Goal: Information Seeking & Learning: Learn about a topic

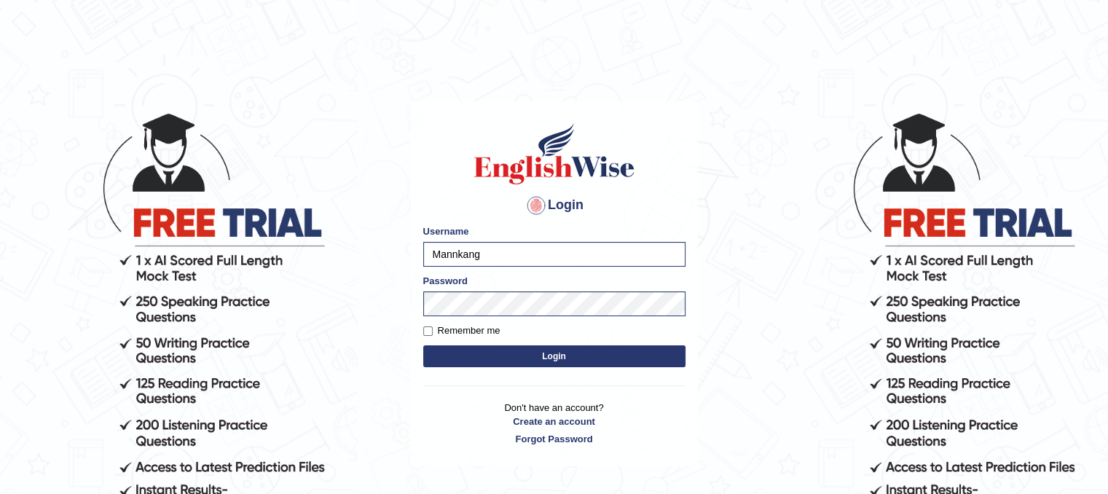
click at [652, 353] on button "Login" at bounding box center [554, 356] width 262 height 22
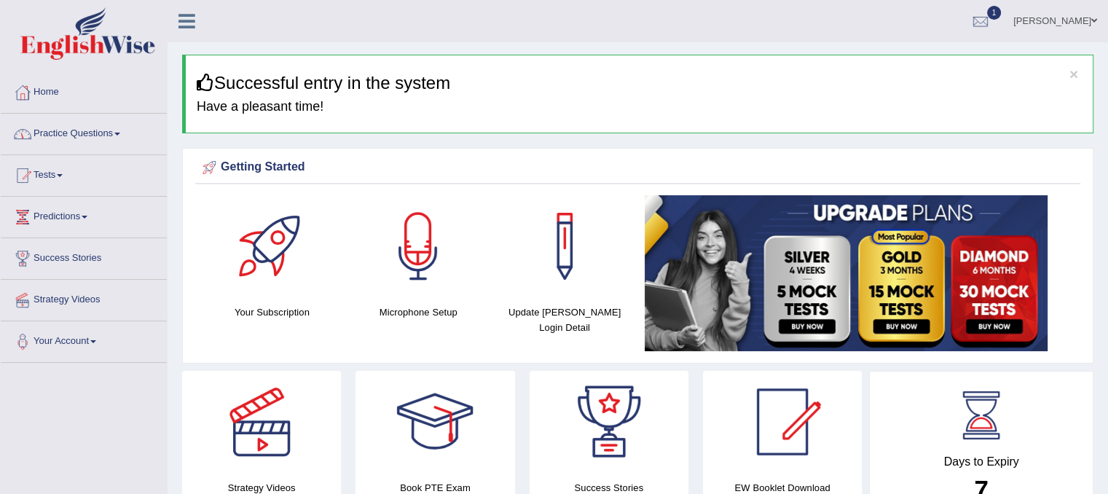
click at [101, 134] on link "Practice Questions" at bounding box center [84, 132] width 166 height 36
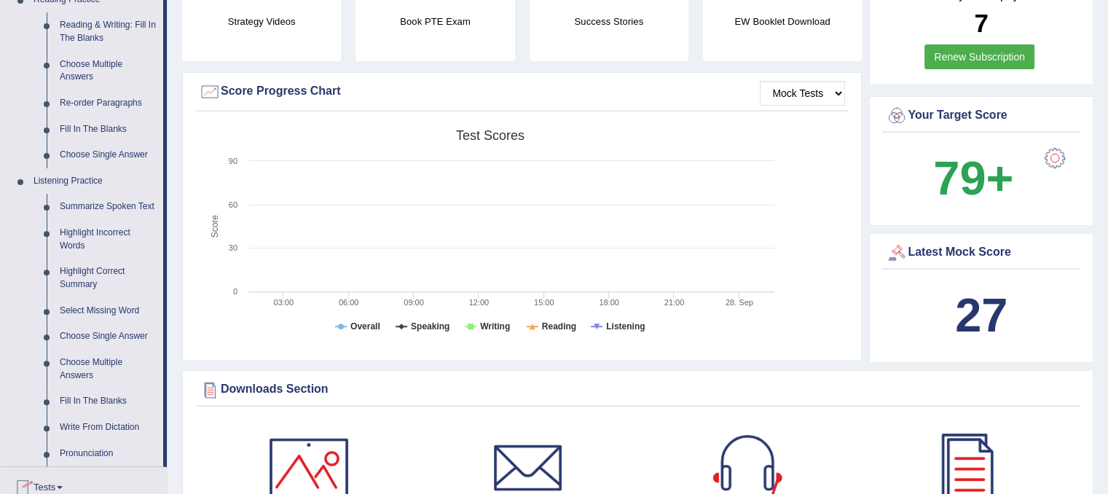
scroll to position [437, 0]
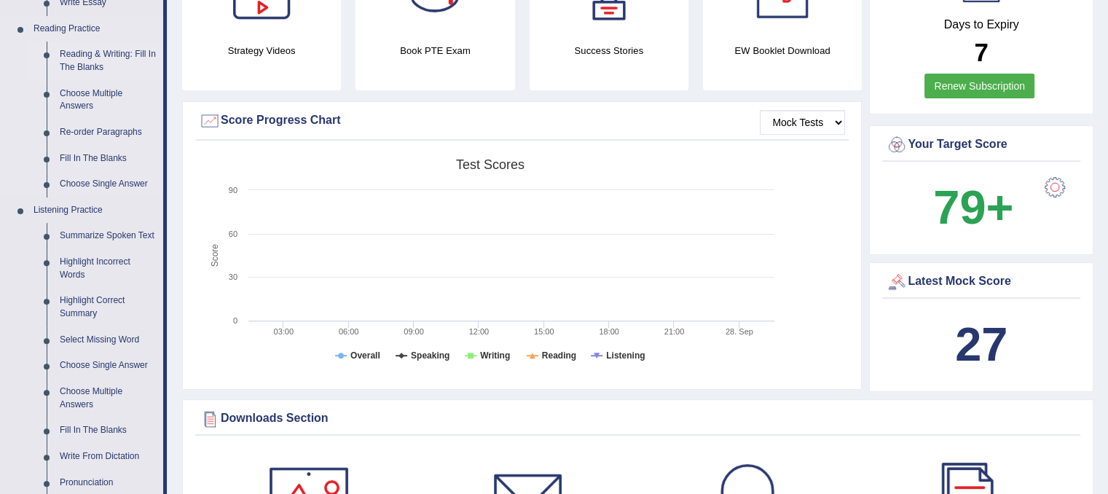
click at [99, 60] on link "Reading & Writing: Fill In The Blanks" at bounding box center [108, 61] width 110 height 39
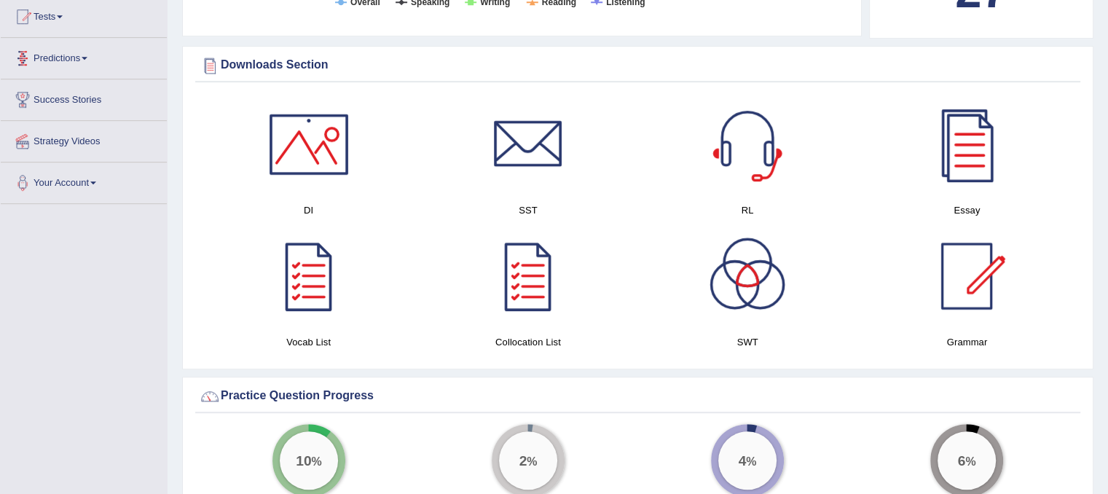
scroll to position [826, 0]
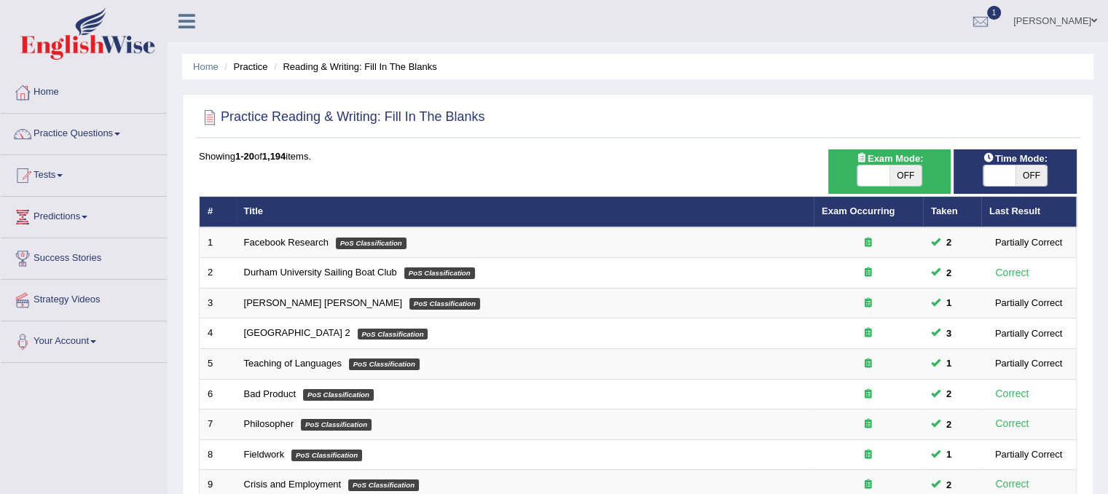
click at [982, 172] on div "ON OFF" at bounding box center [1015, 176] width 109 height 22
click at [991, 181] on span at bounding box center [999, 175] width 32 height 20
checkbox input "true"
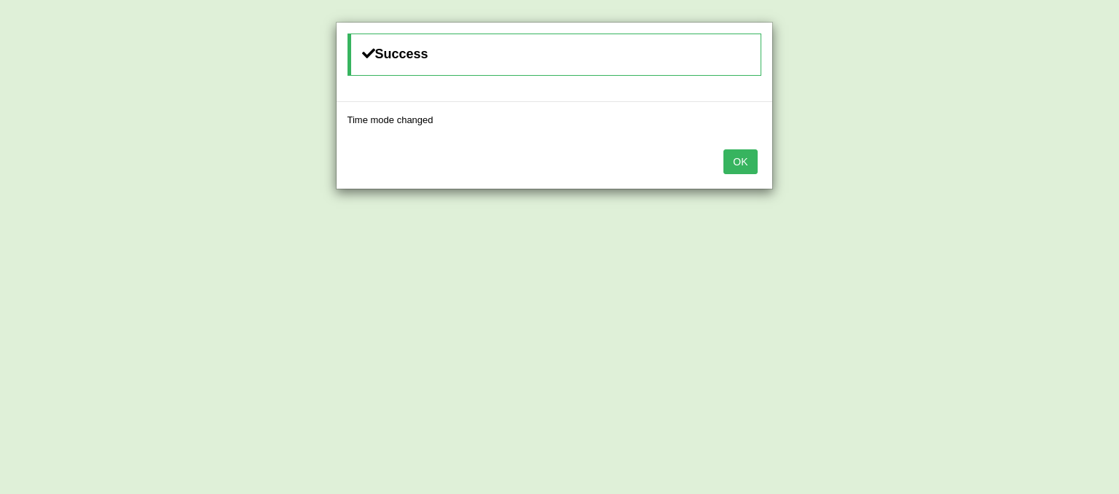
click at [752, 169] on button "OK" at bounding box center [740, 161] width 34 height 25
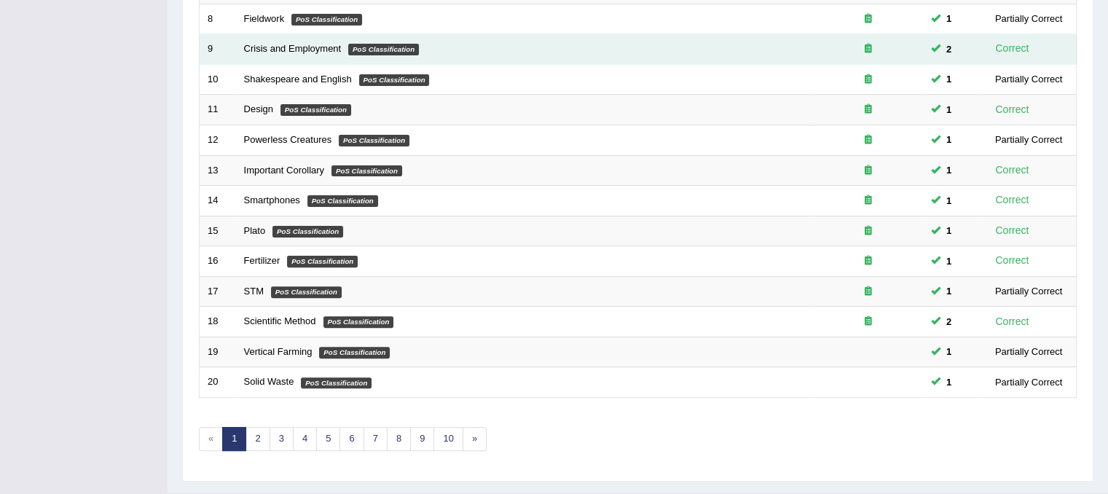
scroll to position [437, 0]
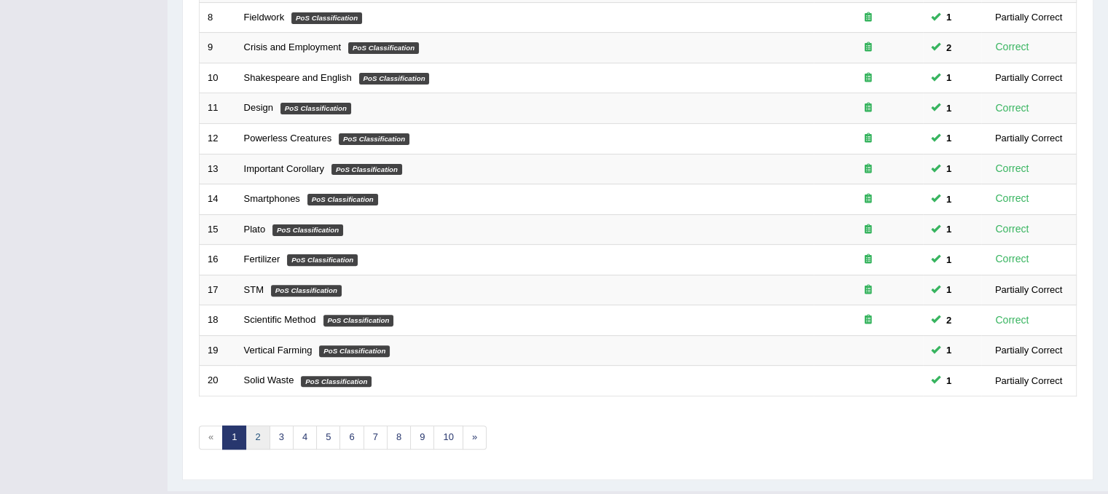
click at [255, 437] on link "2" at bounding box center [257, 437] width 24 height 24
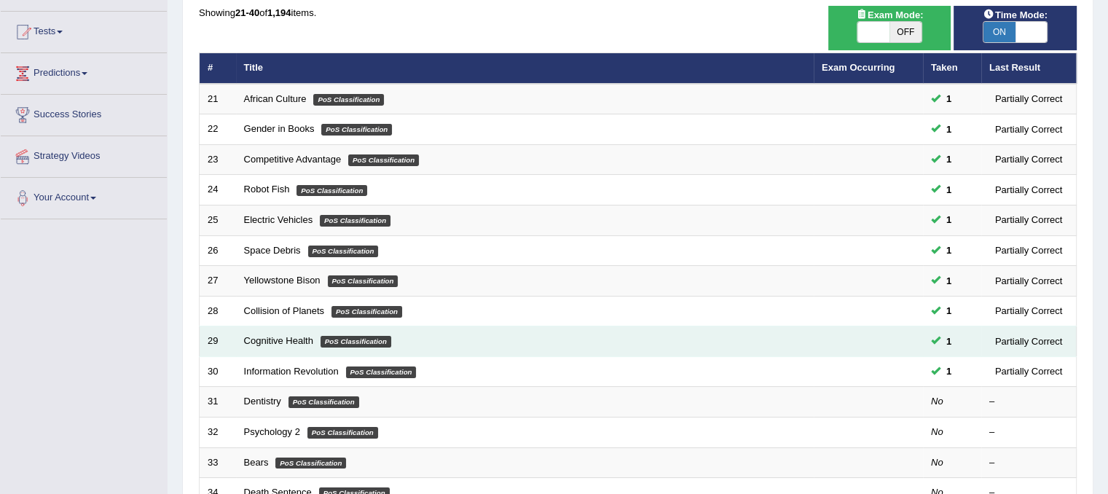
scroll to position [146, 0]
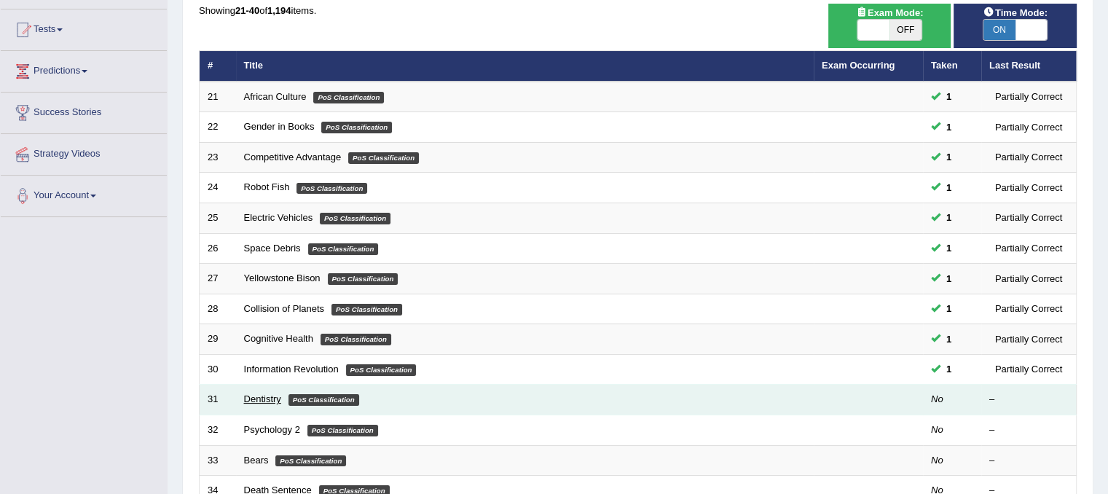
click at [256, 399] on link "Dentistry" at bounding box center [262, 398] width 37 height 11
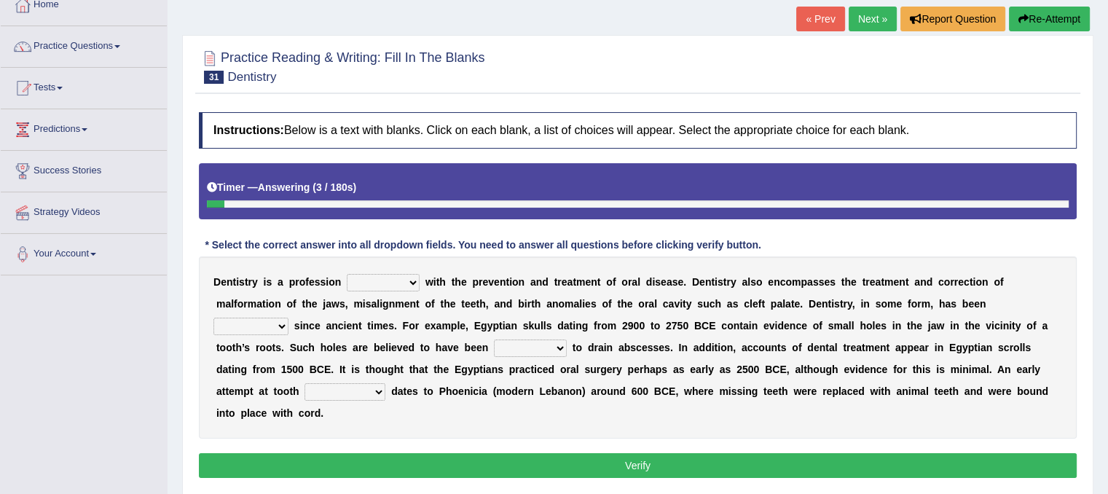
scroll to position [117, 0]
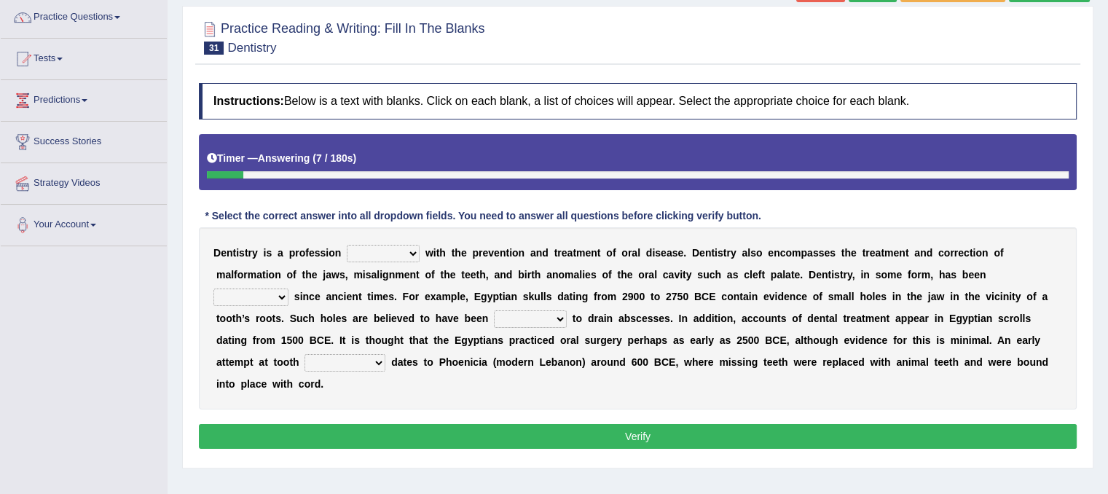
click at [412, 245] on select "agreed dealt concerned taken" at bounding box center [383, 253] width 73 height 17
select select "concerned"
click at [347, 245] on select "agreed dealt concerned taken" at bounding box center [383, 253] width 73 height 17
click at [283, 291] on select "criticized replaced practiced abandoned" at bounding box center [250, 296] width 75 height 17
select select "practiced"
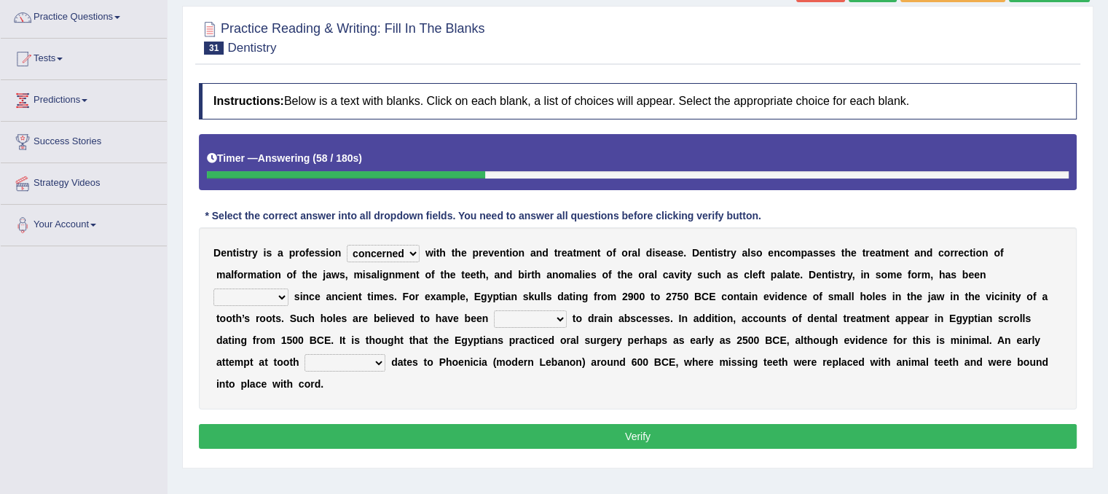
click at [213, 288] on select "criticized replaced practiced abandoned" at bounding box center [250, 296] width 75 height 17
click at [559, 321] on select "fluctuated laminated drilled sealed" at bounding box center [530, 318] width 73 height 17
select select "drilled"
click at [494, 310] on select "fluctuated laminated drilled sealed" at bounding box center [530, 318] width 73 height 17
click at [381, 359] on select "reparation sacrament restitution replacement" at bounding box center [344, 362] width 81 height 17
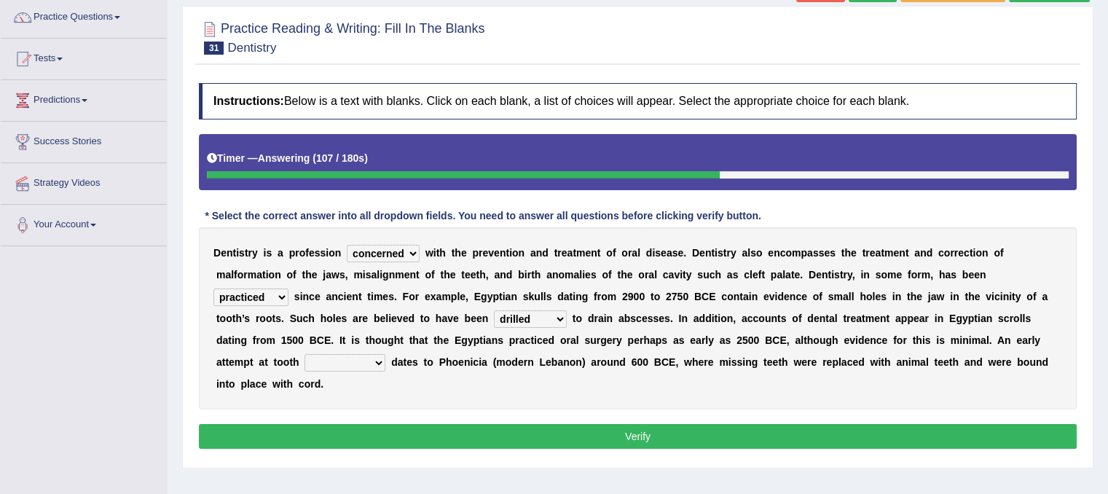
select select "sacrament"
click at [304, 354] on select "reparation sacrament restitution replacement" at bounding box center [344, 362] width 81 height 17
click at [412, 251] on select "agreed dealt concerned taken" at bounding box center [383, 253] width 73 height 17
click at [347, 245] on select "agreed dealt concerned taken" at bounding box center [383, 253] width 73 height 17
click at [473, 442] on button "Verify" at bounding box center [638, 436] width 878 height 25
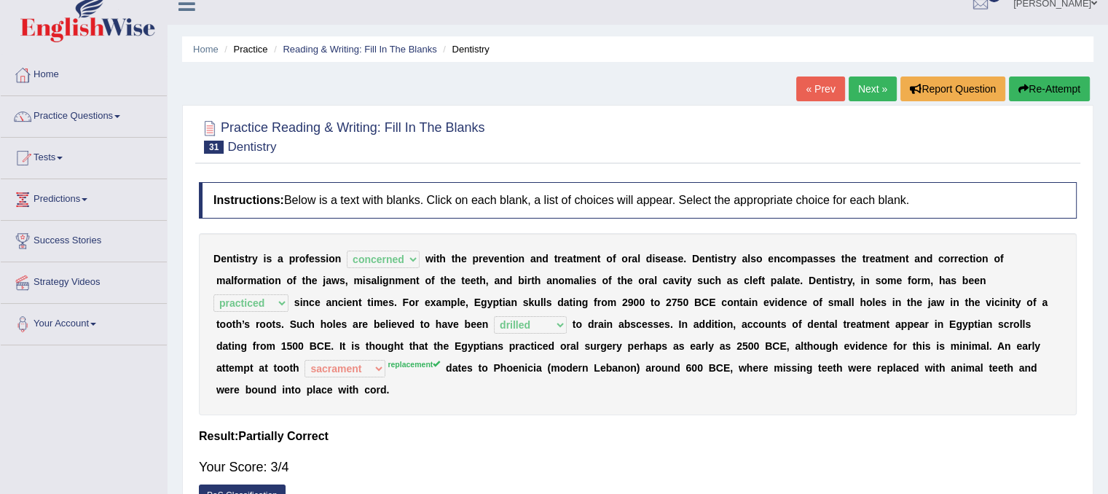
scroll to position [0, 0]
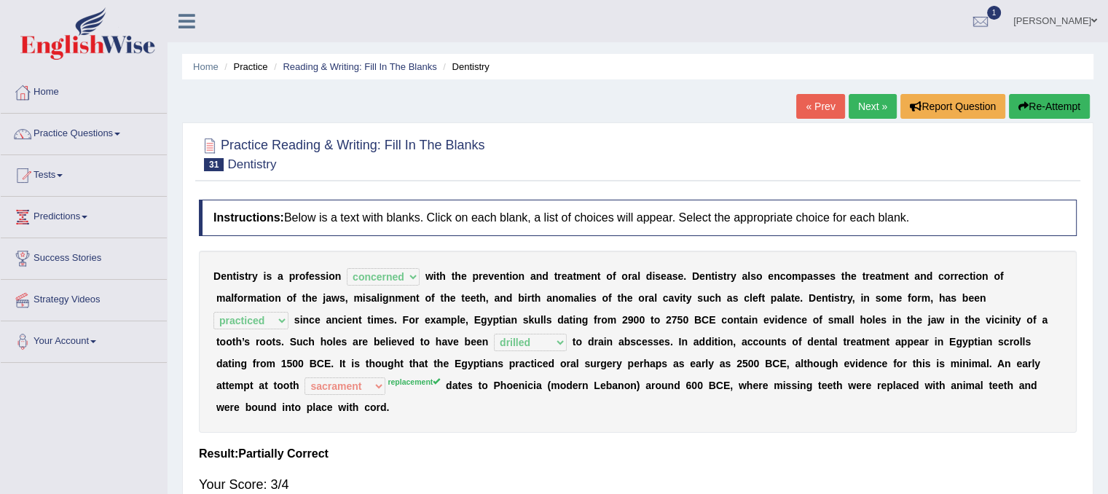
click at [859, 113] on link "Next »" at bounding box center [873, 106] width 48 height 25
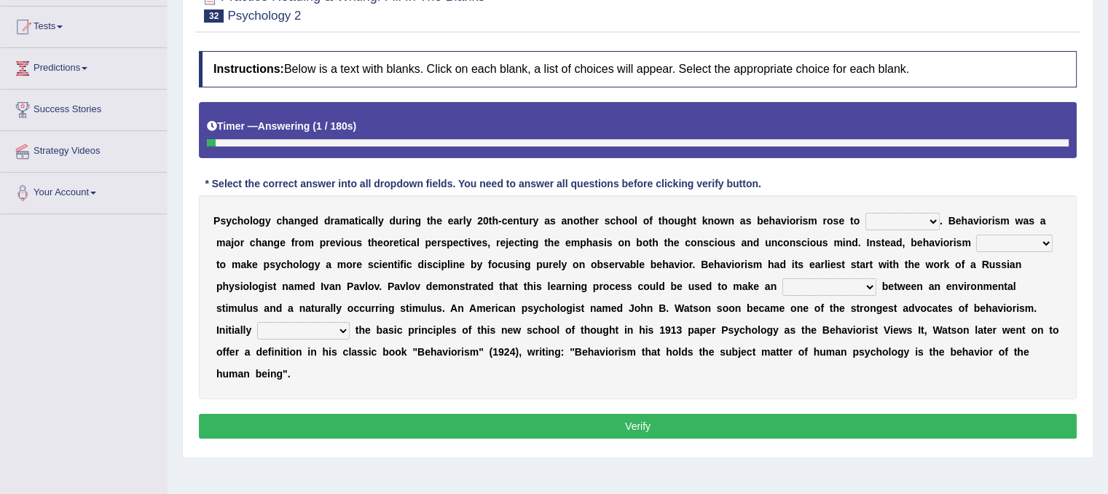
scroll to position [162, 0]
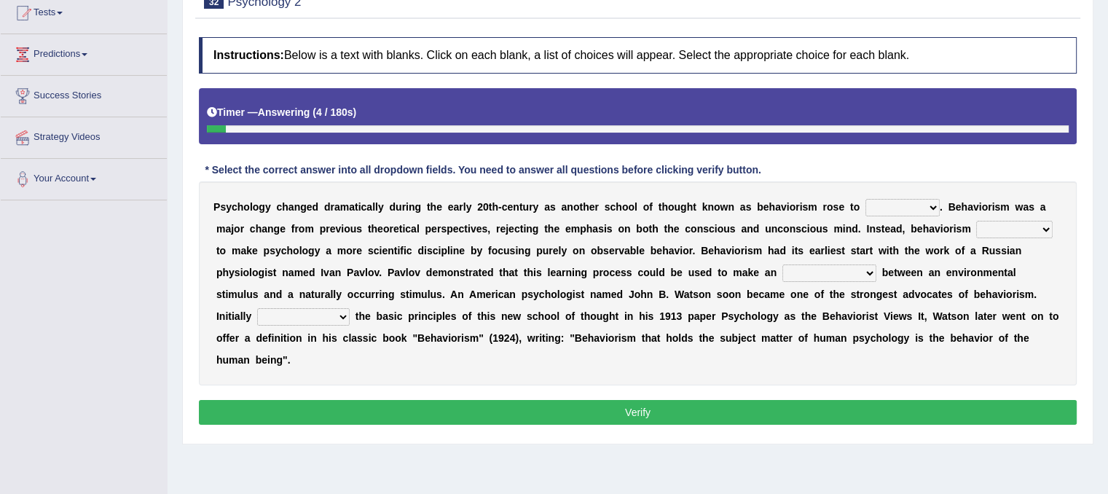
click at [934, 202] on select "dominance temptation challenge temper" at bounding box center [902, 207] width 74 height 17
select select "temptation"
click at [865, 199] on select "dominance temptation challenge temper" at bounding box center [902, 207] width 74 height 17
click at [1040, 211] on div "P s y c h o l o g y c h a n g e d d r a m a t i c a l l y d u r i n g t h e e a…" at bounding box center [638, 283] width 878 height 204
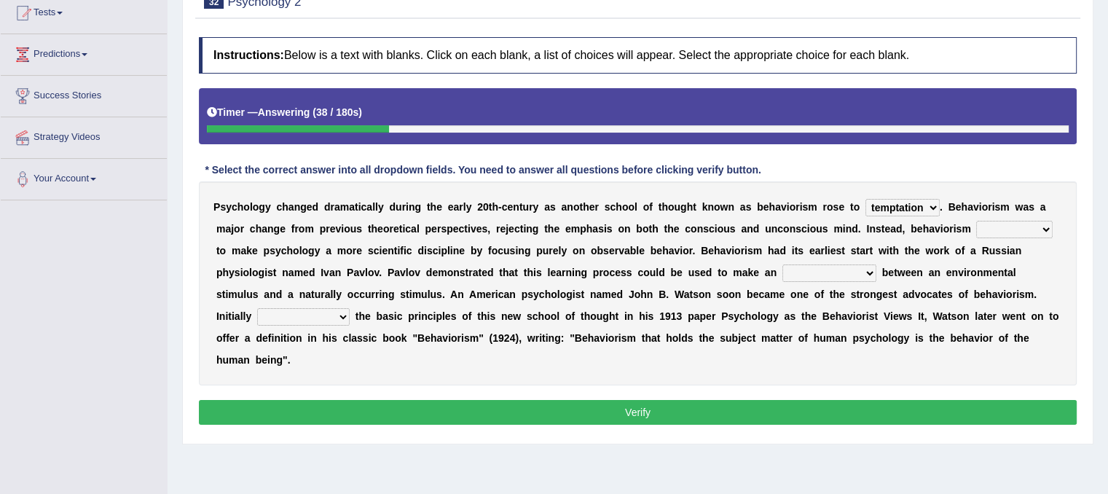
click at [1040, 228] on select "reproached reproved strove rewove" at bounding box center [1014, 229] width 76 height 17
select select "reproved"
click at [976, 221] on select "reproached reproved strove rewove" at bounding box center [1014, 229] width 76 height 17
click at [876, 270] on b at bounding box center [879, 273] width 6 height 12
click at [870, 271] on select "acclimatization association union combination" at bounding box center [829, 272] width 94 height 17
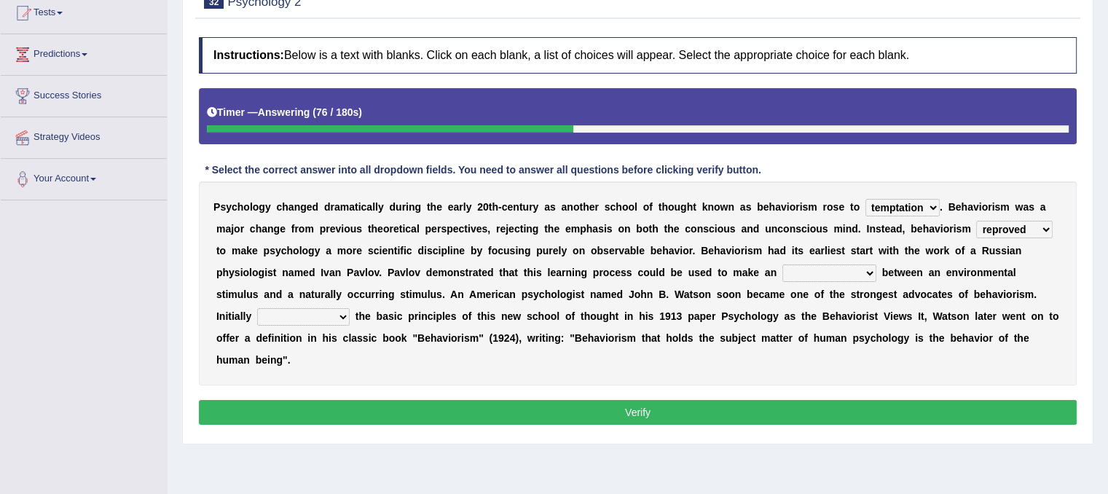
select select "combination"
click at [782, 264] on select "acclimatization association union combination" at bounding box center [829, 272] width 94 height 17
click at [332, 321] on select "questioning foreshortening unburdening outlining" at bounding box center [303, 316] width 93 height 17
select select "questioning"
click at [257, 308] on select "questioning foreshortening unburdening outlining" at bounding box center [303, 316] width 93 height 17
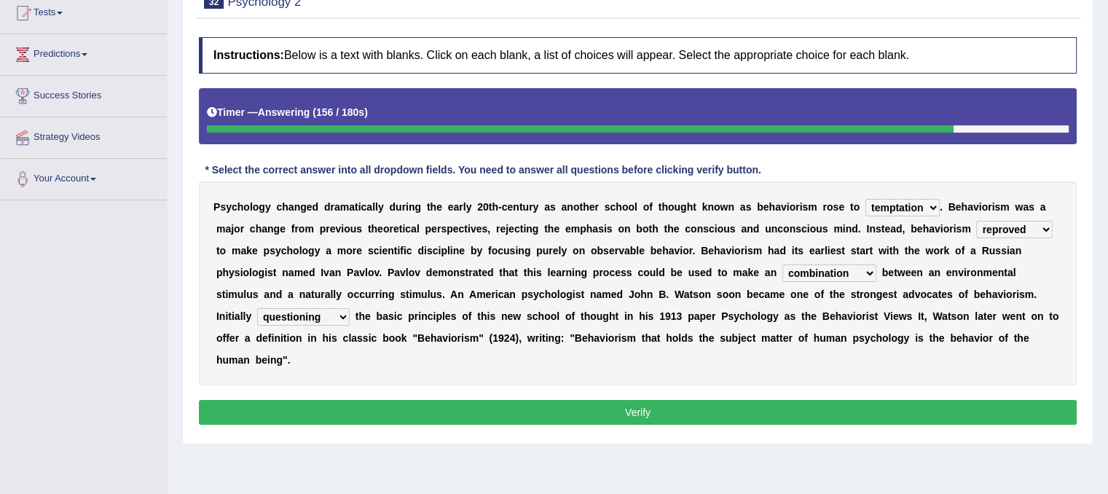
click at [1052, 231] on select "reproached reproved strove rewove" at bounding box center [1014, 229] width 76 height 17
select select "reproached"
click at [976, 221] on select "reproached reproved strove rewove" at bounding box center [1014, 229] width 76 height 17
click at [926, 406] on button "Verify" at bounding box center [638, 412] width 878 height 25
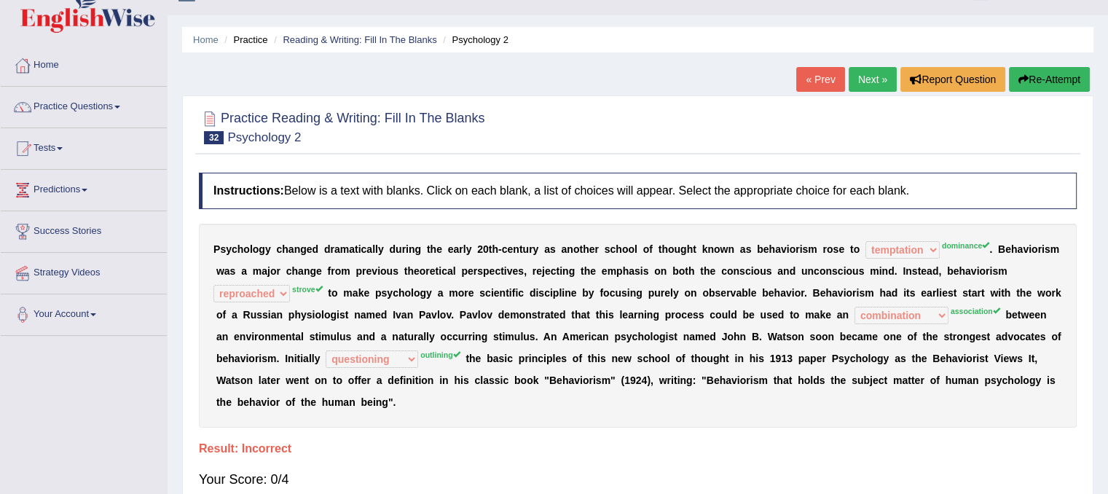
scroll to position [17, 0]
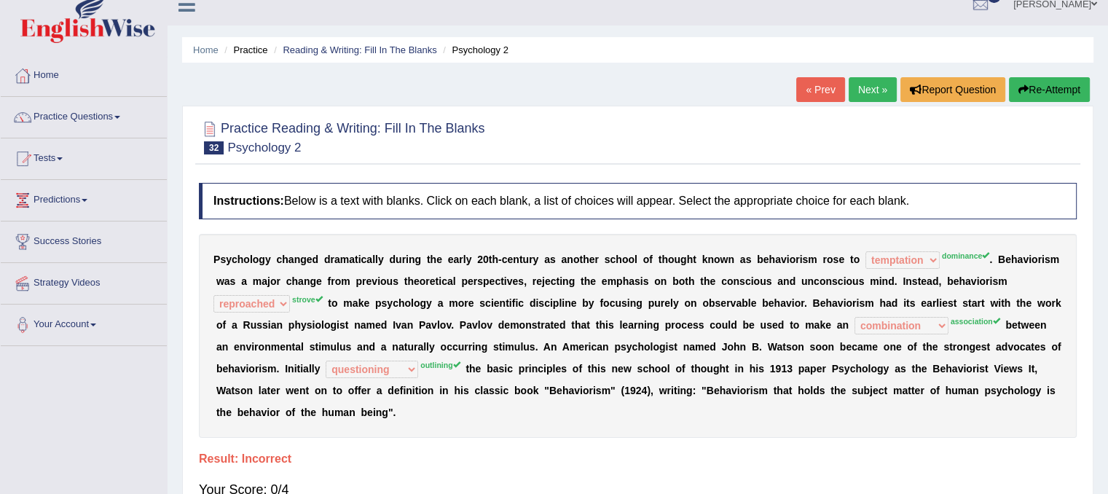
click at [1032, 88] on button "Re-Attempt" at bounding box center [1049, 89] width 81 height 25
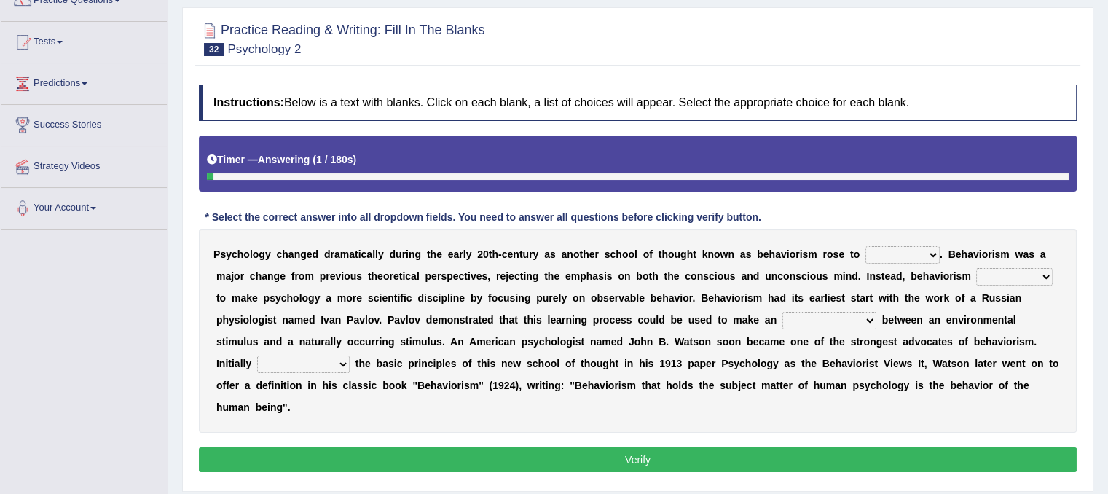
scroll to position [162, 0]
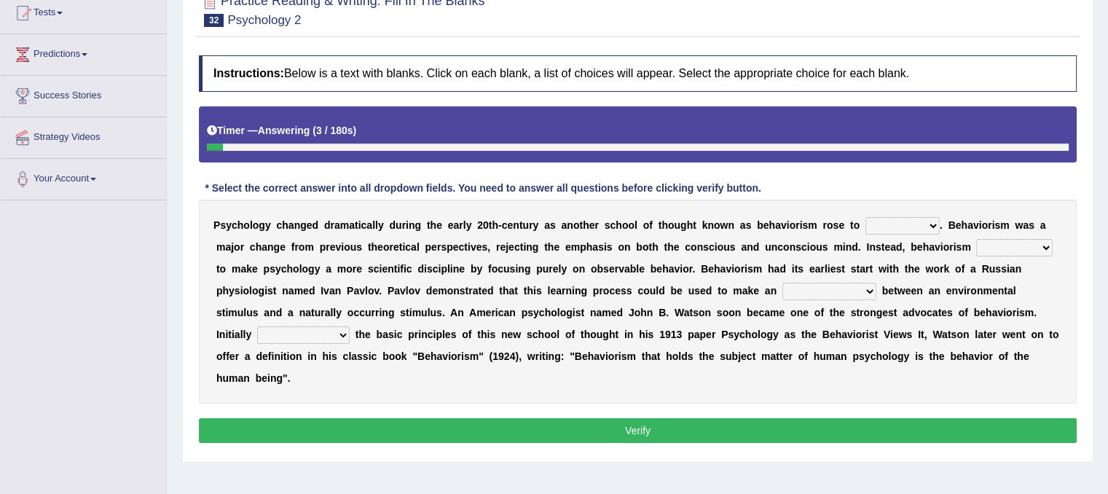
click at [926, 217] on select "dominance temptation challenge temper" at bounding box center [902, 225] width 74 height 17
select select "dominance"
click at [865, 217] on select "dominance temptation challenge temper" at bounding box center [902, 225] width 74 height 17
click at [1049, 243] on select "reproached reproved strove rewove" at bounding box center [1014, 247] width 76 height 17
select select "strove"
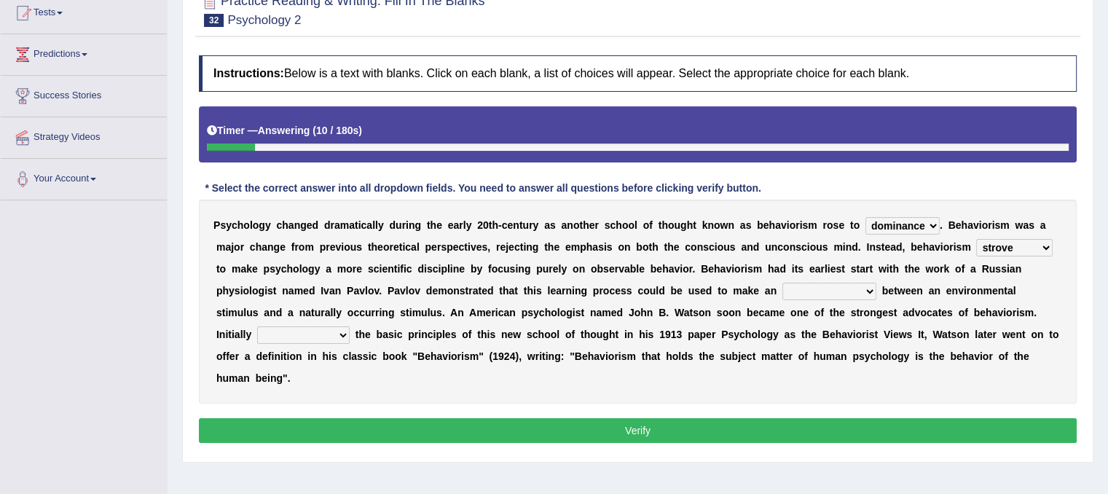
click at [976, 239] on select "reproached reproved strove rewove" at bounding box center [1014, 247] width 76 height 17
click at [869, 288] on select "acclimatization association union combination" at bounding box center [829, 291] width 94 height 17
click at [782, 283] on select "acclimatization association union combination" at bounding box center [829, 291] width 94 height 17
click at [862, 289] on select "acclimatization association union combination" at bounding box center [829, 291] width 94 height 17
select select "association"
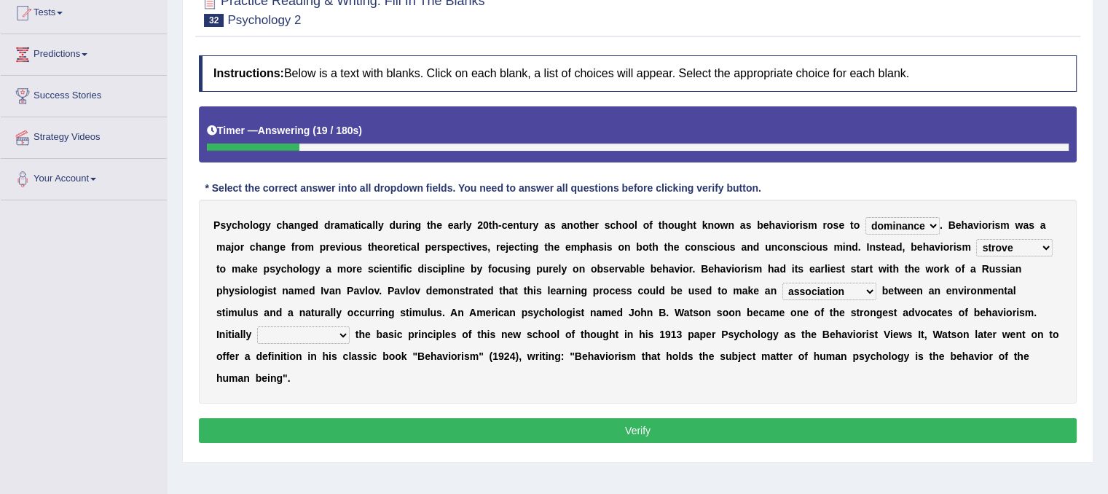
click at [782, 283] on select "acclimatization association union combination" at bounding box center [829, 291] width 94 height 17
click at [339, 338] on select "questioning foreshortening unburdening outlining" at bounding box center [303, 334] width 93 height 17
select select "outlining"
click at [257, 326] on select "questioning foreshortening unburdening outlining" at bounding box center [303, 334] width 93 height 17
click at [326, 418] on button "Verify" at bounding box center [638, 430] width 878 height 25
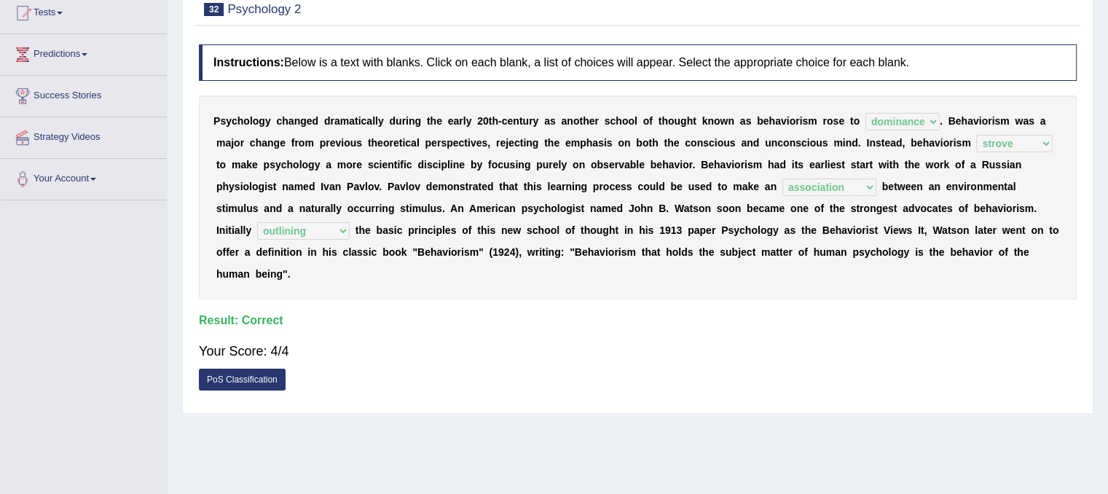
scroll to position [0, 0]
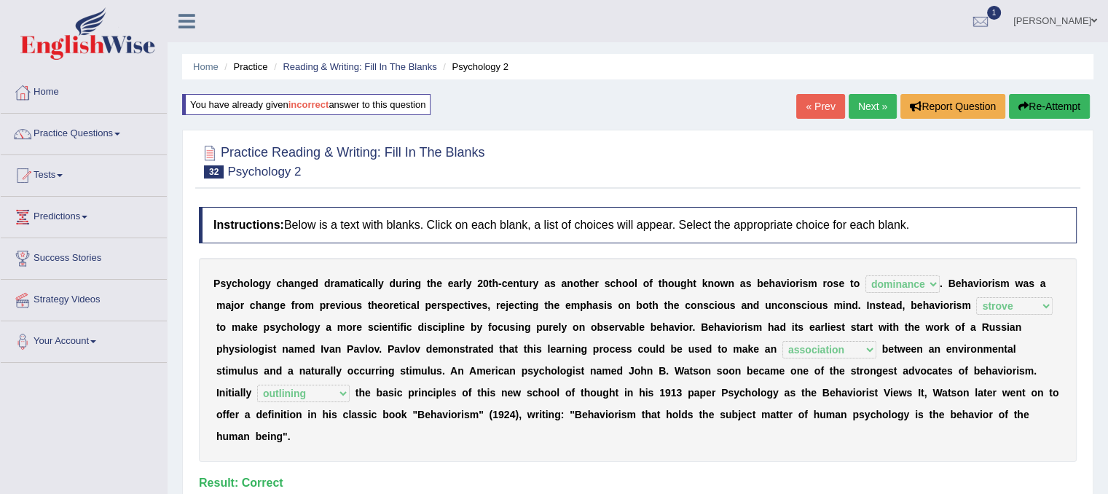
click at [873, 104] on link "Next »" at bounding box center [873, 106] width 48 height 25
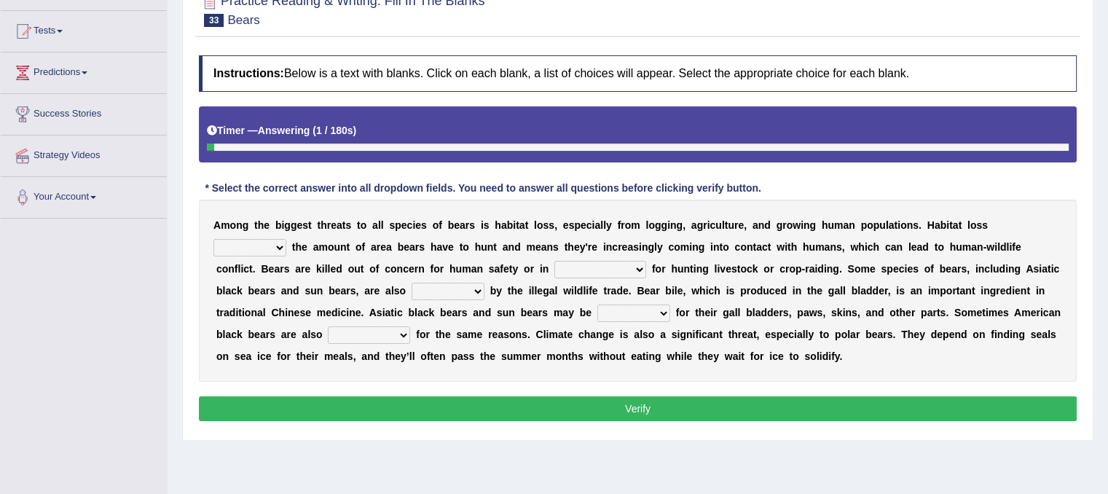
scroll to position [146, 0]
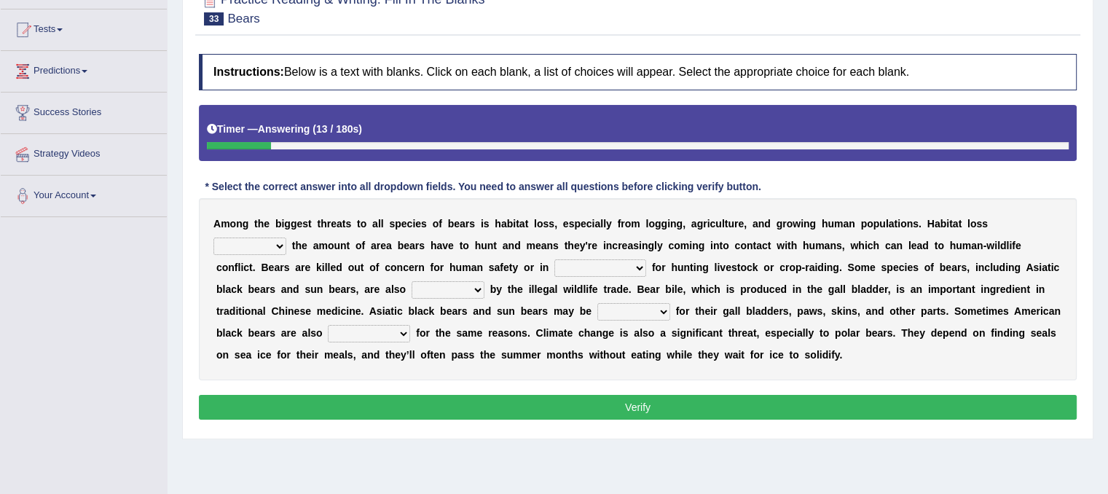
click at [281, 242] on select "increases reduces complies interacts" at bounding box center [249, 245] width 73 height 17
select select "interacts"
click at [213, 237] on select "increases reduces complies interacts" at bounding box center [249, 245] width 73 height 17
click at [637, 266] on select "coalition retaliation appreciation disinformation" at bounding box center [600, 267] width 92 height 17
select select "coalition"
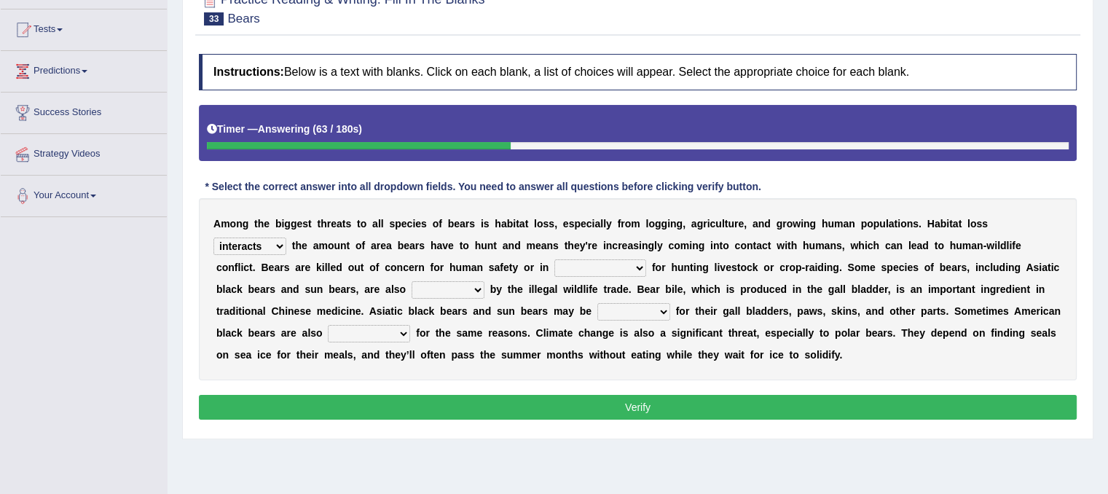
click at [554, 259] on select "coalition retaliation appreciation disinformation" at bounding box center [600, 267] width 92 height 17
click at [477, 289] on select "protected prohibited fattened threatened" at bounding box center [448, 289] width 73 height 17
select select "threatened"
click at [412, 281] on select "protected prohibited fattened threatened" at bounding box center [448, 289] width 73 height 17
click at [663, 309] on select "poached squelched coached blenched" at bounding box center [633, 311] width 73 height 17
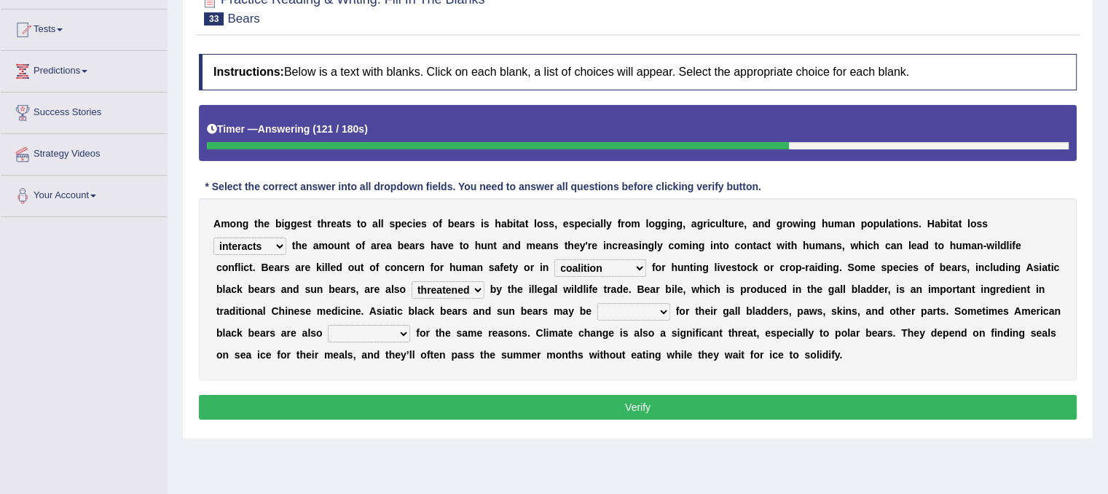
select select "blenched"
click at [597, 303] on select "poached squelched coached blenched" at bounding box center [633, 311] width 73 height 17
drag, startPoint x: 647, startPoint y: 398, endPoint x: 524, endPoint y: 374, distance: 124.8
click at [524, 374] on div "Instructions: Below is a text with blanks. Click on each blank, a list of choic…" at bounding box center [637, 239] width 885 height 385
click at [401, 326] on select "begot foreseen encountered targeted" at bounding box center [369, 333] width 82 height 17
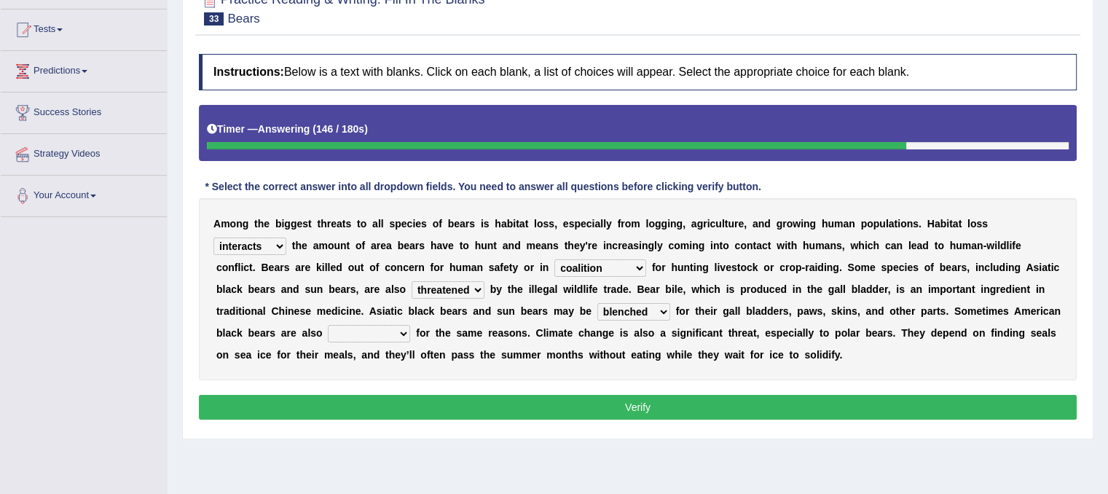
select select "foreseen"
click at [328, 325] on select "begot foreseen encountered targeted" at bounding box center [369, 333] width 82 height 17
click at [404, 330] on select "begot foreseen encountered targeted" at bounding box center [369, 333] width 82 height 17
click at [481, 405] on button "Verify" at bounding box center [638, 407] width 878 height 25
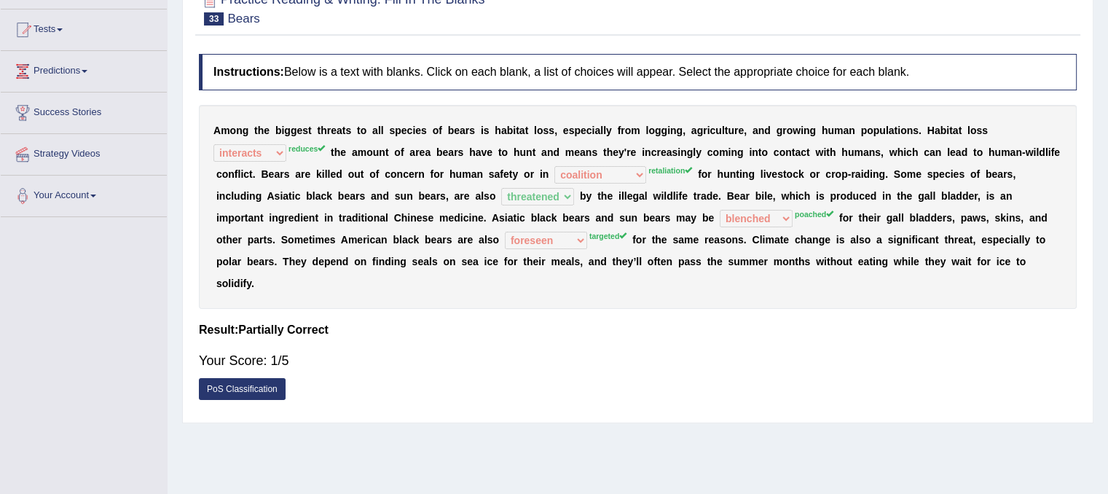
drag, startPoint x: 481, startPoint y: 405, endPoint x: 538, endPoint y: 347, distance: 80.4
click at [538, 347] on div "Instructions: Below is a text with blanks. Click on each blank, a list of choic…" at bounding box center [637, 231] width 885 height 369
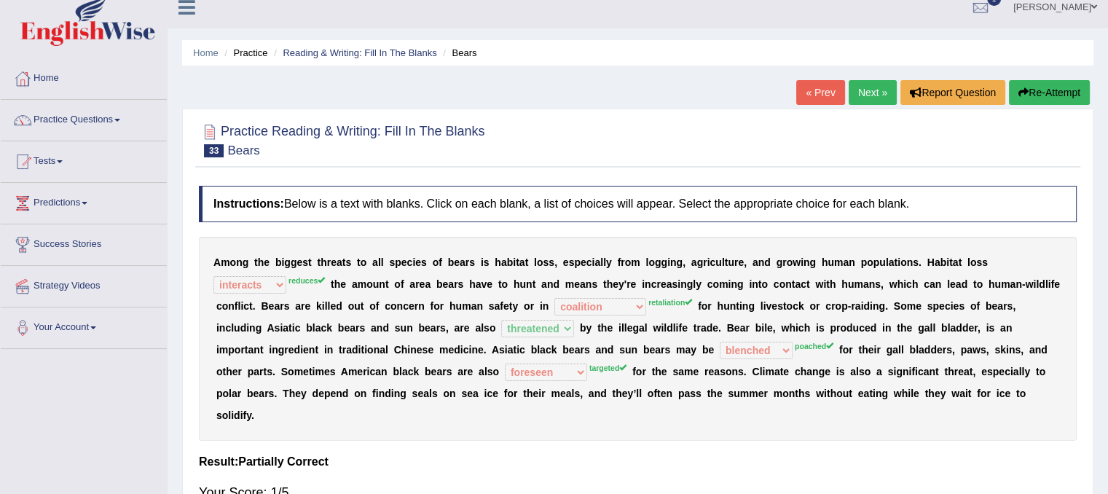
scroll to position [0, 0]
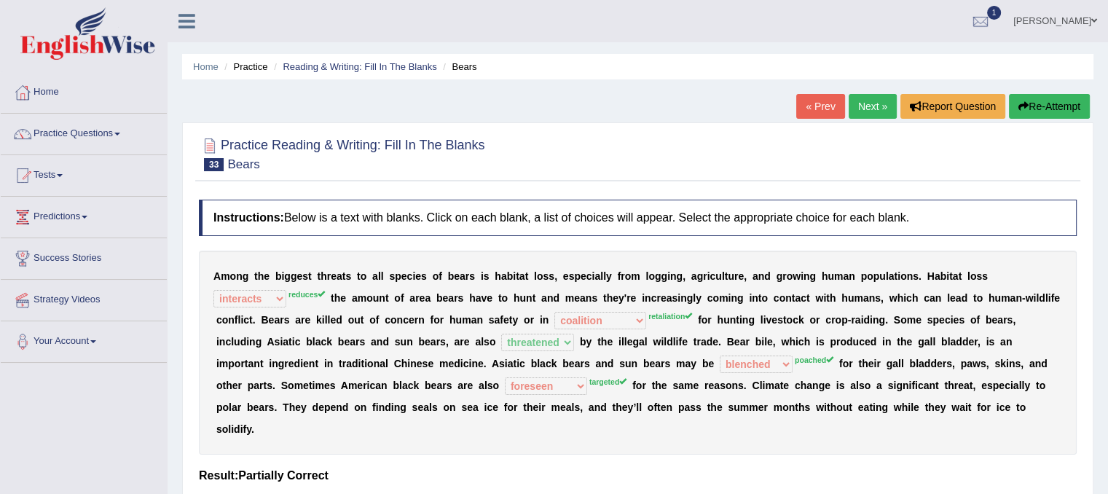
click at [1046, 99] on button "Re-Attempt" at bounding box center [1049, 106] width 81 height 25
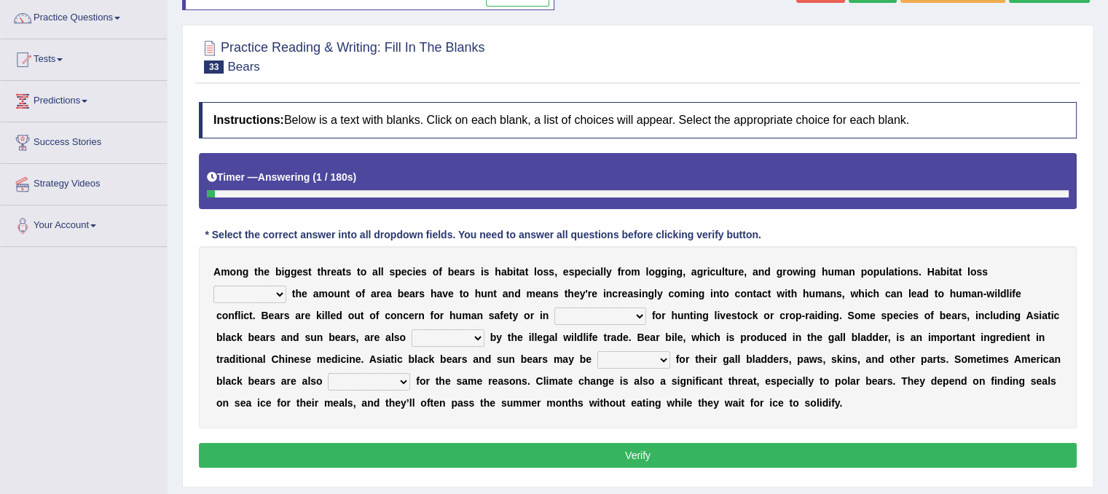
scroll to position [117, 0]
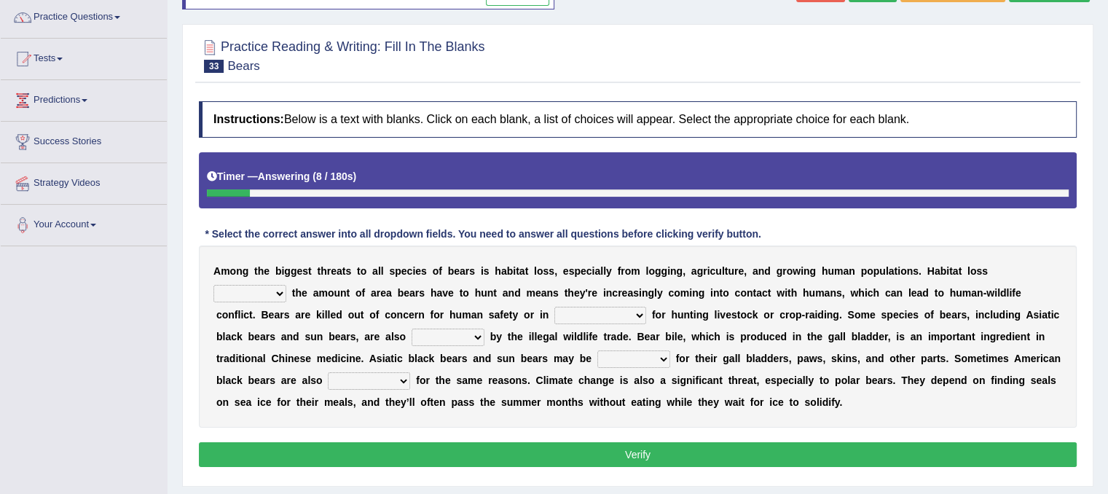
click at [286, 285] on select "increases reduces complies interacts" at bounding box center [249, 293] width 73 height 17
select select "reduces"
click at [213, 285] on select "increases reduces complies interacts" at bounding box center [249, 293] width 73 height 17
click at [638, 311] on select "coalition retaliation appreciation disinformation" at bounding box center [600, 315] width 92 height 17
select select "disinformation"
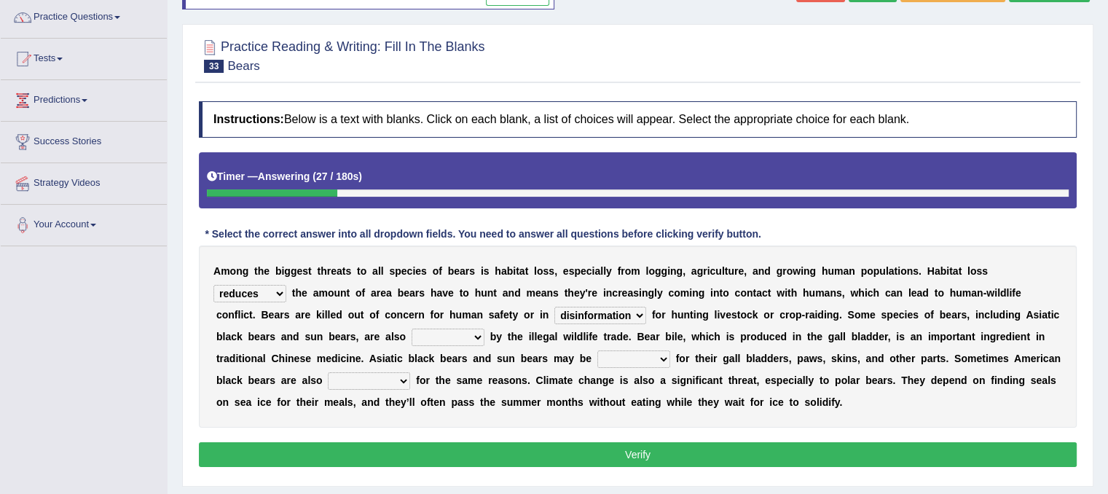
click at [554, 307] on select "coalition retaliation appreciation disinformation" at bounding box center [600, 315] width 92 height 17
click at [479, 333] on select "protected prohibited fattened threatened" at bounding box center [448, 336] width 73 height 17
select select "prohibited"
click at [412, 328] on select "protected prohibited fattened threatened" at bounding box center [448, 336] width 73 height 17
click at [672, 357] on b at bounding box center [673, 359] width 6 height 12
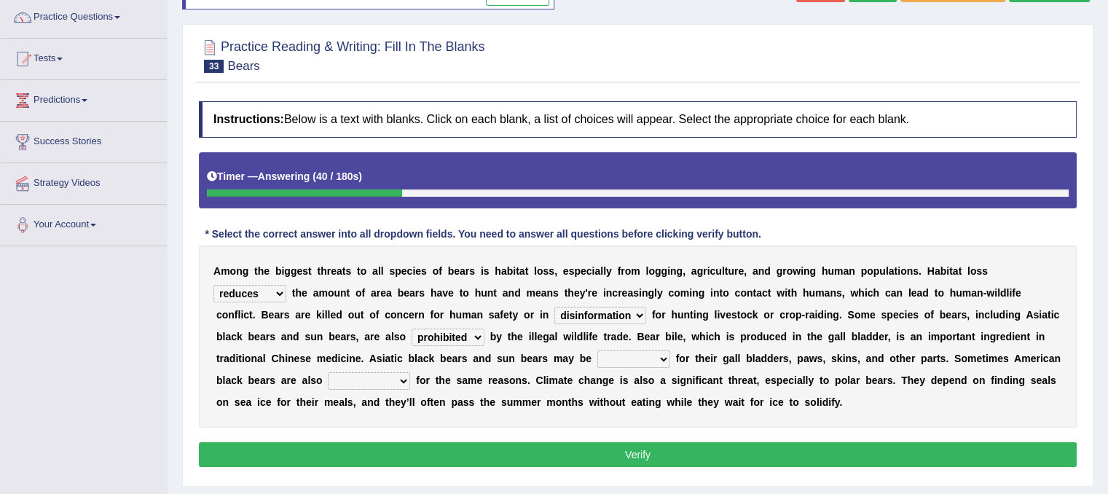
click at [667, 357] on select "poached squelched coached blenched" at bounding box center [633, 358] width 73 height 17
select select "poached"
click at [597, 350] on select "poached squelched coached blenched" at bounding box center [633, 358] width 73 height 17
click at [401, 379] on select "begot foreseen encountered targeted" at bounding box center [369, 380] width 82 height 17
select select "targeted"
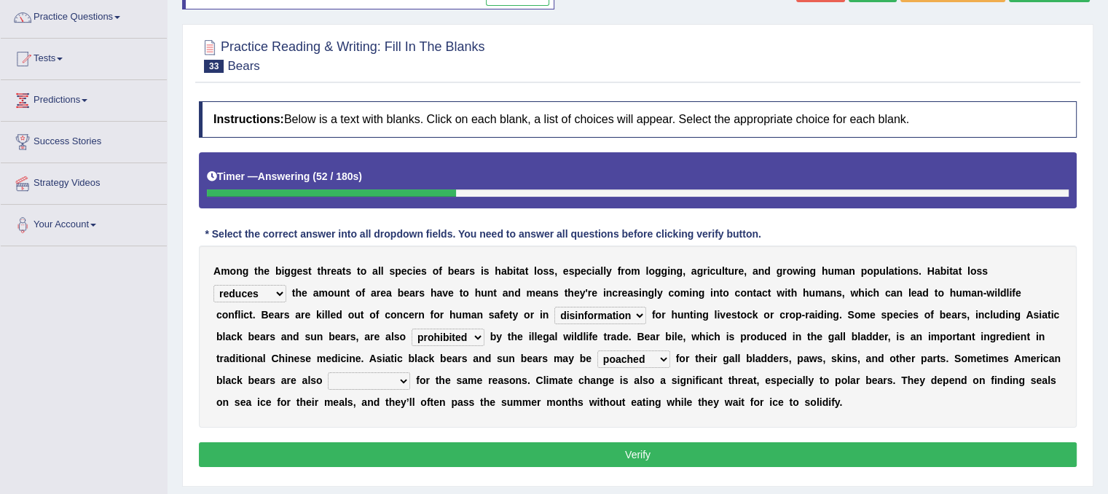
click at [328, 372] on select "begot foreseen encountered targeted" at bounding box center [369, 380] width 82 height 17
click at [409, 449] on button "Verify" at bounding box center [638, 454] width 878 height 25
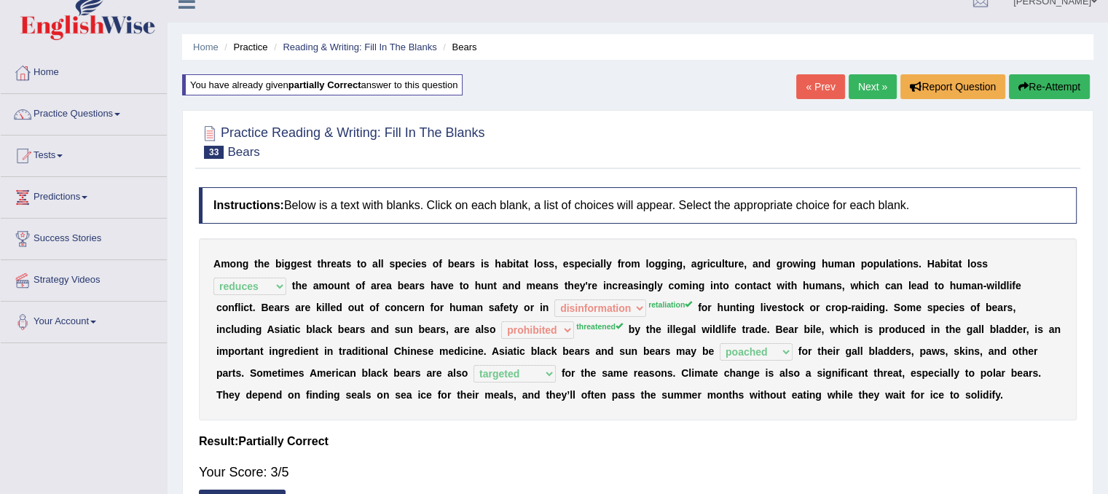
scroll to position [0, 0]
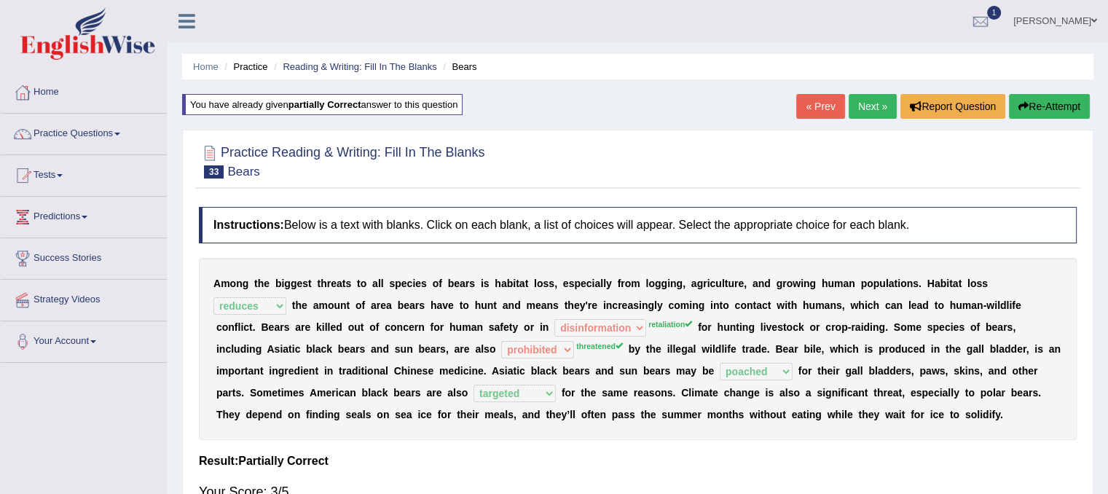
click at [866, 111] on link "Next »" at bounding box center [873, 106] width 48 height 25
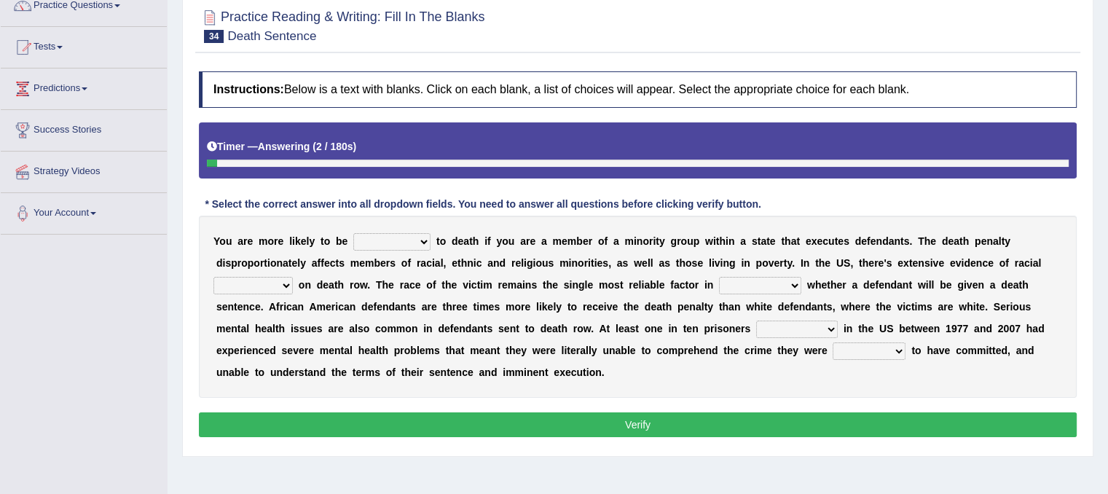
scroll to position [130, 0]
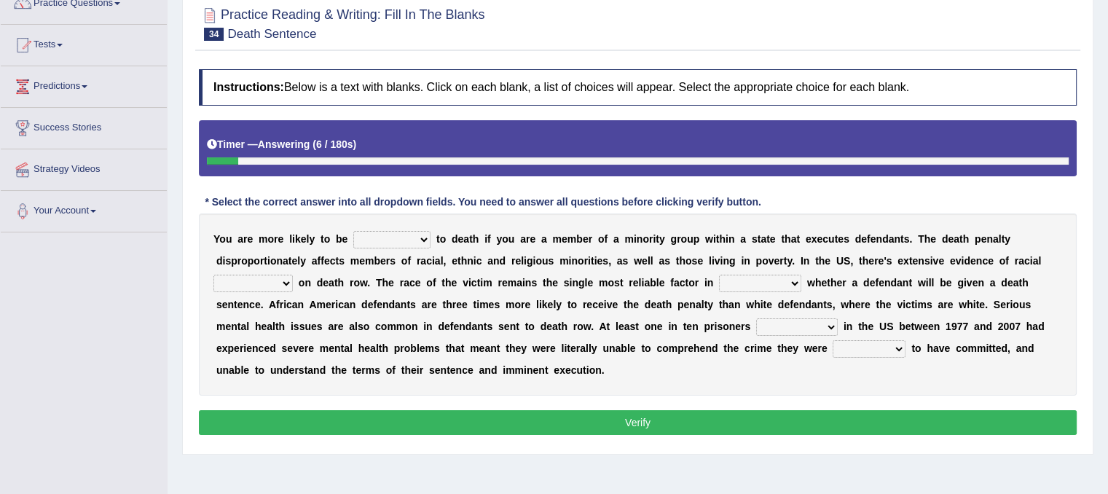
click at [419, 234] on select "penalized blamed complained sentenced" at bounding box center [391, 239] width 77 height 17
click at [414, 342] on b "b" at bounding box center [413, 348] width 7 height 12
click at [421, 240] on select "penalized blamed complained sentenced" at bounding box center [391, 239] width 77 height 17
select select "blamed"
click at [353, 231] on select "penalized blamed complained sentenced" at bounding box center [391, 239] width 77 height 17
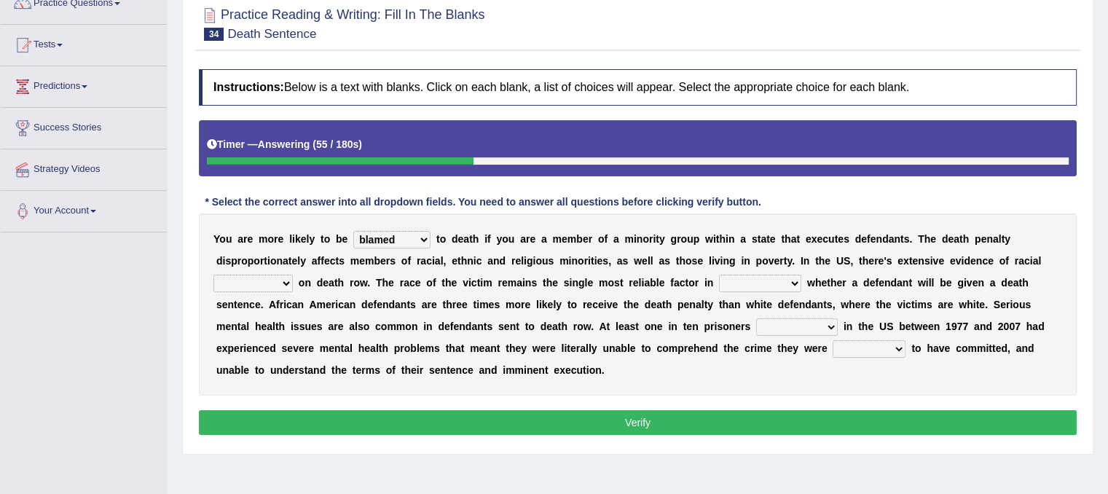
click at [283, 280] on select "bias equality appearance background" at bounding box center [252, 283] width 79 height 17
select select "background"
click at [213, 275] on select "bias equality appearance background" at bounding box center [252, 283] width 79 height 17
click at [795, 283] on select "determining adjoining undermining examining" at bounding box center [760, 283] width 82 height 17
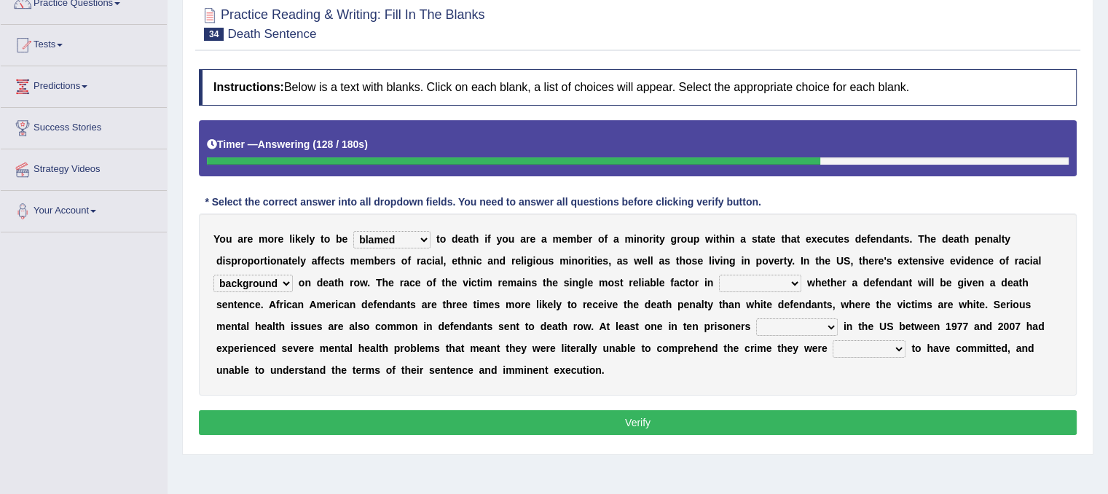
select select "determining"
click at [719, 275] on select "determining adjoining undermining examining" at bounding box center [760, 283] width 82 height 17
click at [833, 326] on select "electrocuted persecuted executed captured" at bounding box center [797, 326] width 82 height 17
select select "captured"
click at [756, 318] on select "electrocuted persecuted executed captured" at bounding box center [797, 326] width 82 height 17
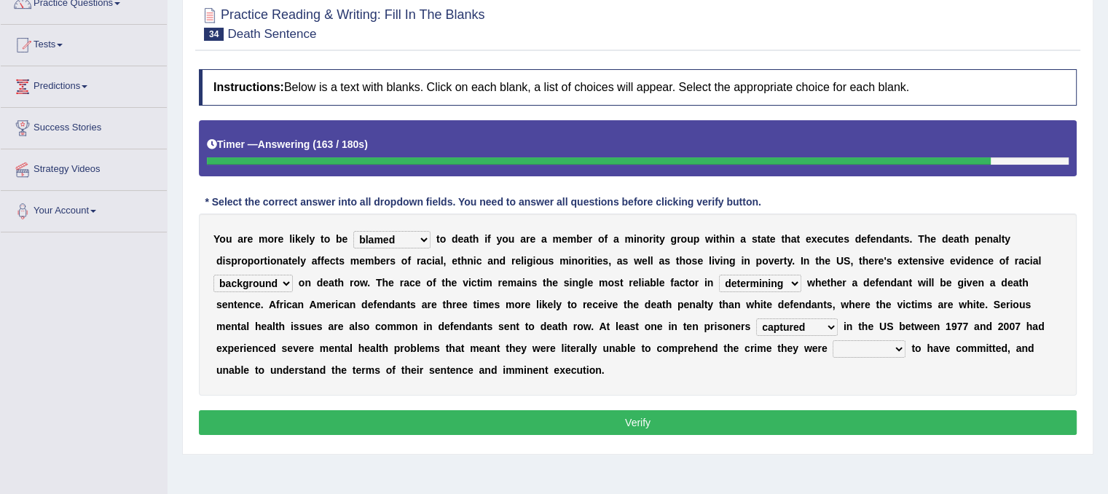
click at [902, 345] on select "alleged acclaimed persuaded claimed" at bounding box center [869, 348] width 73 height 17
select select "acclaimed"
click at [833, 340] on select "alleged acclaimed persuaded claimed" at bounding box center [869, 348] width 73 height 17
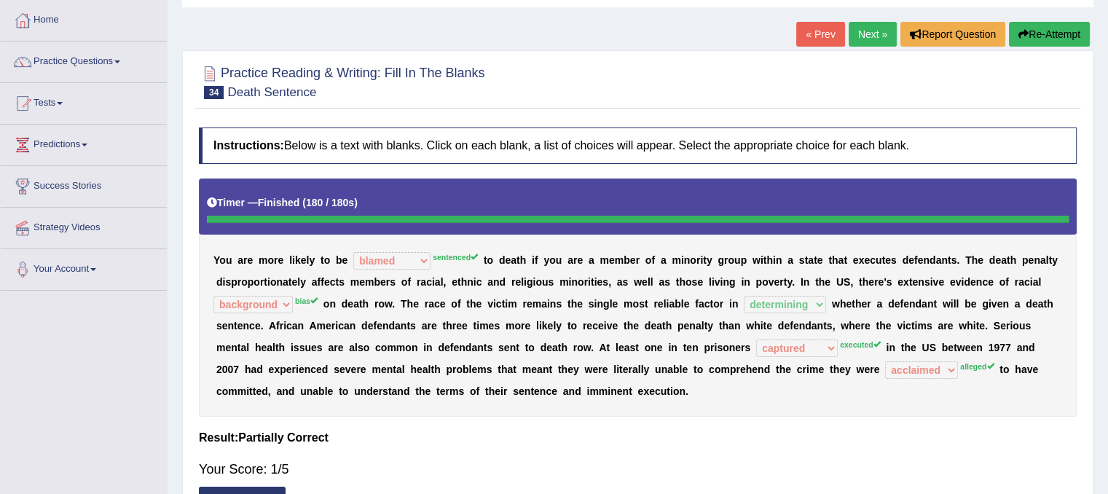
scroll to position [43, 0]
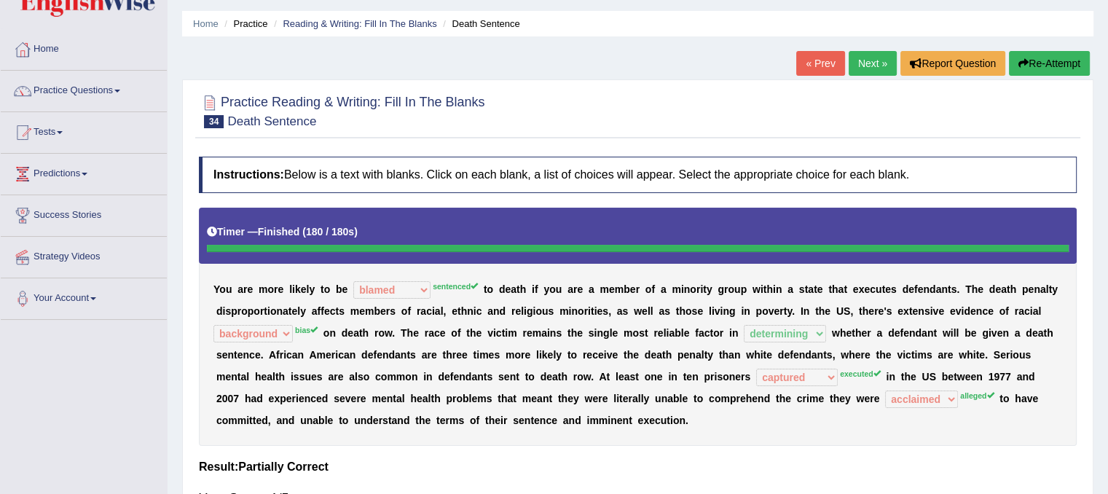
click at [860, 55] on link "Next »" at bounding box center [873, 63] width 48 height 25
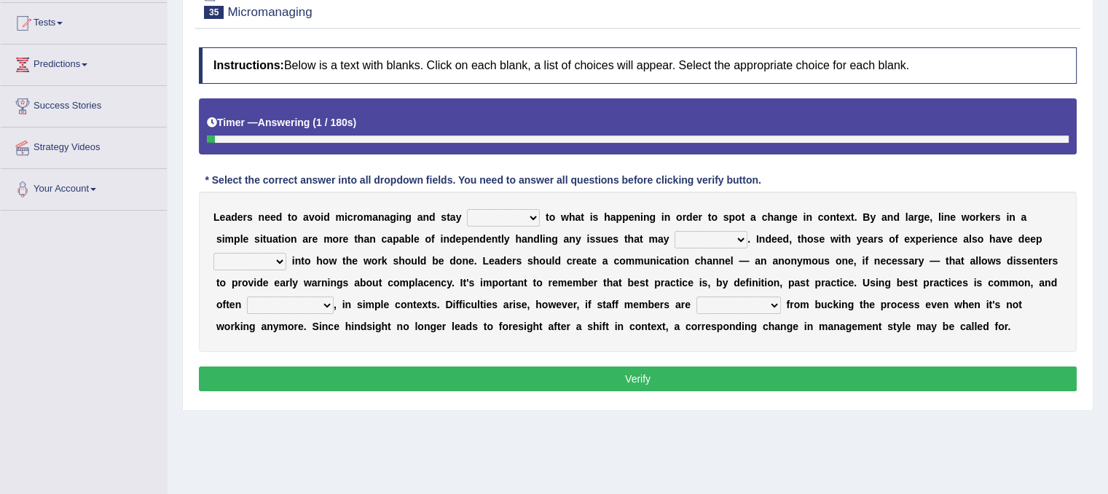
scroll to position [175, 0]
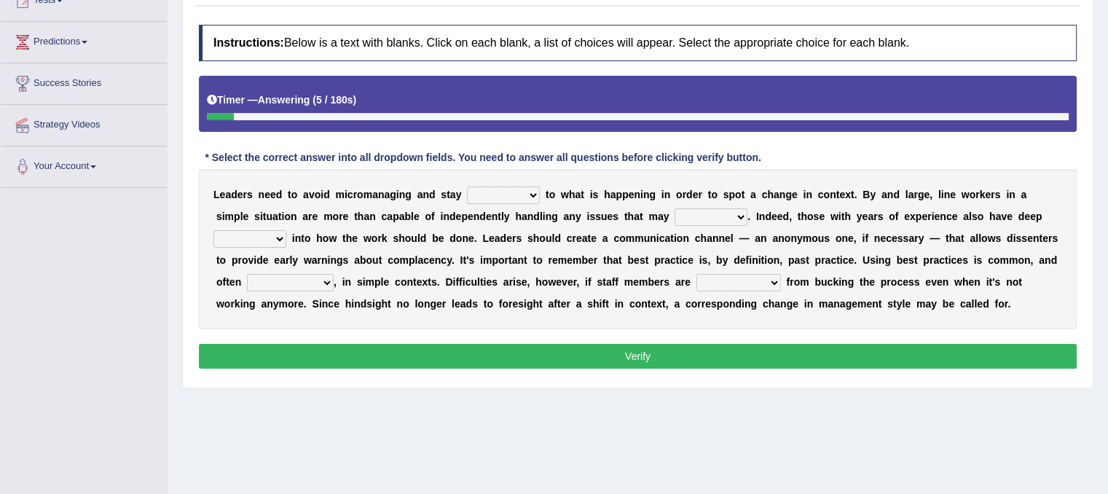
click at [542, 193] on b at bounding box center [543, 195] width 6 height 12
click at [532, 193] on select "complied connected precise concise" at bounding box center [503, 194] width 73 height 17
select select "connected"
click at [467, 186] on select "complied connected precise concise" at bounding box center [503, 194] width 73 height 17
click at [612, 235] on b at bounding box center [611, 238] width 6 height 12
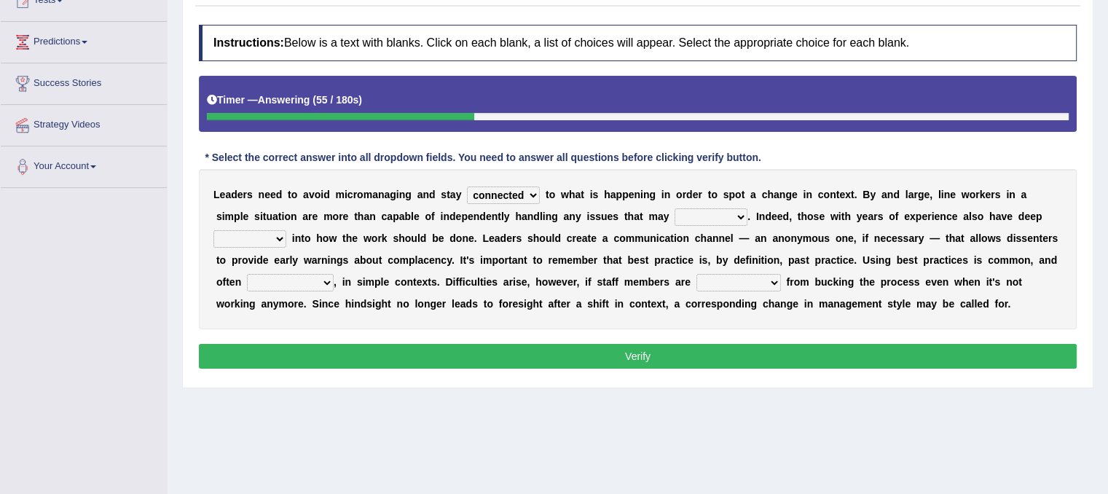
click at [737, 215] on select "apprise rise encounter arise" at bounding box center [710, 216] width 73 height 17
click at [674, 208] on select "apprise rise encounter arise" at bounding box center [710, 216] width 73 height 17
click at [735, 213] on select "apprise rise encounter arise" at bounding box center [710, 216] width 73 height 17
select select "arise"
click at [674, 208] on select "apprise rise encounter arise" at bounding box center [710, 216] width 73 height 17
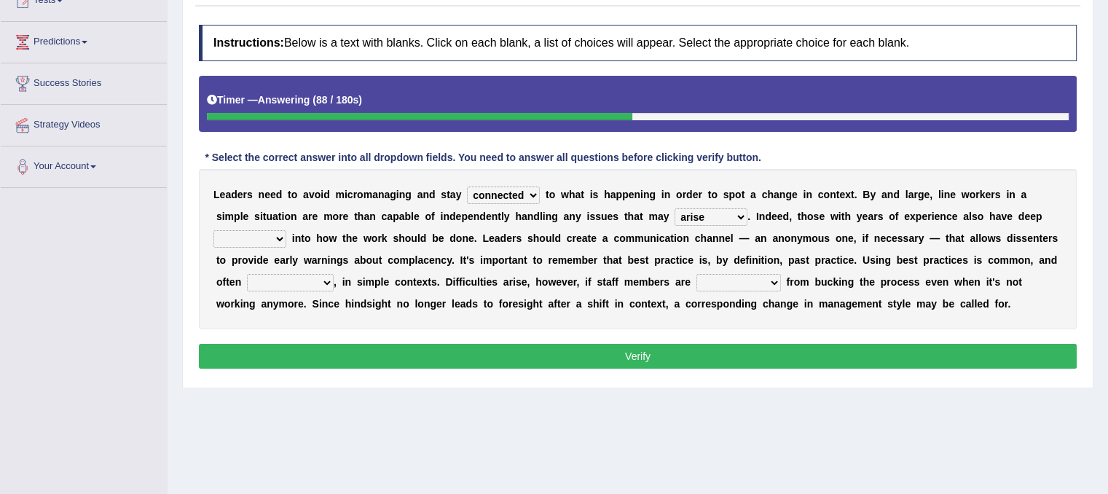
click at [323, 276] on select "inappropriate apprehensive appropriate forbidden" at bounding box center [290, 282] width 87 height 17
select select "appropriate"
click at [247, 274] on select "inappropriate apprehensive appropriate forbidden" at bounding box center [290, 282] width 87 height 17
click at [773, 284] on select "disarranged disinclined discouraged disintegrated" at bounding box center [738, 282] width 84 height 17
select select "discouraged"
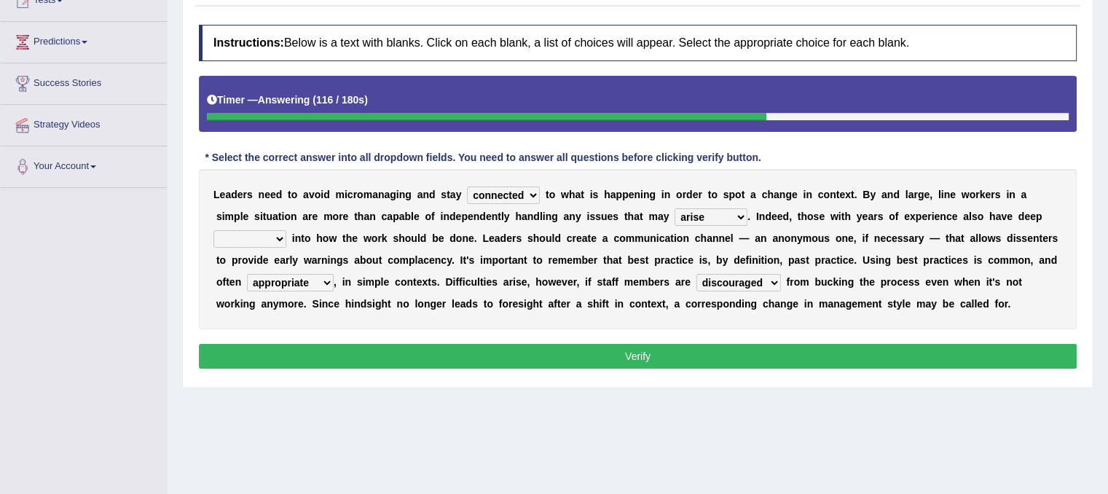
click at [696, 274] on select "disarranged disinclined discouraged disintegrated" at bounding box center [738, 282] width 84 height 17
click at [528, 194] on select "complied connected precise concise" at bounding box center [503, 194] width 73 height 17
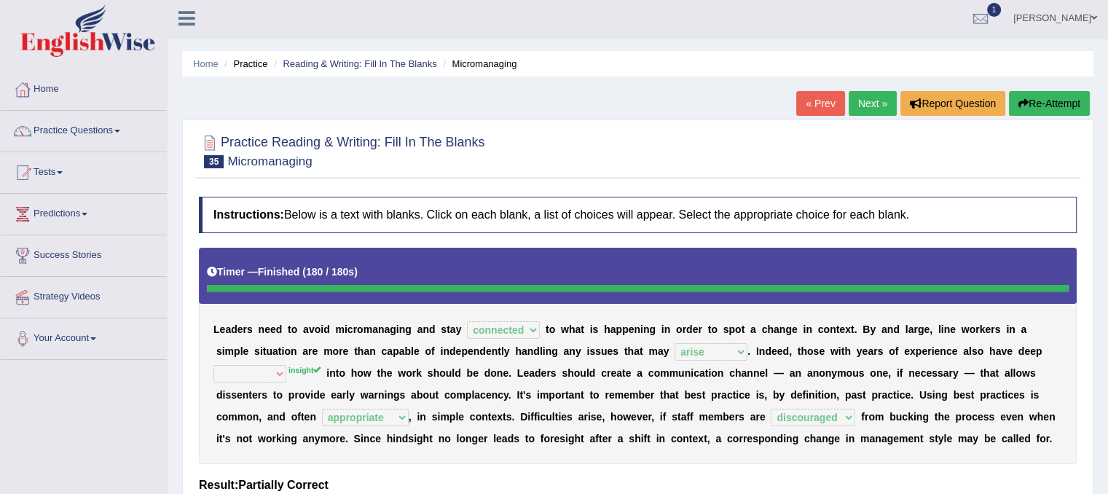
scroll to position [0, 0]
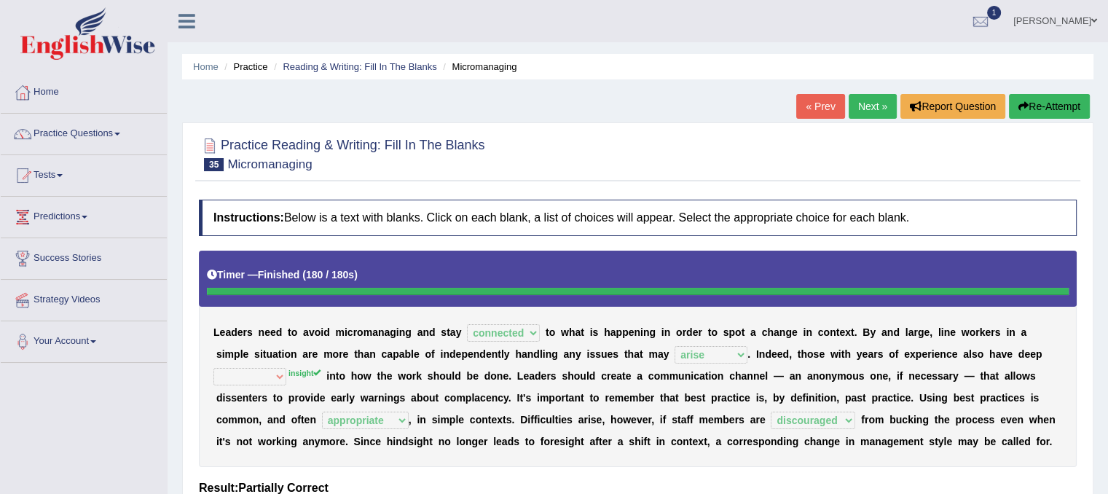
click at [862, 103] on link "Next »" at bounding box center [873, 106] width 48 height 25
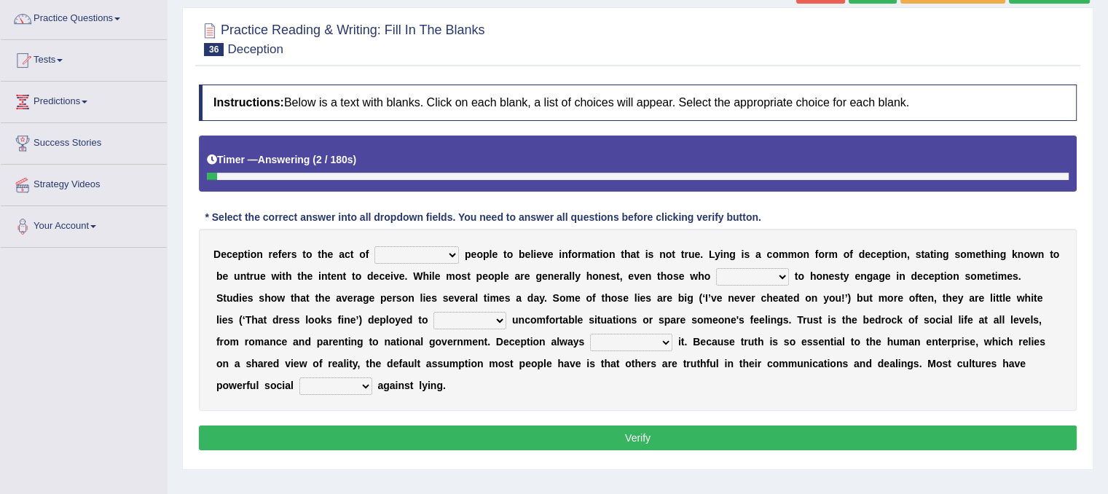
scroll to position [117, 0]
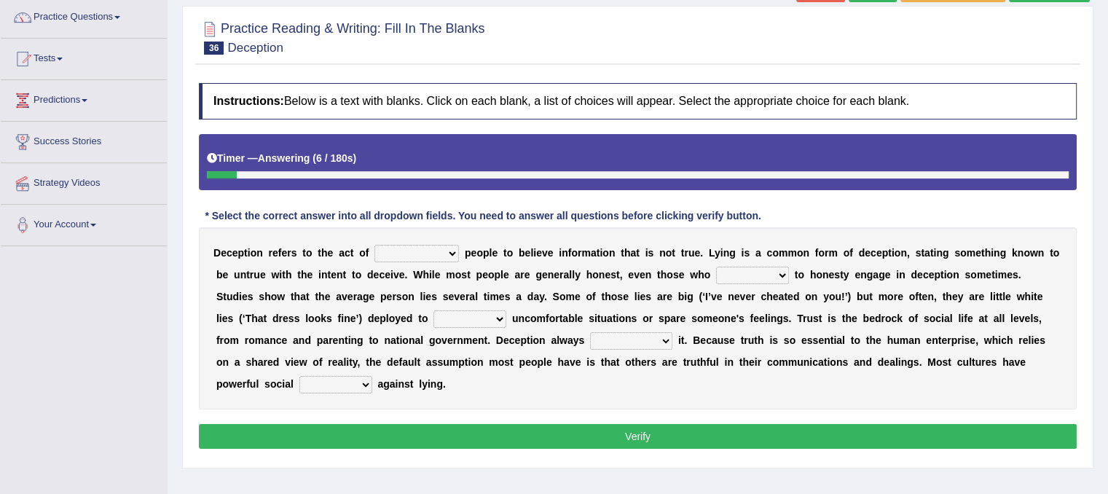
click at [454, 256] on select "discouraging forbidding detecting encouraging" at bounding box center [416, 253] width 84 height 17
select select "encouraging"
click at [374, 245] on select "discouraging forbidding detecting encouraging" at bounding box center [416, 253] width 84 height 17
click at [783, 272] on select "describe prescribe inscribe subscribe" at bounding box center [752, 275] width 73 height 17
select select "describe"
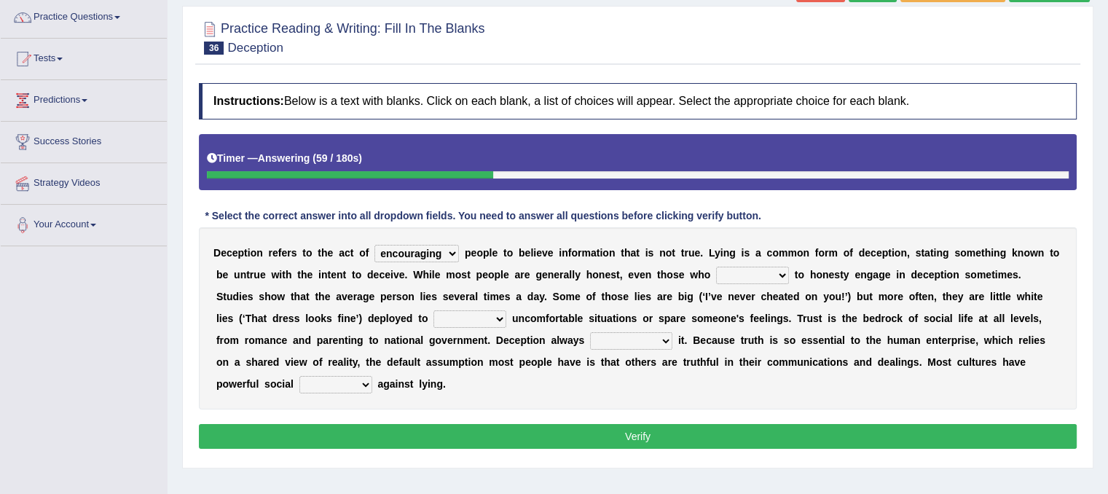
click at [716, 267] on select "describe prescribe inscribe subscribe" at bounding box center [752, 275] width 73 height 17
click at [443, 251] on select "discouraging forbidding detecting encouraging" at bounding box center [416, 253] width 84 height 17
click at [502, 324] on select "contest illuminate disguise avoid" at bounding box center [469, 318] width 73 height 17
select select "avoid"
click at [433, 310] on select "contest illuminate disguise avoid" at bounding box center [469, 318] width 73 height 17
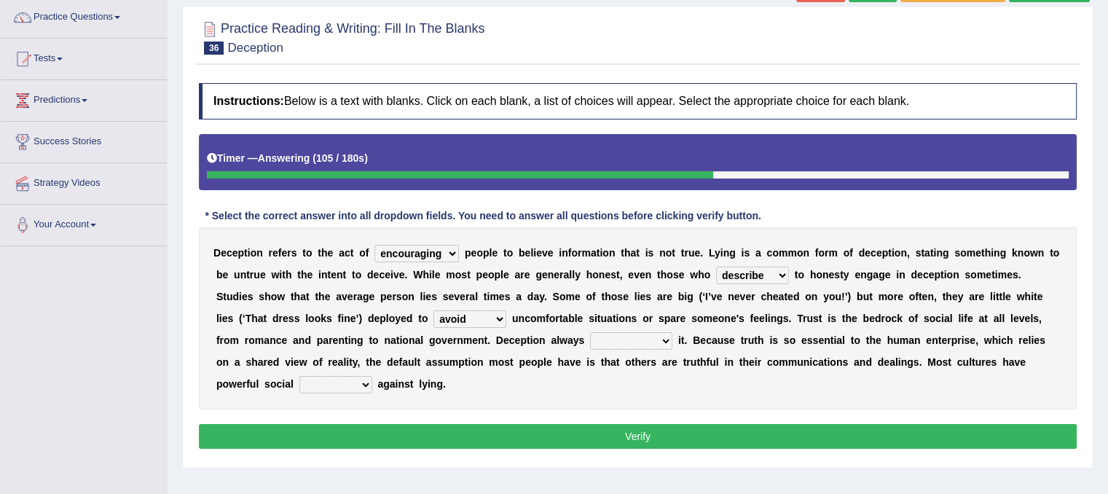
click at [668, 339] on select "undermines underscores undertakes underwrites" at bounding box center [631, 340] width 82 height 17
select select "undertakes"
click at [590, 332] on select "undermines underscores undertakes underwrites" at bounding box center [631, 340] width 82 height 17
click at [358, 381] on select "ejections sanctions fractions inductions" at bounding box center [335, 384] width 73 height 17
select select "fractions"
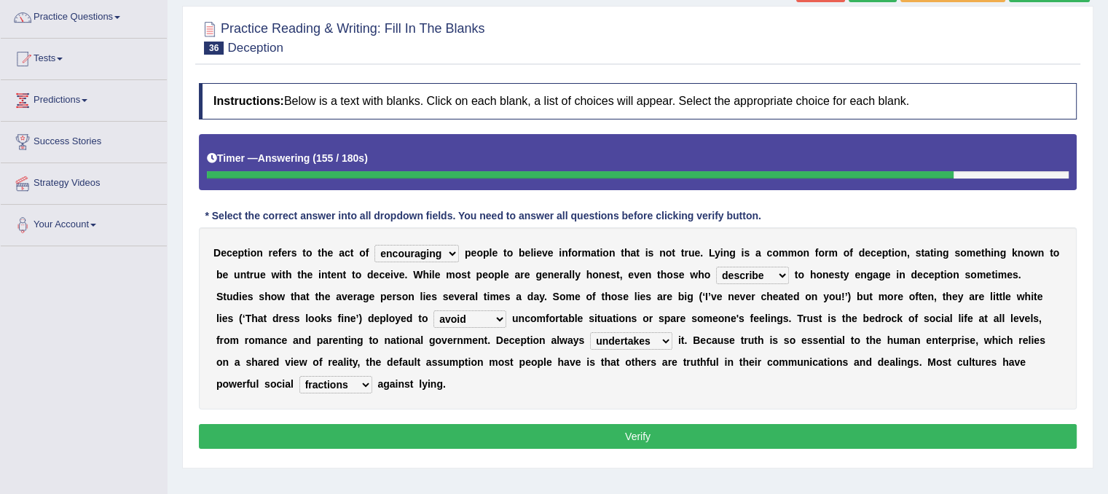
click at [299, 376] on select "ejections sanctions fractions inductions" at bounding box center [335, 384] width 73 height 17
click at [452, 249] on select "discouraging forbidding detecting encouraging" at bounding box center [416, 253] width 84 height 17
select select "discouraging"
click at [374, 245] on select "discouraging forbidding detecting encouraging" at bounding box center [416, 253] width 84 height 17
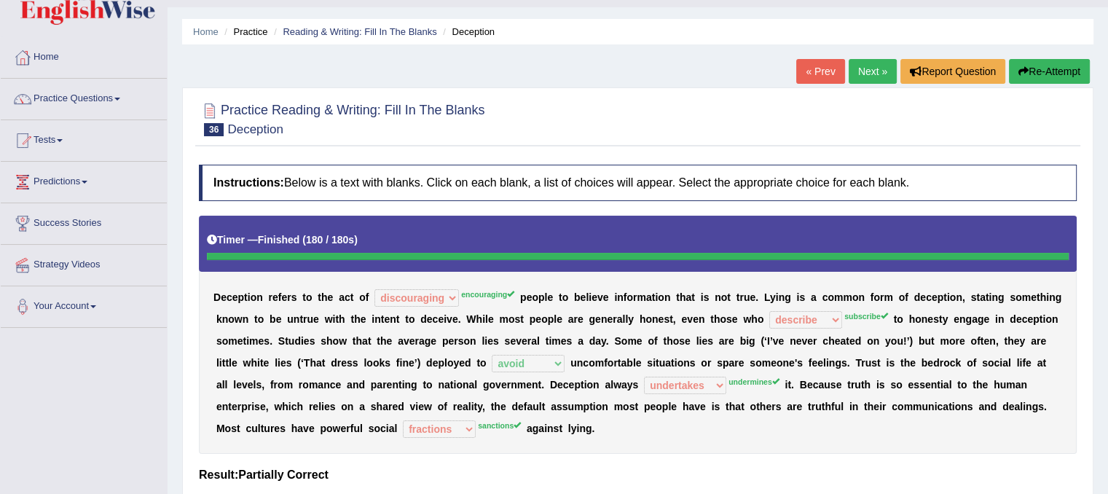
scroll to position [0, 0]
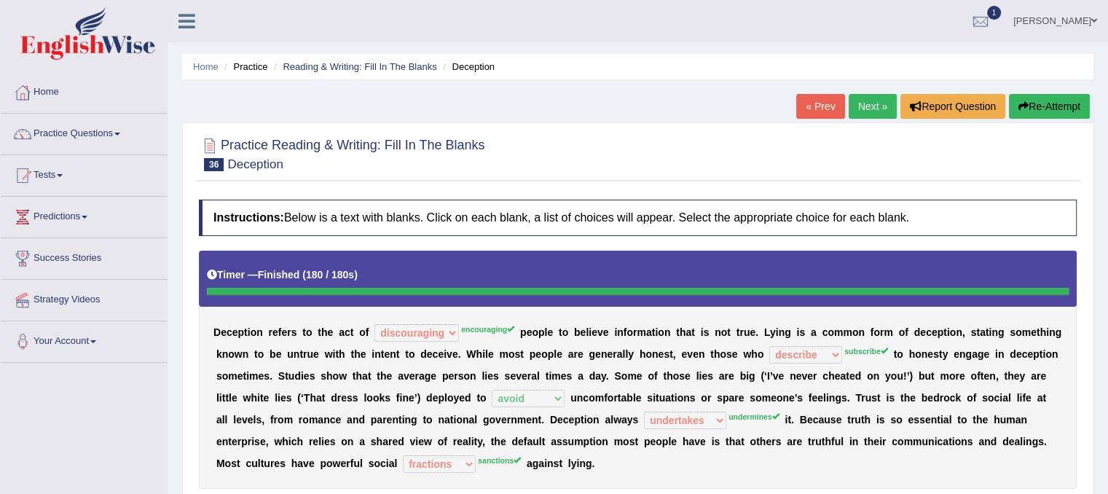
click at [1022, 98] on button "Re-Attempt" at bounding box center [1049, 106] width 81 height 25
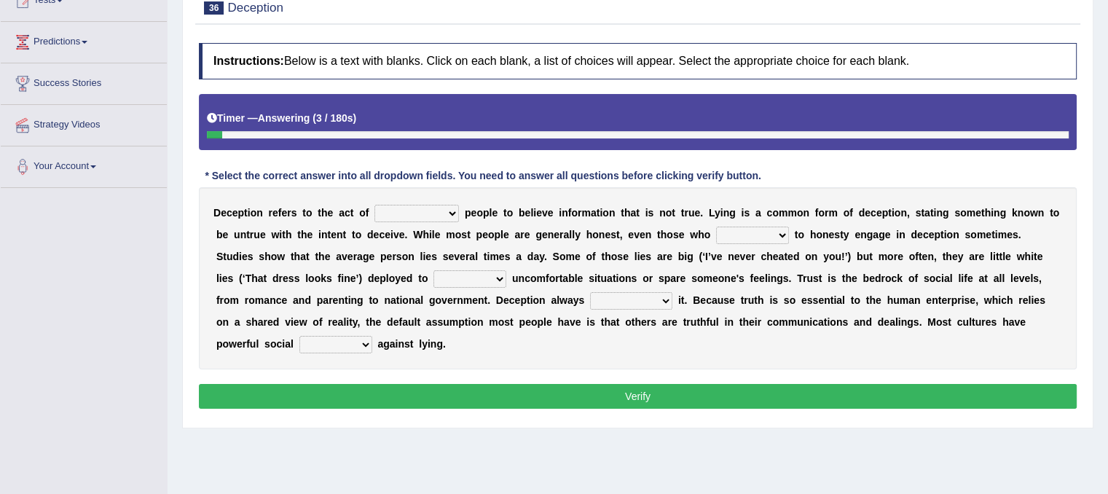
click at [451, 210] on select "discouraging forbidding detecting encouraging" at bounding box center [416, 213] width 84 height 17
select select "encouraging"
click at [374, 205] on select "discouraging forbidding detecting encouraging" at bounding box center [416, 213] width 84 height 17
click at [784, 228] on select "describe prescribe inscribe subscribe" at bounding box center [752, 235] width 73 height 17
select select "subscribe"
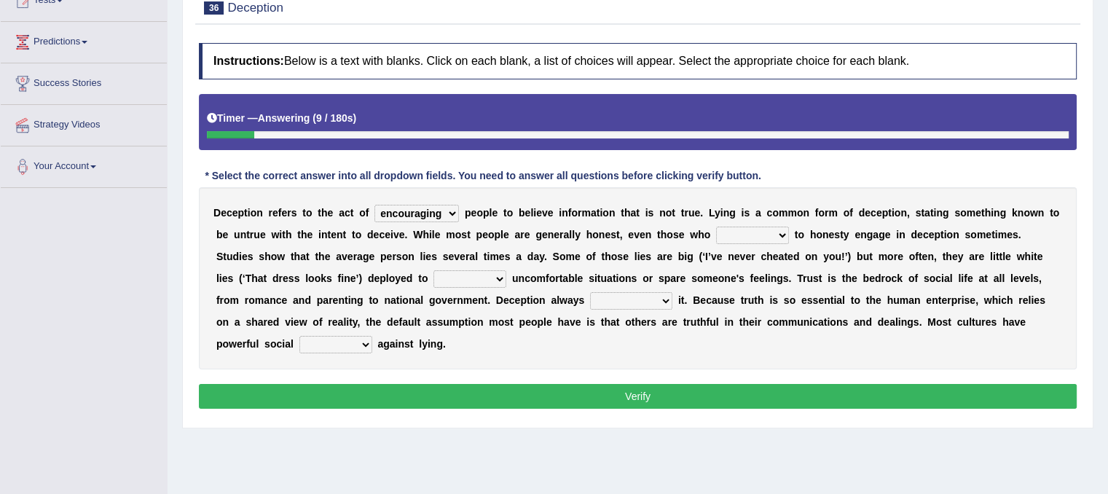
click at [716, 227] on select "describe prescribe inscribe subscribe" at bounding box center [752, 235] width 73 height 17
click at [510, 272] on b at bounding box center [509, 278] width 6 height 12
click at [499, 275] on select "contest illuminate disguise avoid" at bounding box center [469, 278] width 73 height 17
select select "avoid"
click at [433, 270] on select "contest illuminate disguise avoid" at bounding box center [469, 278] width 73 height 17
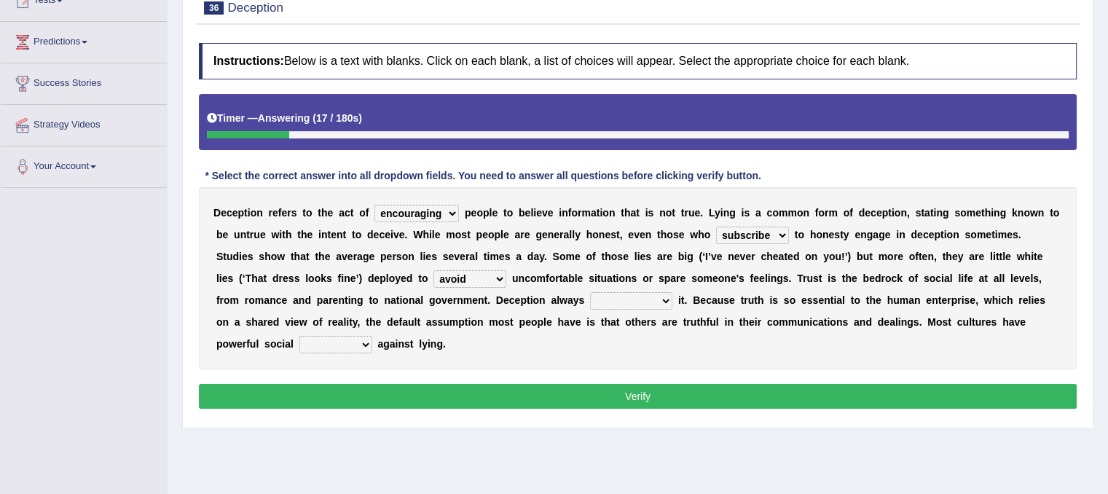
click at [658, 304] on select "undermines underscores undertakes underwrites" at bounding box center [631, 300] width 82 height 17
select select "undermines"
click at [590, 292] on select "undermines underscores undertakes underwrites" at bounding box center [631, 300] width 82 height 17
click at [365, 345] on select "ejections sanctions fractions inductions" at bounding box center [335, 344] width 73 height 17
select select "fractions"
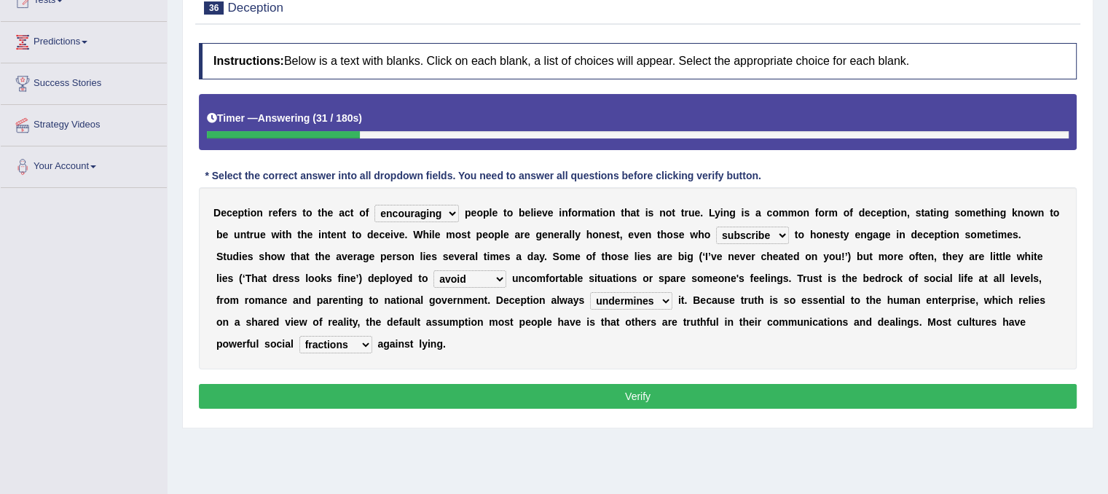
click at [299, 336] on select "ejections sanctions fractions inductions" at bounding box center [335, 344] width 73 height 17
click at [387, 399] on button "Verify" at bounding box center [638, 396] width 878 height 25
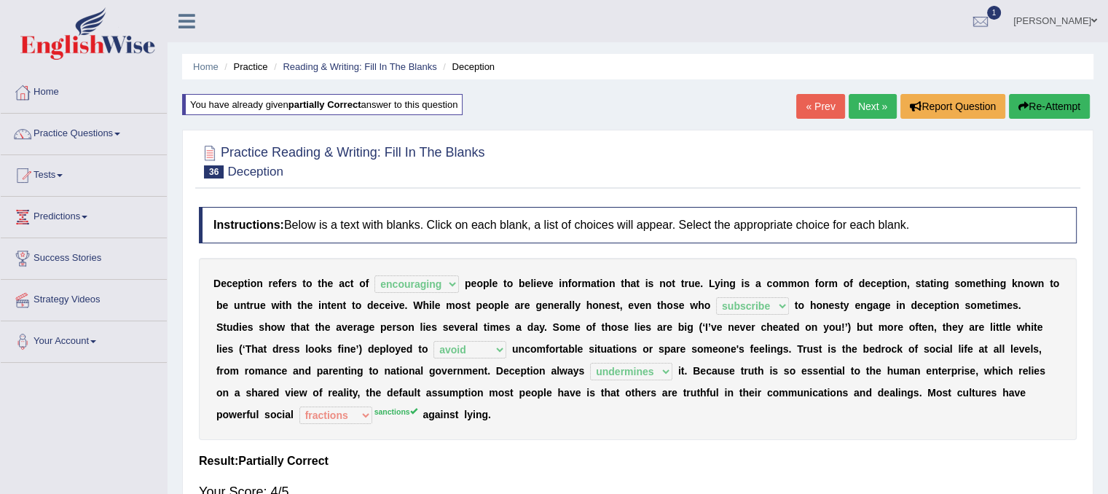
click at [862, 103] on link "Next »" at bounding box center [873, 106] width 48 height 25
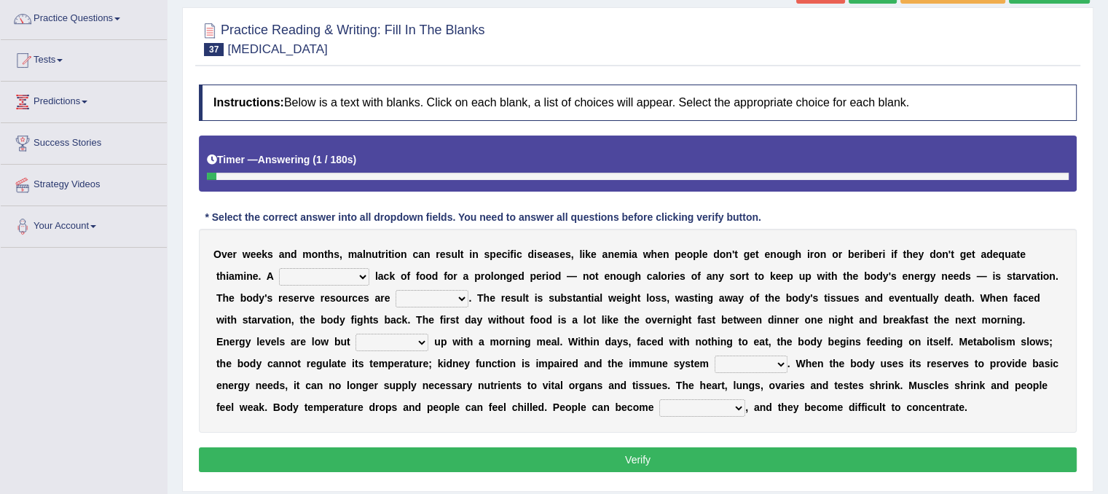
scroll to position [117, 0]
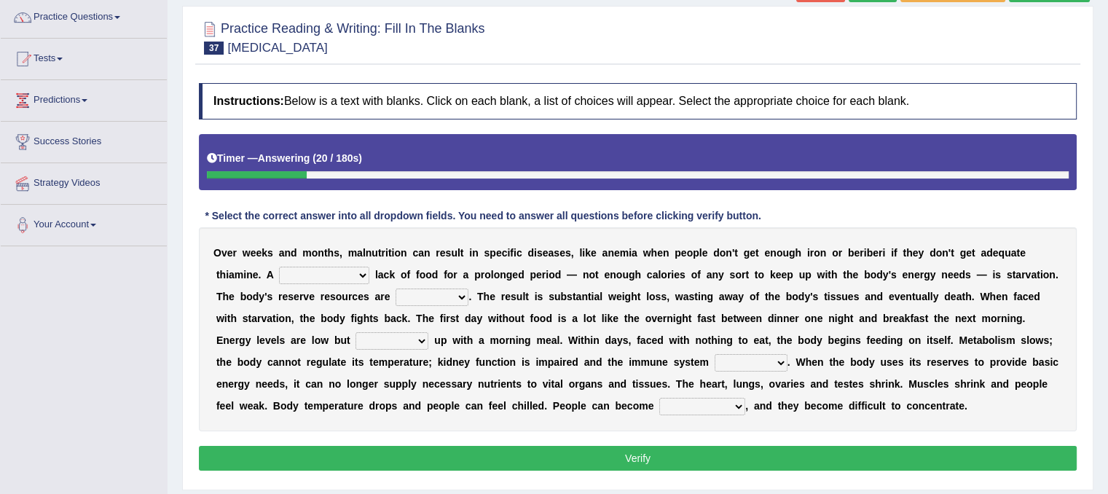
click at [363, 275] on select "severe distinguishing proper distinctive" at bounding box center [324, 275] width 90 height 17
select select "distinctive"
click at [279, 267] on select "severe distinguishing proper distinctive" at bounding box center [324, 275] width 90 height 17
click at [462, 295] on select "obsoleted depleted pelleted deleted" at bounding box center [432, 296] width 73 height 17
select select "obsoleted"
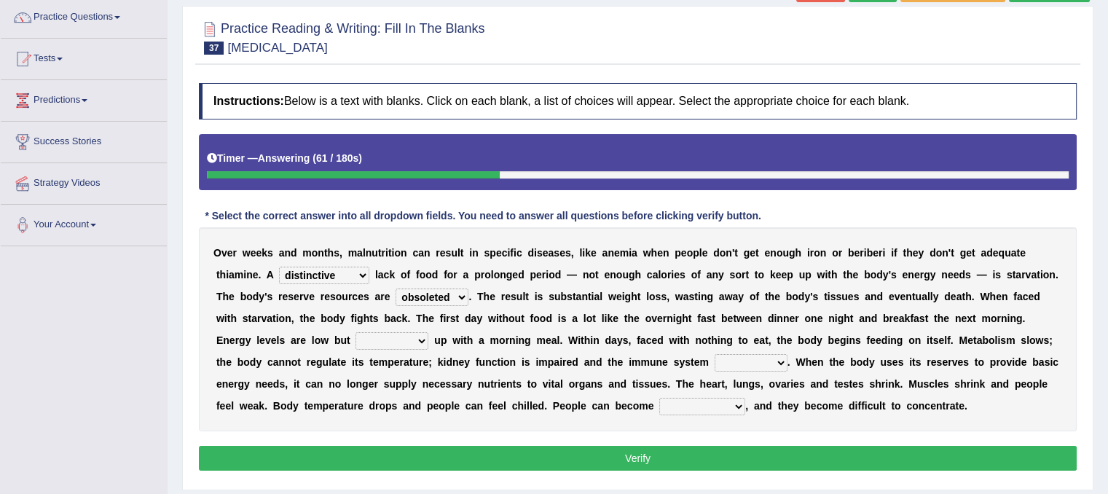
click at [396, 288] on select "obsoleted depleted pelleted deleted" at bounding box center [432, 296] width 73 height 17
click at [421, 341] on select "feed come chill pick" at bounding box center [391, 340] width 73 height 17
select select "pick"
click at [355, 332] on select "feed come chill pick" at bounding box center [391, 340] width 73 height 17
click at [422, 339] on select "feed come chill pick" at bounding box center [391, 340] width 73 height 17
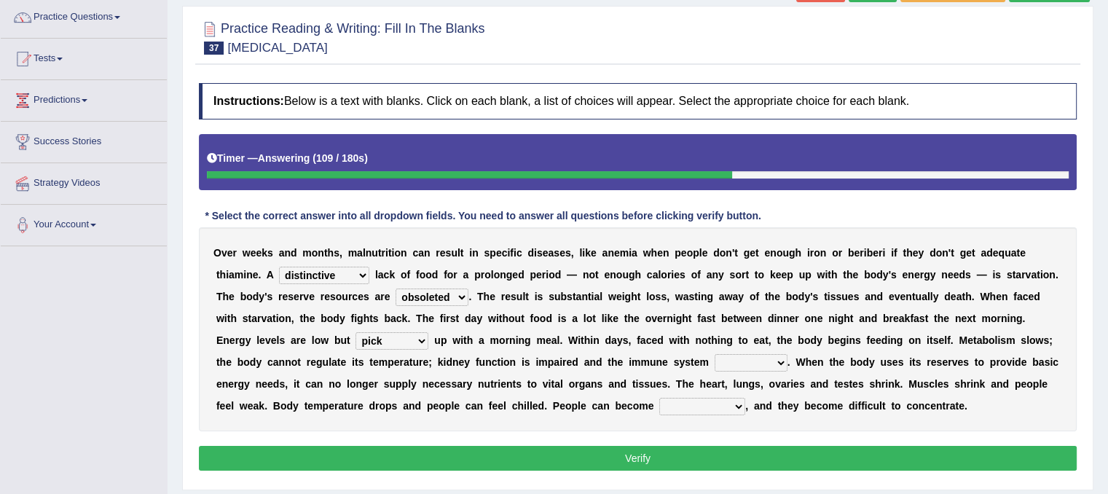
drag, startPoint x: 536, startPoint y: 361, endPoint x: 676, endPoint y: 353, distance: 140.1
click at [676, 353] on div "O v e r w e e k s a n d m o n t h s , m a l n u t r i t i o n c a n r e s u l t…" at bounding box center [638, 329] width 878 height 204
click at [779, 363] on select "deepens deafens weakens surpasses" at bounding box center [751, 362] width 73 height 17
select select "weakens"
click at [715, 354] on select "deepens deafens weakens surpasses" at bounding box center [751, 362] width 73 height 17
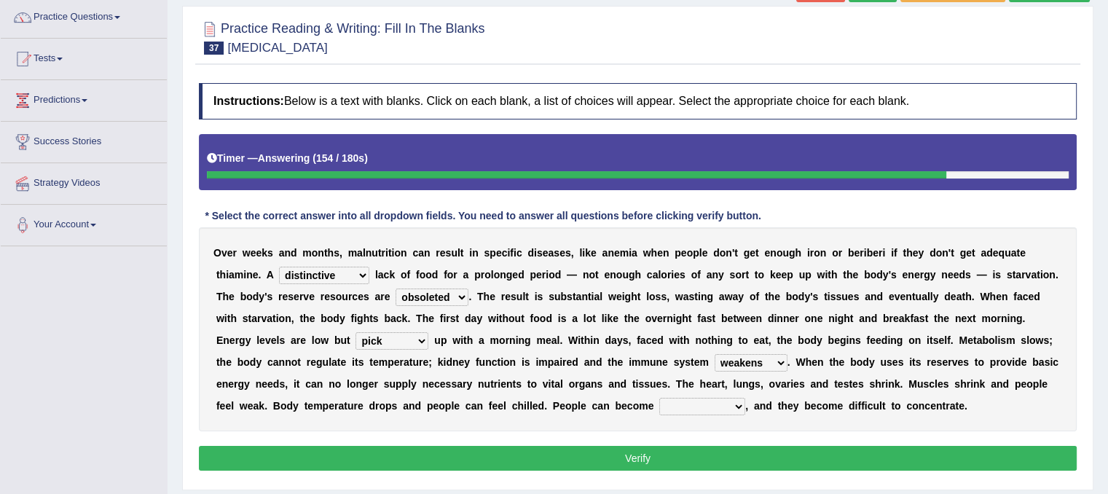
click at [740, 402] on select "irritable commutable indisputable transportable" at bounding box center [702, 406] width 86 height 17
click at [659, 398] on select "irritable commutable indisputable transportable" at bounding box center [702, 406] width 86 height 17
click at [734, 402] on select "irritable commutable indisputable transportable" at bounding box center [702, 406] width 86 height 17
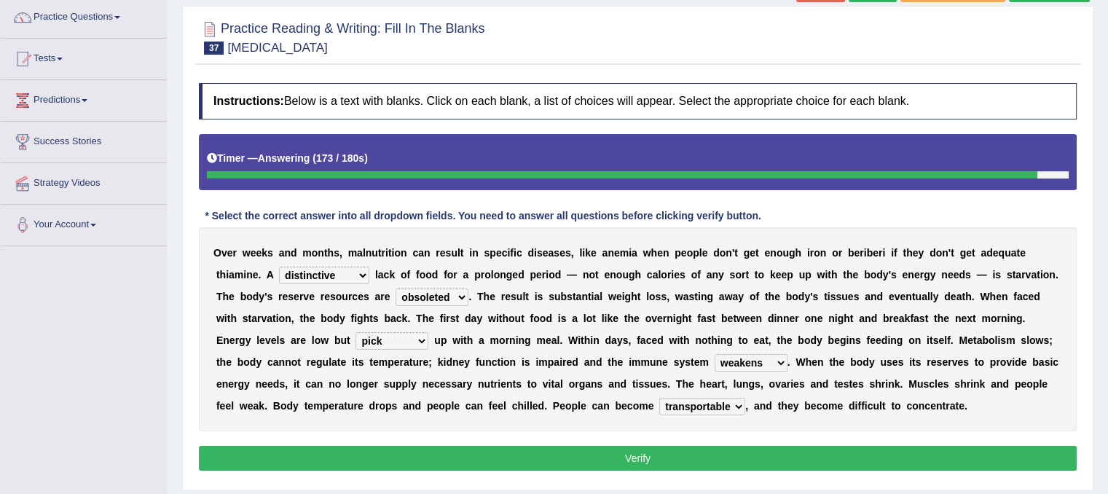
select select "commutable"
click at [659, 398] on select "irritable commutable indisputable transportable" at bounding box center [702, 406] width 86 height 17
click at [733, 402] on select "irritable commutable indisputable transportable" at bounding box center [702, 406] width 86 height 17
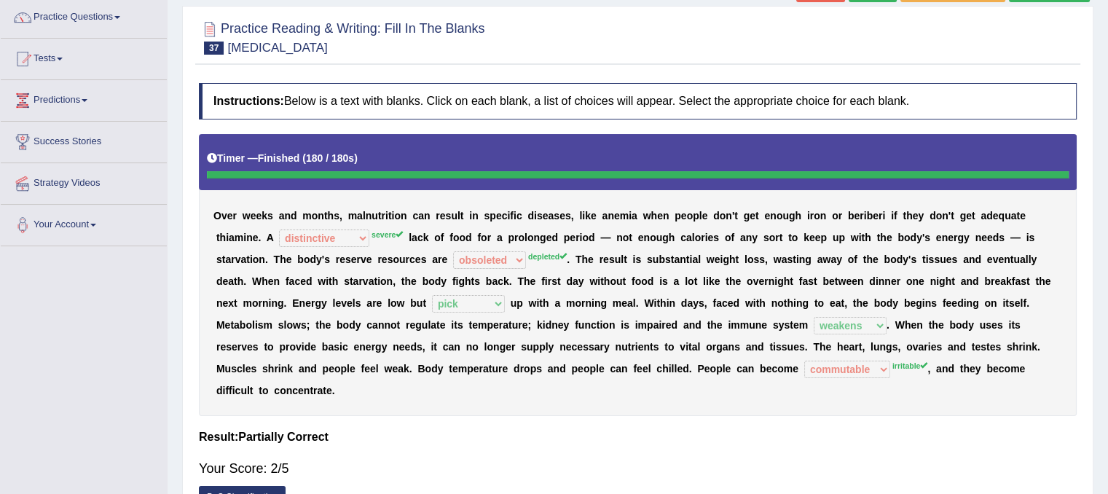
scroll to position [0, 0]
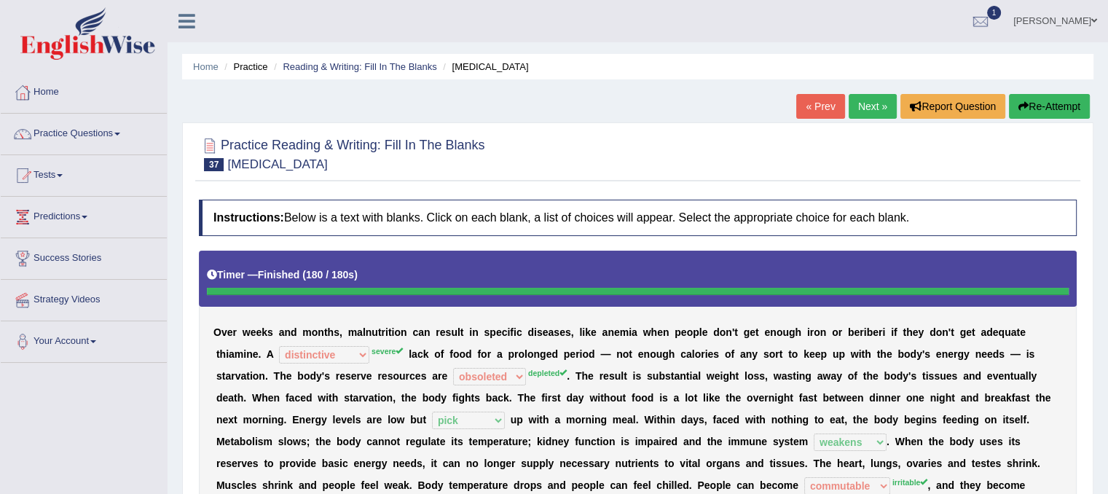
click at [874, 103] on link "Next »" at bounding box center [873, 106] width 48 height 25
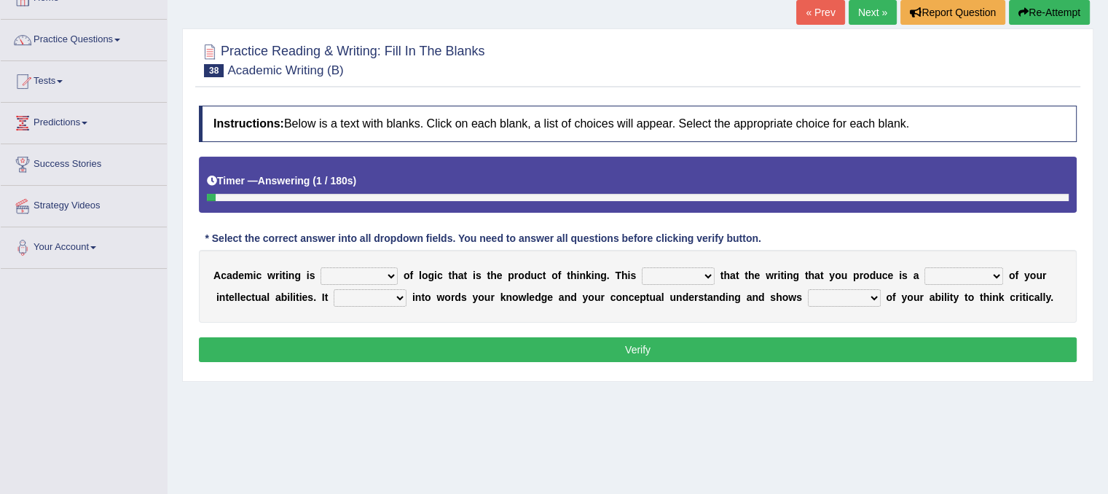
scroll to position [123, 0]
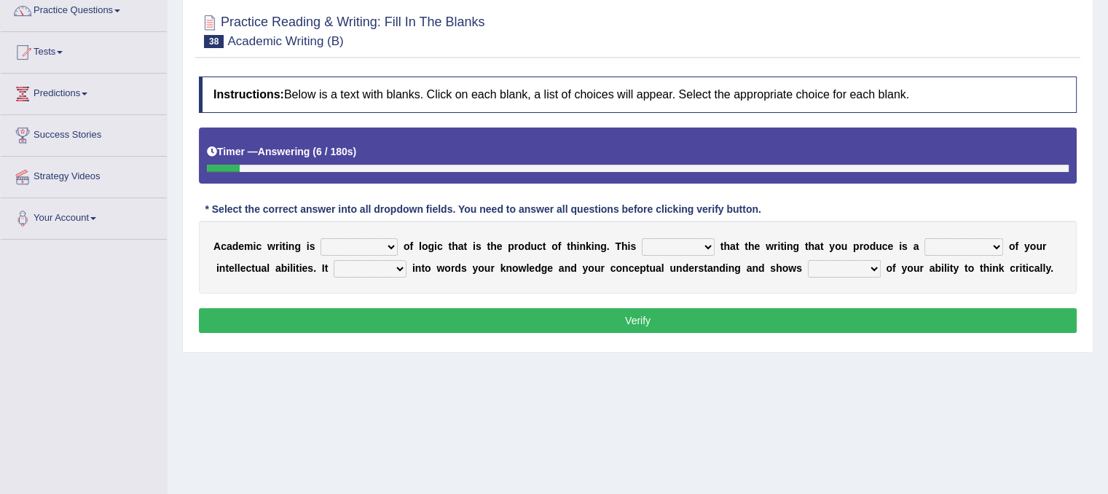
click at [388, 245] on select "expectation entitlement expression exchange" at bounding box center [358, 246] width 77 height 17
select select "expression"
click at [320, 238] on select "expectation entitlement expression exchange" at bounding box center [358, 246] width 77 height 17
click at [711, 240] on select "means questions stipulates answers" at bounding box center [678, 246] width 73 height 17
select select "means"
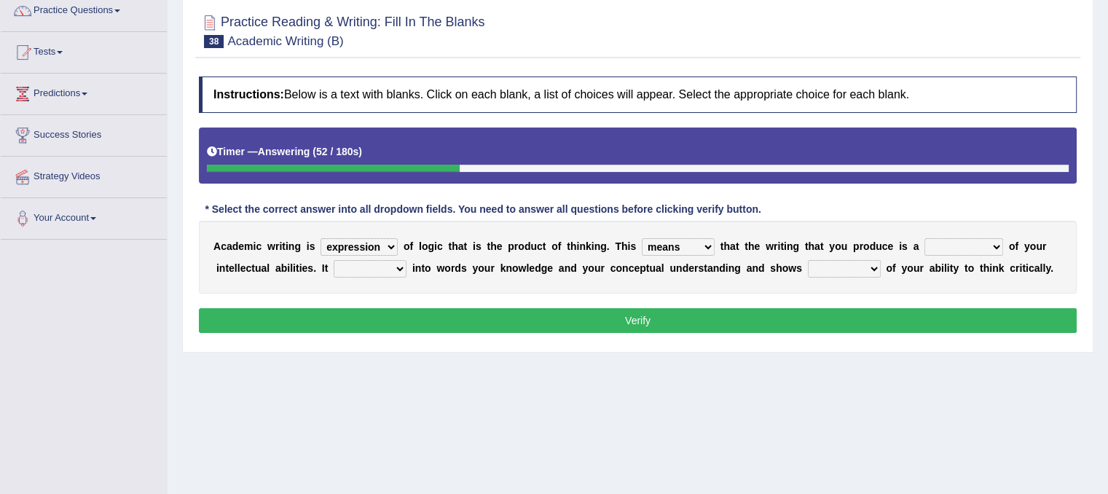
click at [642, 238] on select "means questions stipulates answers" at bounding box center [678, 246] width 73 height 17
click at [1001, 247] on select "redundancy mission credit reflection" at bounding box center [963, 246] width 79 height 17
select select "credit"
click at [924, 238] on select "redundancy mission credit reflection" at bounding box center [963, 246] width 79 height 17
click at [399, 262] on select "enriches shows allows puts" at bounding box center [370, 268] width 73 height 17
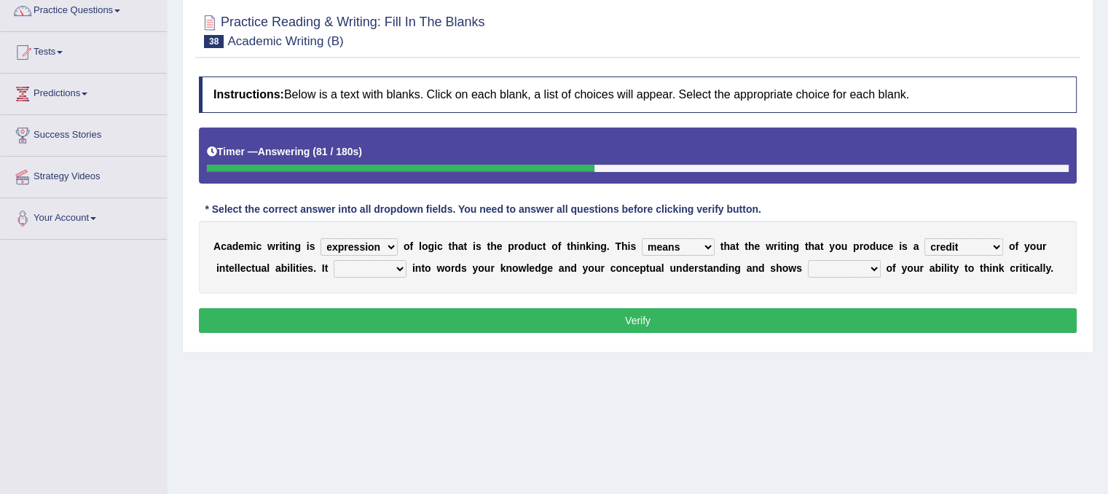
click at [399, 262] on select "enriches shows allows puts" at bounding box center [370, 268] width 73 height 17
select select "enriches"
click at [334, 260] on select "enriches shows allows puts" at bounding box center [370, 268] width 73 height 17
click at [877, 266] on select "hassle excuse capacity evidence" at bounding box center [844, 268] width 73 height 17
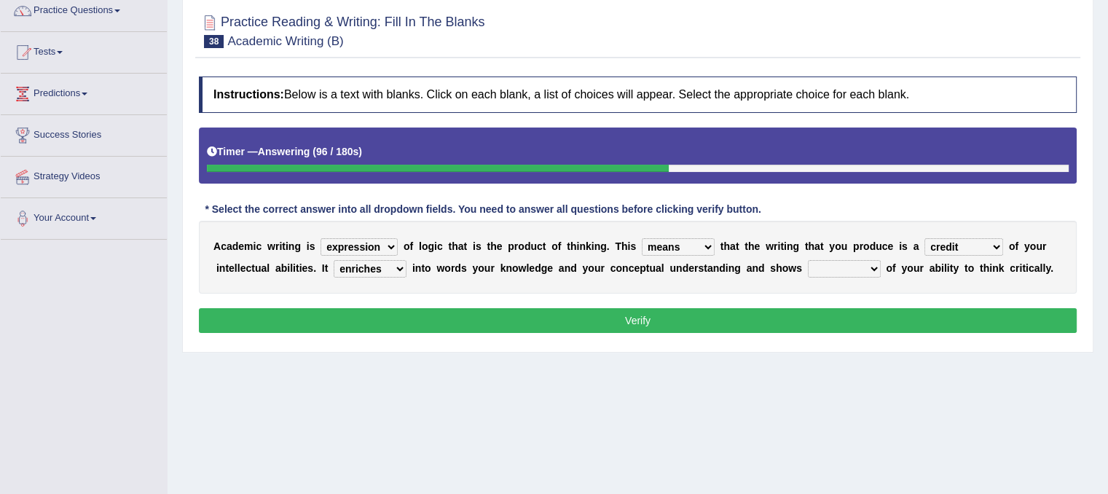
select select "capacity"
click at [808, 260] on select "hassle excuse capacity evidence" at bounding box center [844, 268] width 73 height 17
click at [395, 269] on select "enriches shows allows puts" at bounding box center [370, 268] width 73 height 17
select select "puts"
click at [334, 260] on select "enriches shows allows puts" at bounding box center [370, 268] width 73 height 17
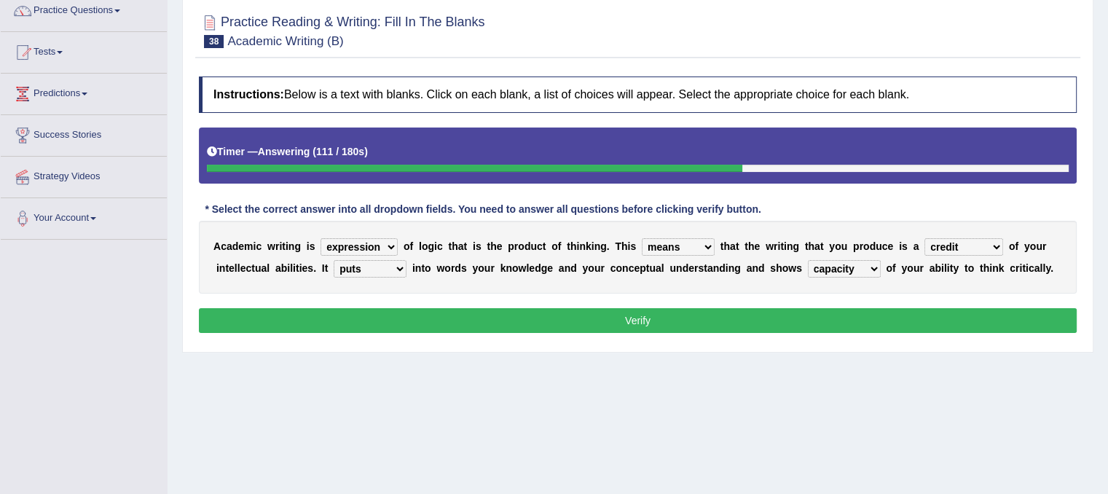
click at [394, 245] on select "expectation entitlement expression exchange" at bounding box center [358, 246] width 77 height 17
select select "entitlement"
click at [320, 238] on select "expectation entitlement expression exchange" at bounding box center [358, 246] width 77 height 17
click at [545, 326] on button "Verify" at bounding box center [638, 320] width 878 height 25
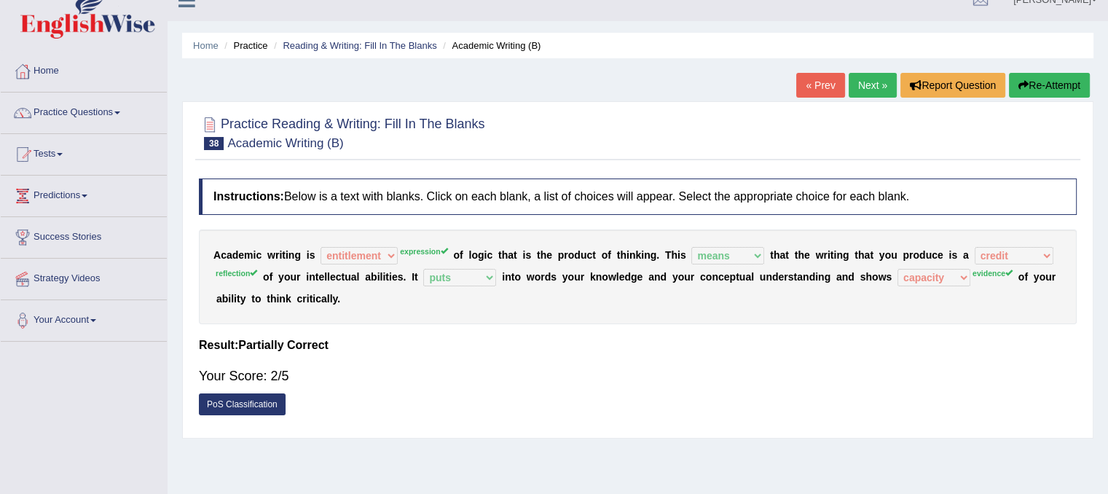
scroll to position [7, 0]
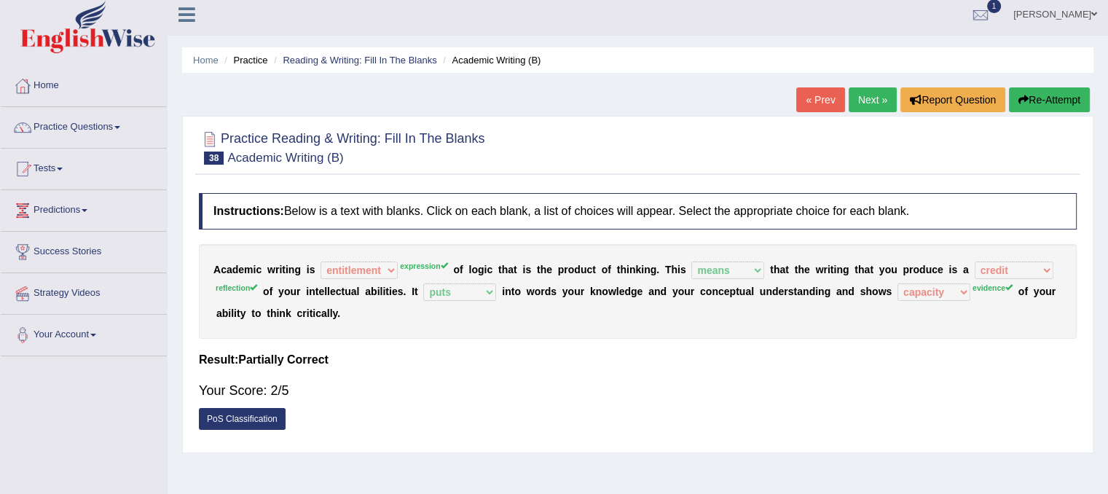
click at [1063, 93] on button "Re-Attempt" at bounding box center [1049, 99] width 81 height 25
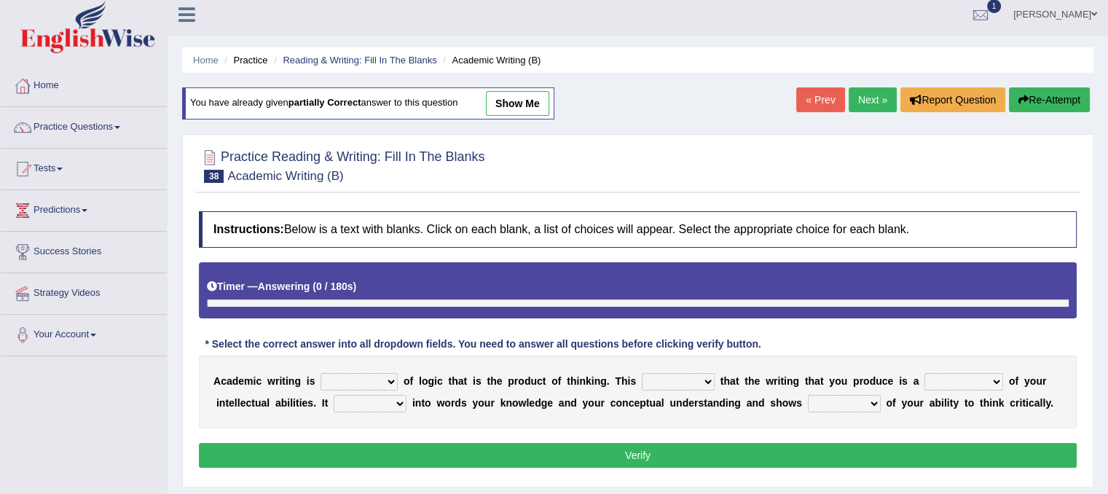
scroll to position [7, 0]
click at [388, 379] on select "expectation entitlement expression exchange" at bounding box center [358, 381] width 77 height 17
select select "expression"
click at [320, 373] on select "expectation entitlement expression exchange" at bounding box center [358, 381] width 77 height 17
click at [711, 373] on select "means questions stipulates answers" at bounding box center [678, 381] width 73 height 17
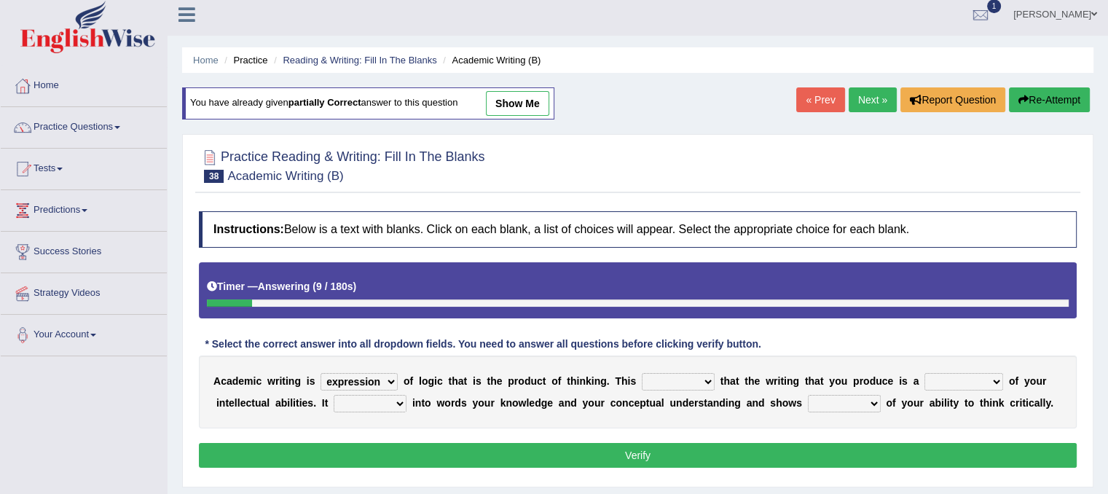
select select "means"
click at [642, 373] on select "means questions stipulates answers" at bounding box center [678, 381] width 73 height 17
click at [996, 378] on select "redundancy mission credit reflection" at bounding box center [963, 381] width 79 height 17
select select "reflection"
click at [924, 373] on select "redundancy mission credit reflection" at bounding box center [963, 381] width 79 height 17
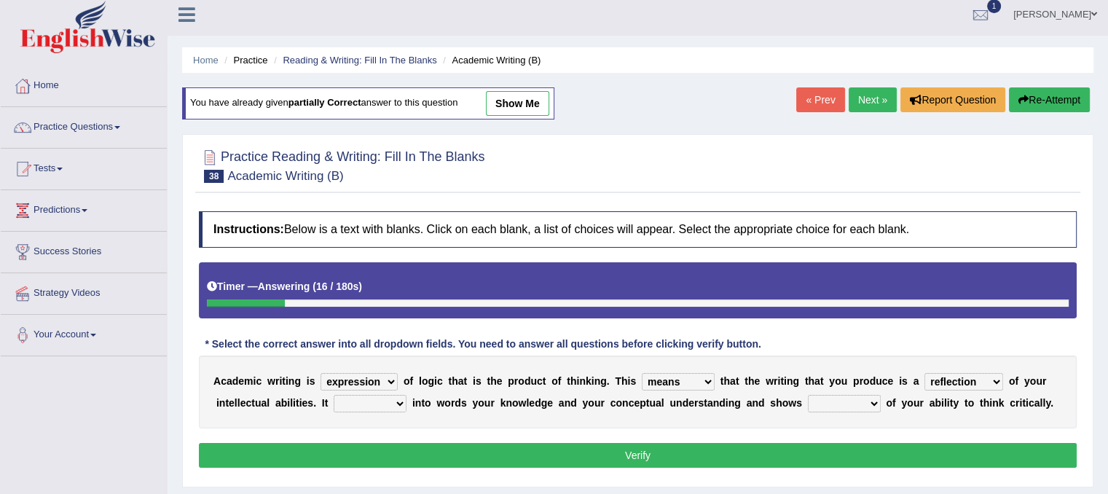
click at [409, 401] on b at bounding box center [409, 403] width 6 height 12
click at [400, 400] on select "enriches shows allows puts" at bounding box center [370, 403] width 73 height 17
select select "puts"
click at [334, 395] on select "enriches shows allows puts" at bounding box center [370, 403] width 73 height 17
click at [871, 397] on select "hassle excuse capacity evidence" at bounding box center [844, 403] width 73 height 17
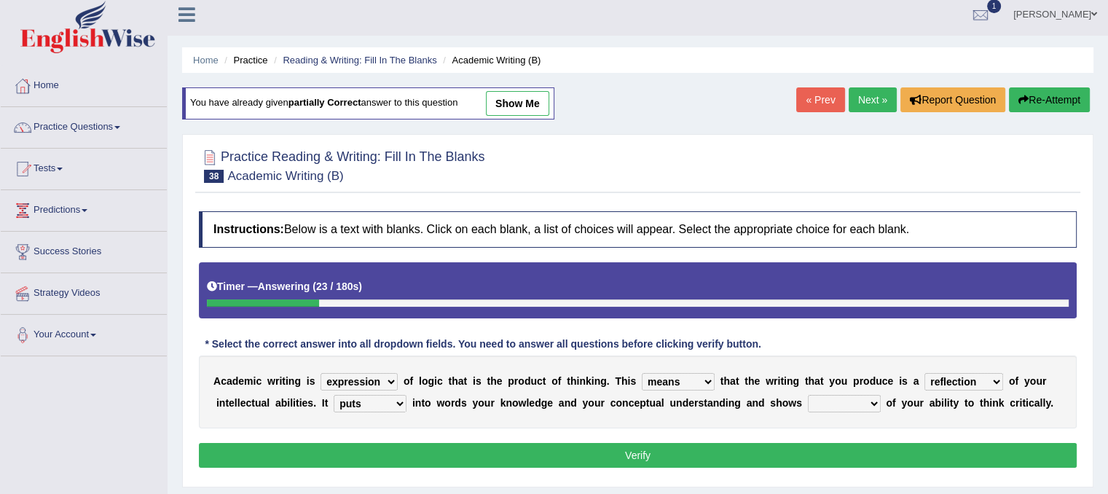
select select "evidence"
click at [808, 395] on select "hassle excuse capacity evidence" at bounding box center [844, 403] width 73 height 17
click at [739, 446] on button "Verify" at bounding box center [638, 455] width 878 height 25
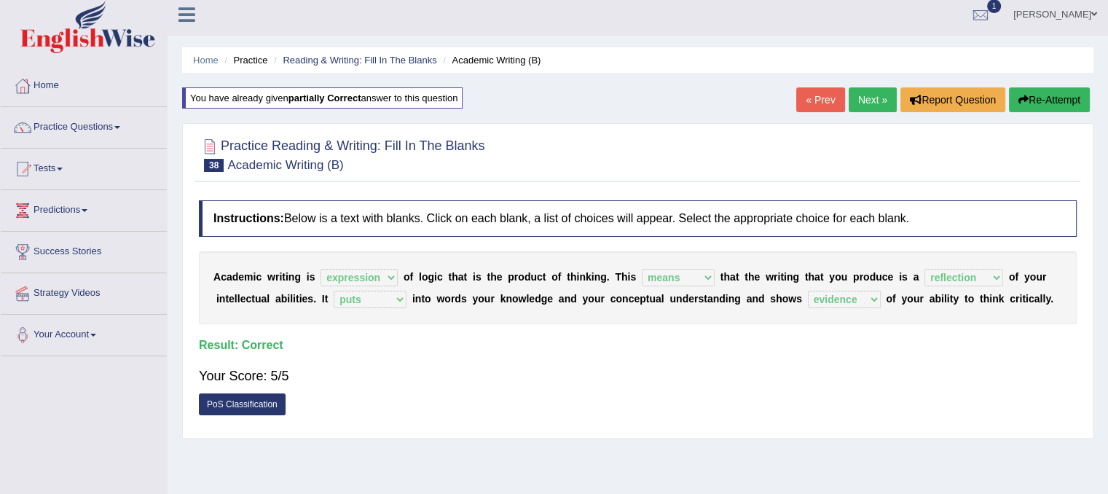
drag, startPoint x: 869, startPoint y: 114, endPoint x: 867, endPoint y: 103, distance: 11.1
click at [867, 103] on div "« Prev Next » Report Question Re-Attempt" at bounding box center [944, 101] width 297 height 28
click at [867, 103] on link "Next »" at bounding box center [873, 99] width 48 height 25
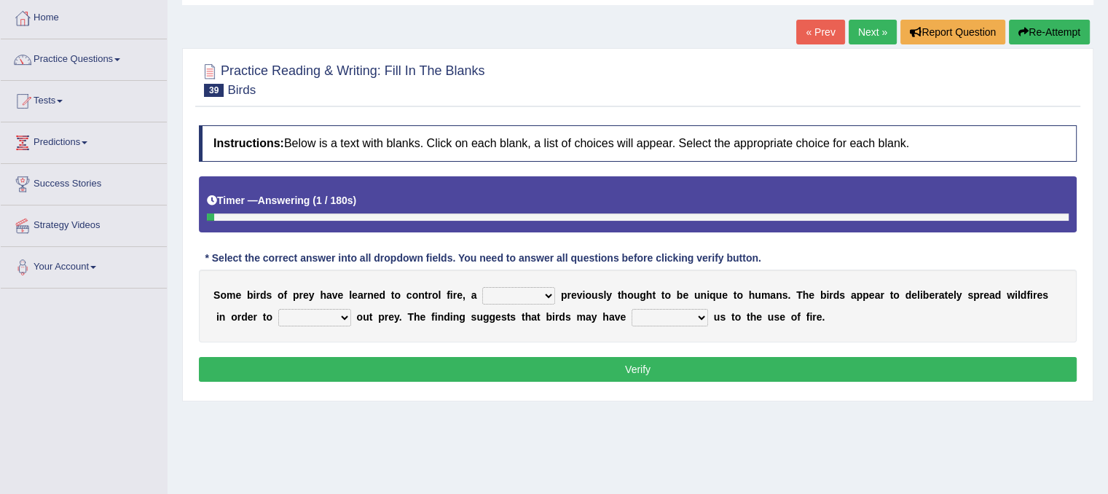
scroll to position [103, 0]
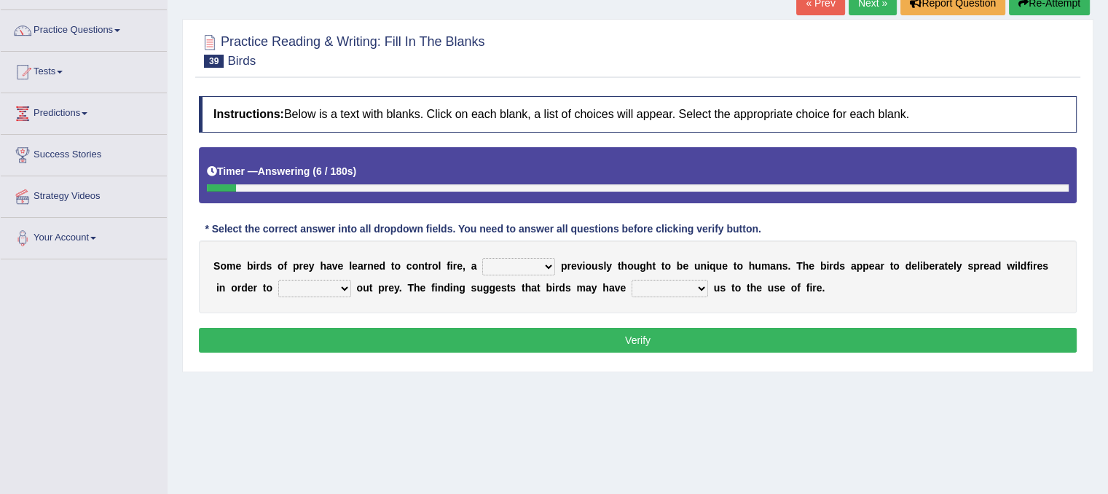
click at [548, 261] on select "question profile tale skill" at bounding box center [518, 266] width 73 height 17
select select "tale"
click at [482, 258] on select "question profile tale skill" at bounding box center [518, 266] width 73 height 17
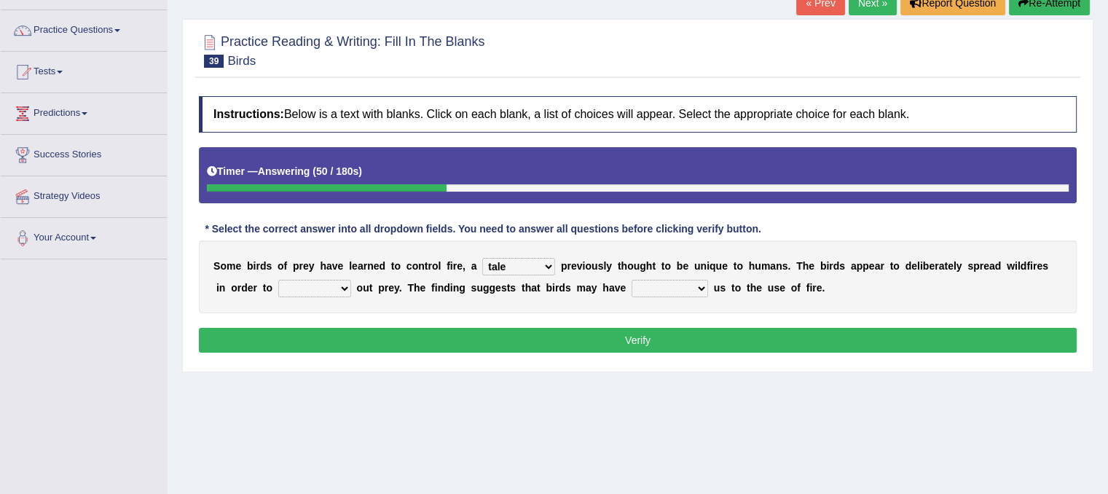
click at [342, 288] on select "prevent limit span flush" at bounding box center [314, 288] width 73 height 17
select select "prevent"
click at [278, 280] on select "prevent limit span flush" at bounding box center [314, 288] width 73 height 17
click at [706, 282] on select "prophesied beaten transmitted forced" at bounding box center [669, 288] width 76 height 17
select select "prophesied"
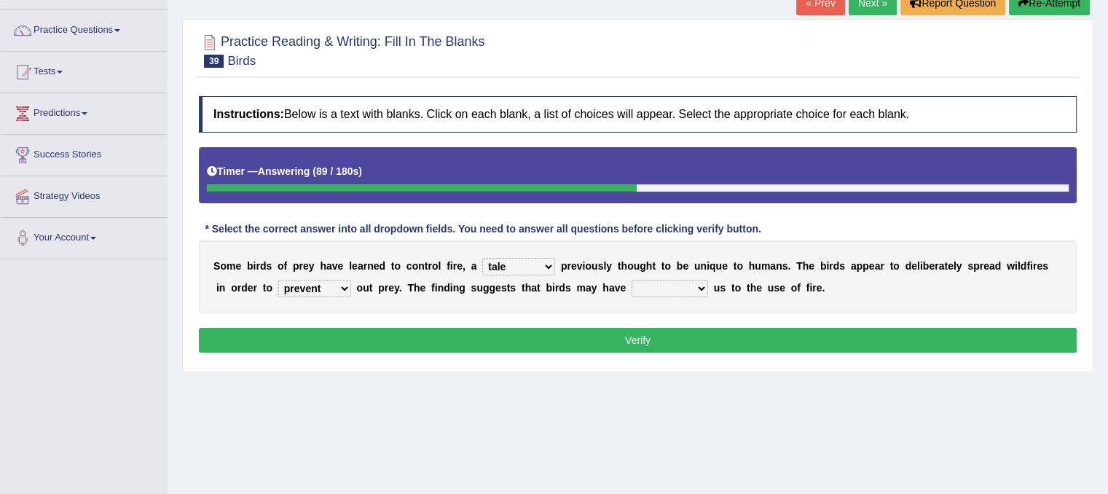
click at [631, 280] on select "prophesied beaten transmitted forced" at bounding box center [669, 288] width 76 height 17
click at [682, 333] on button "Verify" at bounding box center [638, 340] width 878 height 25
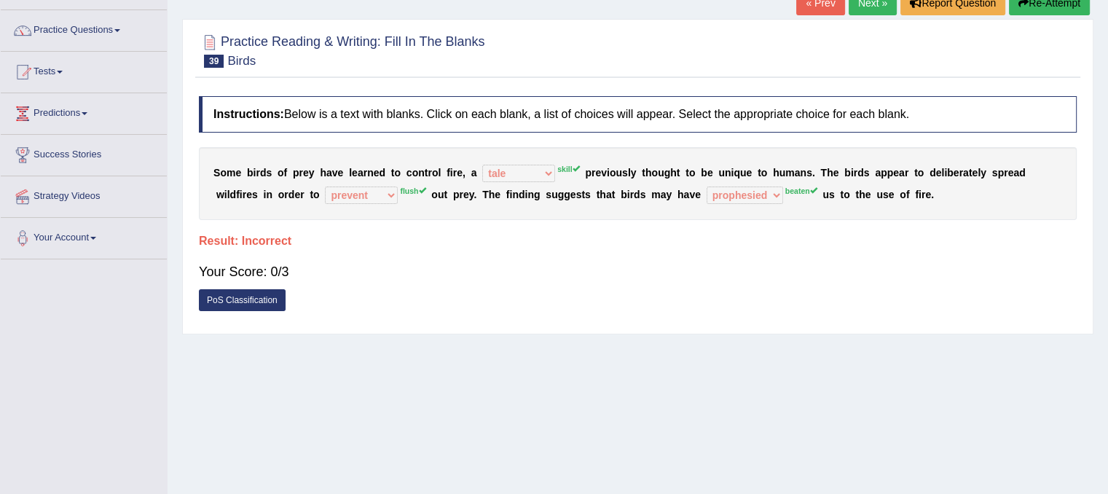
click at [1068, 1] on button "Re-Attempt" at bounding box center [1049, 3] width 81 height 25
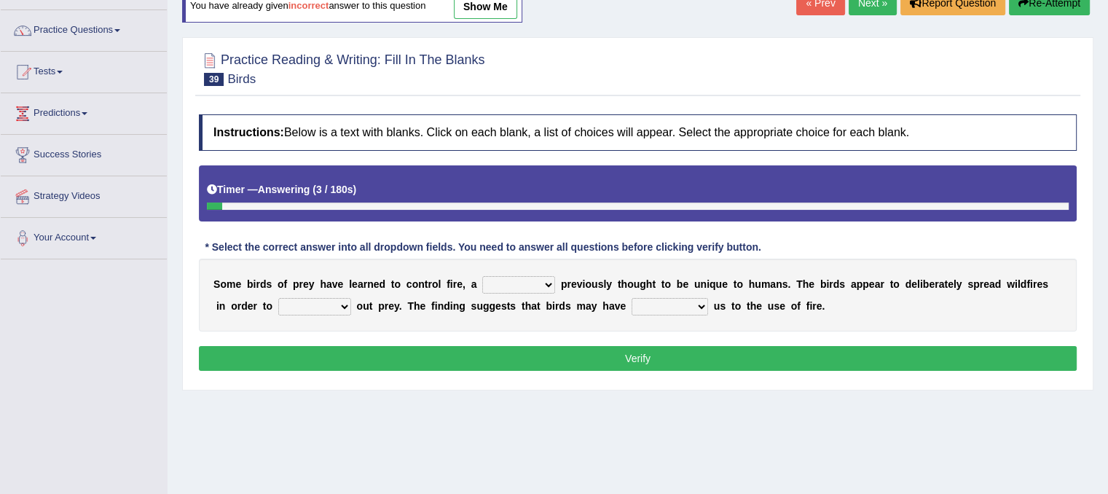
click at [549, 281] on select "question profile tale skill" at bounding box center [518, 284] width 73 height 17
select select "skill"
click at [482, 276] on select "question profile tale skill" at bounding box center [518, 284] width 73 height 17
click at [341, 302] on select "prevent limit span flush" at bounding box center [314, 306] width 73 height 17
select select "span"
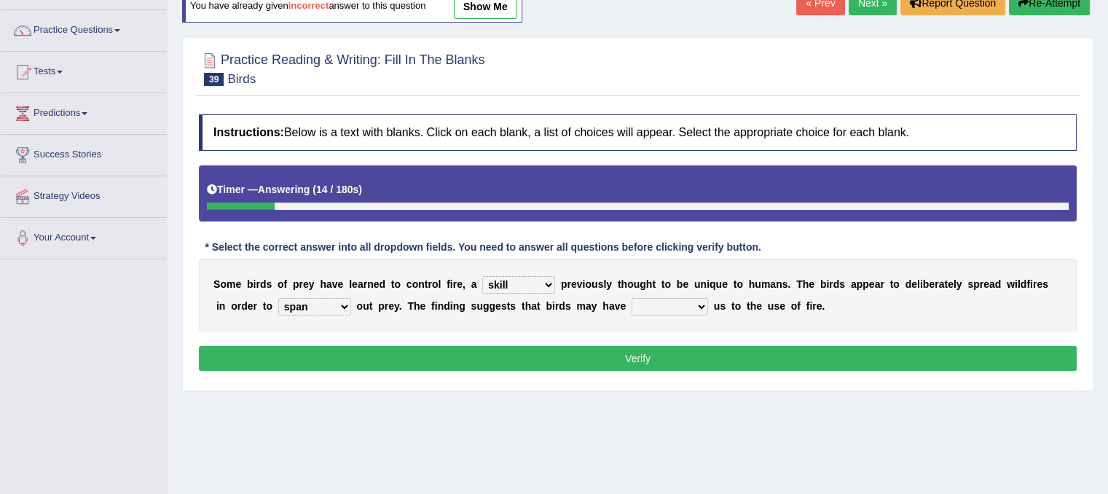
click at [278, 298] on select "prevent limit span flush" at bounding box center [314, 306] width 73 height 17
click at [702, 303] on select "prophesied beaten transmitted forced" at bounding box center [669, 306] width 76 height 17
select select "beaten"
click at [631, 298] on select "prophesied beaten transmitted forced" at bounding box center [669, 306] width 76 height 17
click at [676, 363] on button "Verify" at bounding box center [638, 358] width 878 height 25
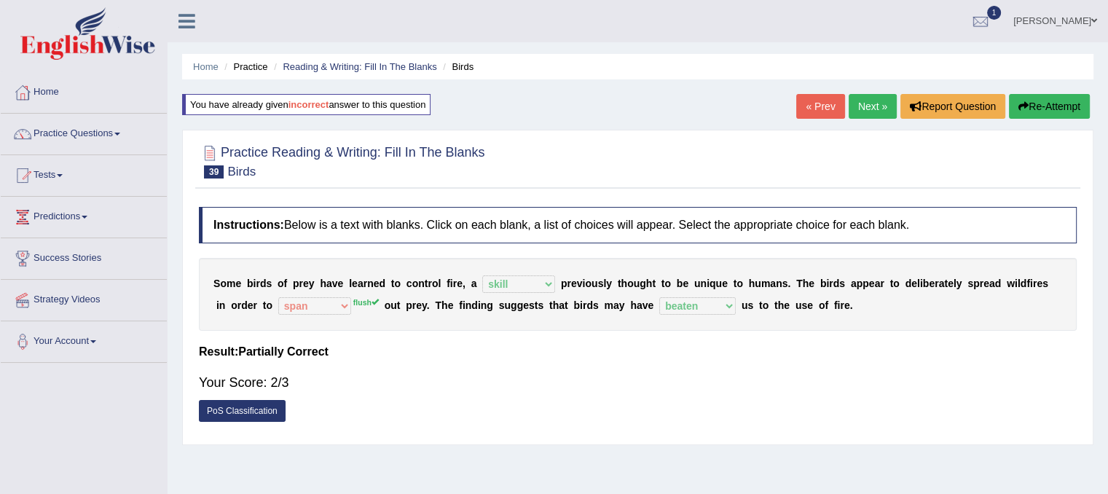
click at [849, 106] on link "Next »" at bounding box center [873, 106] width 48 height 25
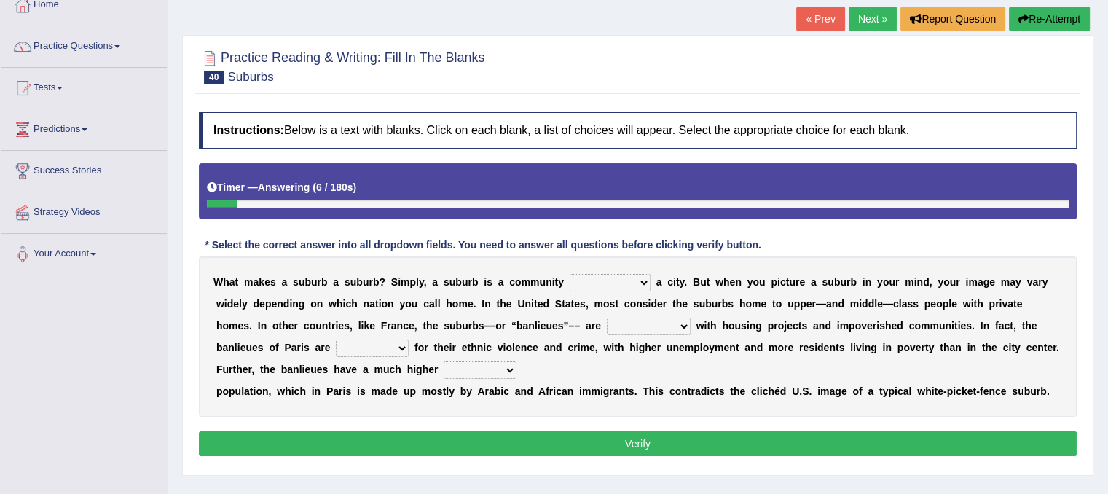
click at [638, 274] on select "lying locating situating surrounding" at bounding box center [610, 282] width 81 height 17
select select "locating"
click at [570, 274] on select "lying locating situating surrounding" at bounding box center [610, 282] width 81 height 17
click at [685, 319] on select "antonymous antibiotic synonymous synthetic" at bounding box center [649, 326] width 84 height 17
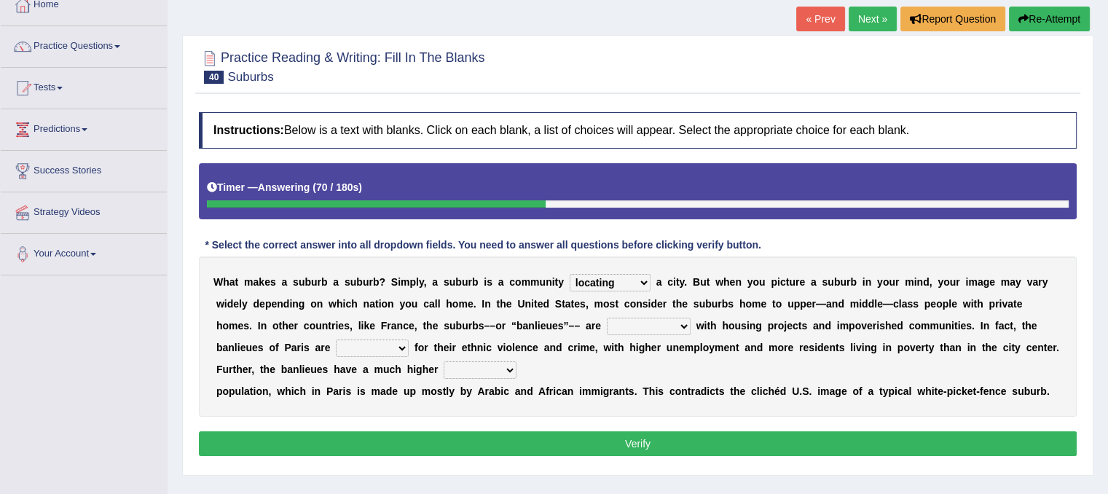
select select "synthetic"
click at [607, 318] on select "antonymous antibiotic synonymous synthetic" at bounding box center [649, 326] width 84 height 17
click at [412, 350] on b at bounding box center [412, 348] width 6 height 12
click at [404, 347] on select "clamorous sensitive famous notorious" at bounding box center [372, 347] width 73 height 17
select select "famous"
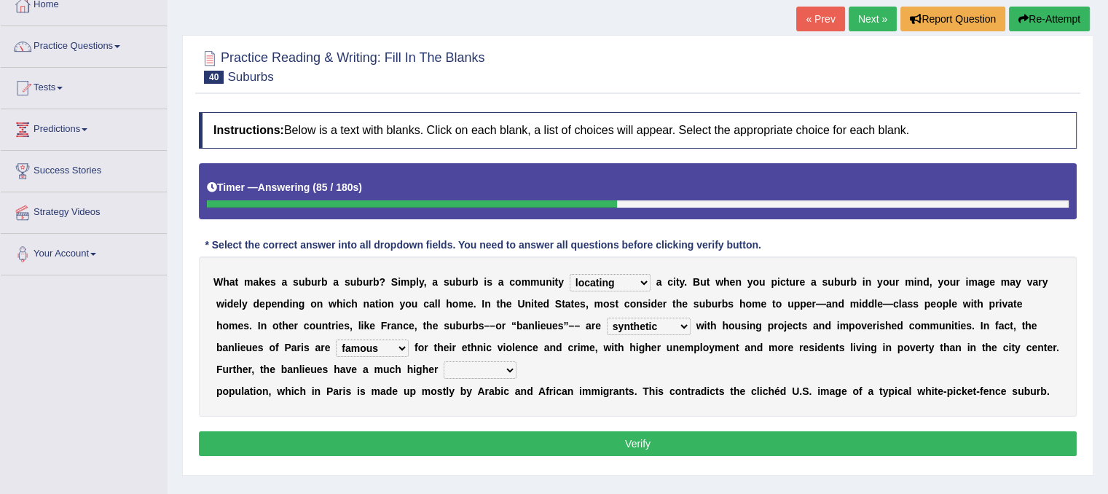
click at [336, 339] on select "clamorous sensitive famous notorious" at bounding box center [372, 347] width 73 height 17
click at [504, 368] on select "local young immigrant senior" at bounding box center [480, 369] width 73 height 17
select select "immigrant"
click at [444, 361] on select "local young immigrant senior" at bounding box center [480, 369] width 73 height 17
click at [513, 364] on select "local young immigrant senior" at bounding box center [480, 369] width 73 height 17
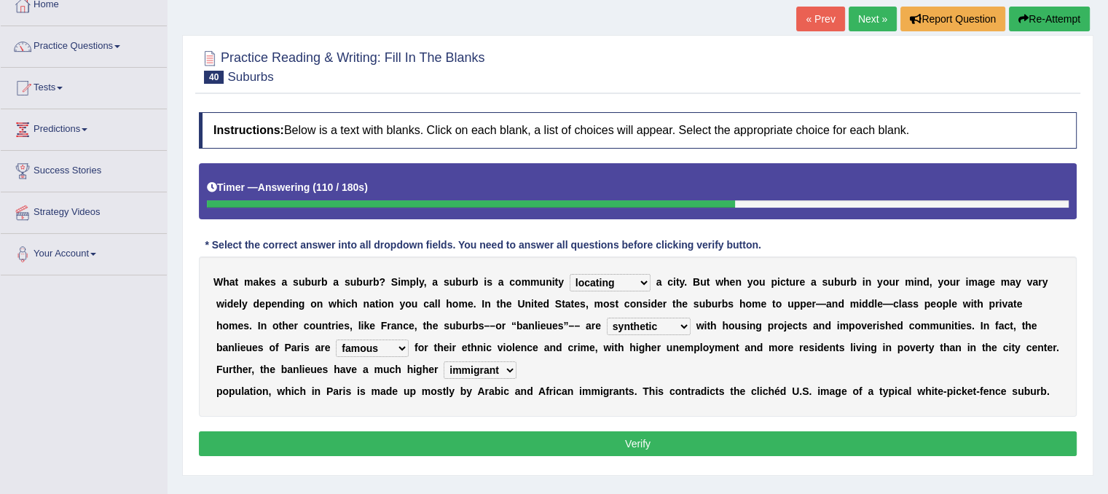
click at [568, 352] on div "W h a t m a k e s a s u b u r b a s u b u r b ? S i m p l y , a s u b u r b i s…" at bounding box center [638, 336] width 878 height 160
click at [554, 431] on button "Verify" at bounding box center [638, 443] width 878 height 25
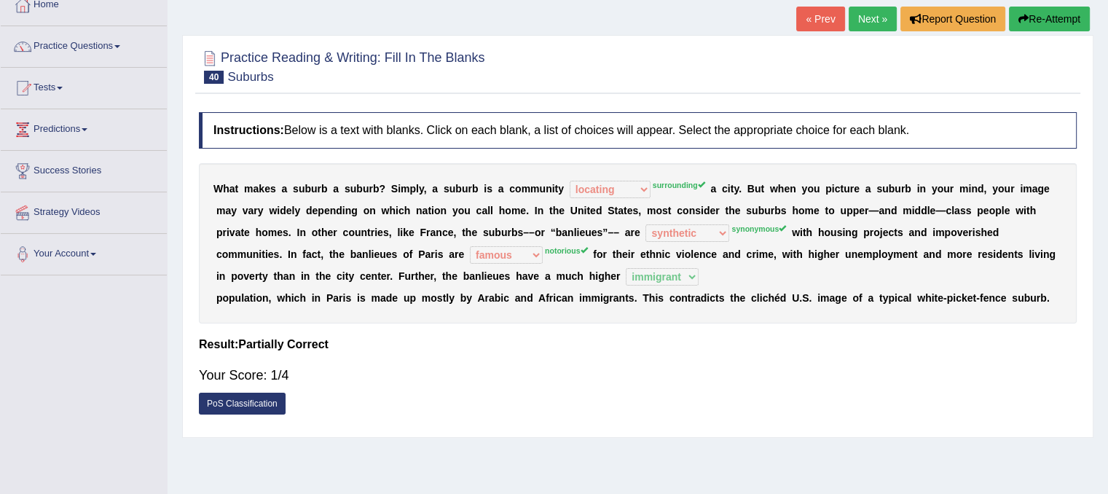
click at [1040, 18] on button "Re-Attempt" at bounding box center [1049, 19] width 81 height 25
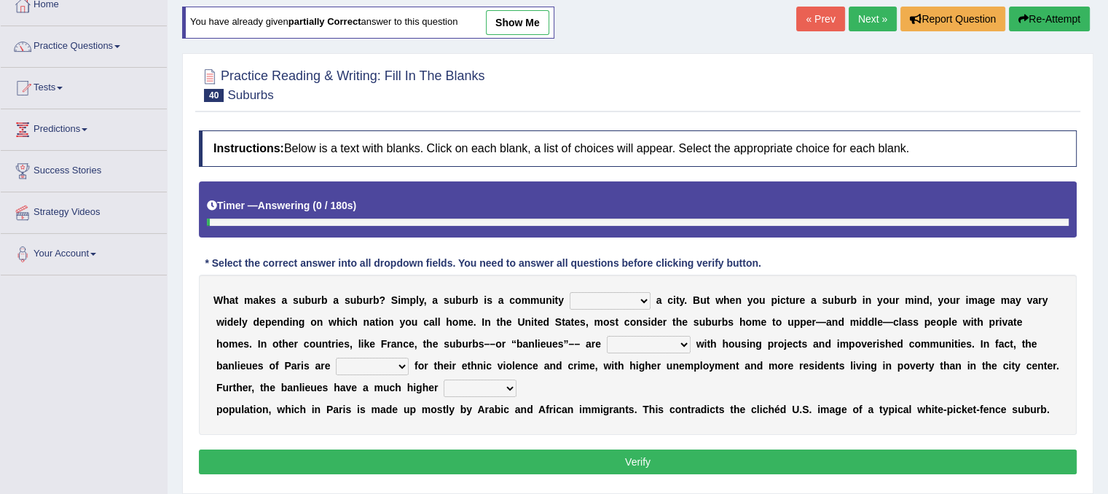
scroll to position [87, 0]
click at [635, 288] on div "W h a t m a k e s a s u b u r b a s u b u r b ? S i m p l y , a s u b u r b i s…" at bounding box center [638, 355] width 878 height 160
click at [641, 298] on select "lying locating situating surrounding" at bounding box center [610, 300] width 81 height 17
select select "surrounding"
click at [570, 292] on select "lying locating situating surrounding" at bounding box center [610, 300] width 81 height 17
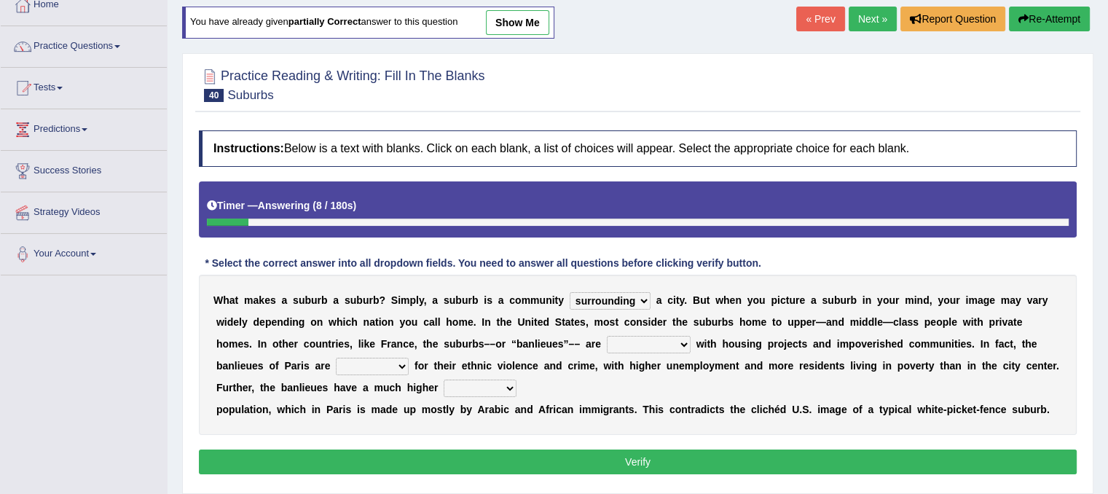
click at [686, 343] on select "antonymous antibiotic synonymous synthetic" at bounding box center [649, 344] width 84 height 17
select select "synonymous"
click at [607, 336] on select "antonymous antibiotic synonymous synthetic" at bounding box center [649, 344] width 84 height 17
click at [407, 358] on select "clamorous sensitive famous notorious" at bounding box center [372, 366] width 73 height 17
select select "famous"
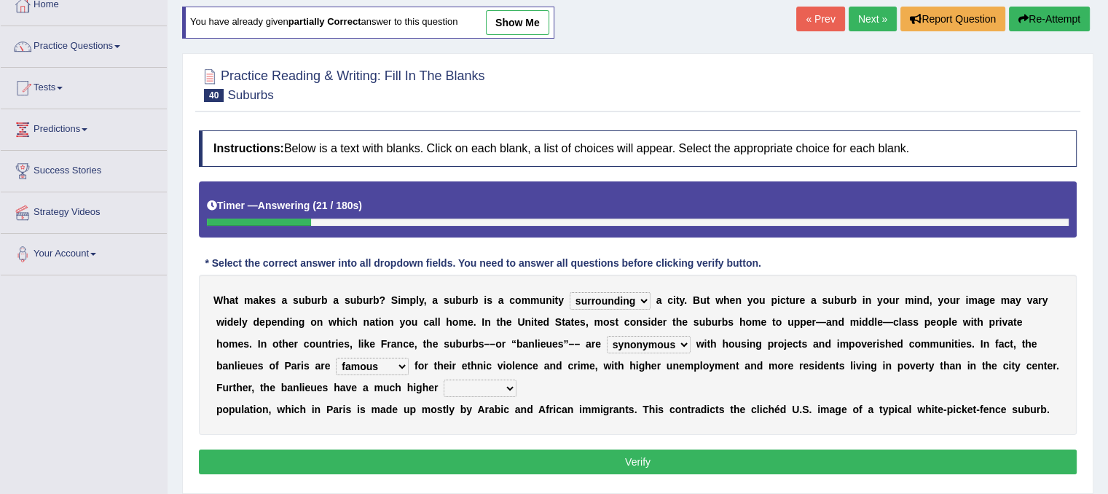
click at [336, 358] on select "clamorous sensitive famous notorious" at bounding box center [372, 366] width 73 height 17
click at [509, 387] on select "local young immigrant senior" at bounding box center [480, 387] width 73 height 17
select select "local"
click at [444, 379] on select "local young immigrant senior" at bounding box center [480, 387] width 73 height 17
click at [524, 461] on button "Verify" at bounding box center [638, 461] width 878 height 25
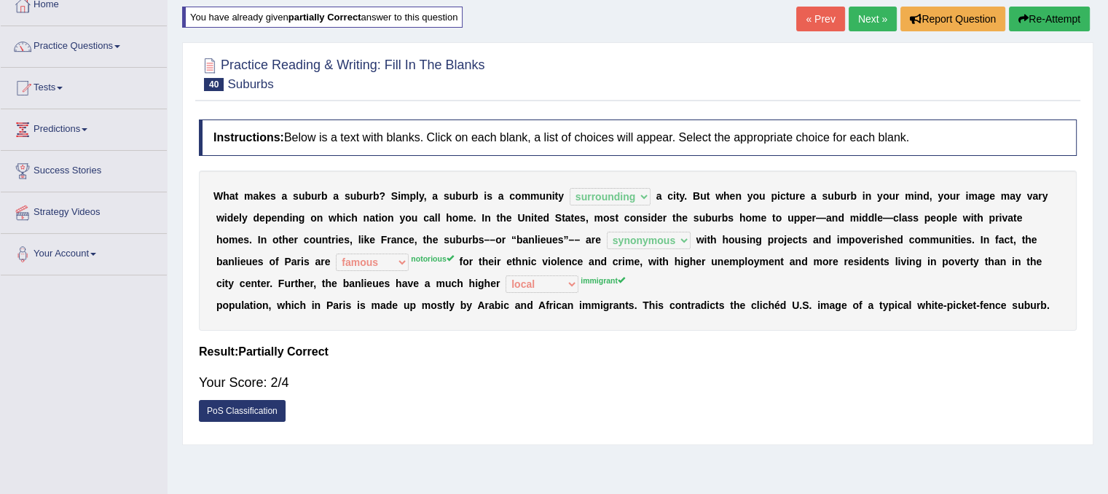
click at [870, 22] on link "Next »" at bounding box center [873, 19] width 48 height 25
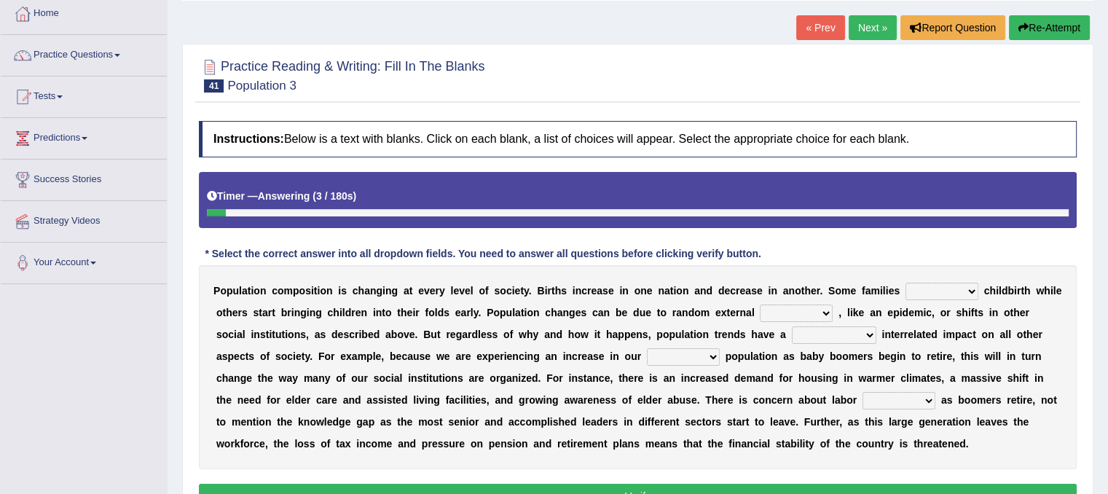
scroll to position [271, 0]
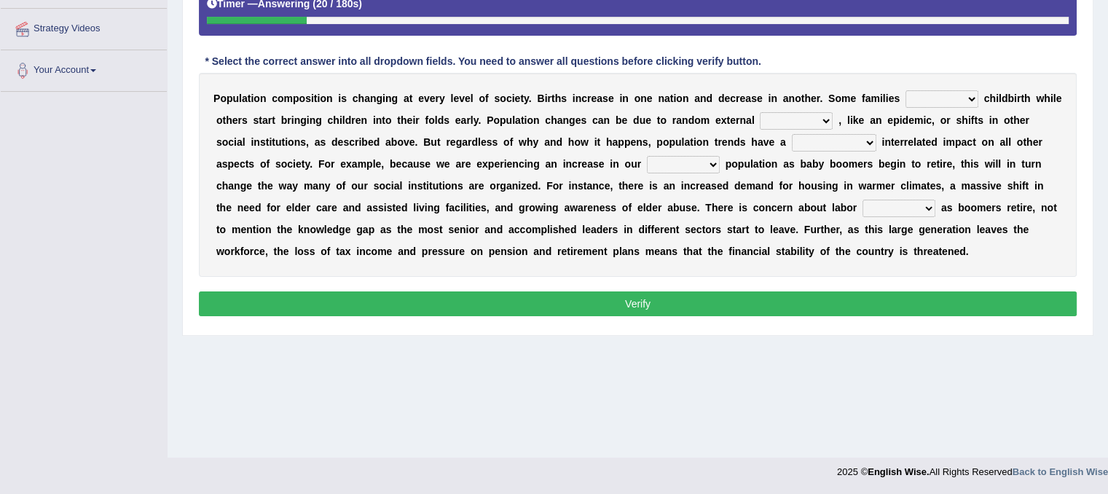
click at [975, 97] on select "demand default deliver delay" at bounding box center [941, 98] width 73 height 17
select select "deliver"
click at [905, 90] on select "demand default deliver delay" at bounding box center [941, 98] width 73 height 17
click at [833, 117] on b at bounding box center [836, 120] width 6 height 12
click at [823, 121] on select "variations fortune formation forces" at bounding box center [796, 120] width 73 height 17
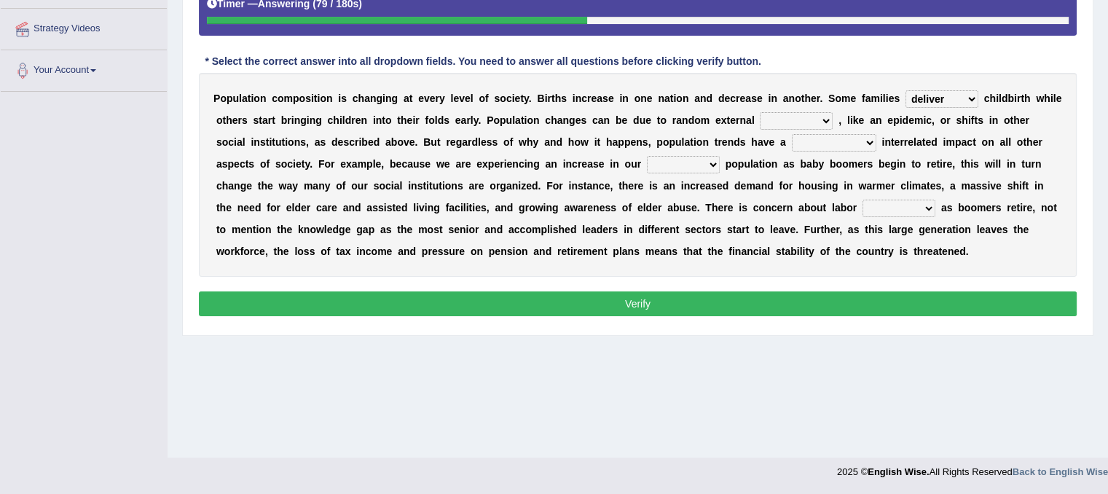
select select "formation"
click at [760, 112] on select "variations fortune formation forces" at bounding box center [796, 120] width 73 height 17
click at [866, 142] on select "tremendous tenuous tremulous spontaneous" at bounding box center [834, 142] width 84 height 17
select select "tremendous"
click at [792, 134] on select "tremendous tenuous tremulous spontaneous" at bounding box center [834, 142] width 84 height 17
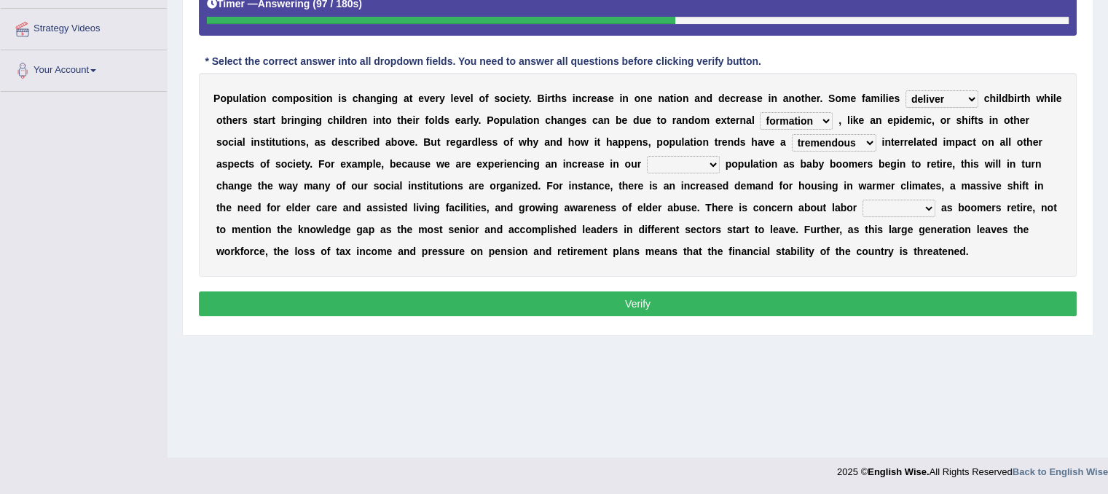
click at [824, 107] on div "P o p u l a t i o n c o m p o s i t i o n i s c h a n g i n g a t e v e r y l e…" at bounding box center [638, 175] width 878 height 204
click at [825, 119] on select "variations fortune formation forces" at bounding box center [796, 120] width 73 height 17
click at [945, 99] on select "demand default deliver delay" at bounding box center [941, 98] width 73 height 17
click at [844, 180] on b "i" at bounding box center [844, 186] width 3 height 12
click at [711, 157] on select "tertiary senior junior primary" at bounding box center [683, 164] width 73 height 17
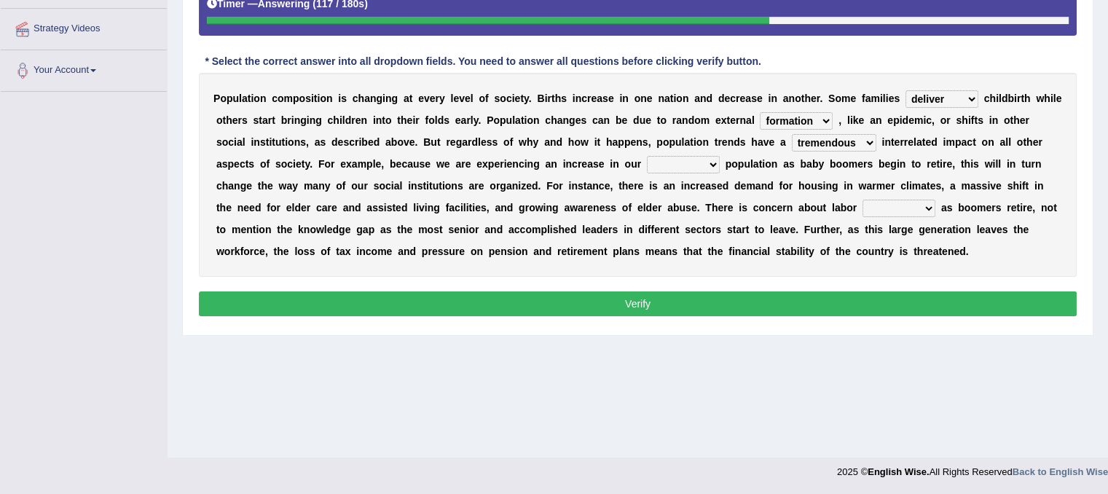
select select "primary"
click at [647, 156] on select "tertiary senior junior primary" at bounding box center [683, 164] width 73 height 17
click at [941, 198] on div "P o p u l a t i o n c o m p o s i t i o n i s c h a n g i n g a t e v e r y l e…" at bounding box center [638, 175] width 878 height 204
click at [927, 206] on select "shortcuts shortfalls shortages shorthand" at bounding box center [898, 208] width 73 height 17
click at [862, 200] on select "shortcuts shortfalls shortages shorthand" at bounding box center [898, 208] width 73 height 17
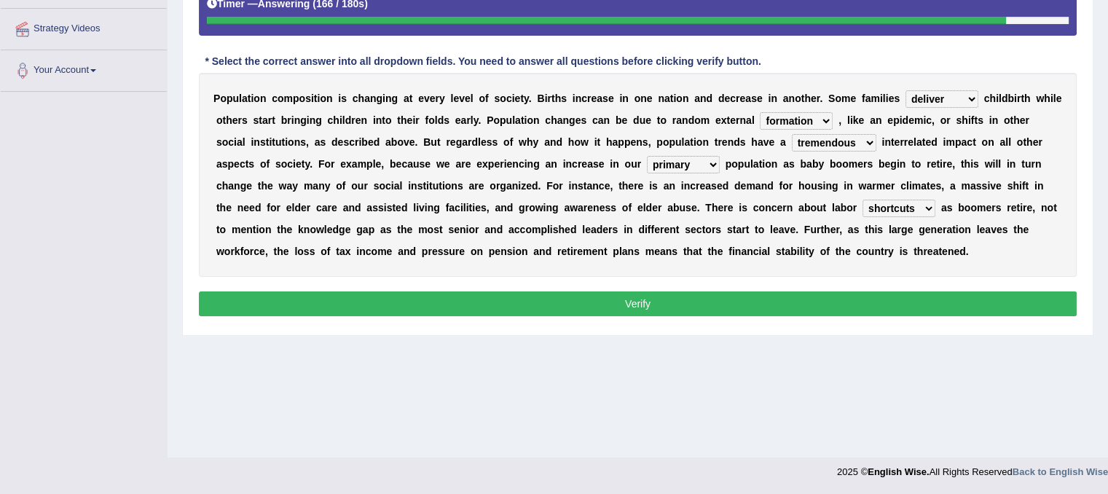
click at [928, 203] on select "shortcuts shortfalls shortages shorthand" at bounding box center [898, 208] width 73 height 17
select select "shortages"
click at [862, 200] on select "shortcuts shortfalls shortages shorthand" at bounding box center [898, 208] width 73 height 17
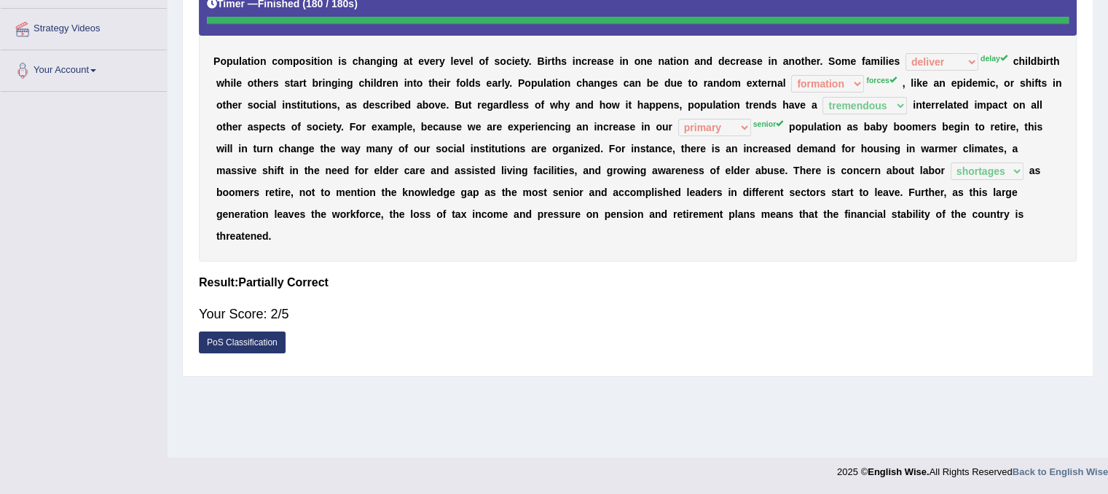
scroll to position [0, 0]
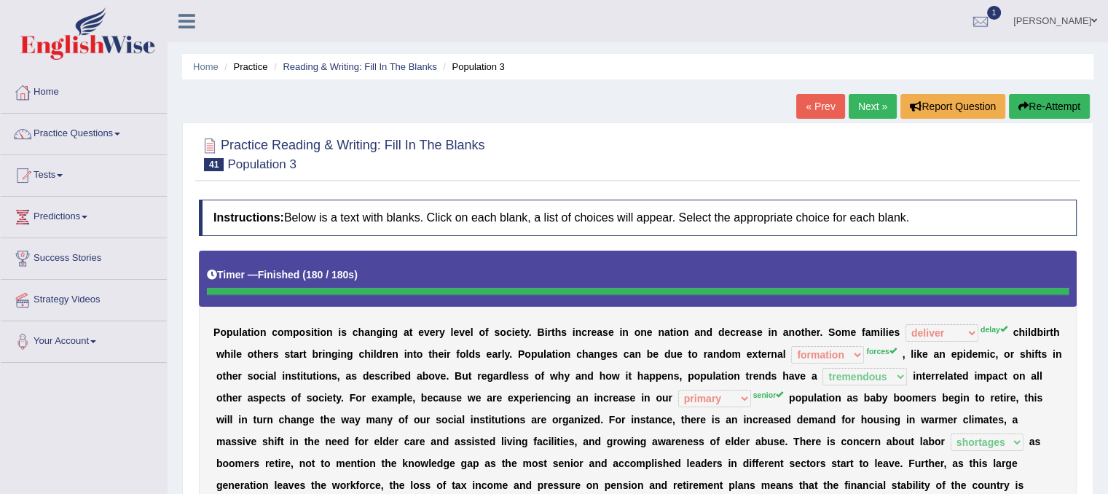
click at [1049, 106] on button "Re-Attempt" at bounding box center [1049, 106] width 81 height 25
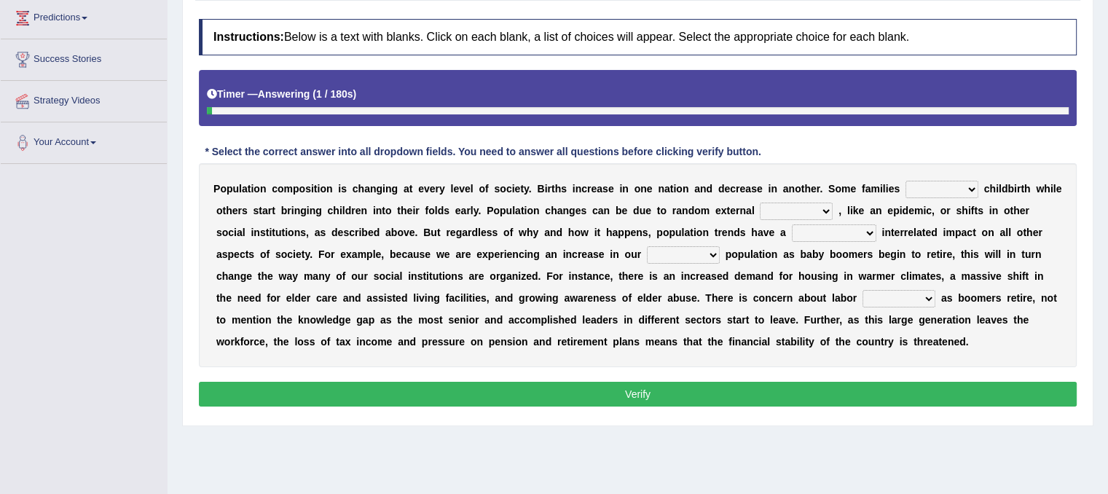
scroll to position [233, 0]
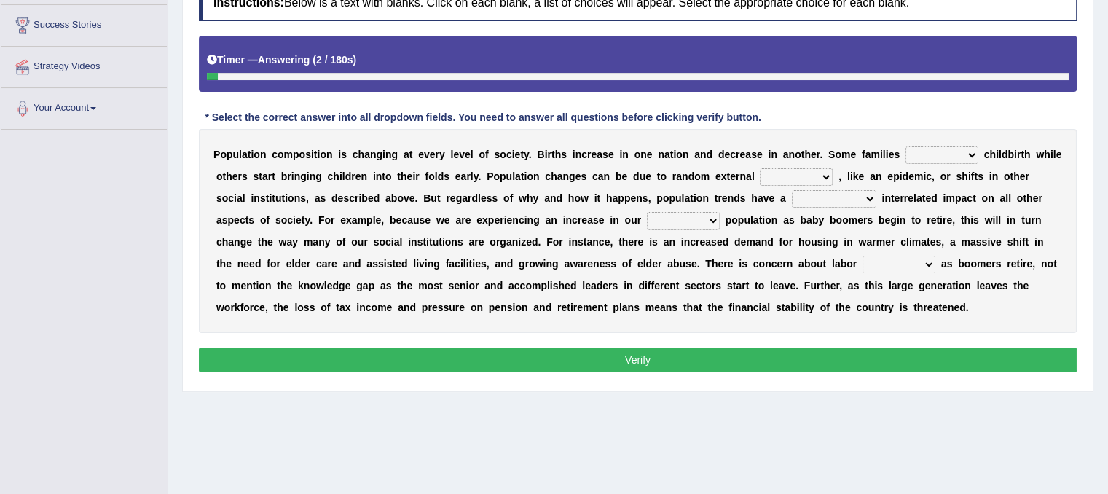
click at [952, 157] on select "demand default deliver delay" at bounding box center [941, 154] width 73 height 17
select select "delay"
click at [905, 146] on select "demand default deliver delay" at bounding box center [941, 154] width 73 height 17
click at [830, 176] on select "variations fortune formation forces" at bounding box center [796, 176] width 73 height 17
select select "forces"
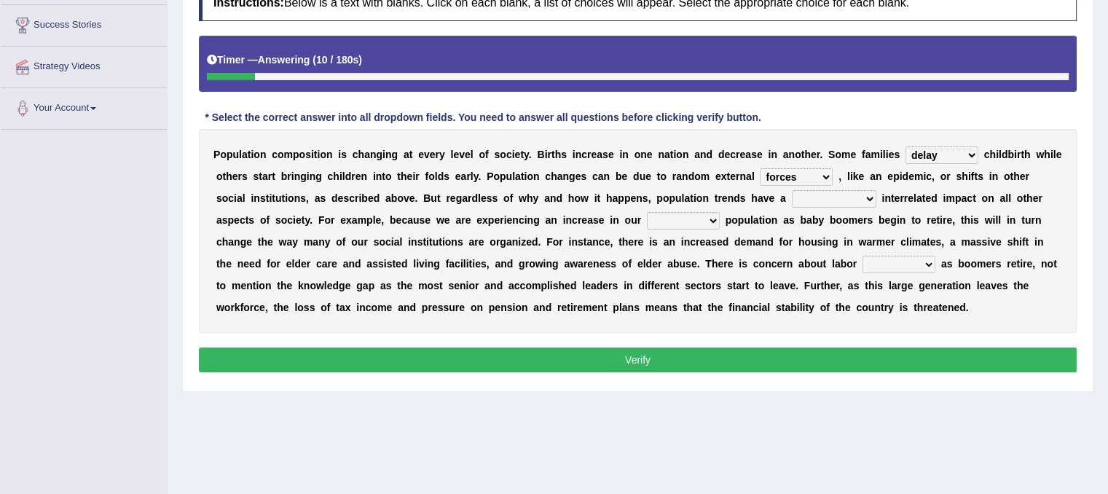
click at [760, 168] on select "variations fortune formation forces" at bounding box center [796, 176] width 73 height 17
click at [798, 267] on b "a" at bounding box center [801, 264] width 6 height 12
click at [860, 194] on select "tremendous tenuous tremulous spontaneous" at bounding box center [834, 198] width 84 height 17
select select "spontaneous"
click at [792, 190] on select "tremendous tenuous tremulous spontaneous" at bounding box center [834, 198] width 84 height 17
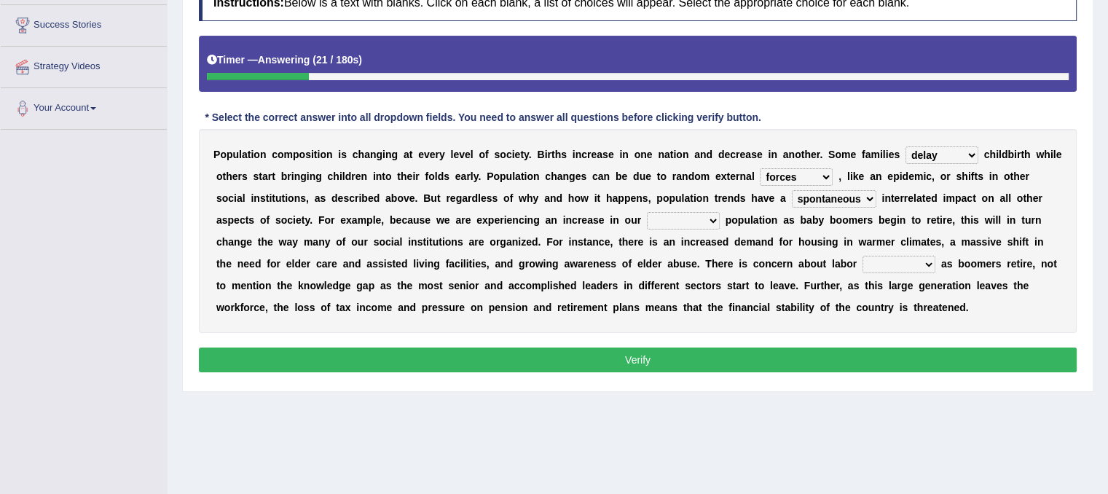
click at [862, 196] on select "tremendous tenuous tremulous spontaneous" at bounding box center [834, 198] width 84 height 17
click at [897, 230] on div "P o p u l a t i o n c o m p o s i t i o n i s c h a n g i n g a t e v e r y l e…" at bounding box center [638, 231] width 878 height 204
click at [709, 216] on select "tertiary senior junior primary" at bounding box center [683, 220] width 73 height 17
select select "senior"
click at [647, 212] on select "tertiary senior junior primary" at bounding box center [683, 220] width 73 height 17
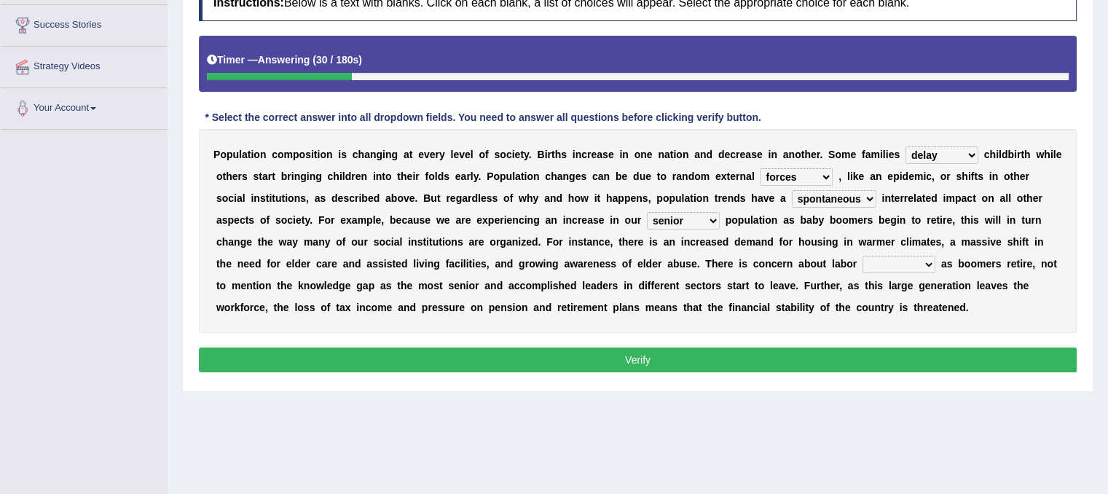
click at [926, 260] on select "shortcuts shortfalls shortages shorthand" at bounding box center [898, 264] width 73 height 17
select select "shortages"
click at [862, 256] on select "shortcuts shortfalls shortages shorthand" at bounding box center [898, 264] width 73 height 17
click at [845, 354] on button "Verify" at bounding box center [638, 359] width 878 height 25
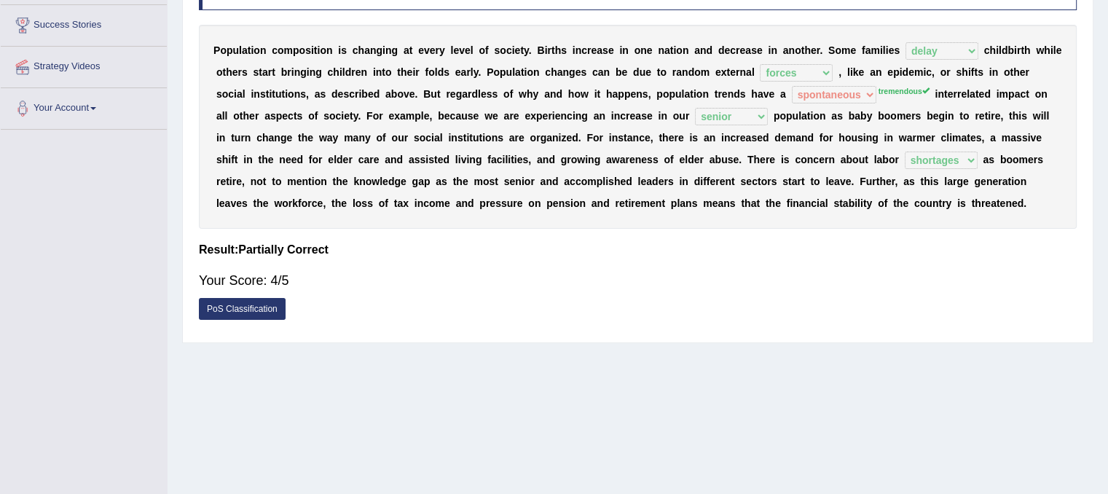
scroll to position [0, 0]
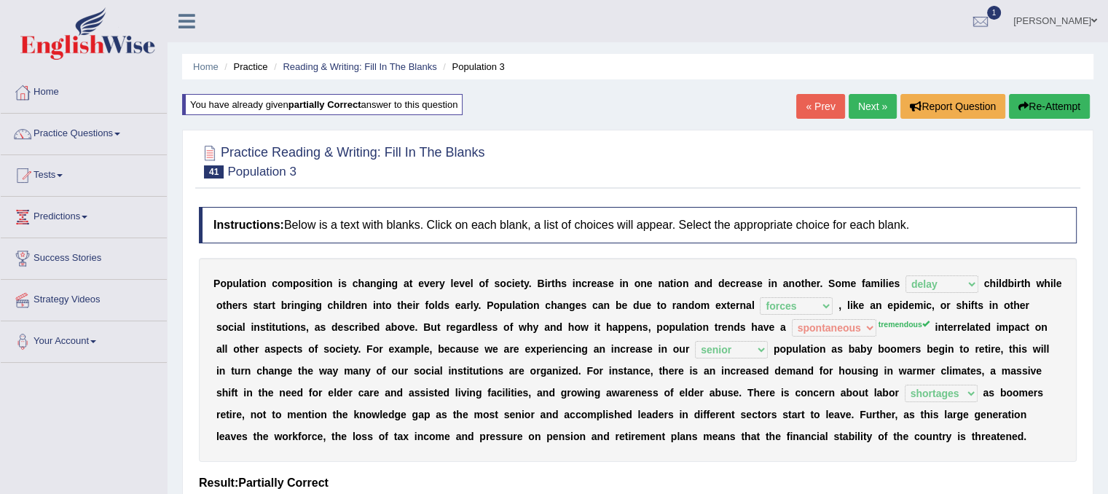
click at [857, 104] on link "Next »" at bounding box center [873, 106] width 48 height 25
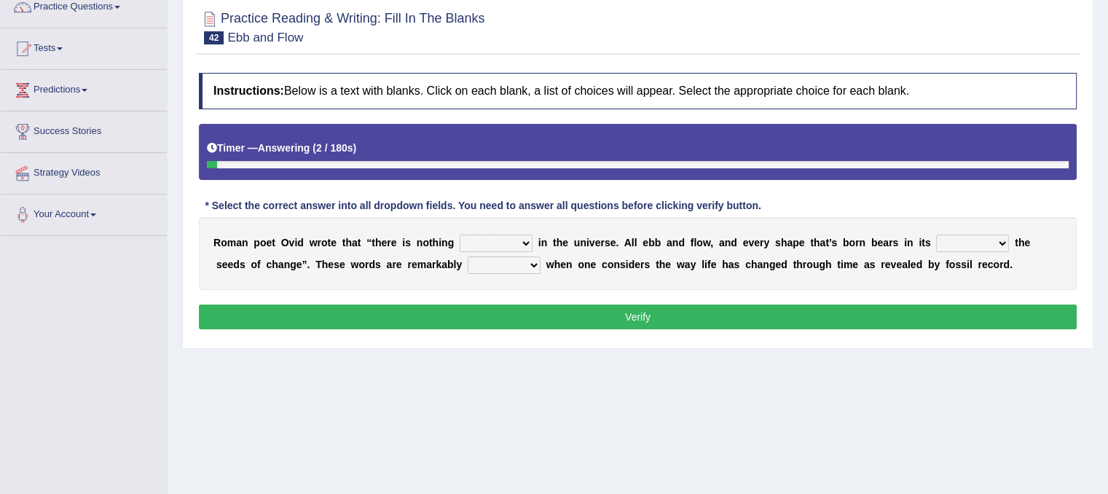
scroll to position [146, 0]
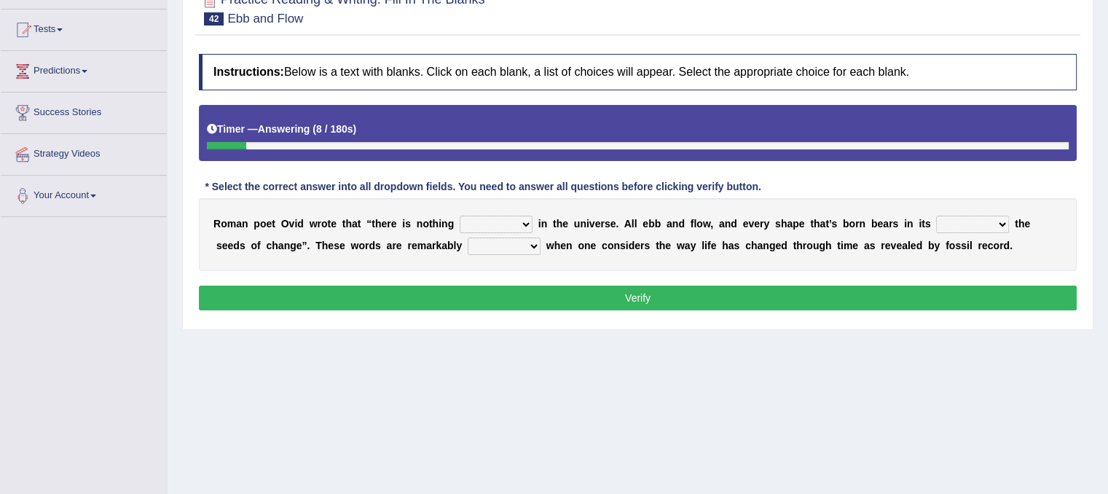
click at [519, 222] on select "orthodox volatile constant cheap" at bounding box center [496, 224] width 73 height 17
select select "constant"
click at [460, 216] on select "orthodox volatile constant cheap" at bounding box center [496, 224] width 73 height 17
click at [1004, 224] on select "heart limb womb brain" at bounding box center [972, 224] width 73 height 17
select select "womb"
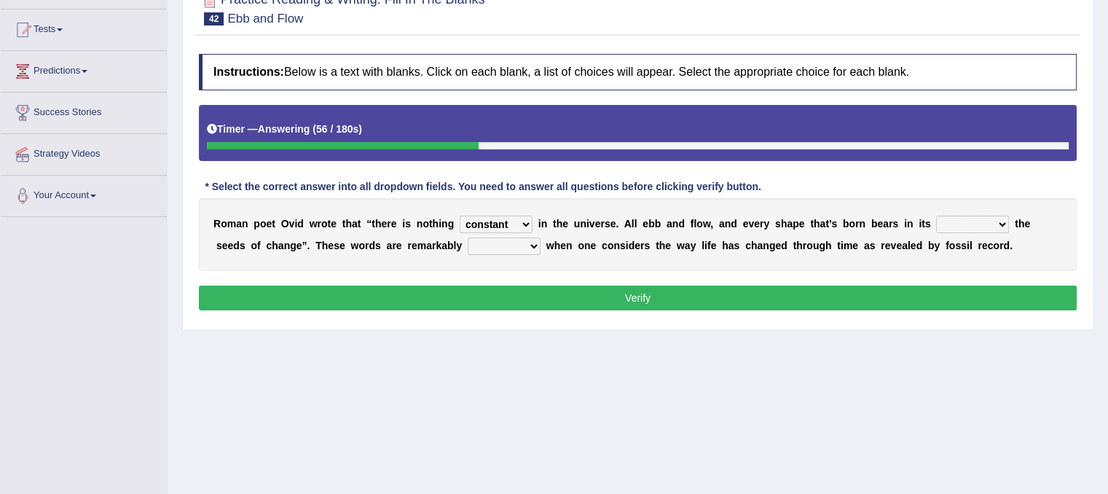
click at [936, 216] on select "heart limb womb brain" at bounding box center [972, 224] width 73 height 17
click at [550, 243] on b "w" at bounding box center [550, 246] width 8 height 12
click at [530, 243] on select "prevalent detached relevant dominant" at bounding box center [504, 245] width 73 height 17
select select "dominant"
click at [468, 237] on select "prevalent detached relevant dominant" at bounding box center [504, 245] width 73 height 17
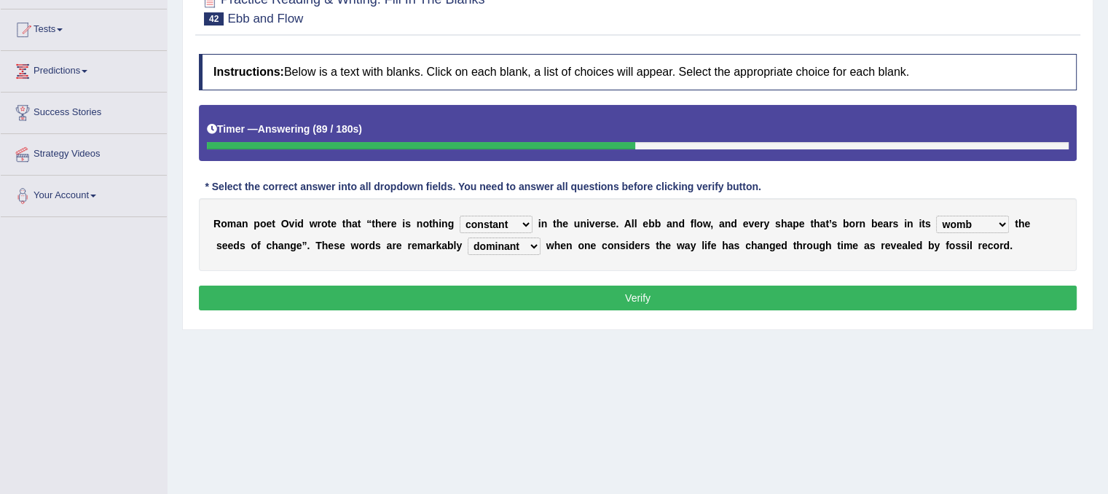
click at [530, 229] on select "orthodox volatile constant cheap" at bounding box center [496, 224] width 73 height 17
select select "orthodox"
click at [460, 216] on select "orthodox volatile constant cheap" at bounding box center [496, 224] width 73 height 17
click at [487, 289] on button "Verify" at bounding box center [638, 298] width 878 height 25
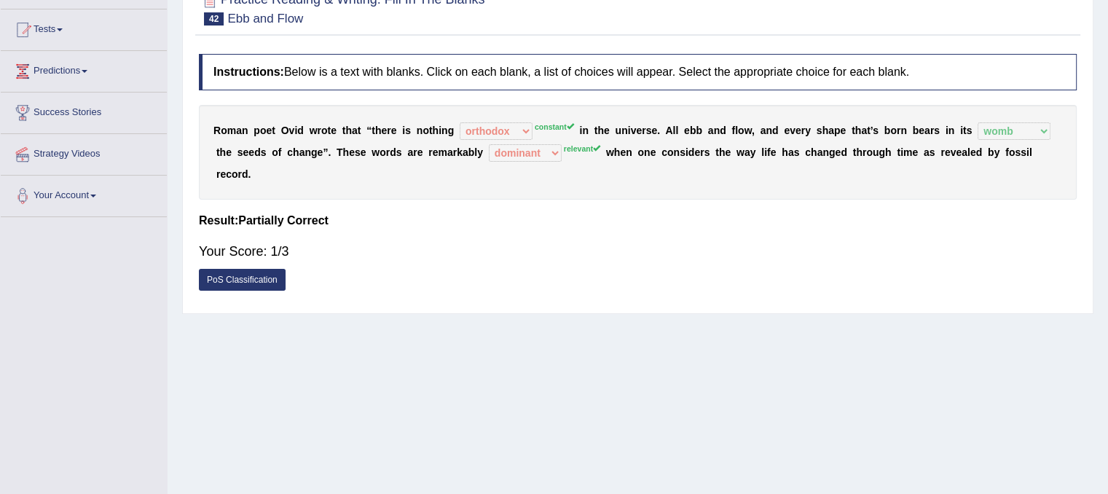
scroll to position [0, 0]
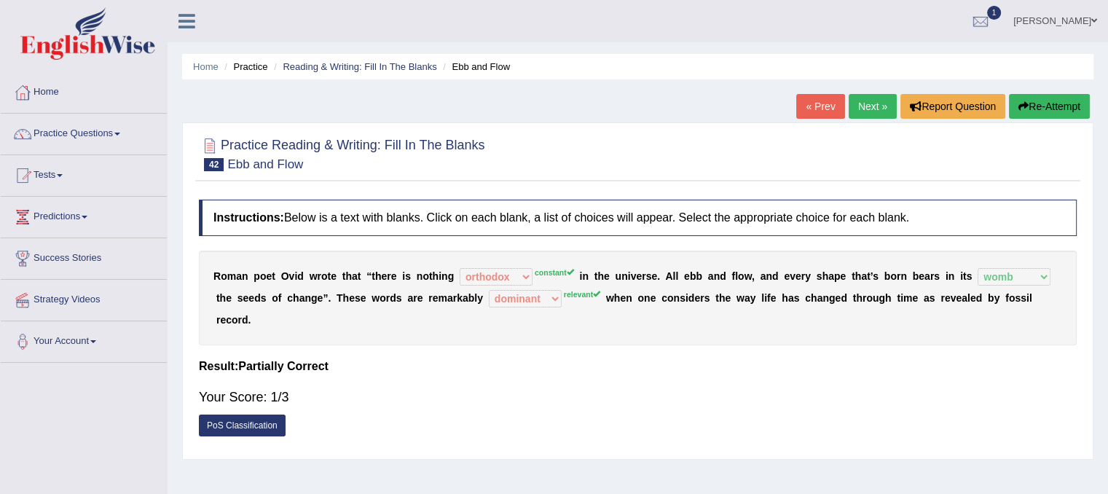
click at [1050, 107] on button "Re-Attempt" at bounding box center [1049, 106] width 81 height 25
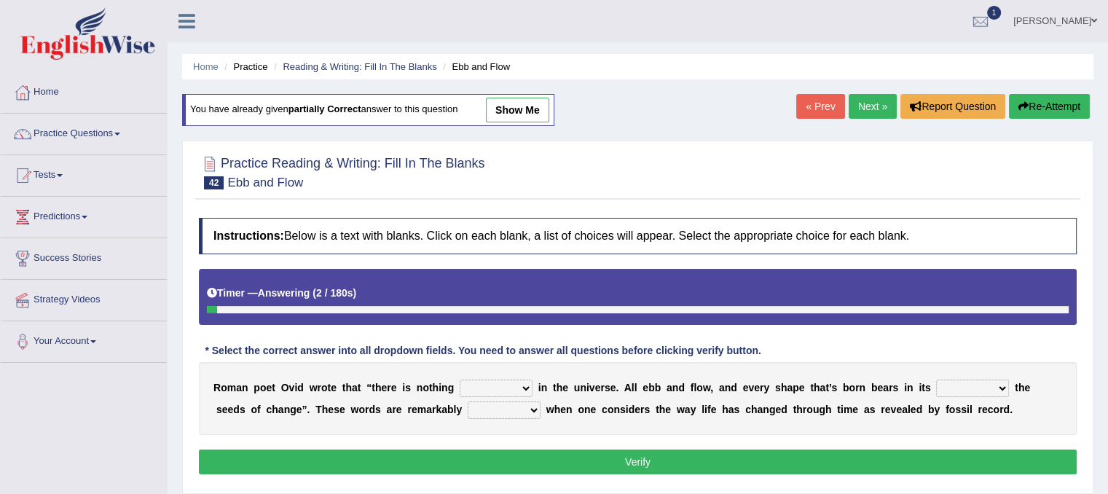
click at [525, 389] on select "orthodox volatile constant cheap" at bounding box center [496, 387] width 73 height 17
select select "constant"
click at [460, 379] on select "orthodox volatile constant cheap" at bounding box center [496, 387] width 73 height 17
click at [999, 385] on select "heart limb womb brain" at bounding box center [972, 387] width 73 height 17
select select "womb"
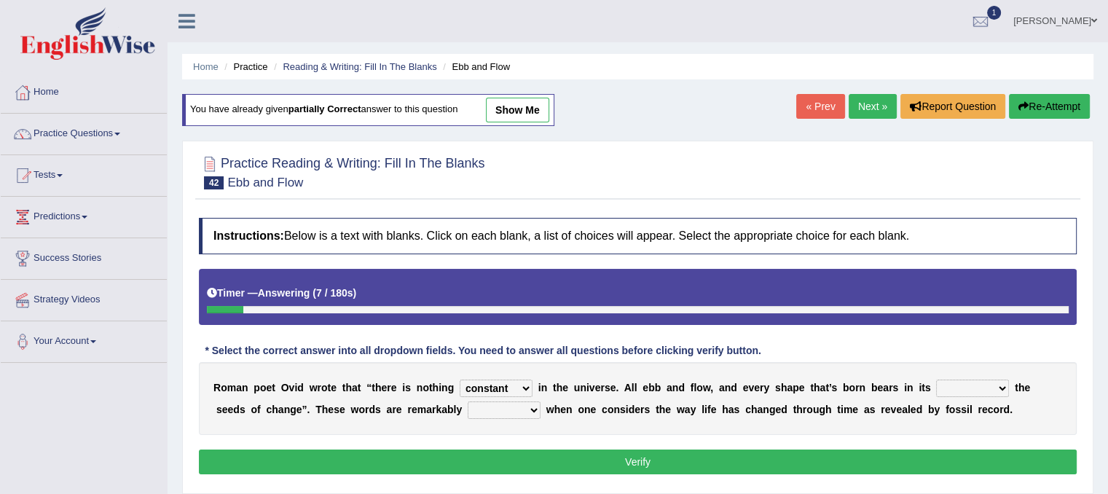
click at [936, 379] on select "heart limb womb brain" at bounding box center [972, 387] width 73 height 17
click at [530, 412] on select "prevalent detached relevant dominant" at bounding box center [504, 409] width 73 height 17
select select "relevant"
click at [468, 401] on select "prevalent detached relevant dominant" at bounding box center [504, 409] width 73 height 17
click at [535, 459] on button "Verify" at bounding box center [638, 461] width 878 height 25
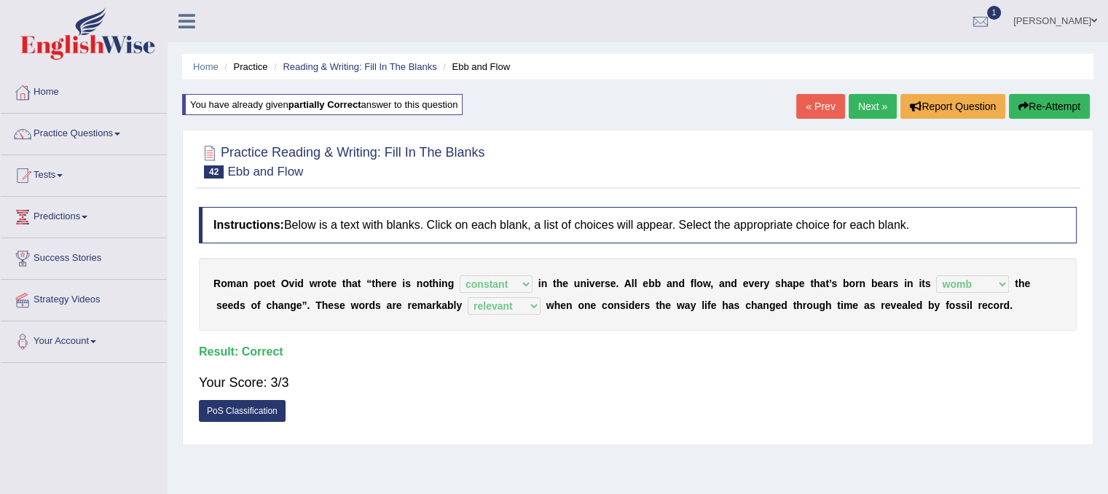
click at [873, 100] on link "Next »" at bounding box center [873, 106] width 48 height 25
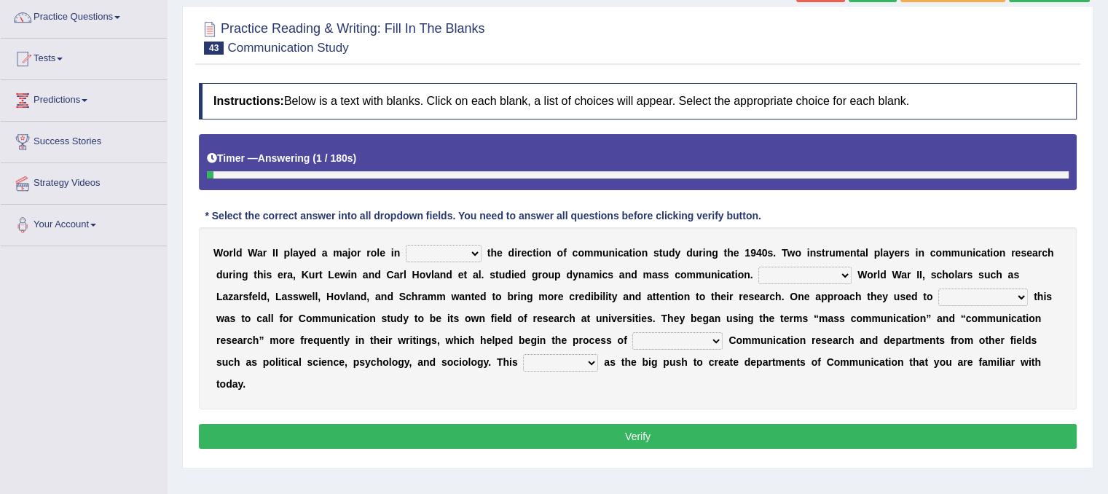
scroll to position [146, 0]
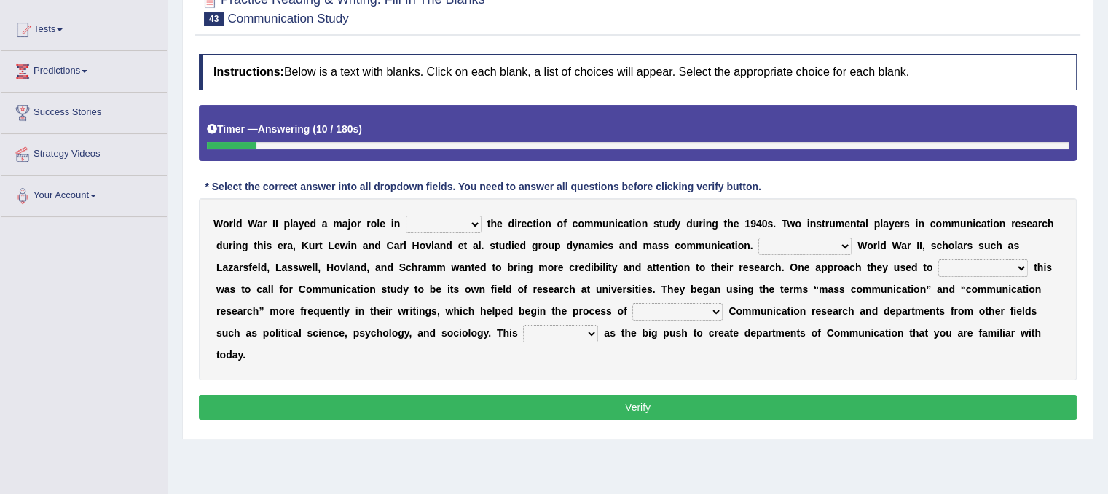
click at [472, 223] on select "shaping sharpening shunning shivering" at bounding box center [444, 224] width 76 height 17
select select "shaping"
click at [406, 216] on select "shaping sharpening shunning shivering" at bounding box center [444, 224] width 76 height 17
click at [850, 247] on select "Being followed To be followed Following Followed" at bounding box center [804, 245] width 93 height 17
select select "To be followed"
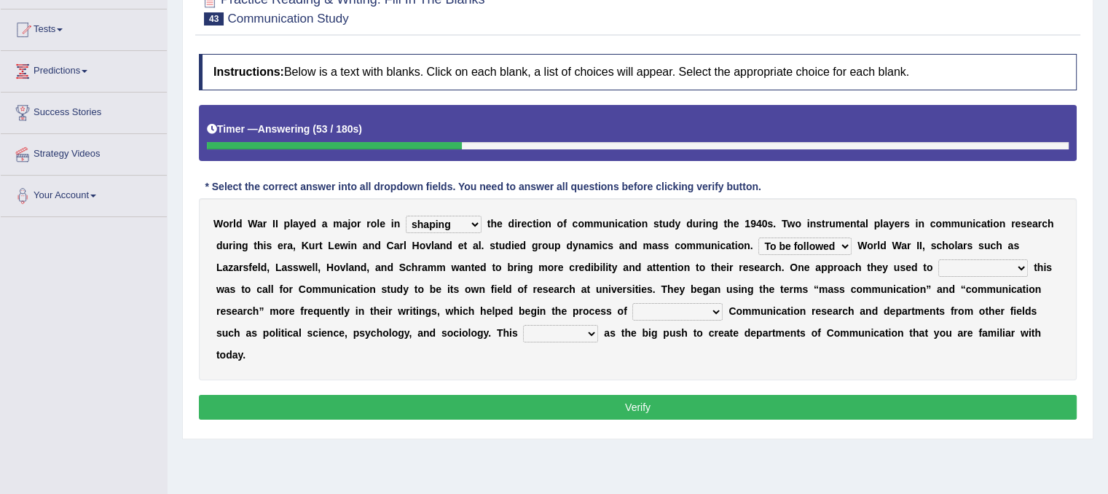
click at [758, 237] on select "Being followed To be followed Following Followed" at bounding box center [804, 245] width 93 height 17
click at [830, 242] on select "Being followed To be followed Following Followed" at bounding box center [804, 245] width 93 height 17
click at [902, 267] on b "s" at bounding box center [903, 267] width 6 height 12
click at [1014, 260] on select "accompany accomplish acknowledge accommodate" at bounding box center [983, 267] width 90 height 17
select select "acknowledge"
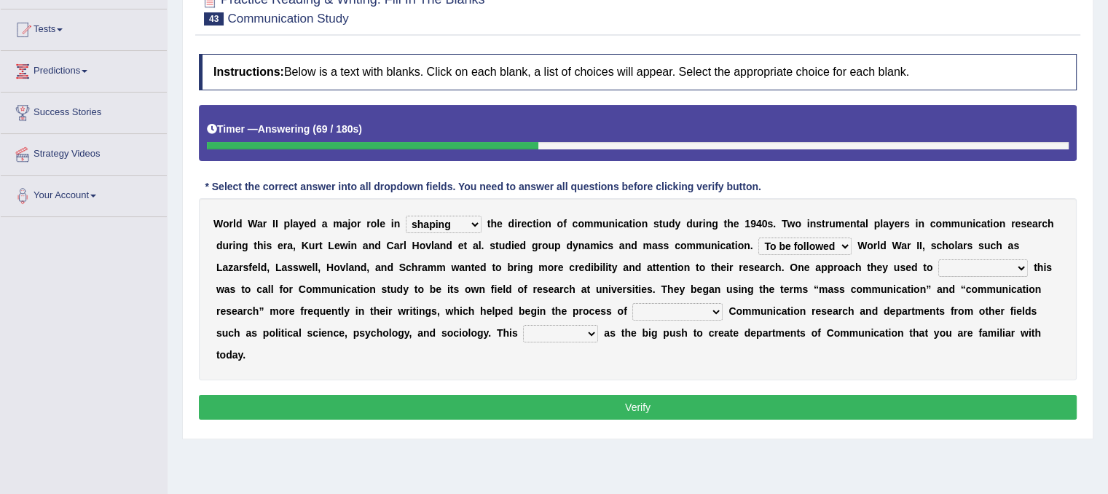
click at [938, 259] on select "accompany accomplish acknowledge accommodate" at bounding box center [983, 267] width 90 height 17
click at [716, 307] on select "discharging distinguishing disputing displaying" at bounding box center [677, 311] width 90 height 17
select select "distinguishing"
click at [632, 303] on select "discharging distinguishing disputing displaying" at bounding box center [677, 311] width 90 height 17
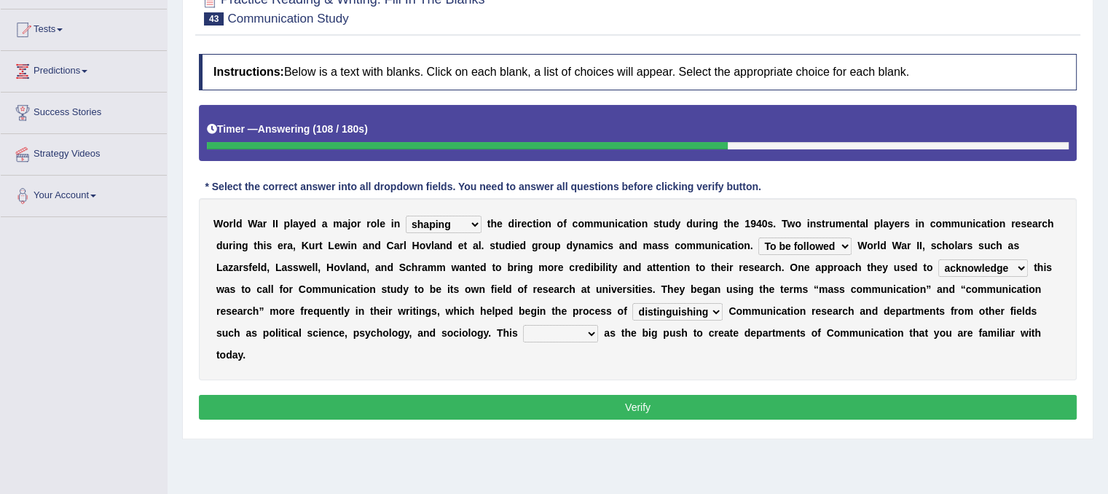
click at [600, 334] on b at bounding box center [601, 333] width 6 height 12
click at [585, 333] on select "served considered regarded provided" at bounding box center [560, 333] width 75 height 17
click at [523, 325] on select "served considered regarded provided" at bounding box center [560, 333] width 75 height 17
click at [583, 327] on select "served considered regarded provided" at bounding box center [560, 333] width 75 height 17
select select "served"
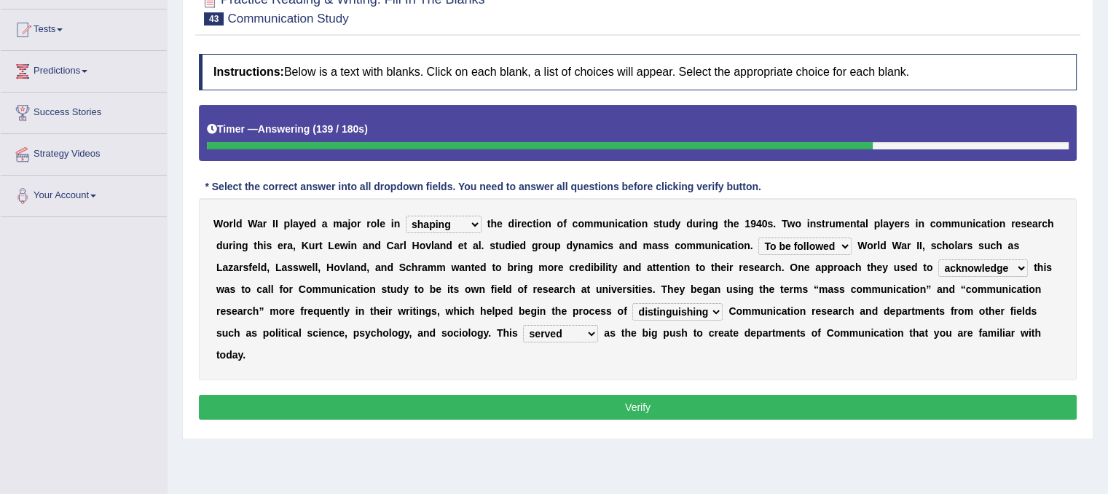
click at [523, 325] on select "served considered regarded provided" at bounding box center [560, 333] width 75 height 17
click at [624, 402] on button "Verify" at bounding box center [638, 407] width 878 height 25
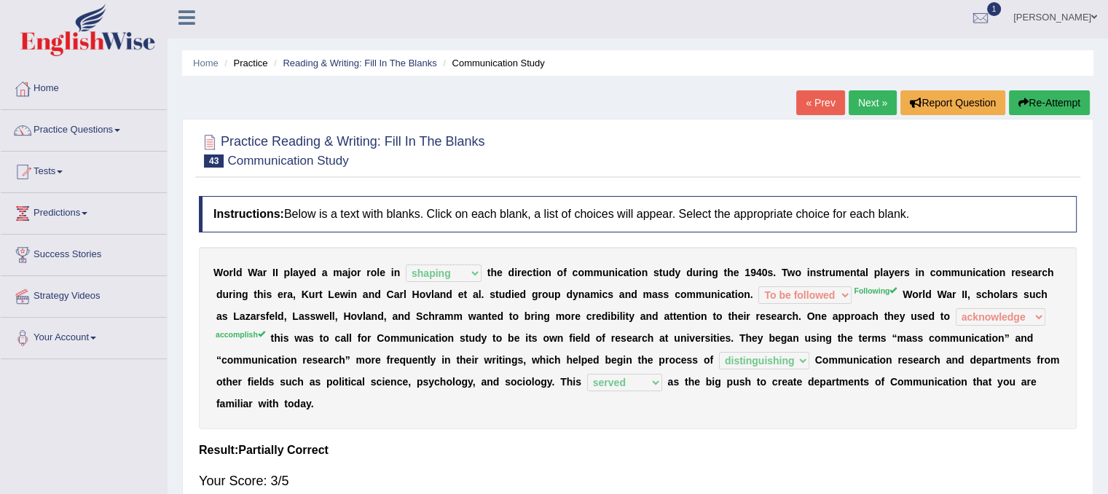
scroll to position [0, 0]
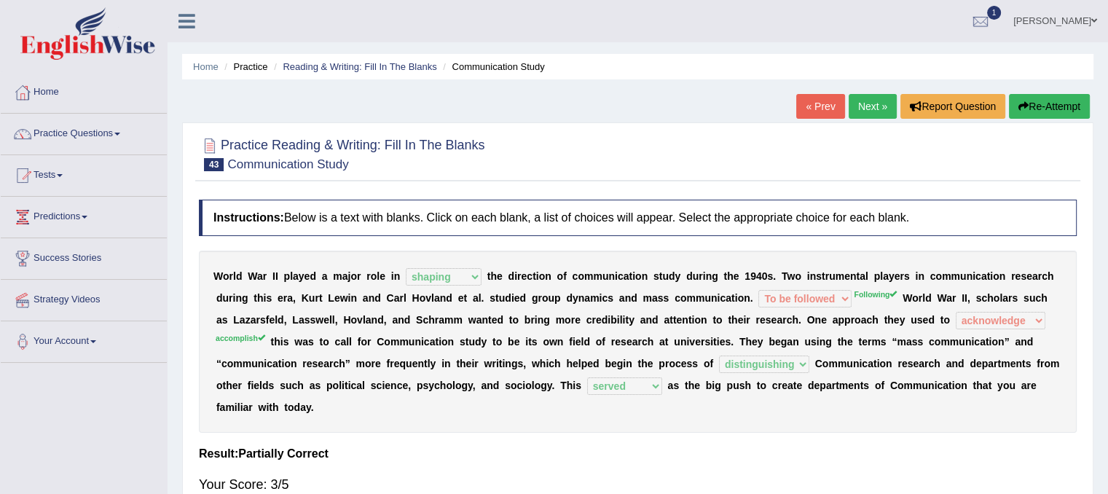
click at [863, 103] on link "Next »" at bounding box center [873, 106] width 48 height 25
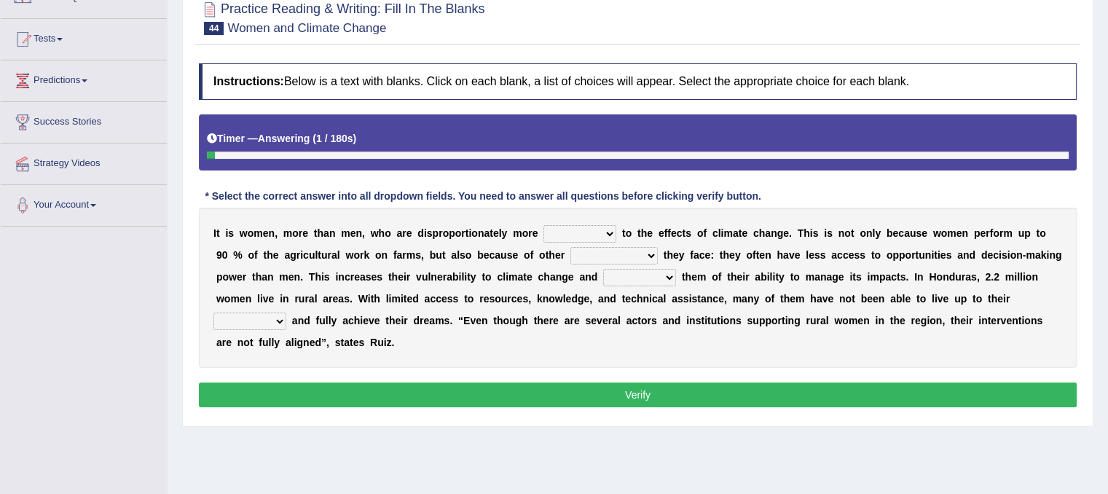
scroll to position [146, 0]
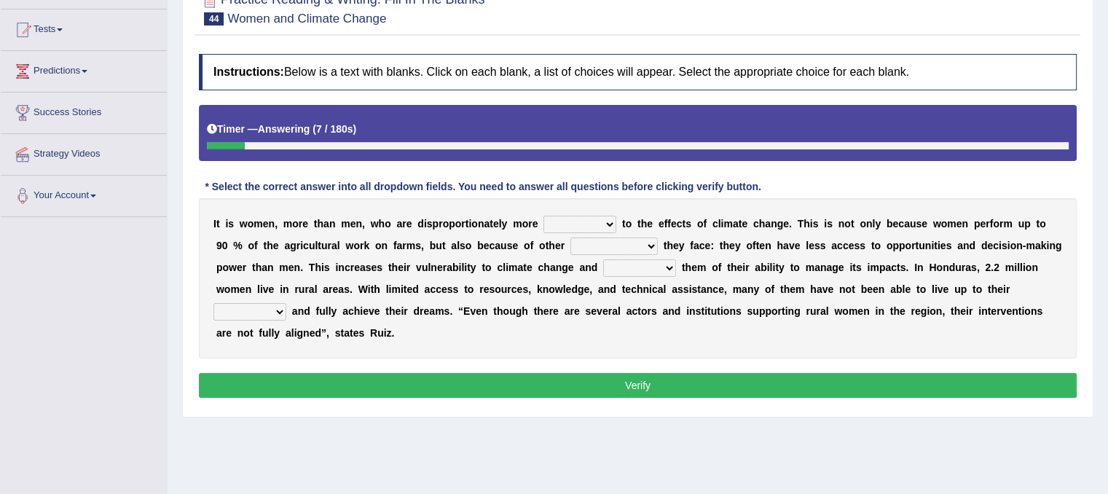
click at [863, 103] on div "Instructions: Below is a text with blanks. Click on each blank, a list of choic…" at bounding box center [637, 228] width 885 height 363
click at [608, 225] on select "defensive beatable vulnerable defective" at bounding box center [579, 224] width 73 height 17
select select "vulnerable"
click at [543, 216] on select "defensive beatable vulnerable defective" at bounding box center [579, 224] width 73 height 17
click at [653, 240] on select "chances challenges awkwardness changes" at bounding box center [613, 245] width 87 height 17
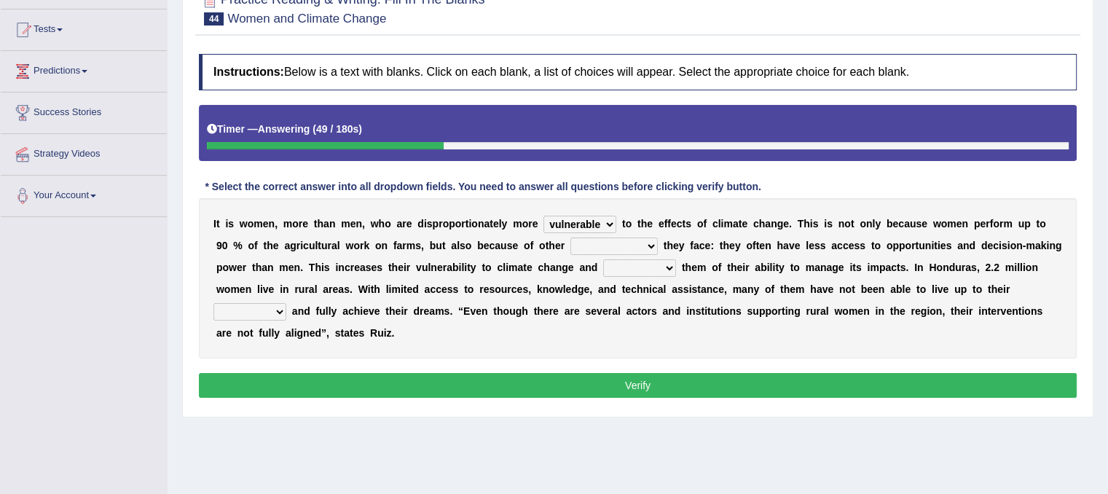
select select "challenges"
click at [570, 237] on select "chances challenges awkwardness changes" at bounding box center [613, 245] width 87 height 17
click at [669, 264] on select "deprives caprices deposits thrives" at bounding box center [639, 267] width 73 height 17
select select "thrives"
click at [603, 259] on select "deprives caprices deposits thrives" at bounding box center [639, 267] width 73 height 17
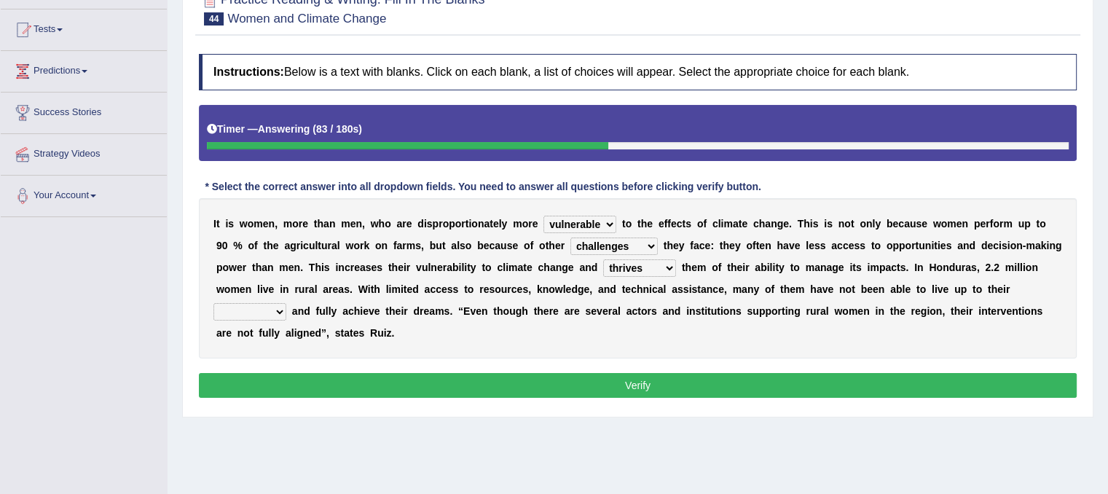
click at [277, 311] on select "endurance patience capacities publicity" at bounding box center [249, 311] width 73 height 17
select select "endurance"
click at [213, 303] on select "endurance patience capacities publicity" at bounding box center [249, 311] width 73 height 17
click at [310, 386] on button "Verify" at bounding box center [638, 385] width 878 height 25
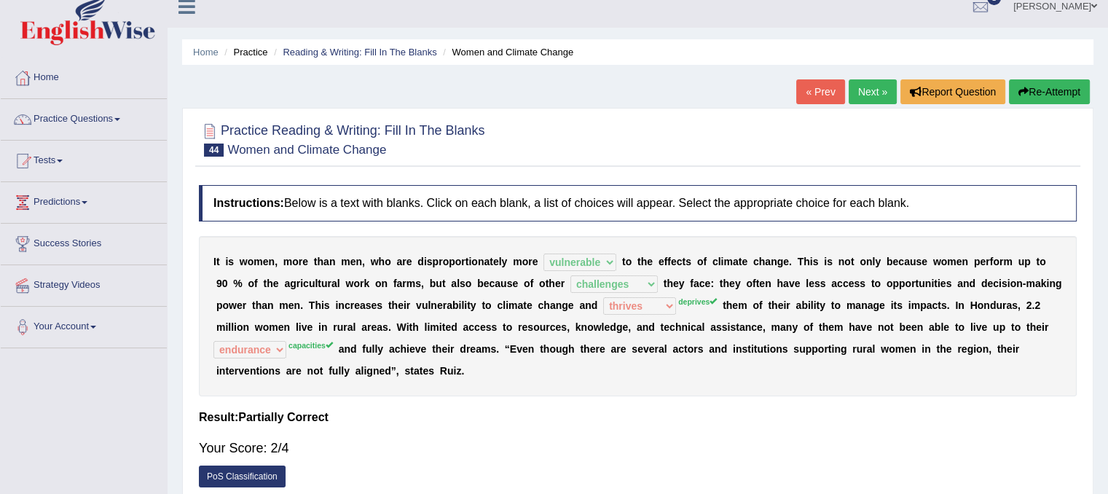
scroll to position [0, 0]
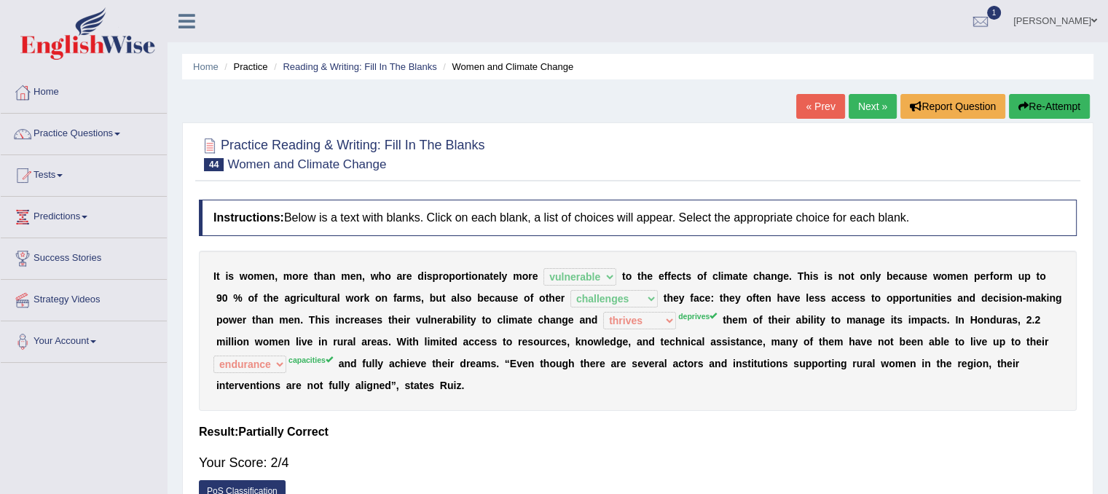
click at [863, 105] on link "Next »" at bounding box center [873, 106] width 48 height 25
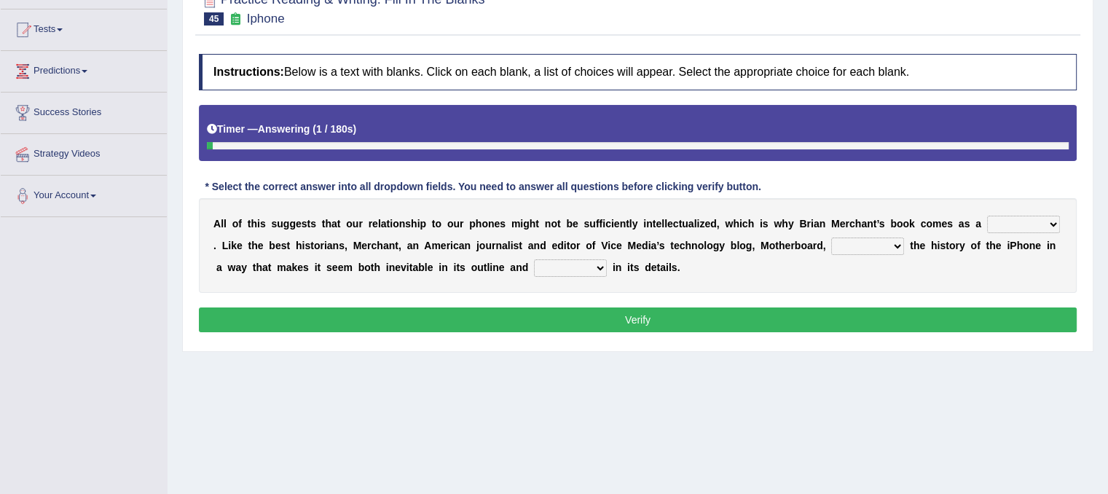
scroll to position [146, 0]
click at [1048, 229] on select "privilege relief demotion flash" at bounding box center [1023, 224] width 73 height 17
click at [987, 216] on select "privilege relief demotion flash" at bounding box center [1023, 224] width 73 height 17
click at [1050, 220] on select "privilege relief demotion flash" at bounding box center [1023, 224] width 73 height 17
select select "demotion"
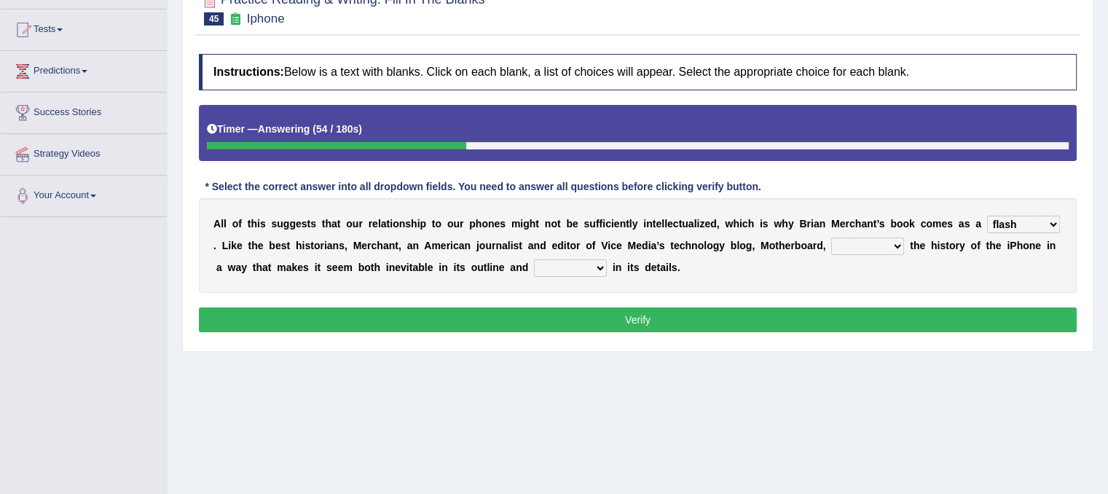
click at [987, 216] on select "privilege relief demotion flash" at bounding box center [1023, 224] width 73 height 17
click at [897, 240] on select "enriches unpacks detours contorts" at bounding box center [867, 245] width 73 height 17
select select "unpacks"
click at [831, 237] on select "enriches unpacks detours contorts" at bounding box center [867, 245] width 73 height 17
click at [587, 264] on select "surprises surprised surprising surprise" at bounding box center [570, 267] width 73 height 17
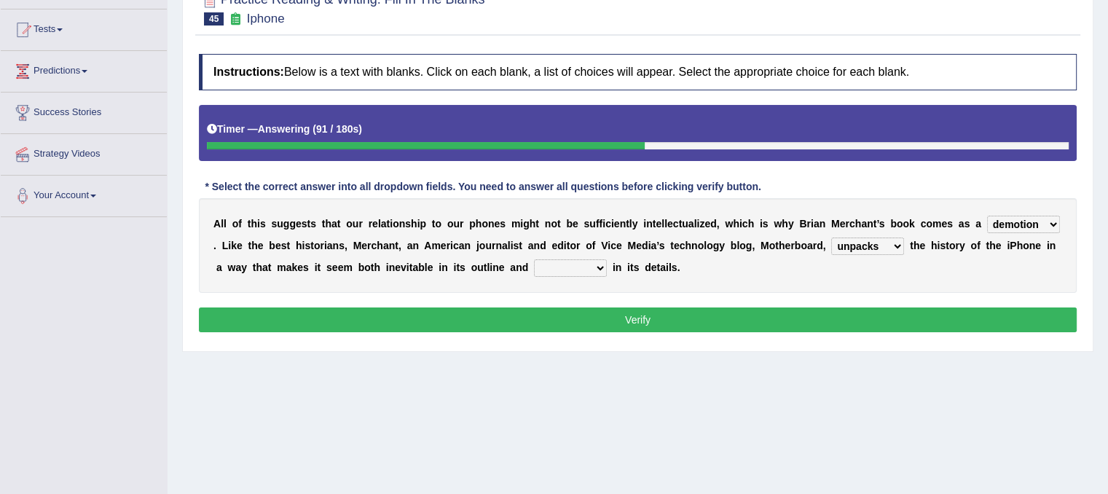
select select "surprise"
click at [534, 259] on select "surprises surprised surprising surprise" at bounding box center [570, 267] width 73 height 17
click at [586, 266] on select "surprises surprised surprising surprise" at bounding box center [570, 267] width 73 height 17
click at [685, 278] on div "A l l o f t h i s s u g g e s t s t h a t o u r r e l a t i o n s h i p t o o u…" at bounding box center [638, 245] width 878 height 95
click at [1055, 224] on select "privilege relief demotion flash" at bounding box center [1023, 224] width 73 height 17
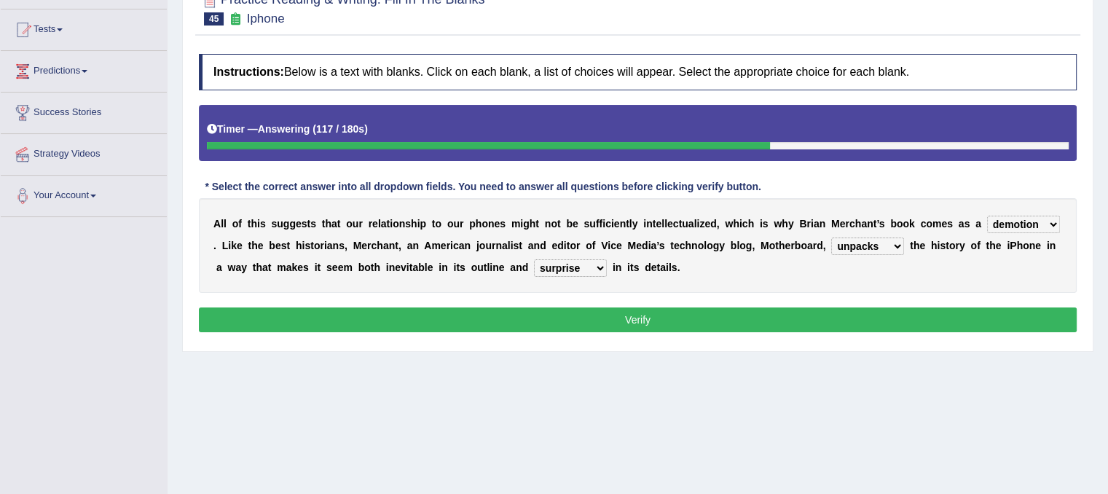
click at [987, 216] on select "privilege relief demotion flash" at bounding box center [1023, 224] width 73 height 17
click at [1050, 219] on select "privilege relief demotion flash" at bounding box center [1023, 224] width 73 height 17
select select "flash"
click at [987, 216] on select "privilege relief demotion flash" at bounding box center [1023, 224] width 73 height 17
click at [1033, 312] on button "Verify" at bounding box center [638, 319] width 878 height 25
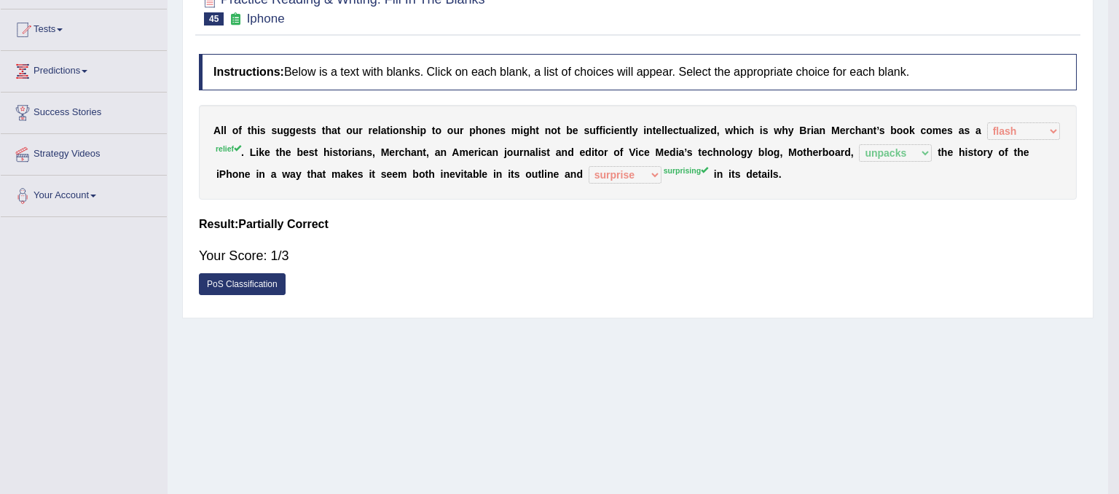
click at [1033, 312] on body "Toggle navigation Home Practice Questions Speaking Practice Read Aloud Repeat S…" at bounding box center [559, 101] width 1119 height 494
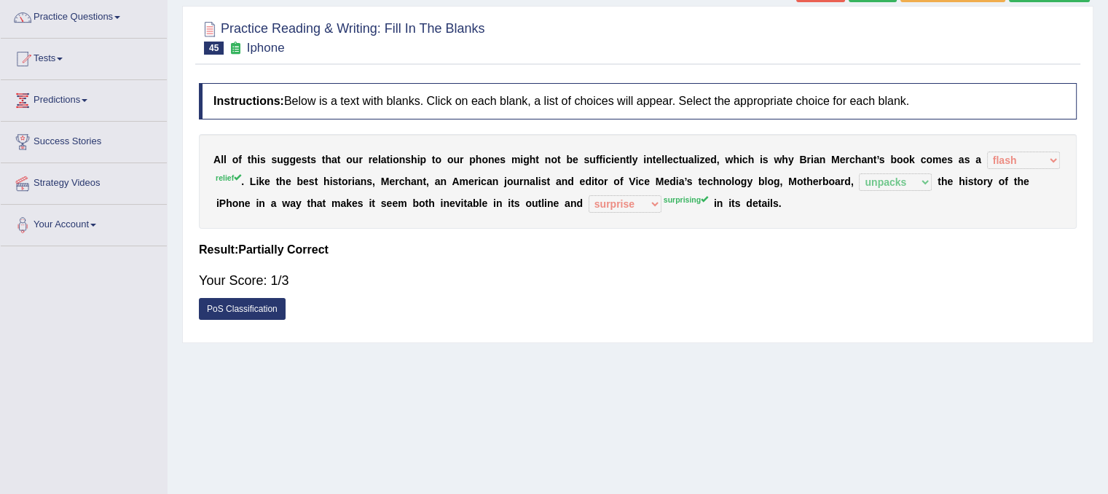
scroll to position [87, 0]
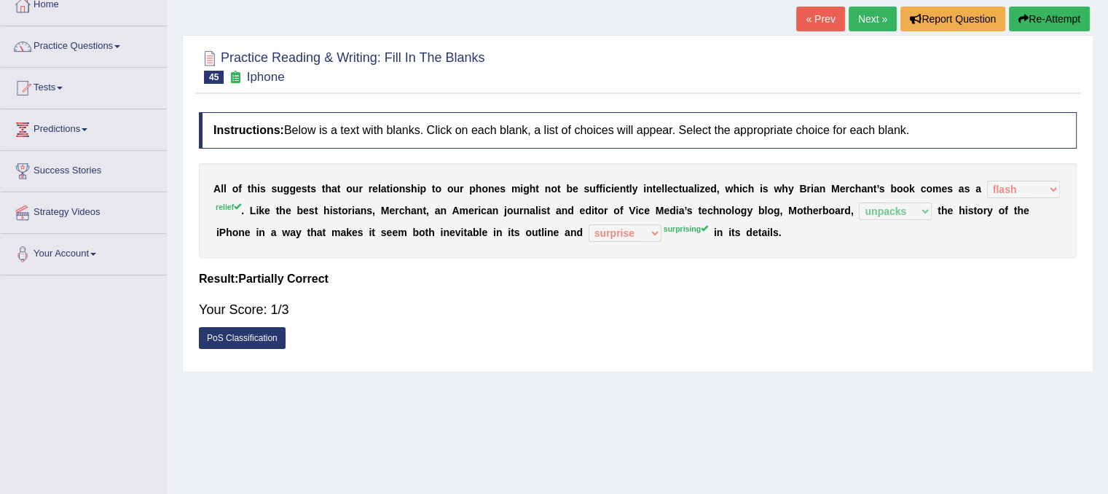
click at [868, 21] on link "Next »" at bounding box center [873, 19] width 48 height 25
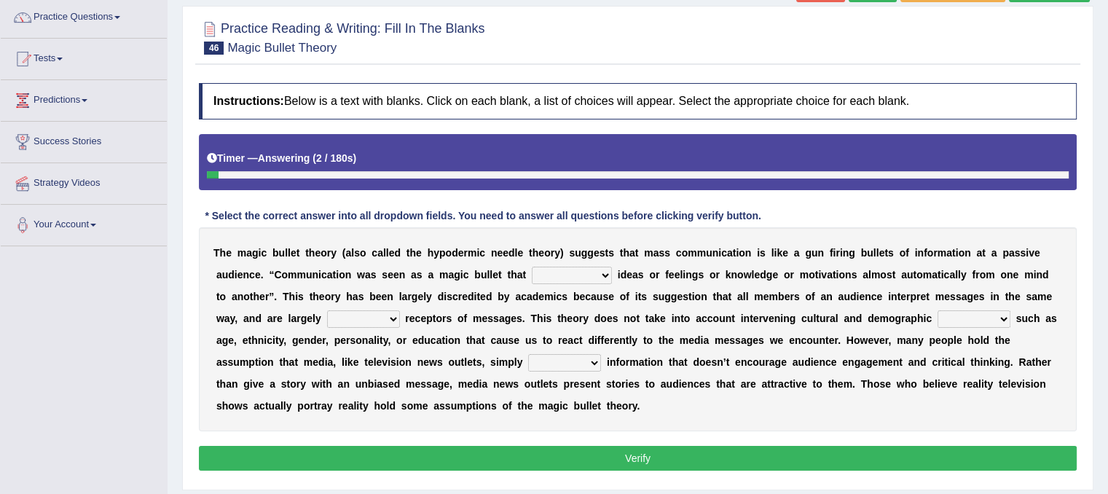
scroll to position [146, 0]
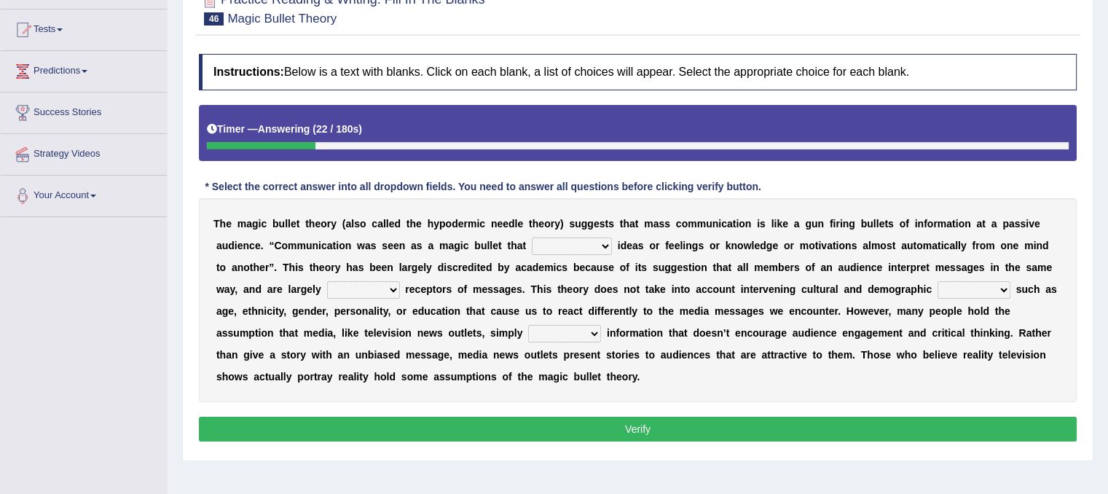
click at [615, 246] on b at bounding box center [615, 246] width 6 height 12
click at [602, 243] on select "transported translated transferred transformed" at bounding box center [572, 245] width 80 height 17
click at [532, 237] on select "transported translated transferred transformed" at bounding box center [572, 245] width 80 height 17
click at [602, 240] on select "transported translated transferred transformed" at bounding box center [572, 245] width 80 height 17
select select "transformed"
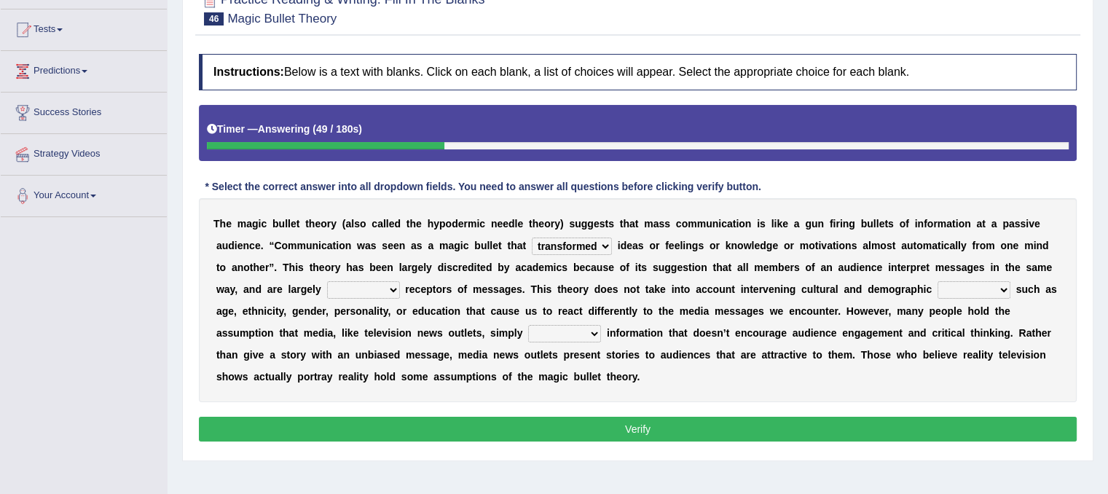
click at [532, 237] on select "transported translated transferred transformed" at bounding box center [572, 245] width 80 height 17
click at [394, 286] on select "negative active positive passive" at bounding box center [363, 289] width 73 height 17
select select "positive"
click at [327, 281] on select "negative active positive passive" at bounding box center [363, 289] width 73 height 17
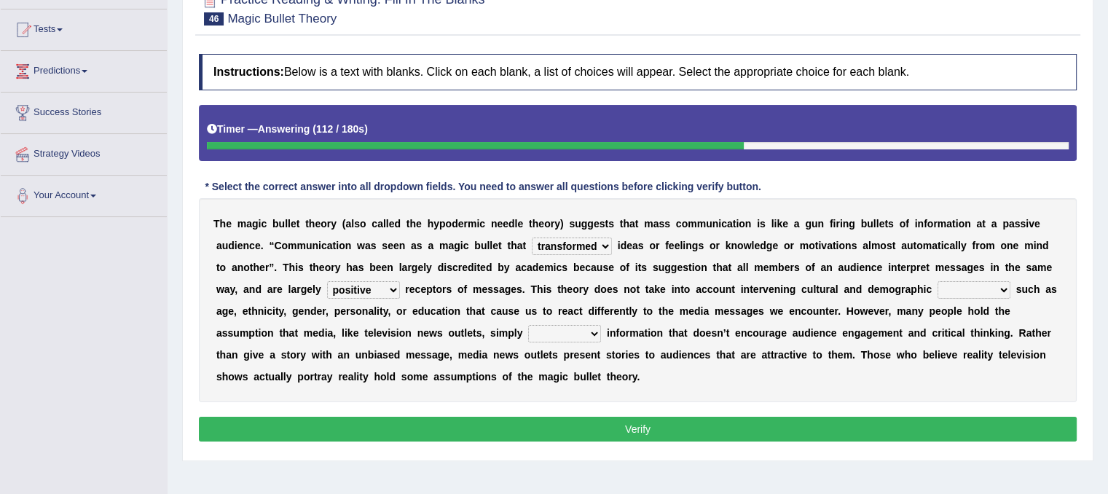
click at [996, 288] on select "variables varies varieties variations" at bounding box center [973, 289] width 73 height 17
select select "varieties"
click at [937, 281] on select "variables varies varieties variations" at bounding box center [973, 289] width 73 height 17
click at [601, 334] on b at bounding box center [604, 333] width 6 height 12
click at [592, 334] on select "respond resume release request" at bounding box center [564, 333] width 73 height 17
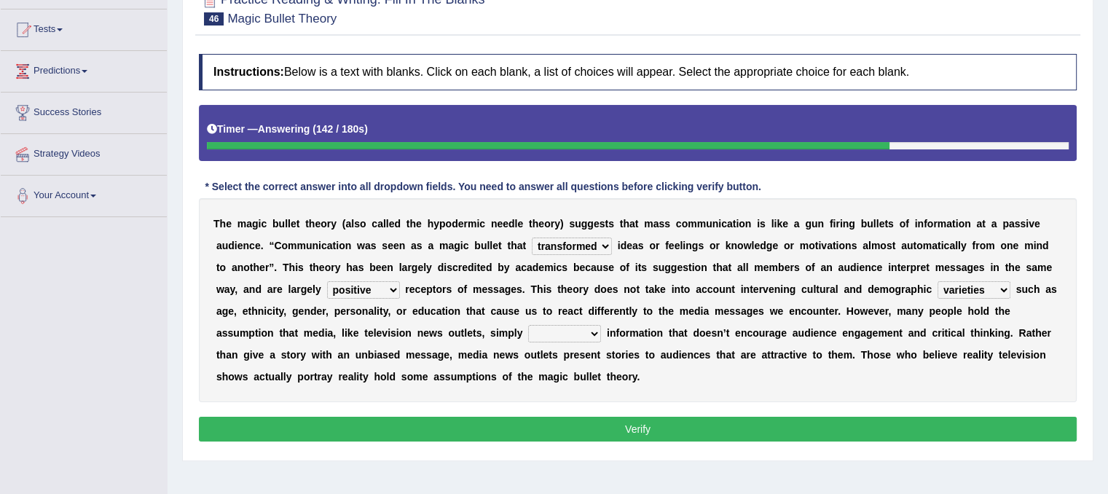
select select "release"
click at [528, 325] on select "respond resume release request" at bounding box center [564, 333] width 73 height 17
click at [590, 328] on select "respond resume release request" at bounding box center [564, 333] width 73 height 17
click at [510, 267] on b at bounding box center [513, 267] width 6 height 12
click at [396, 281] on select "negative active positive passive" at bounding box center [363, 289] width 73 height 17
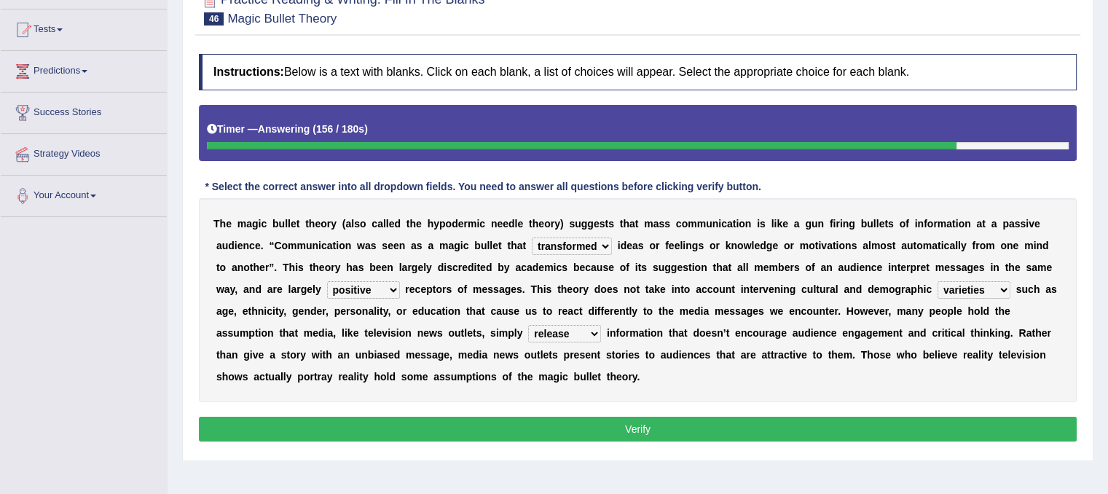
select select "negative"
click at [327, 281] on select "negative active positive passive" at bounding box center [363, 289] width 73 height 17
click at [615, 426] on button "Verify" at bounding box center [638, 429] width 878 height 25
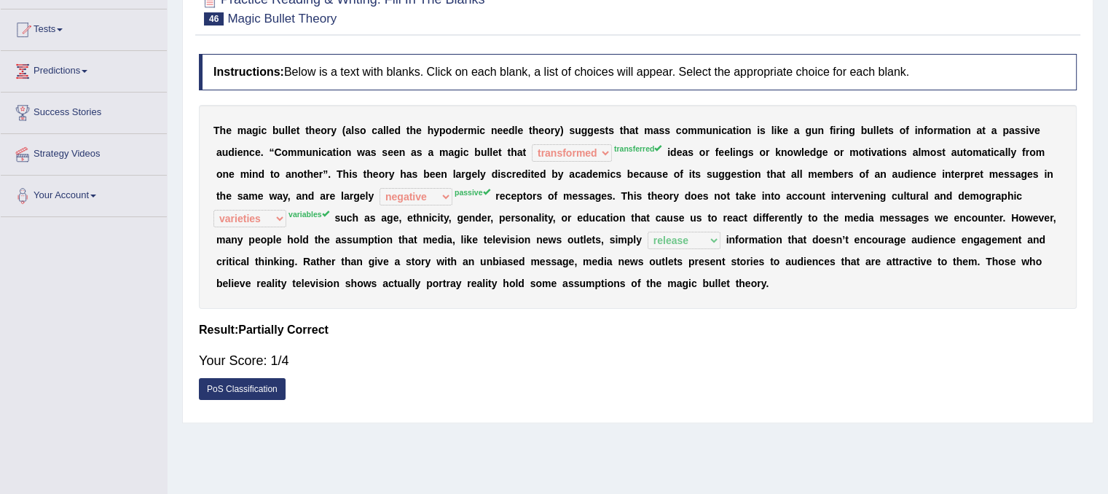
scroll to position [0, 0]
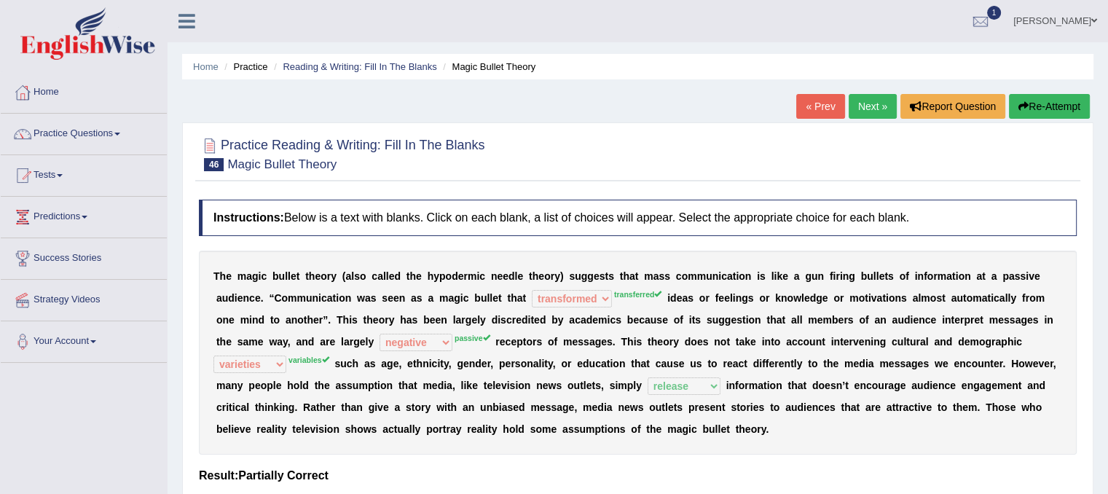
click at [875, 111] on link "Next »" at bounding box center [873, 106] width 48 height 25
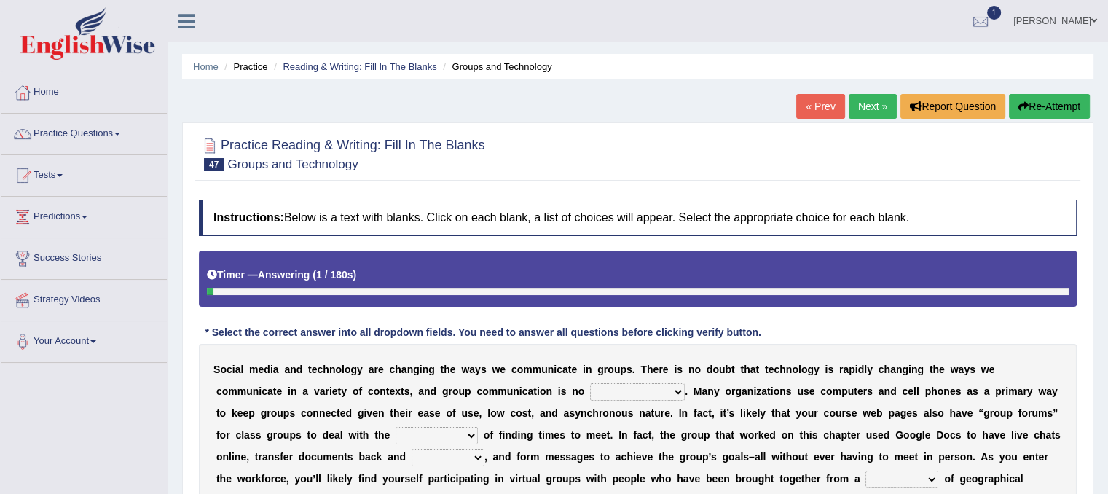
click at [822, 111] on link "« Prev" at bounding box center [820, 106] width 48 height 25
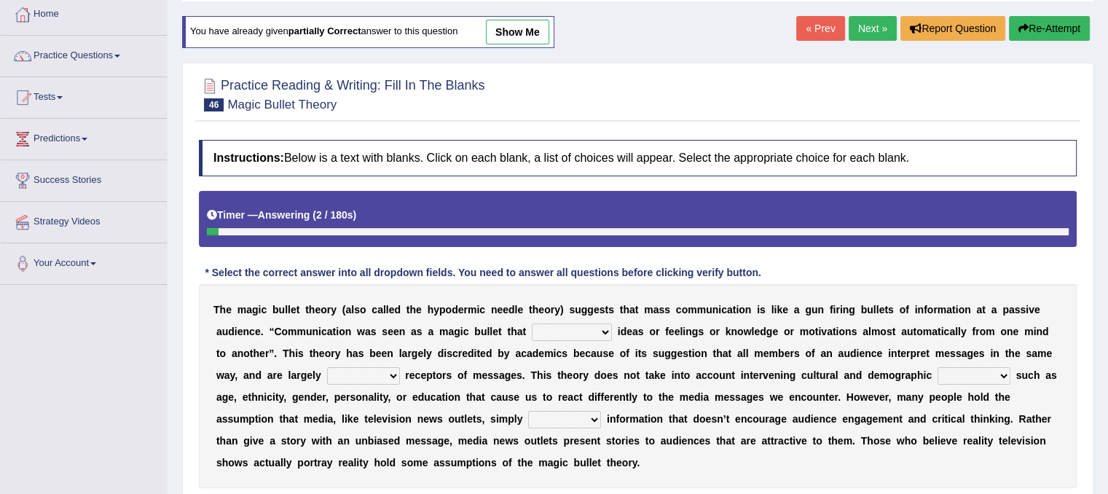
scroll to position [117, 0]
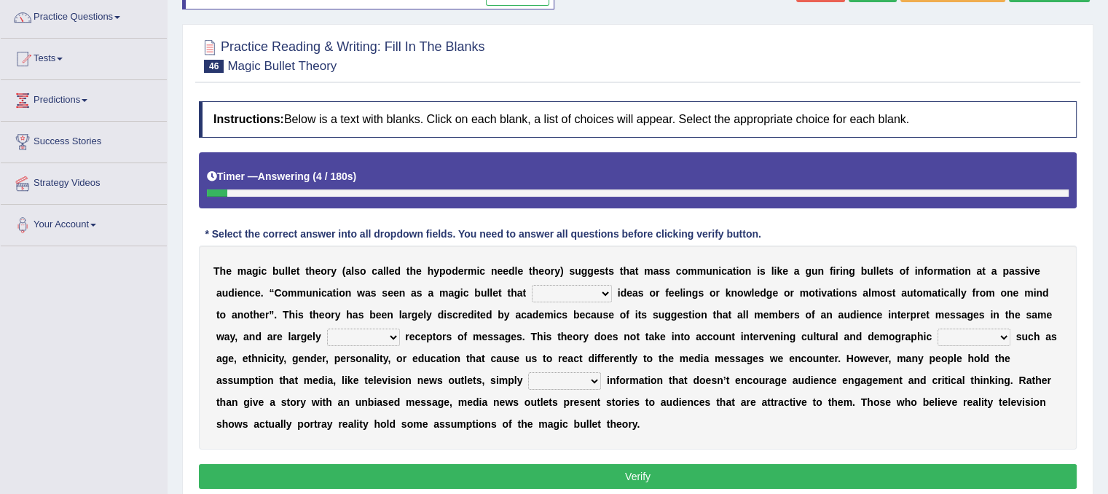
click at [598, 296] on select "transported translated transferred transformed" at bounding box center [572, 293] width 80 height 17
select select "translated"
click at [532, 285] on select "transported translated transferred transformed" at bounding box center [572, 293] width 80 height 17
click at [396, 330] on select "negative active positive passive" at bounding box center [363, 336] width 73 height 17
select select "passive"
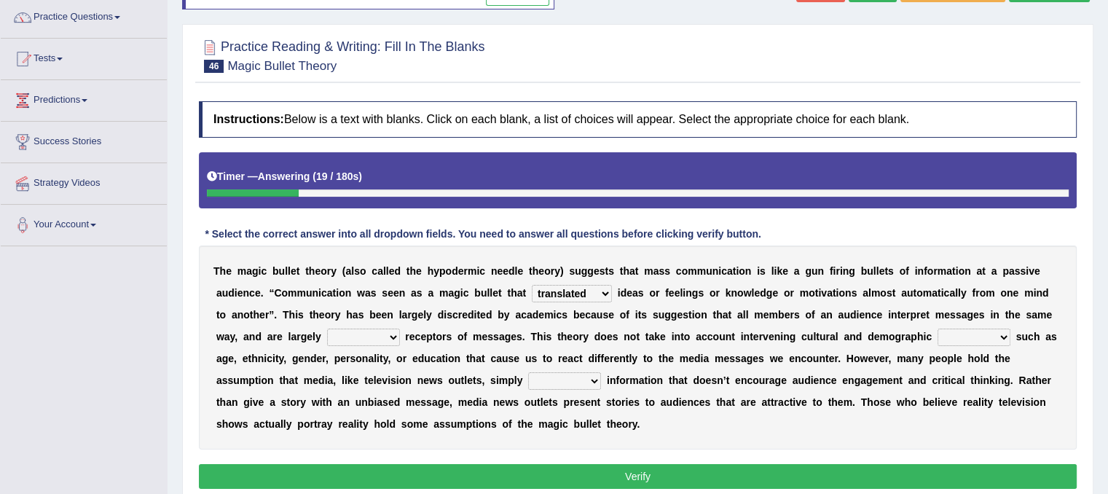
click at [327, 328] on select "negative active positive passive" at bounding box center [363, 336] width 73 height 17
click at [979, 332] on select "variables varies varieties variations" at bounding box center [973, 336] width 73 height 17
select select "variables"
click at [937, 328] on select "variables varies varieties variations" at bounding box center [973, 336] width 73 height 17
click at [589, 375] on select "respond resume release request" at bounding box center [564, 380] width 73 height 17
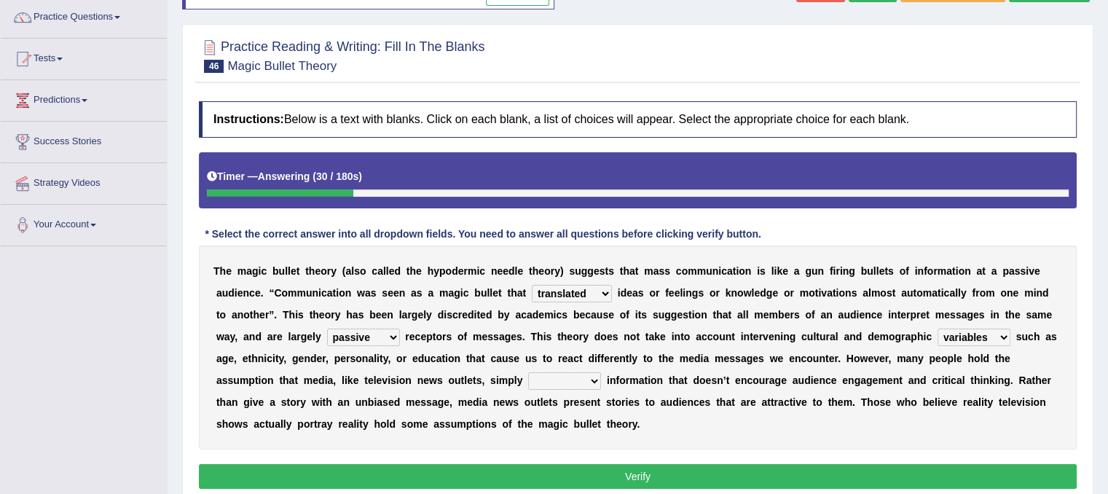
select select "release"
click at [528, 372] on select "respond resume release request" at bounding box center [564, 380] width 73 height 17
click at [591, 467] on button "Verify" at bounding box center [638, 476] width 878 height 25
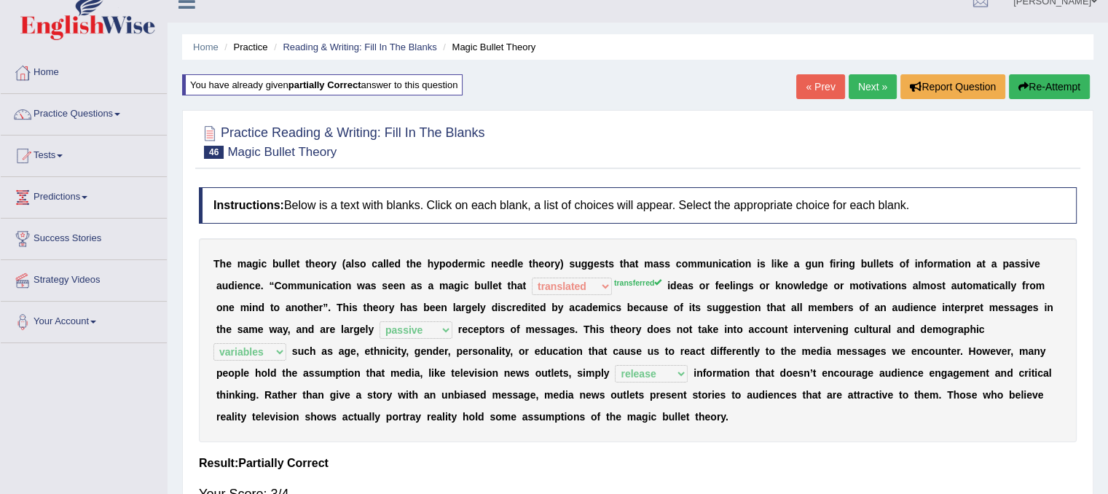
scroll to position [0, 0]
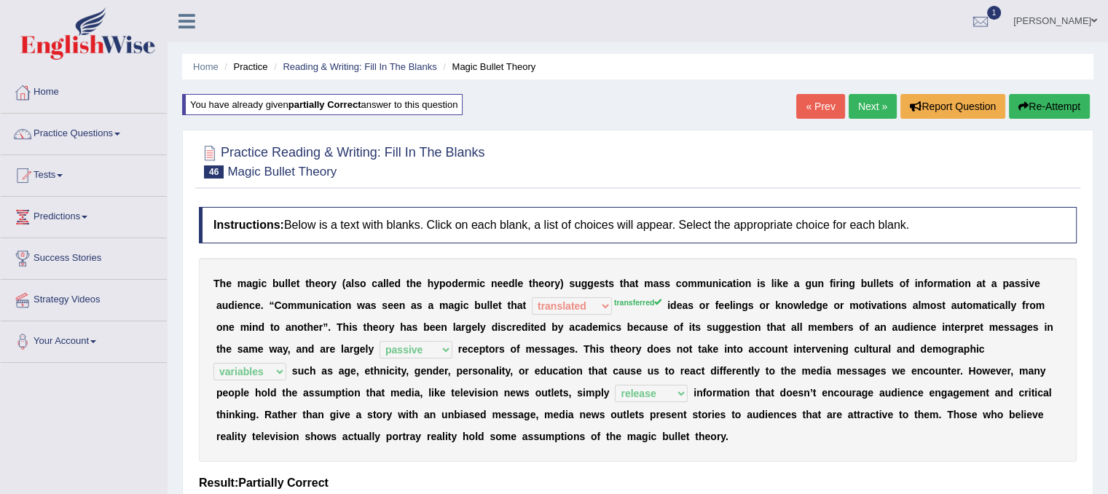
click at [865, 107] on link "Next »" at bounding box center [873, 106] width 48 height 25
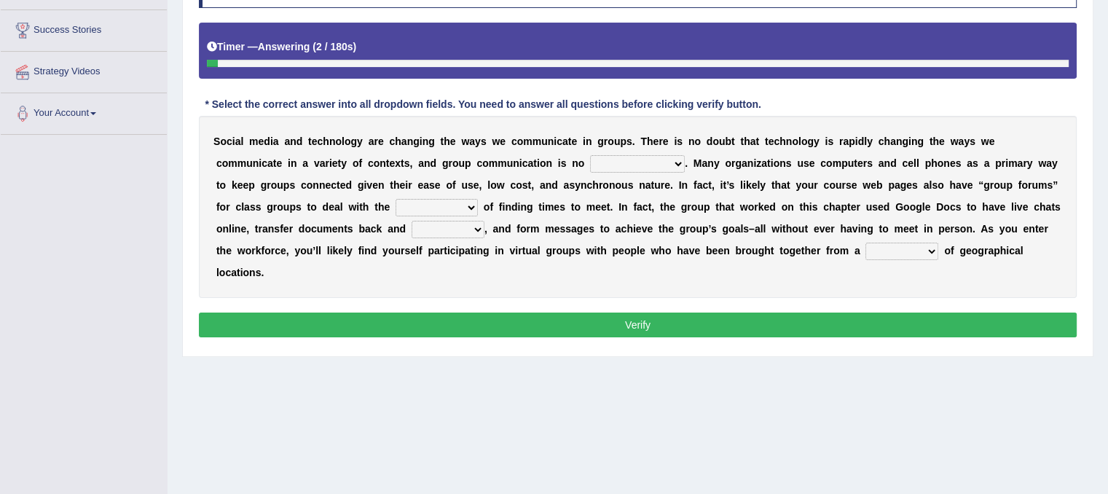
scroll to position [231, 0]
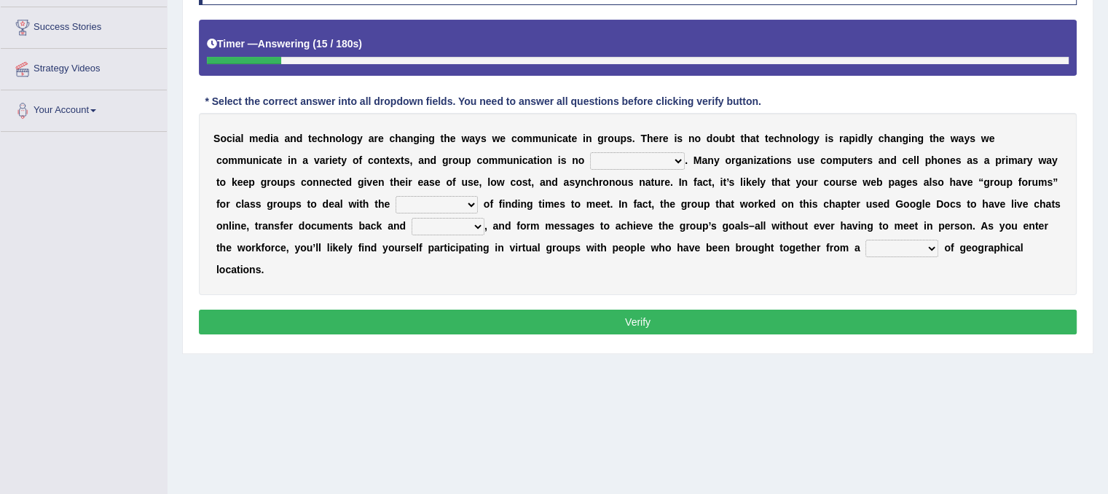
click at [682, 163] on select "exception exemplification extradition excursion" at bounding box center [637, 160] width 95 height 17
select select "exception"
click at [590, 152] on select "exception exemplification extradition excursion" at bounding box center [637, 160] width 95 height 17
click at [478, 210] on div "S o c i a l m e d i a a n d t e c h n o l o g y a r e c h a n g i n g t h e w a…" at bounding box center [638, 204] width 878 height 182
click at [469, 199] on select "localities liabilities complexities causalities" at bounding box center [437, 204] width 82 height 17
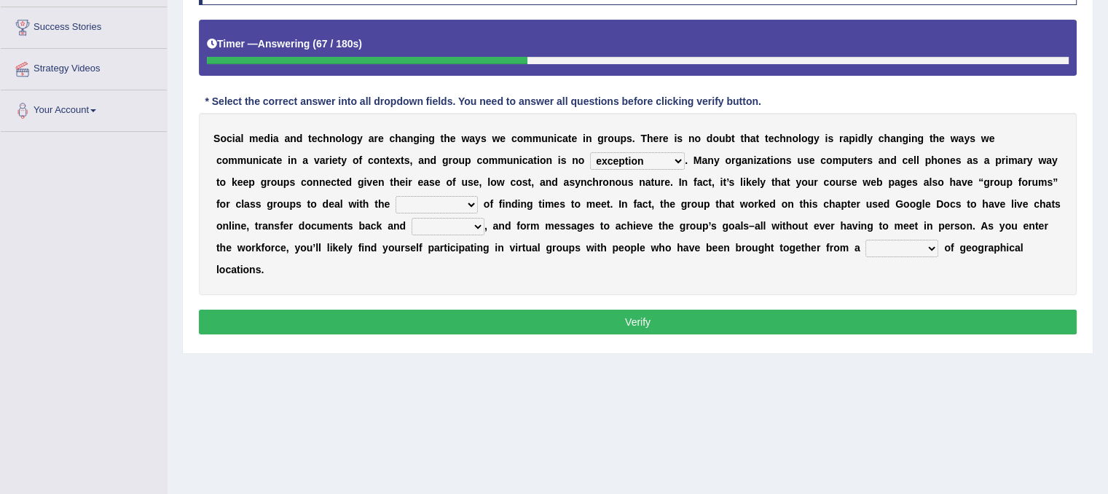
select select "complexities"
click at [396, 196] on select "localities liabilities complexities causalities" at bounding box center [437, 204] width 82 height 17
click at [472, 228] on select "fill forth toward beyond" at bounding box center [448, 226] width 73 height 17
select select "toward"
click at [412, 218] on select "fill forth toward beyond" at bounding box center [448, 226] width 73 height 17
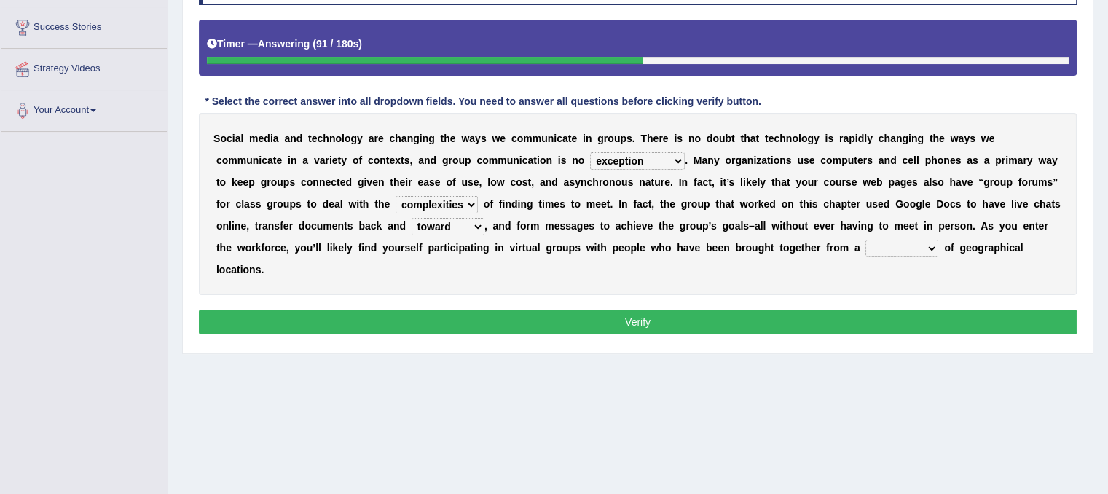
click at [457, 288] on div "S o c i a l m e d i a a n d t e c h n o l o g y a r e c h a n g i n g t h e w a…" at bounding box center [638, 204] width 878 height 182
click at [492, 302] on div "Instructions: Below is a text with blanks. Click on each blank, a list of choic…" at bounding box center [637, 153] width 885 height 385
click at [490, 312] on button "Verify" at bounding box center [638, 322] width 878 height 25
click at [931, 249] on select "form variety kind variation" at bounding box center [901, 248] width 73 height 17
select select "variety"
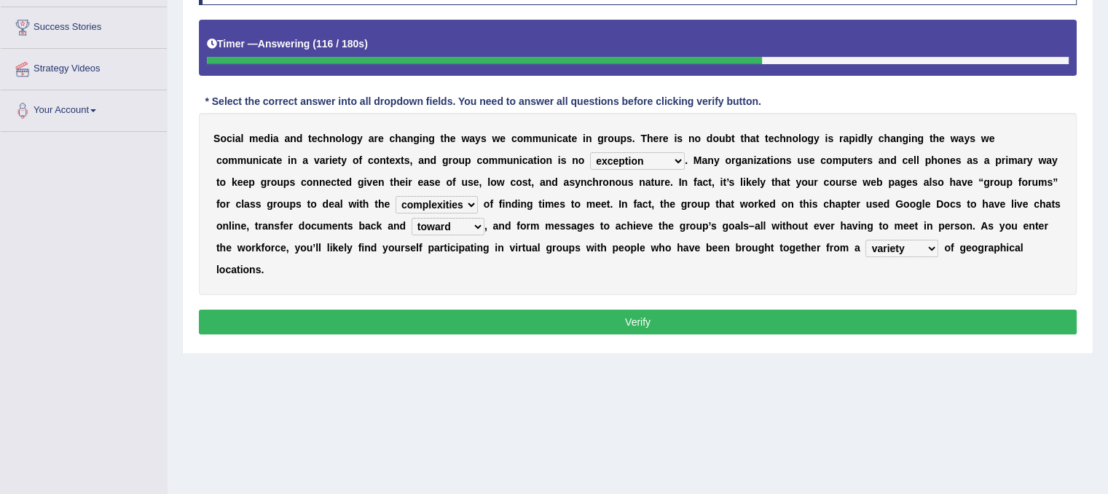
click at [865, 240] on select "form variety kind variation" at bounding box center [901, 248] width 73 height 17
click at [903, 311] on button "Verify" at bounding box center [638, 322] width 878 height 25
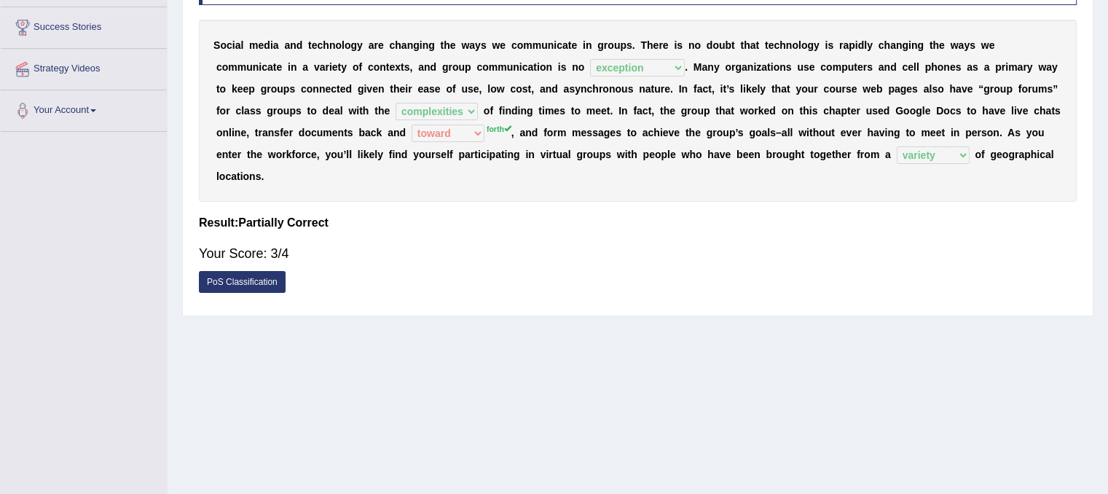
scroll to position [0, 0]
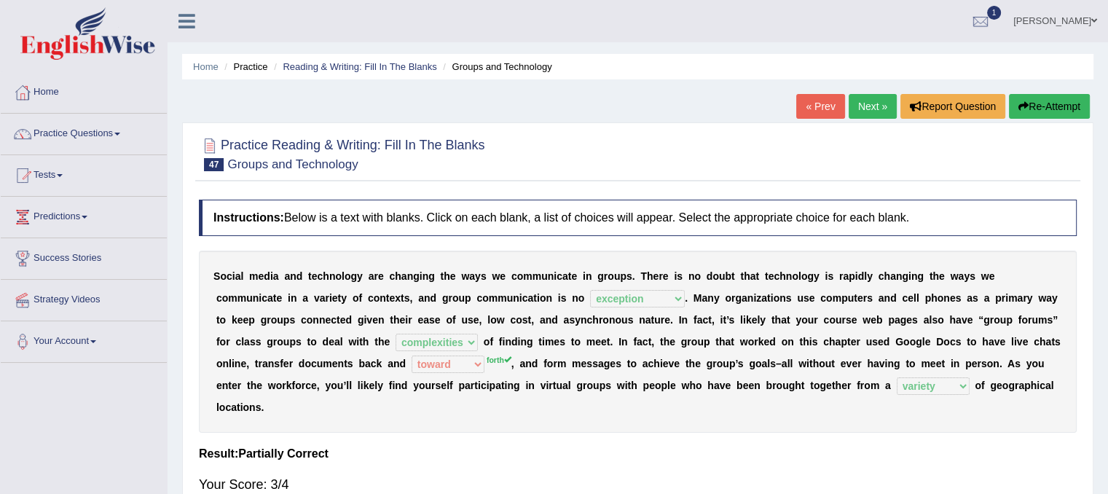
click at [876, 111] on link "Next »" at bounding box center [873, 106] width 48 height 25
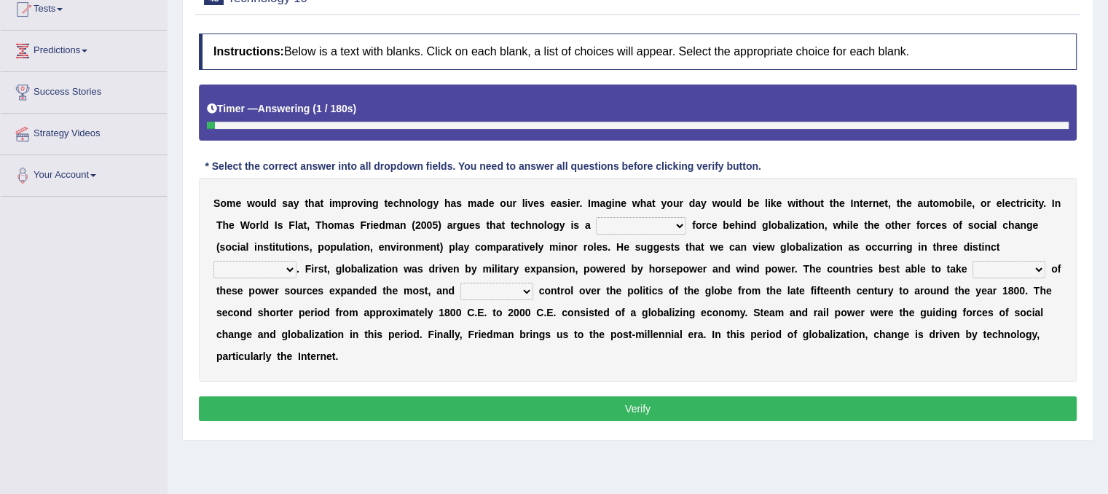
scroll to position [175, 0]
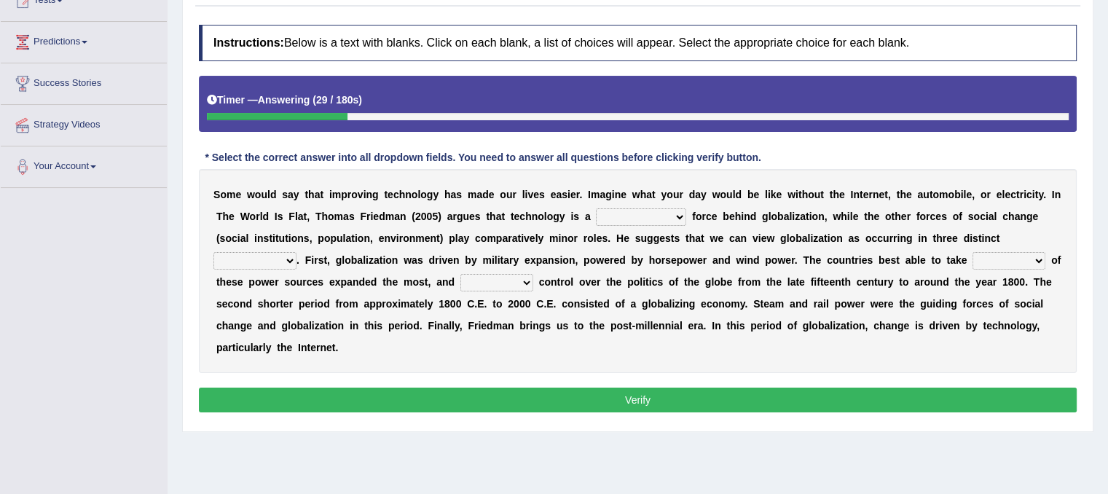
click at [679, 216] on select "driving demeaning distinguishing demanding" at bounding box center [641, 216] width 90 height 17
select select "demanding"
click at [596, 208] on select "driving demeaning distinguishing demanding" at bounding box center [641, 216] width 90 height 17
click at [680, 219] on select "driving demeaning distinguishing demanding" at bounding box center [641, 216] width 90 height 17
click at [746, 225] on div "S o m e w o u l d s a y t h a t i m p r o v i n g t e c h n o l o g y h a s m a…" at bounding box center [638, 271] width 878 height 204
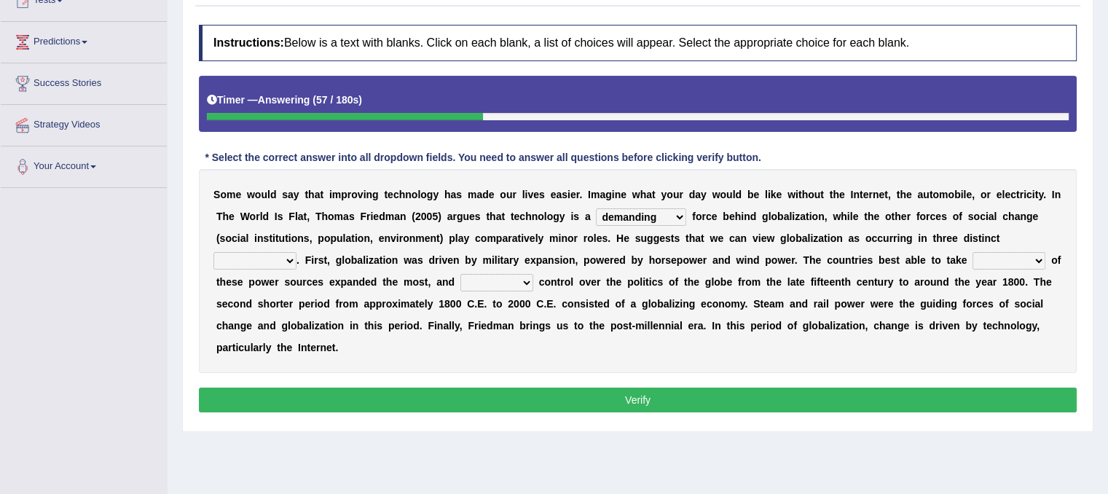
click at [291, 253] on select "periods periodicals perspectives perceptions" at bounding box center [254, 260] width 83 height 17
select select "periods"
click at [213, 252] on select "periods periodicals perspectives perceptions" at bounding box center [254, 260] width 83 height 17
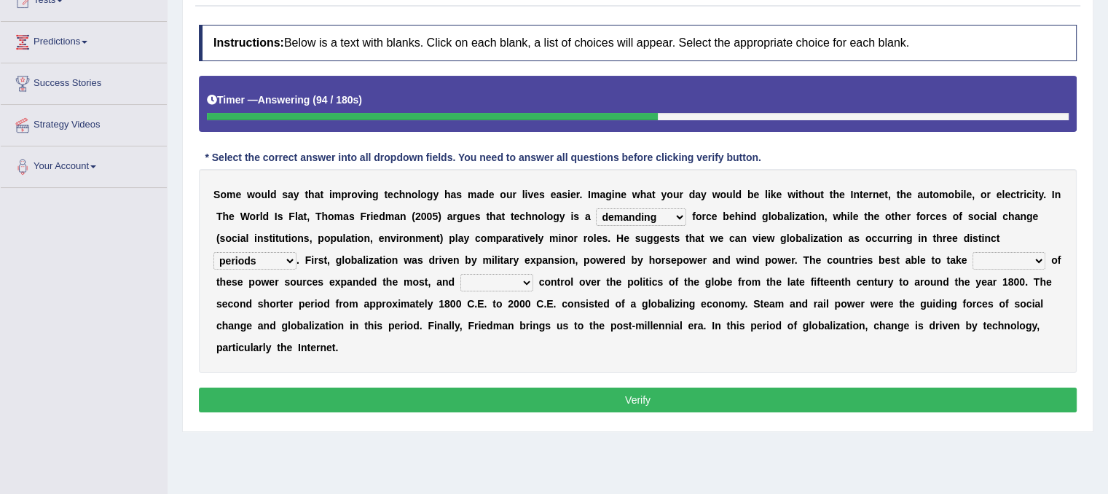
click at [1043, 256] on select "action advantage account care" at bounding box center [1008, 260] width 73 height 17
click at [972, 252] on select "action advantage account care" at bounding box center [1008, 260] width 73 height 17
click at [1023, 256] on select "action advantage account care" at bounding box center [1008, 260] width 73 height 17
select select "care"
click at [972, 252] on select "action advantage account care" at bounding box center [1008, 260] width 73 height 17
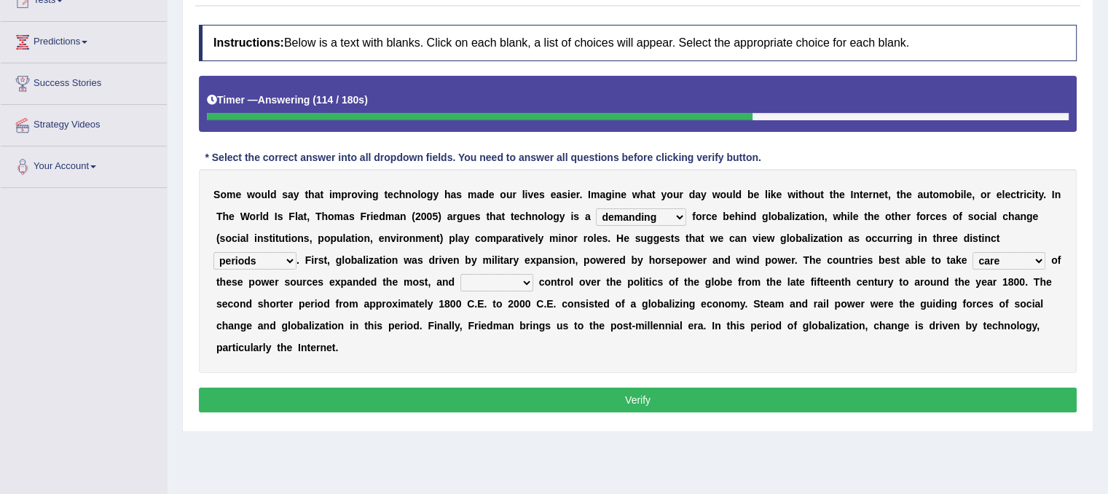
click at [529, 274] on select "exist extract exert expect" at bounding box center [496, 282] width 73 height 17
select select "extract"
click at [460, 274] on select "exist extract exert expect" at bounding box center [496, 282] width 73 height 17
click at [494, 396] on button "Verify" at bounding box center [638, 399] width 878 height 25
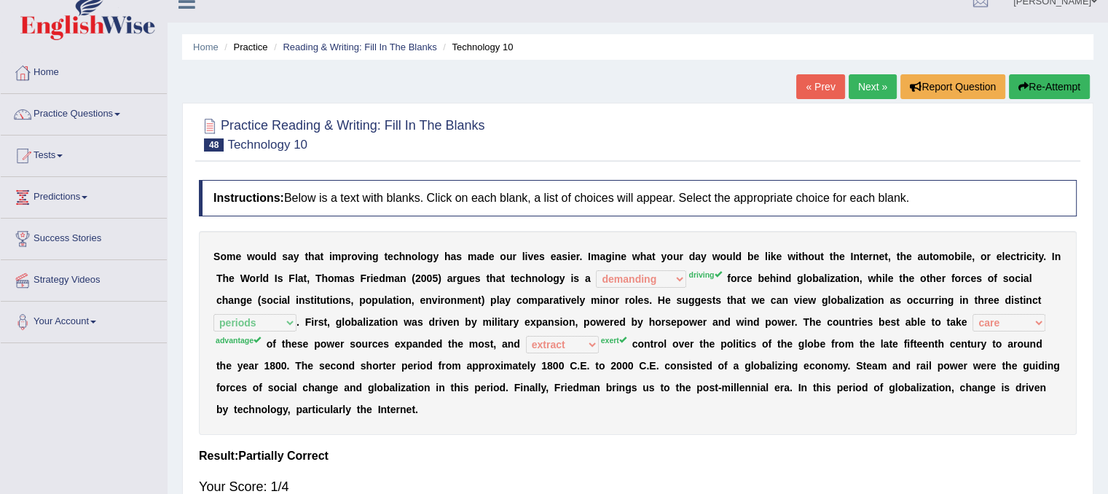
scroll to position [0, 0]
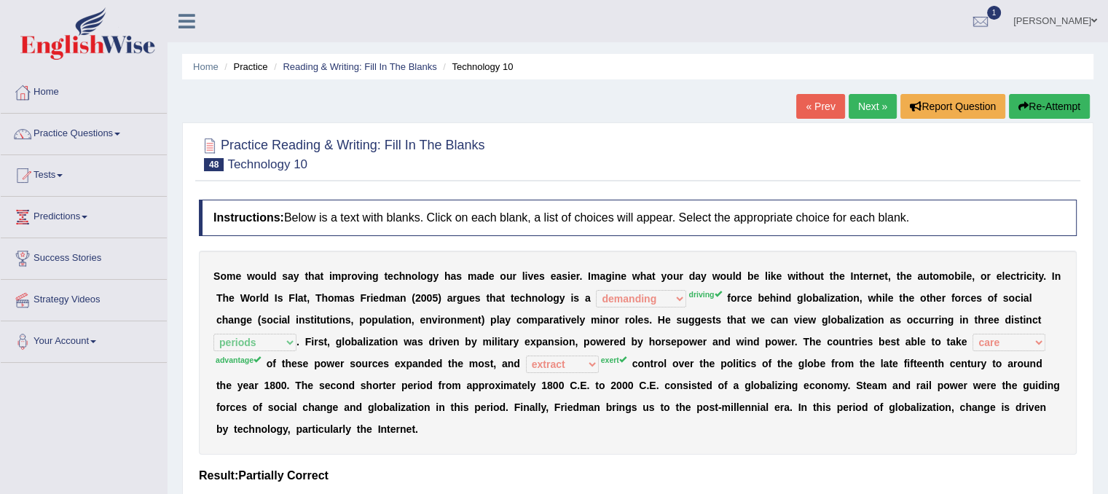
click at [1020, 109] on icon "button" at bounding box center [1023, 106] width 10 height 10
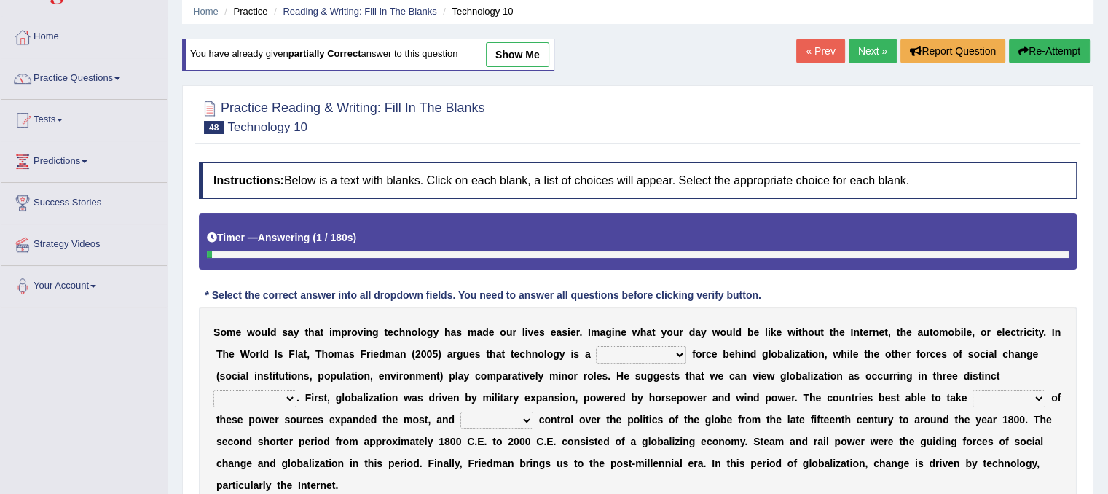
scroll to position [87, 0]
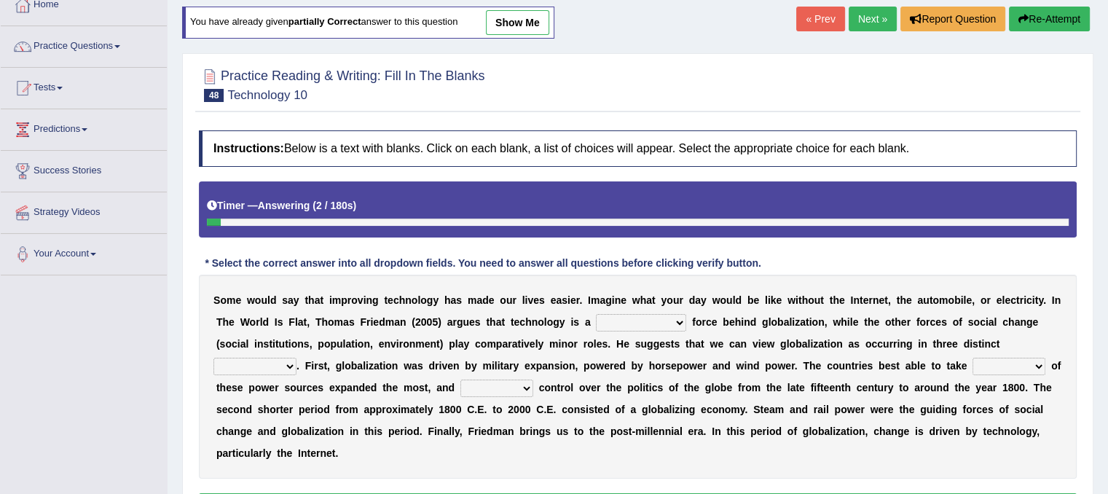
click at [666, 318] on select "driving demeaning distinguishing demanding" at bounding box center [641, 322] width 90 height 17
select select "driving"
click at [596, 314] on select "driving demeaning distinguishing demanding" at bounding box center [641, 322] width 90 height 17
click at [268, 369] on select "periods periodicals perspectives perceptions" at bounding box center [254, 366] width 83 height 17
select select "perspectives"
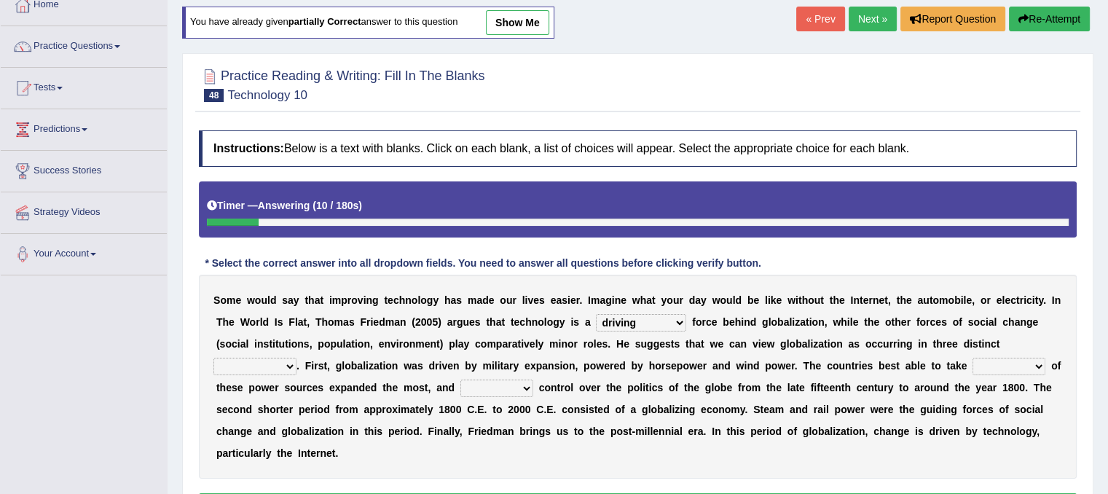
click at [213, 358] on select "periods periodicals perspectives perceptions" at bounding box center [254, 366] width 83 height 17
click at [527, 394] on select "exist extract exert expect" at bounding box center [496, 387] width 73 height 17
select select "exert"
click at [460, 379] on select "exist extract exert expect" at bounding box center [496, 387] width 73 height 17
click at [1042, 365] on div "S o m e w o u l d s a y t h a t i m p r o v i n g t e c h n o l o g y h a s m a…" at bounding box center [638, 377] width 878 height 204
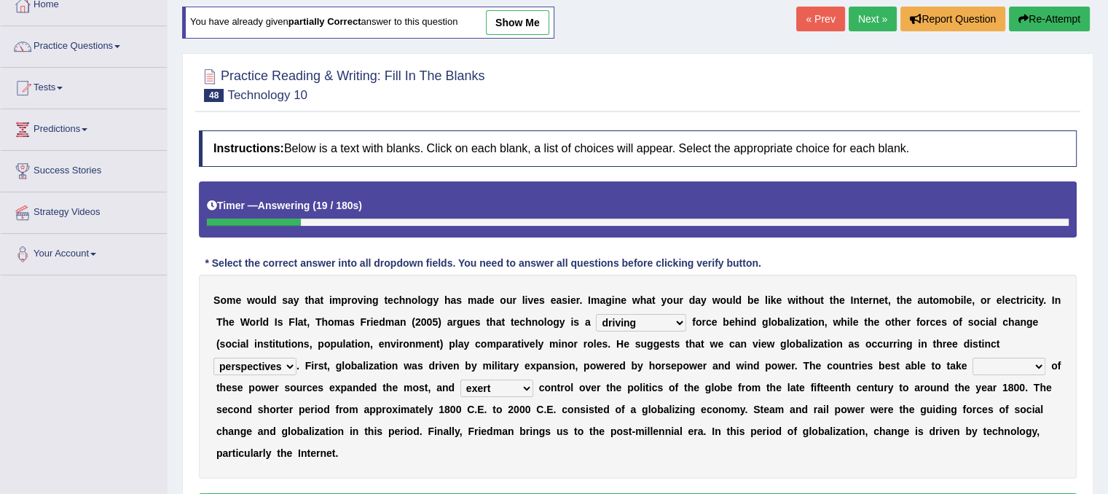
click at [1042, 365] on select "action advantage account care" at bounding box center [1008, 366] width 73 height 17
click at [972, 358] on select "action advantage account care" at bounding box center [1008, 366] width 73 height 17
select select "care"
click at [275, 368] on select "periods periodicals perspectives perceptions" at bounding box center [254, 366] width 83 height 17
select select "periods"
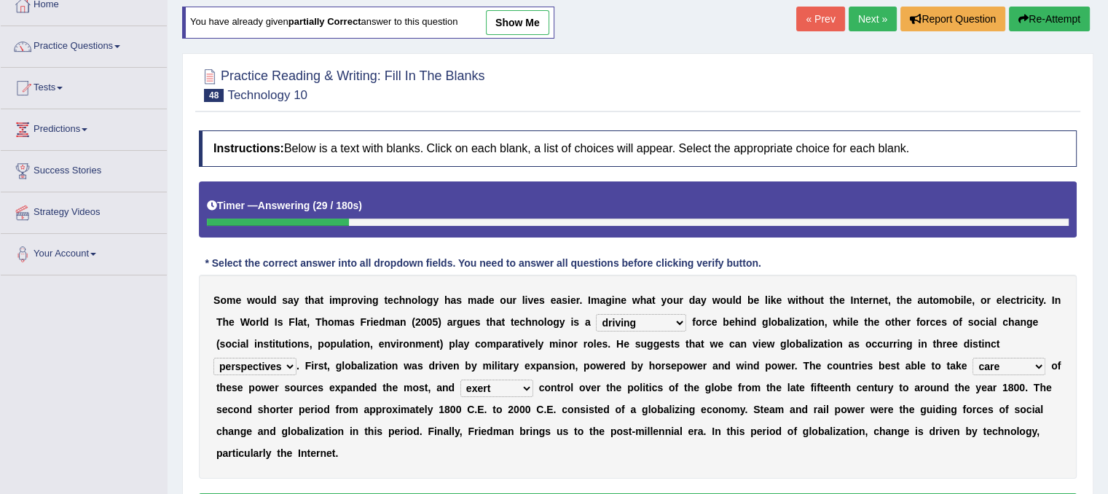
click at [213, 358] on select "periods periodicals perspectives perceptions" at bounding box center [254, 366] width 83 height 17
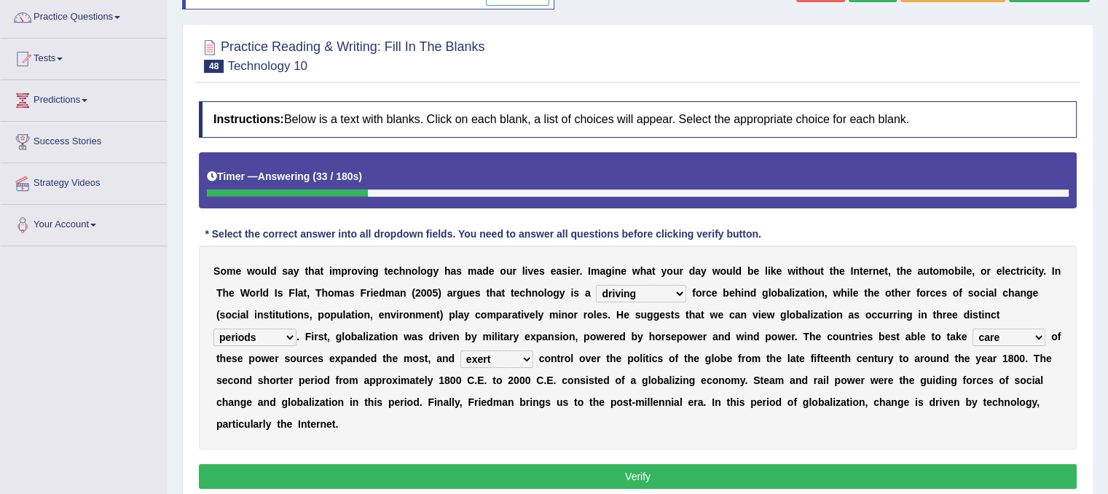
click at [940, 468] on button "Verify" at bounding box center [638, 476] width 878 height 25
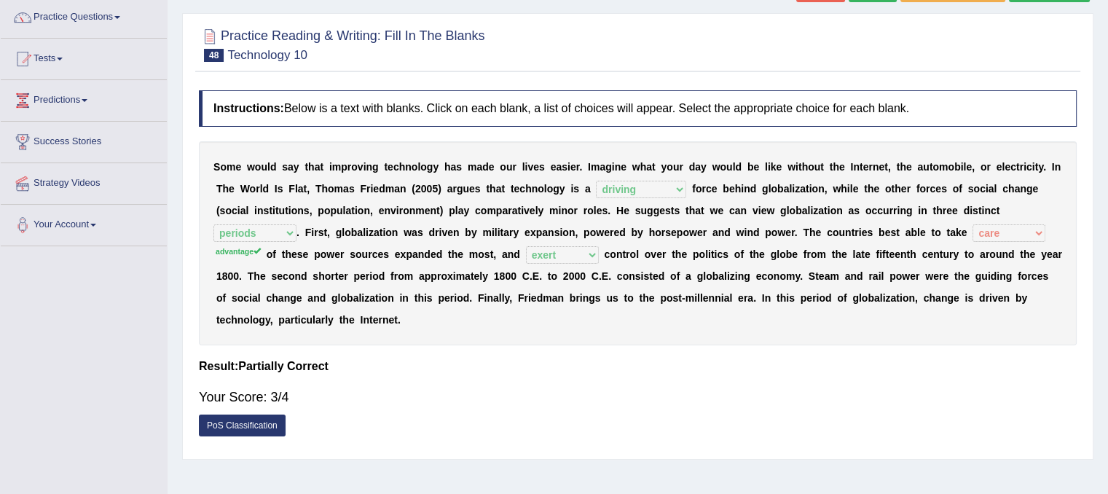
scroll to position [0, 0]
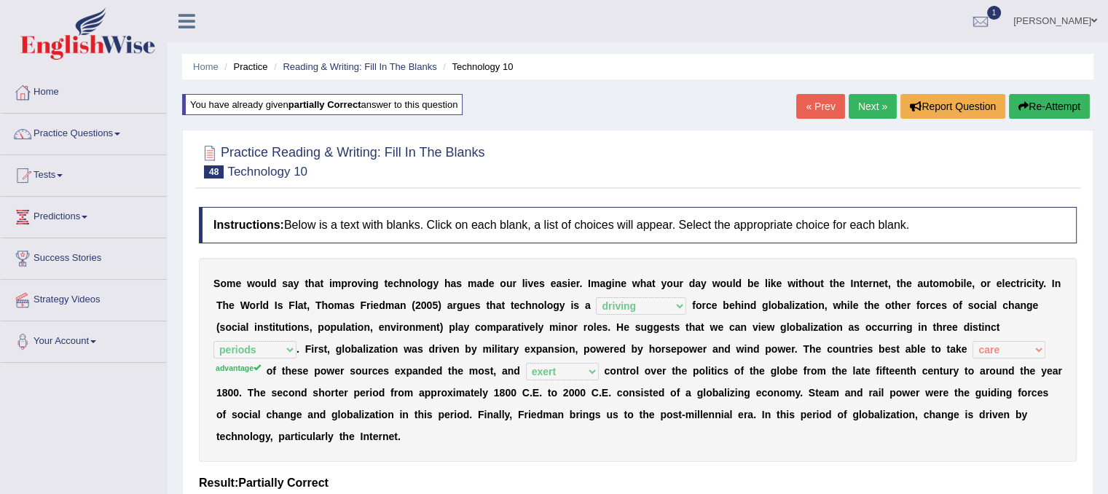
click at [867, 109] on link "Next »" at bounding box center [873, 106] width 48 height 25
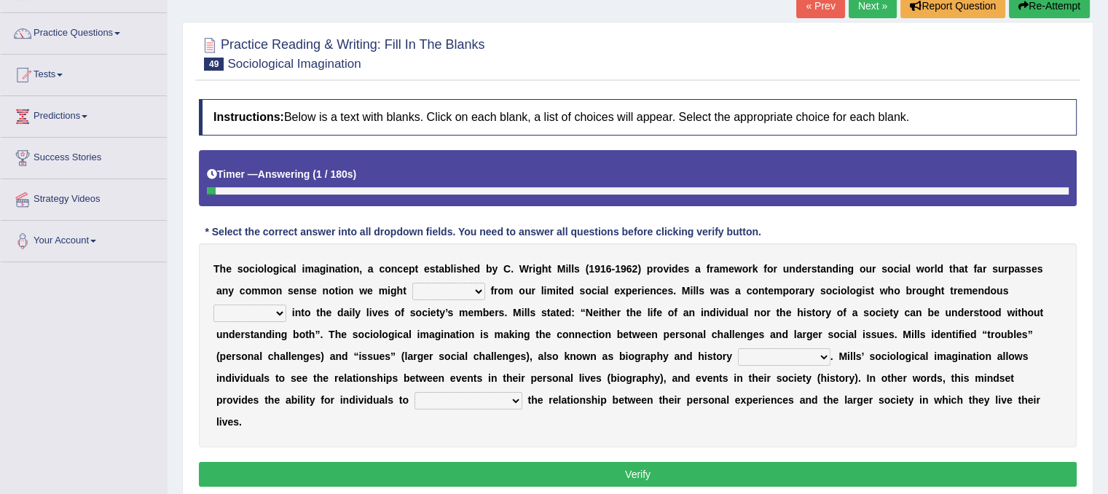
scroll to position [130, 0]
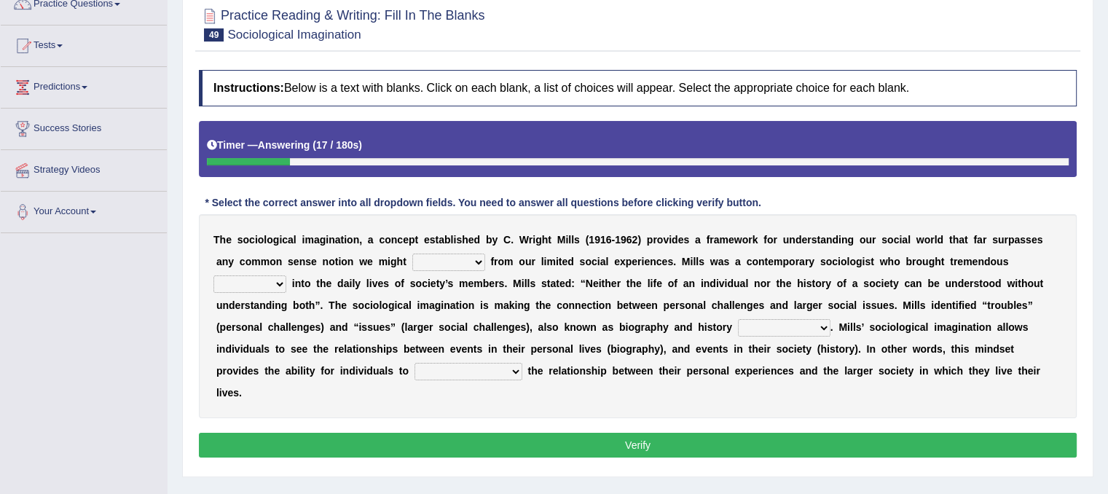
click at [485, 261] on b at bounding box center [488, 262] width 6 height 12
click at [479, 259] on select "depart derive describe deprive" at bounding box center [448, 261] width 73 height 17
select select "deprive"
click at [412, 253] on select "depart derive describe deprive" at bounding box center [448, 261] width 73 height 17
click at [278, 282] on select "sight insight comment interaction" at bounding box center [249, 283] width 73 height 17
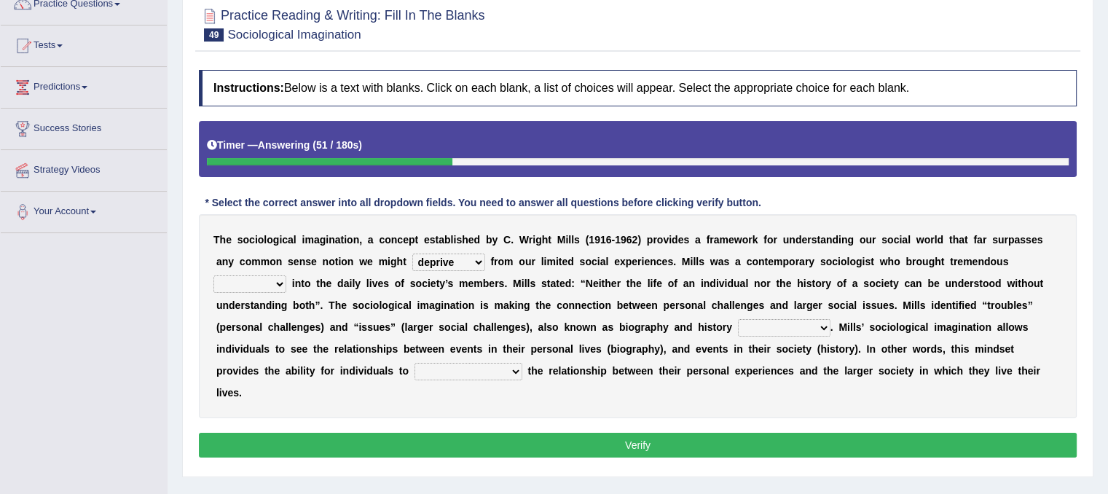
click at [280, 382] on div "T h e s o c i o l o g i c a l i m a g i n a t i o n , a c o n c e p t e s t a b…" at bounding box center [638, 316] width 878 height 204
click at [276, 280] on select "sight insight comment interaction" at bounding box center [249, 283] width 73 height 17
select select "interaction"
click at [213, 275] on select "sight insight comment interaction" at bounding box center [249, 283] width 73 height 17
click at [819, 328] on select "accordingly collectively respectively spontaneously" at bounding box center [784, 327] width 93 height 17
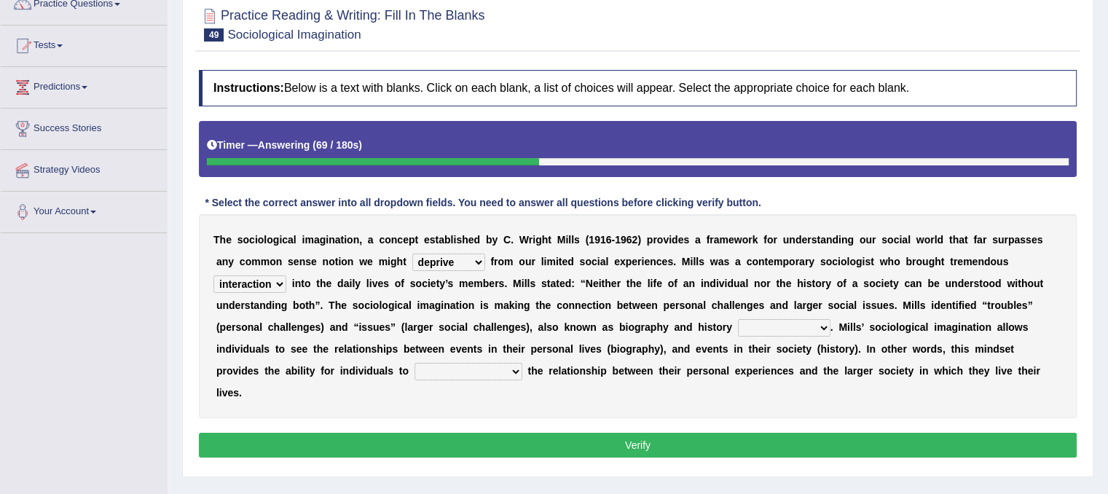
select select "collectively"
click at [738, 319] on select "accordingly collectively respectively spontaneously" at bounding box center [784, 327] width 93 height 17
click at [461, 371] on select "commercialize capitalize realize compartmentalize" at bounding box center [468, 371] width 108 height 17
select select "commercialize"
click at [414, 363] on select "commercialize capitalize realize compartmentalize" at bounding box center [468, 371] width 108 height 17
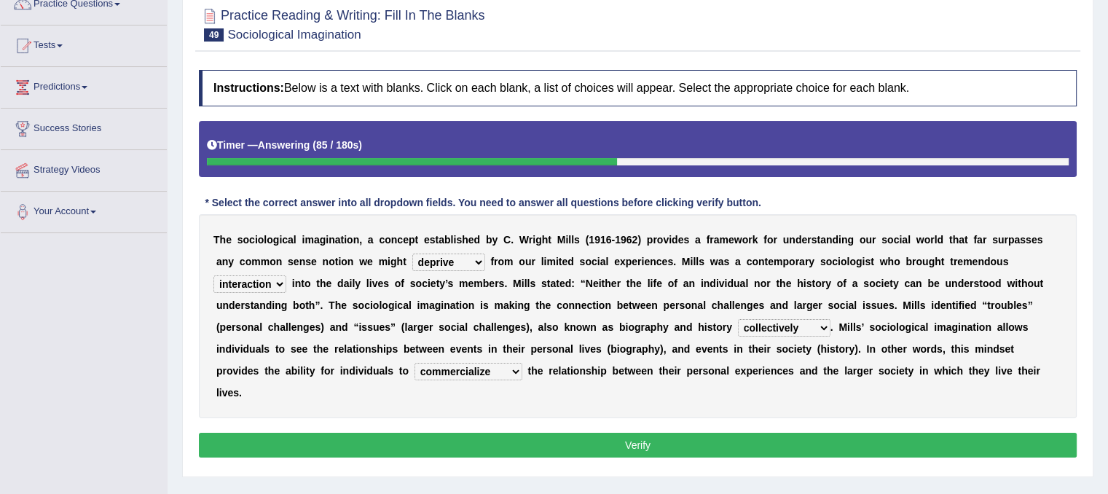
click at [492, 433] on button "Verify" at bounding box center [638, 445] width 878 height 25
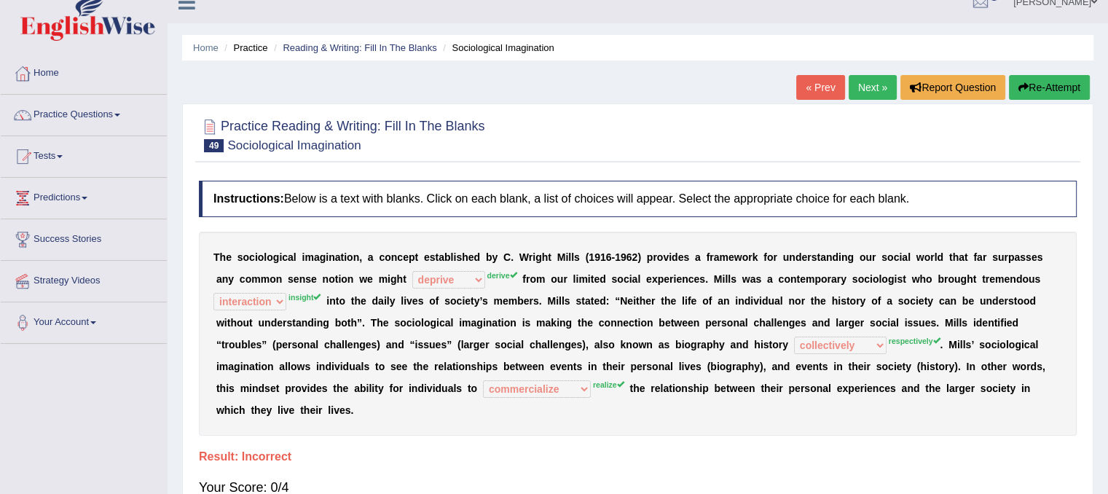
scroll to position [0, 0]
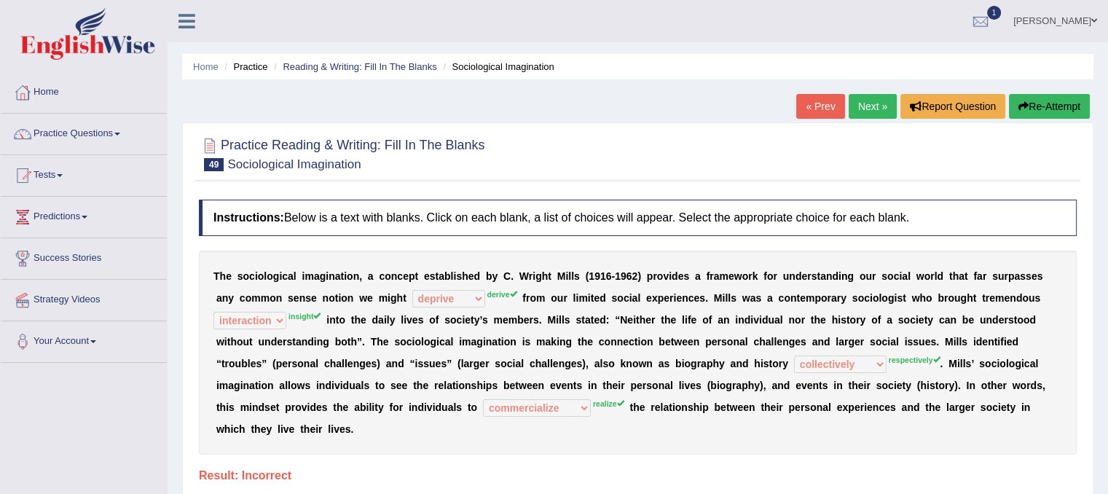
click at [1034, 103] on button "Re-Attempt" at bounding box center [1049, 106] width 81 height 25
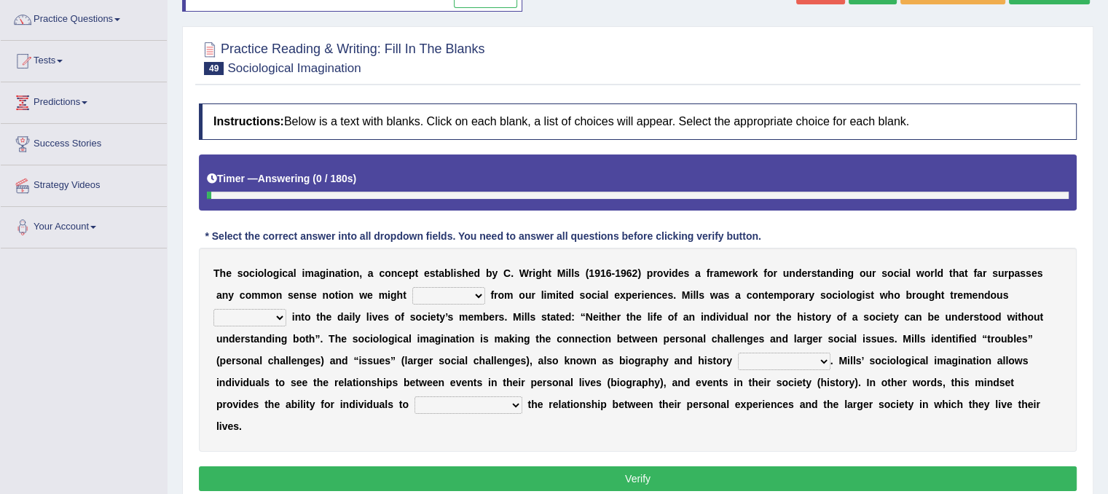
scroll to position [117, 0]
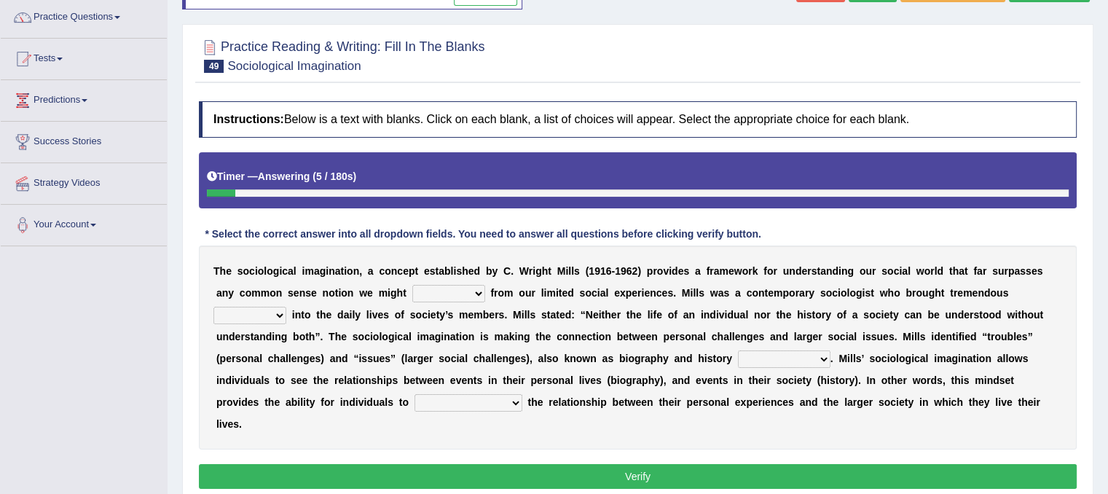
click at [481, 286] on select "depart derive describe deprive" at bounding box center [448, 293] width 73 height 17
select select "derive"
click at [412, 285] on select "depart derive describe deprive" at bounding box center [448, 293] width 73 height 17
click at [271, 309] on select "sight insight comment interaction" at bounding box center [249, 315] width 73 height 17
select select "insight"
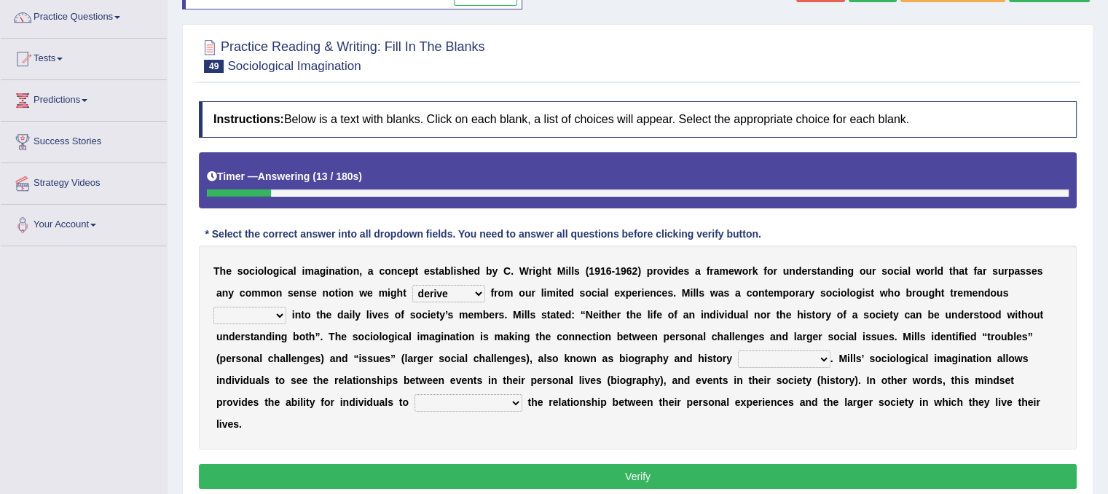
click at [213, 307] on select "sight insight comment interaction" at bounding box center [249, 315] width 73 height 17
click at [827, 355] on select "accordingly collectively respectively spontaneously" at bounding box center [784, 358] width 93 height 17
select select "respectively"
click at [738, 350] on select "accordingly collectively respectively spontaneously" at bounding box center [784, 358] width 93 height 17
click at [471, 398] on select "commercialize capitalize realize compartmentalize" at bounding box center [468, 402] width 108 height 17
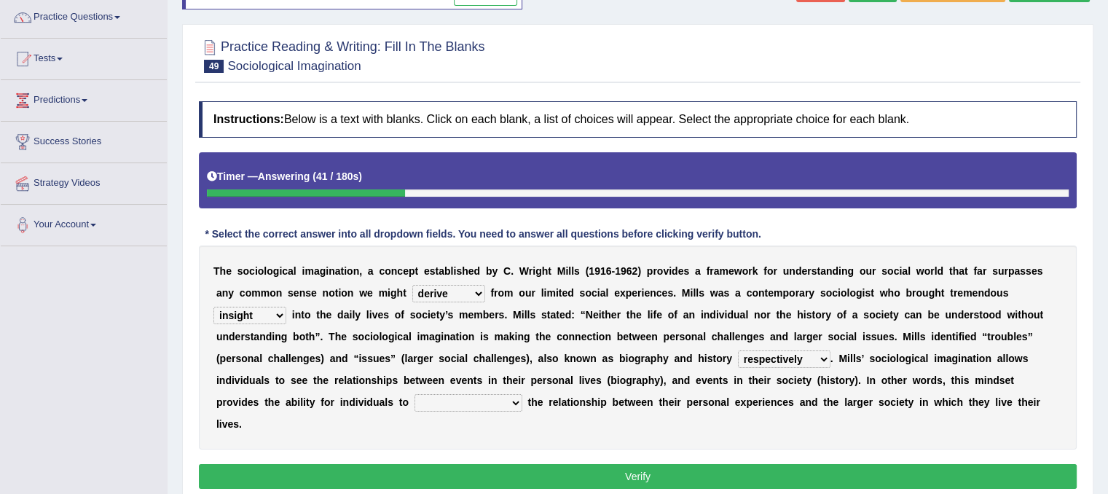
select select "realize"
click at [414, 394] on select "commercialize capitalize realize compartmentalize" at bounding box center [468, 402] width 108 height 17
click at [427, 465] on div "Instructions: Below is a text with blanks. Click on each blank, a list of choic…" at bounding box center [637, 297] width 885 height 406
click at [427, 464] on button "Verify" at bounding box center [638, 476] width 878 height 25
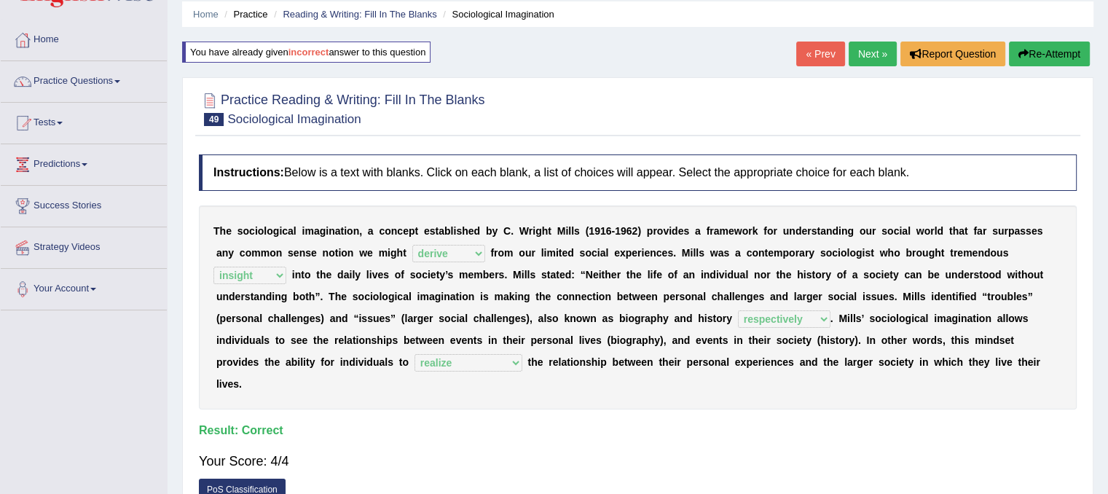
scroll to position [29, 0]
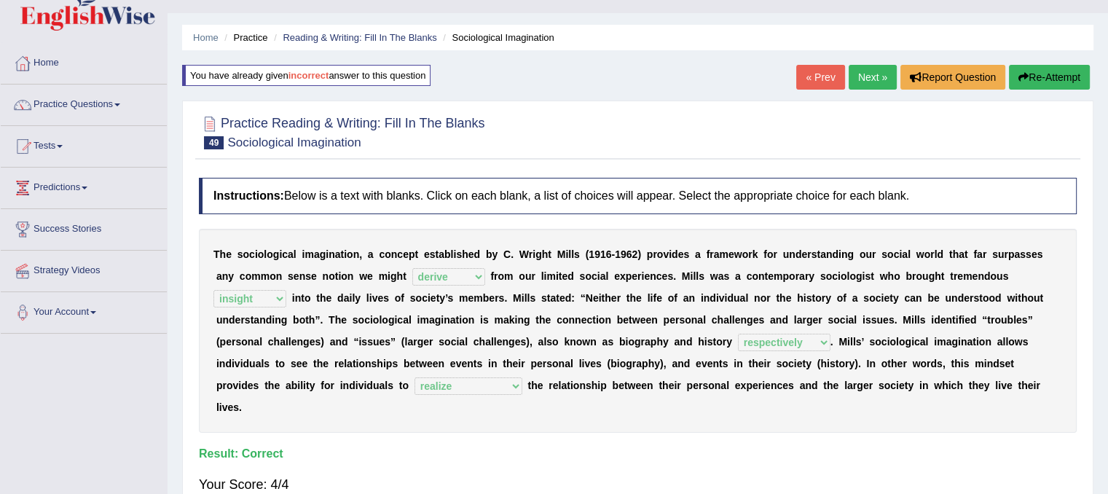
click at [854, 79] on link "Next »" at bounding box center [873, 77] width 48 height 25
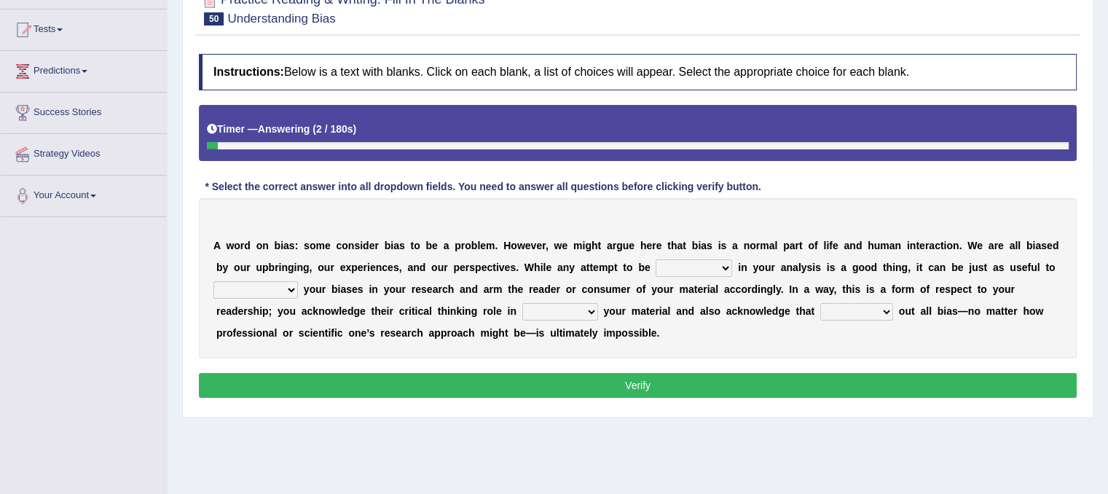
scroll to position [175, 0]
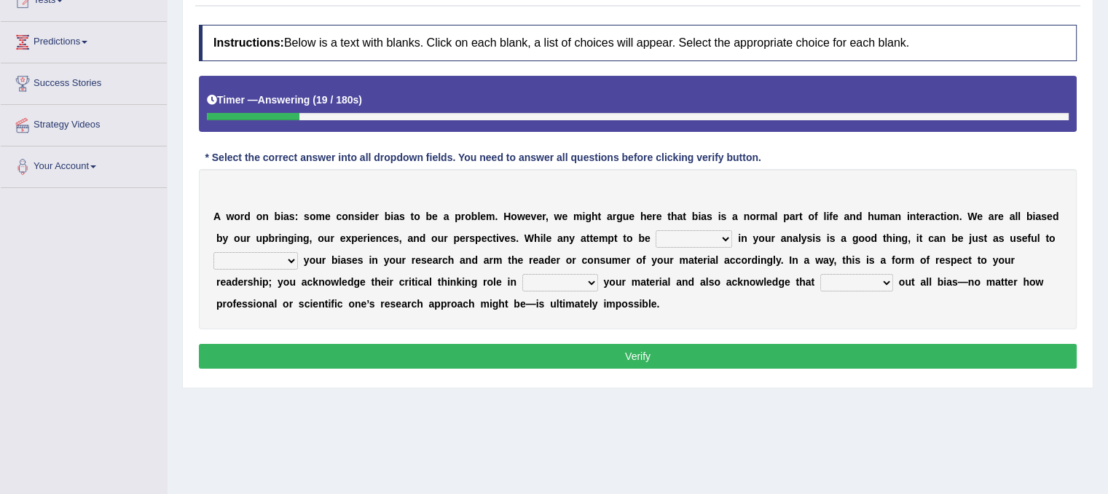
click at [723, 235] on select "objective optimistic subjective pessimistic" at bounding box center [694, 238] width 76 height 17
click at [766, 291] on div "A w o r d o n b i a s : s o m e c o n s i d e r b i a s t o b e a p r o b l e m…" at bounding box center [638, 249] width 878 height 160
click at [720, 237] on select "objective optimistic subjective pessimistic" at bounding box center [694, 238] width 76 height 17
select select "subjective"
click at [656, 230] on select "objective optimistic subjective pessimistic" at bounding box center [694, 238] width 76 height 17
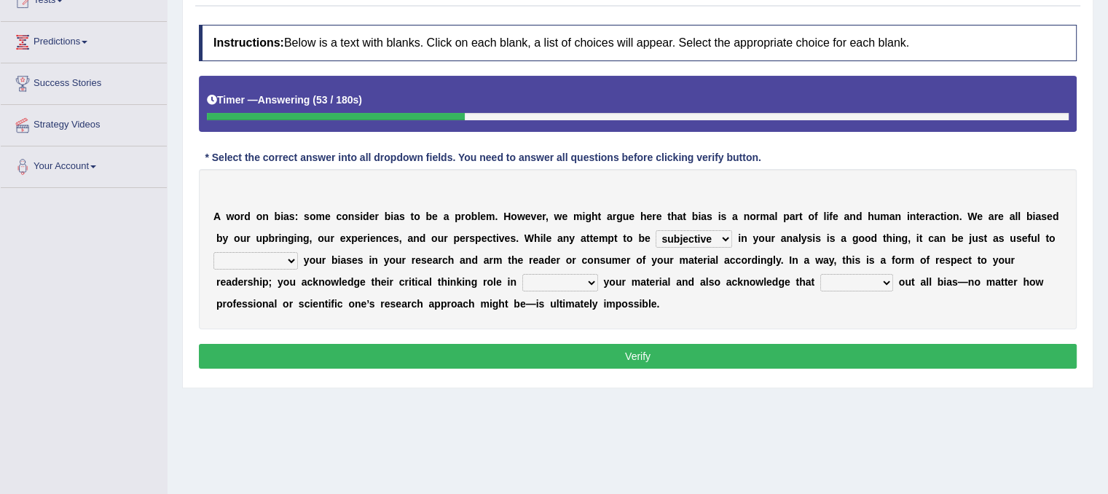
click at [289, 253] on select "assume achieve acquire acknowledge" at bounding box center [255, 260] width 84 height 17
drag, startPoint x: 289, startPoint y: 253, endPoint x: 288, endPoint y: 261, distance: 8.1
click at [288, 261] on select "assume achieve acquire acknowledge" at bounding box center [255, 260] width 84 height 17
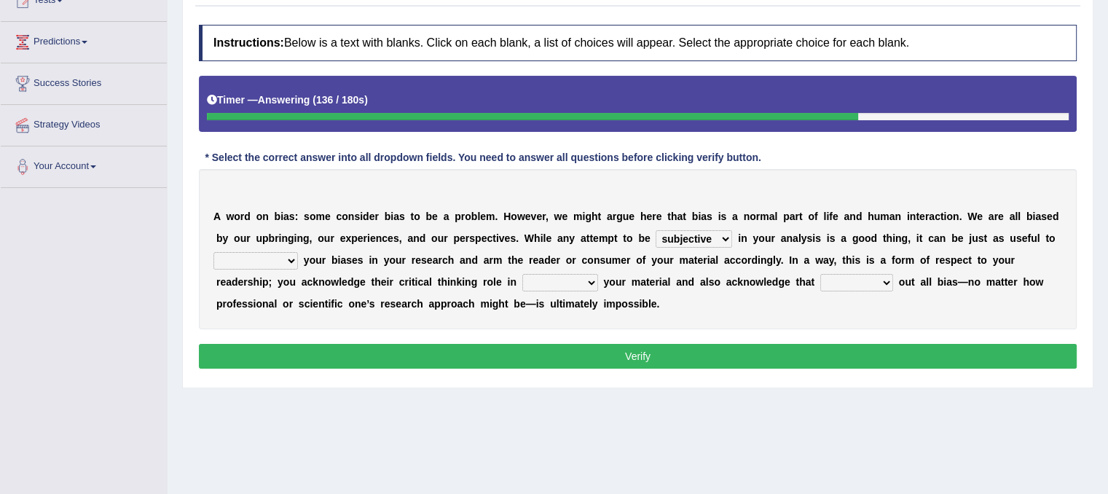
click at [298, 257] on b at bounding box center [301, 260] width 6 height 12
click at [288, 255] on select "assume achieve acquire acknowledge" at bounding box center [255, 260] width 84 height 17
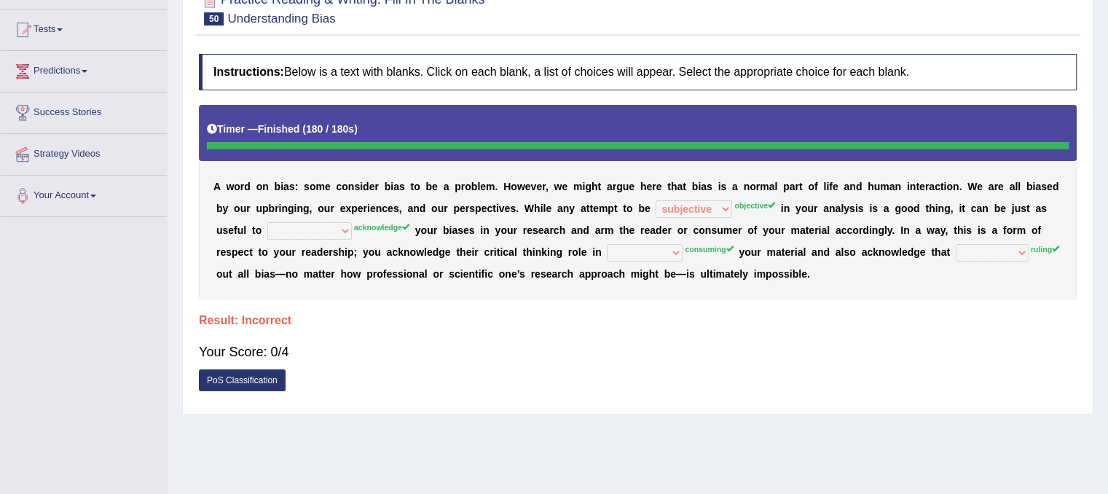
scroll to position [0, 0]
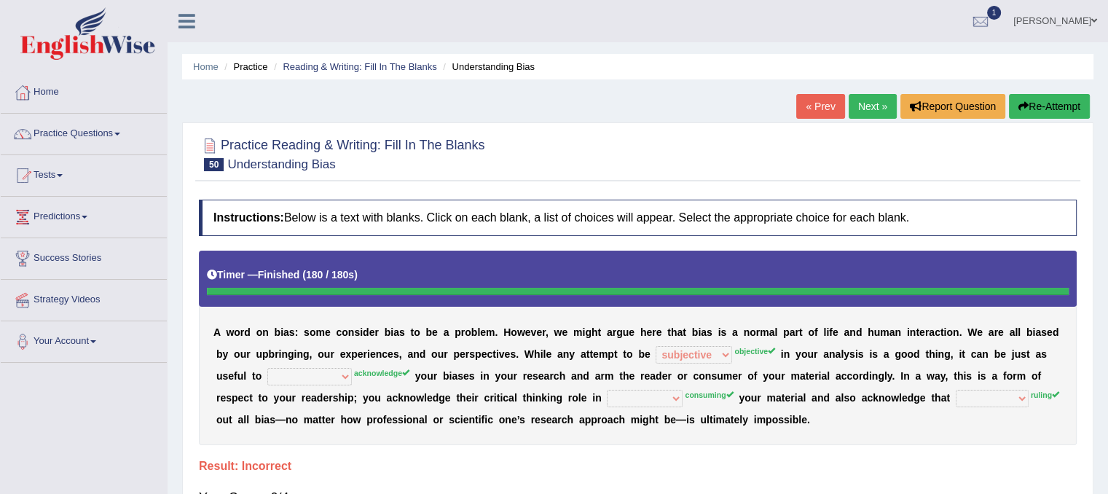
click at [886, 103] on link "Next »" at bounding box center [873, 106] width 48 height 25
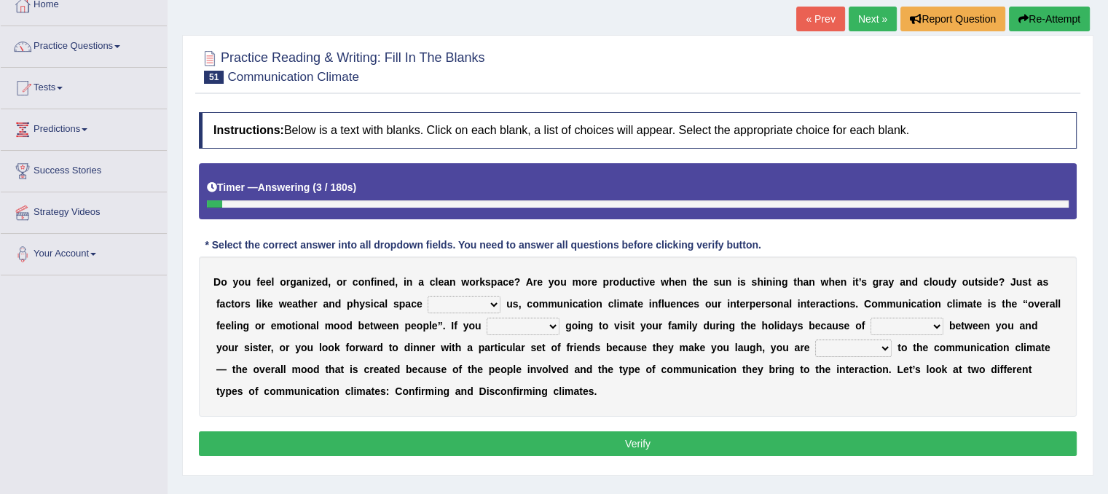
click at [495, 301] on select "improve impact impose imply" at bounding box center [464, 304] width 73 height 17
click at [428, 296] on select "improve impact impose imply" at bounding box center [464, 304] width 73 height 17
click at [487, 305] on select "improve impact impose imply" at bounding box center [464, 304] width 73 height 17
select select "impact"
click at [428, 296] on select "improve impact impose imply" at bounding box center [464, 304] width 73 height 17
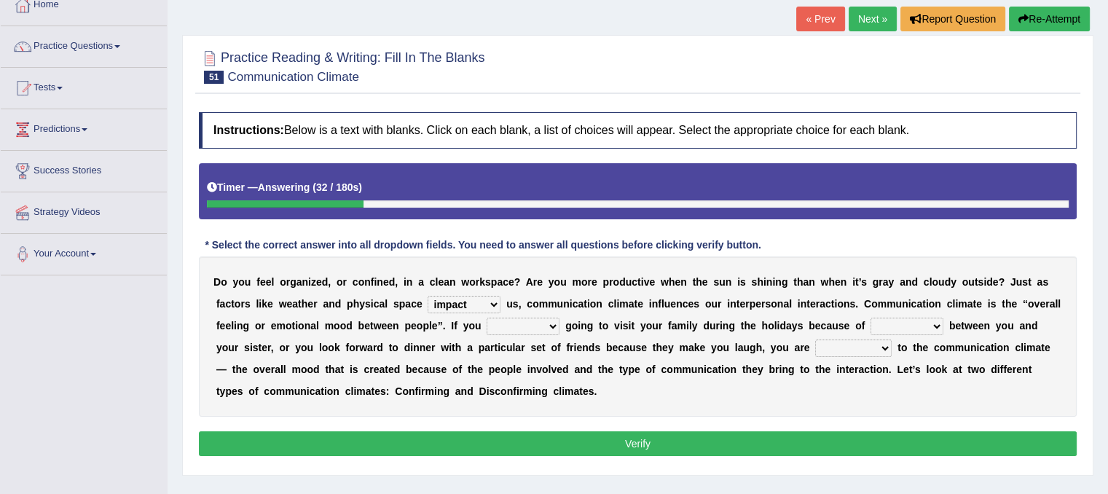
click at [554, 325] on select "dread force scare afraid" at bounding box center [523, 326] width 73 height 17
select select "dread"
click at [487, 318] on select "dread force scare afraid" at bounding box center [523, 326] width 73 height 17
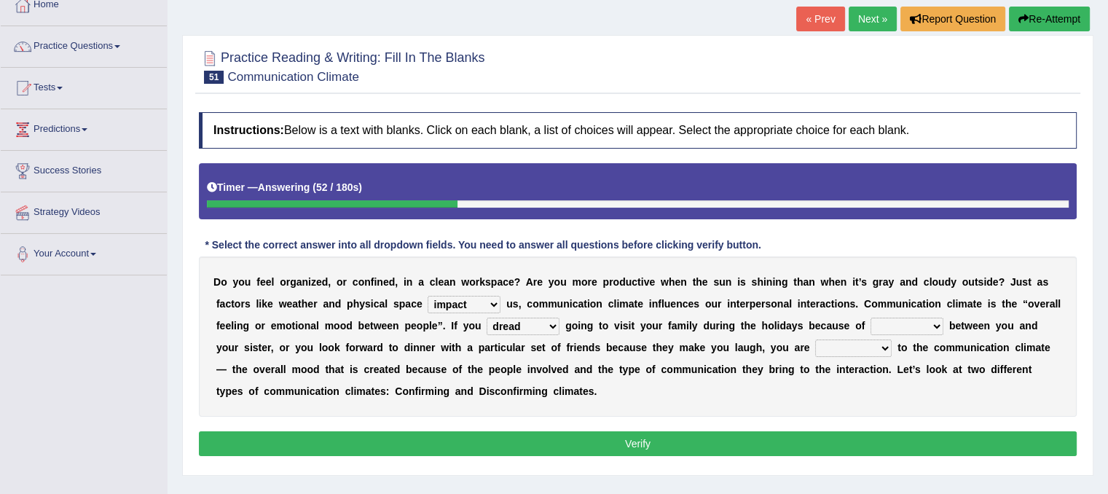
click at [932, 328] on select "tender tension tendency tenacity" at bounding box center [906, 326] width 73 height 17
select select "tension"
click at [870, 318] on select "tender tension tendency tenacity" at bounding box center [906, 326] width 73 height 17
click at [885, 351] on select "relying relating responding recycling" at bounding box center [853, 347] width 76 height 17
select select "relying"
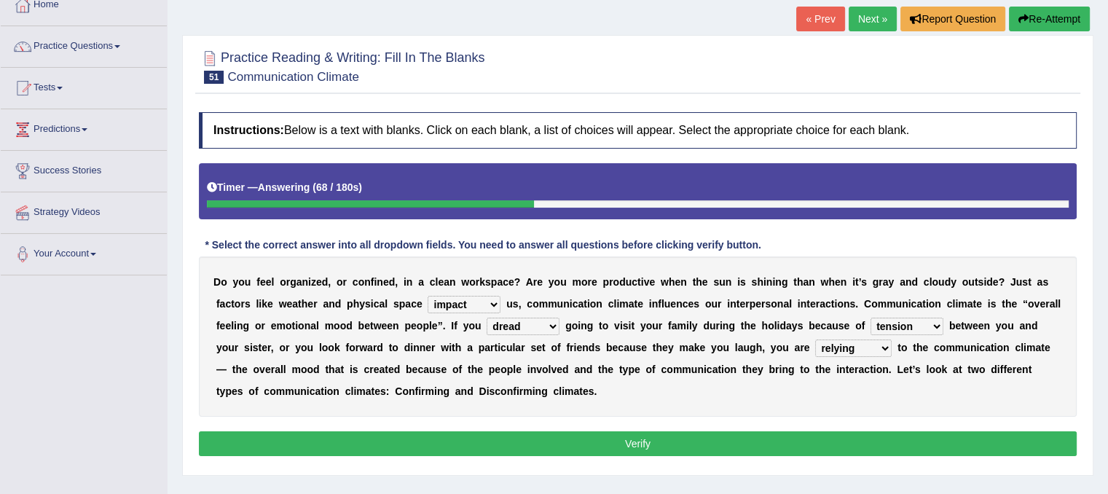
click at [815, 339] on select "relying relating responding recycling" at bounding box center [853, 347] width 76 height 17
click at [827, 440] on button "Verify" at bounding box center [638, 443] width 878 height 25
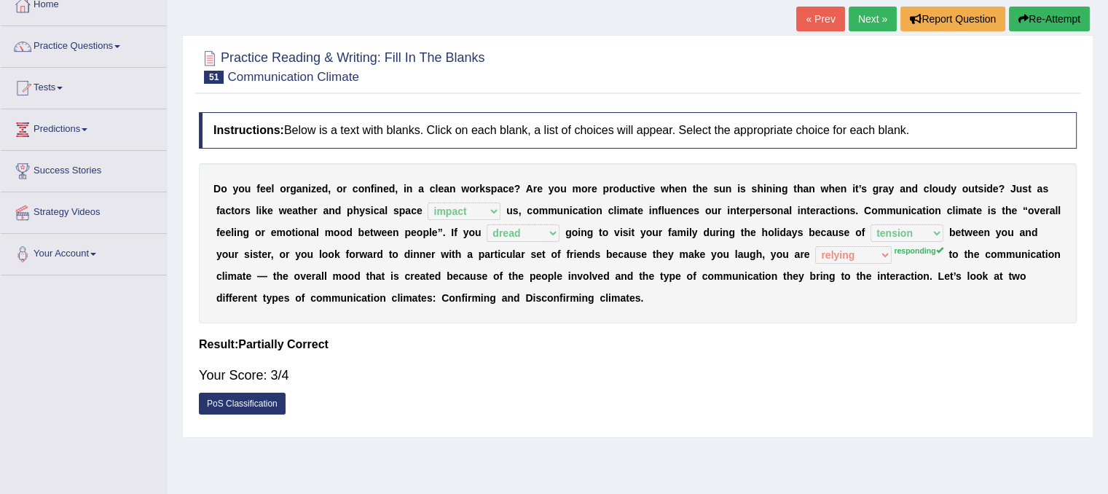
click at [782, 399] on div "PoS Classification" at bounding box center [638, 405] width 878 height 25
click at [819, 82] on div at bounding box center [638, 66] width 878 height 44
click at [869, 27] on link "Next »" at bounding box center [873, 19] width 48 height 25
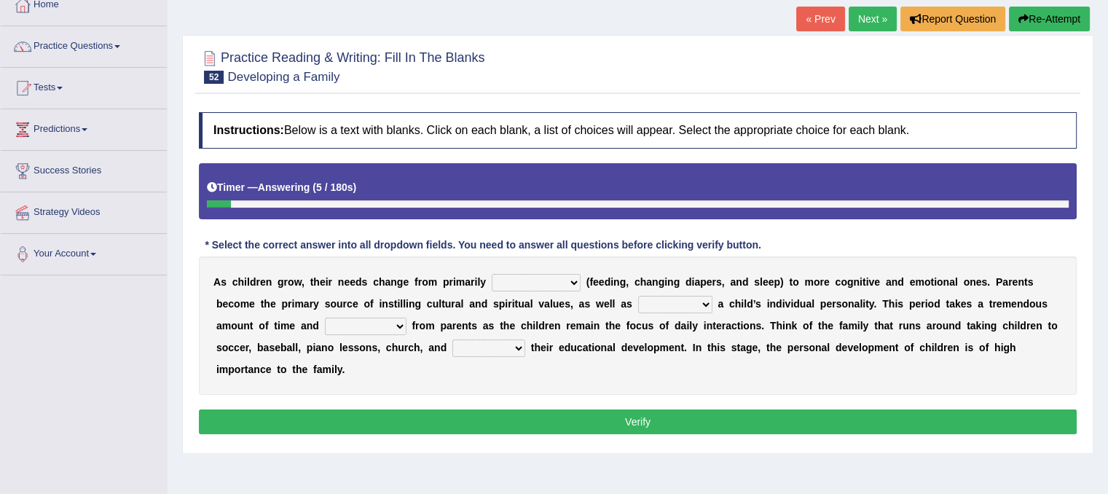
click at [574, 280] on select "psychological educational physical social" at bounding box center [536, 282] width 89 height 17
select select "physical"
click at [492, 274] on select "psychological educational physical social" at bounding box center [536, 282] width 89 height 17
click at [701, 296] on select "caring calculating feeding fostering" at bounding box center [675, 304] width 74 height 17
select select "caring"
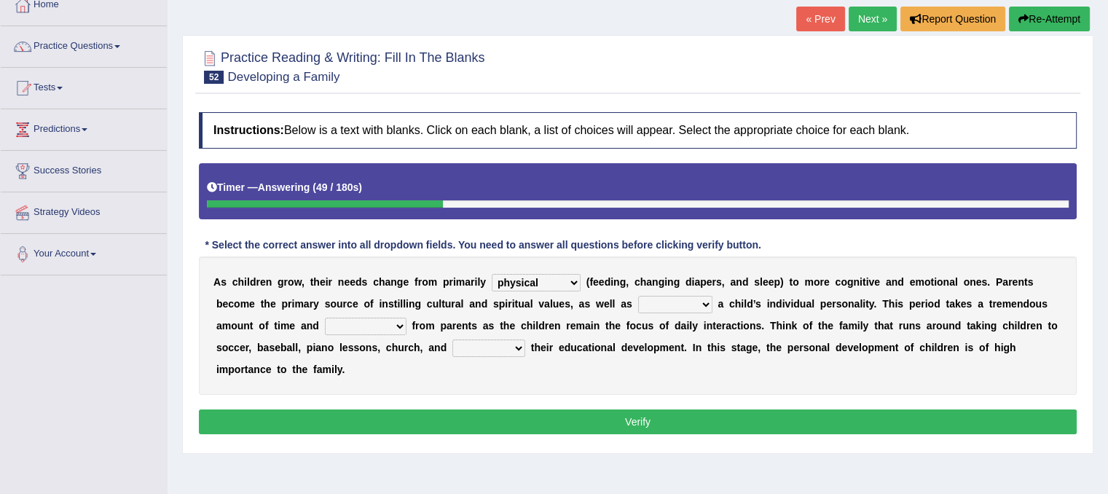
click at [638, 296] on select "caring calculating feeding fostering" at bounding box center [675, 304] width 74 height 17
click at [404, 325] on select "commitment components compliance comments" at bounding box center [366, 326] width 82 height 17
click at [325, 318] on select "commitment components compliance comments" at bounding box center [366, 326] width 82 height 17
click at [398, 320] on select "commitment components compliance comments" at bounding box center [366, 326] width 82 height 17
select select "commitment"
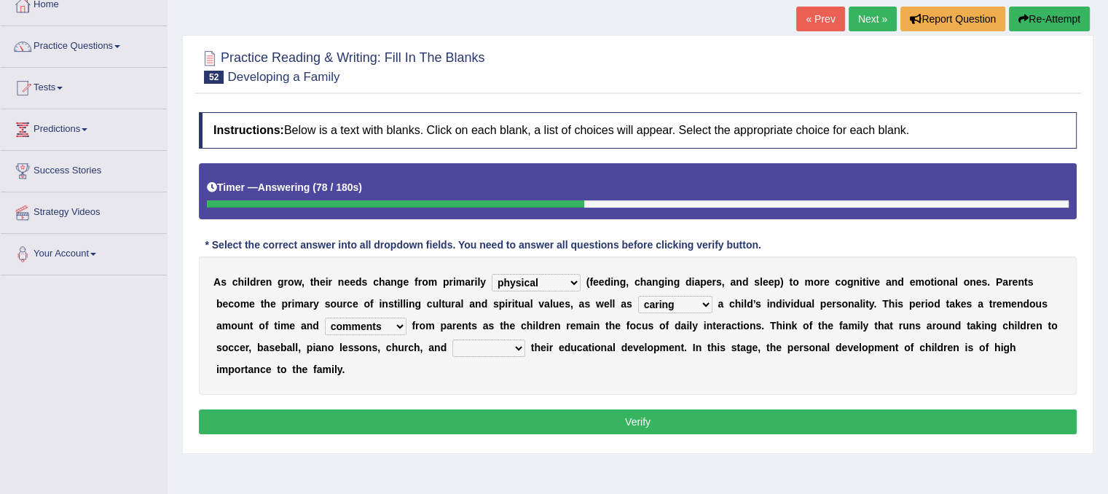
click at [325, 318] on select "commitment components compliance comments" at bounding box center [366, 326] width 82 height 17
click at [516, 346] on select "granting guiding generating gaining" at bounding box center [488, 347] width 73 height 17
select select "gaining"
click at [452, 339] on select "granting guiding generating gaining" at bounding box center [488, 347] width 73 height 17
click at [515, 418] on button "Verify" at bounding box center [638, 421] width 878 height 25
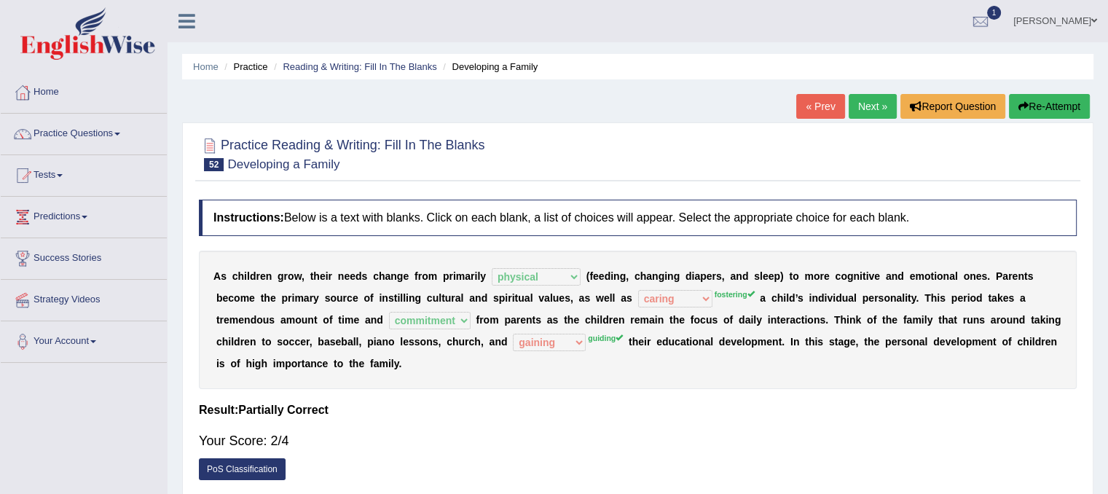
click at [873, 105] on link "Next »" at bounding box center [873, 106] width 48 height 25
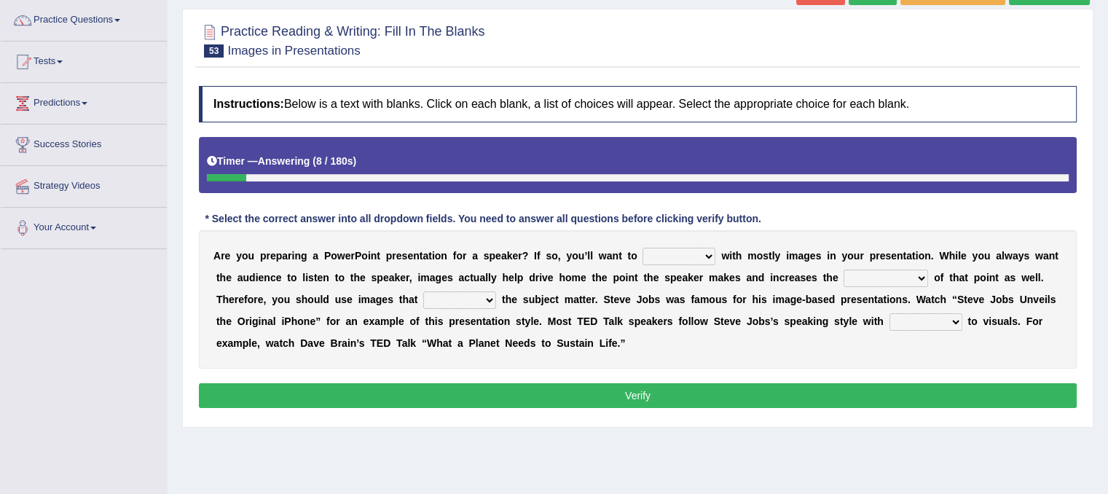
scroll to position [117, 0]
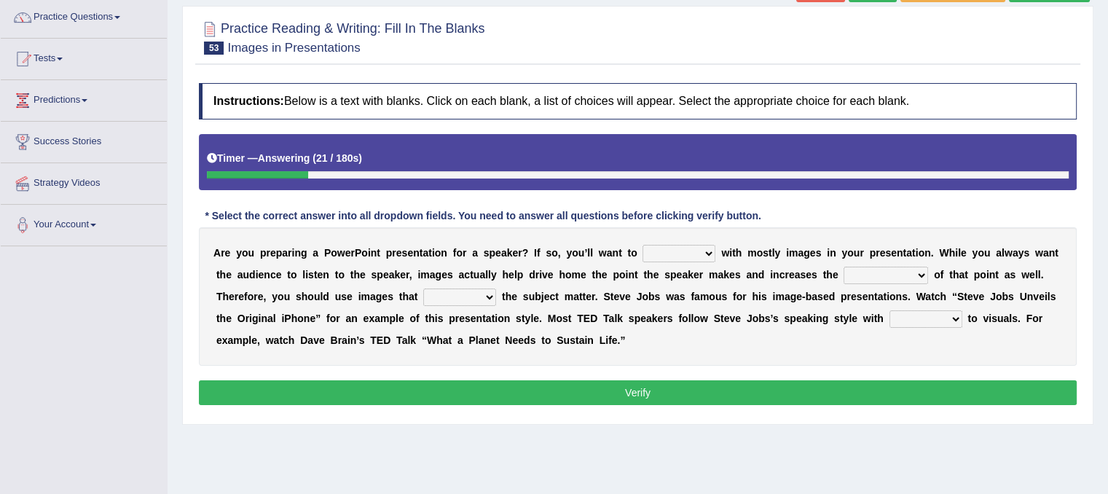
click at [705, 245] on select "stand stay stick stock" at bounding box center [678, 253] width 73 height 17
select select "stand"
click at [642, 245] on select "stand stay stick stock" at bounding box center [678, 253] width 73 height 17
click at [921, 270] on select "memorability morality mobilization mobility" at bounding box center [885, 275] width 84 height 17
select select "mobilization"
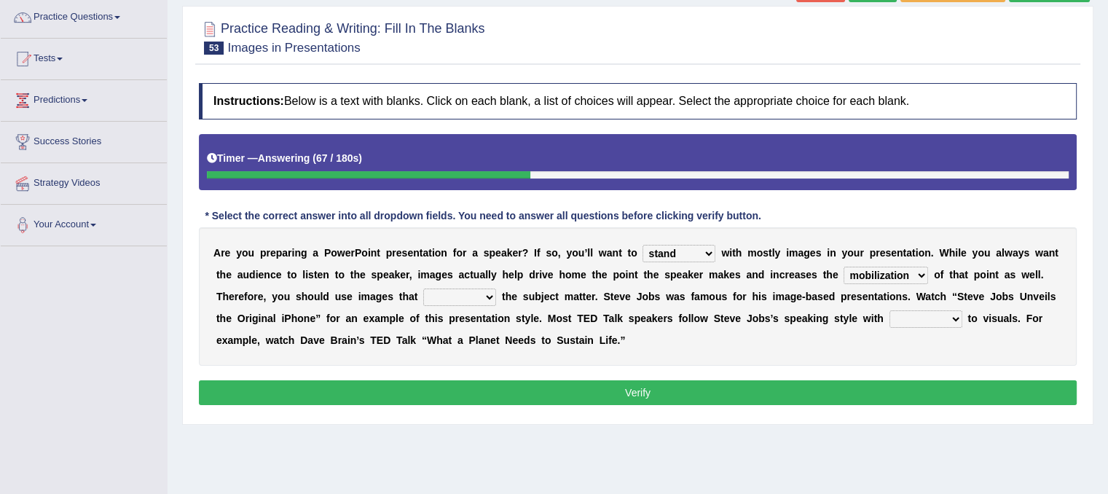
click at [843, 267] on select "memorability morality mobilization mobility" at bounding box center [885, 275] width 84 height 17
click at [952, 310] on select "regard result retrospect request" at bounding box center [925, 318] width 73 height 17
select select "result"
click at [889, 310] on select "regard result retrospect request" at bounding box center [925, 318] width 73 height 17
click at [489, 291] on select "suggest supply submit support" at bounding box center [459, 296] width 73 height 17
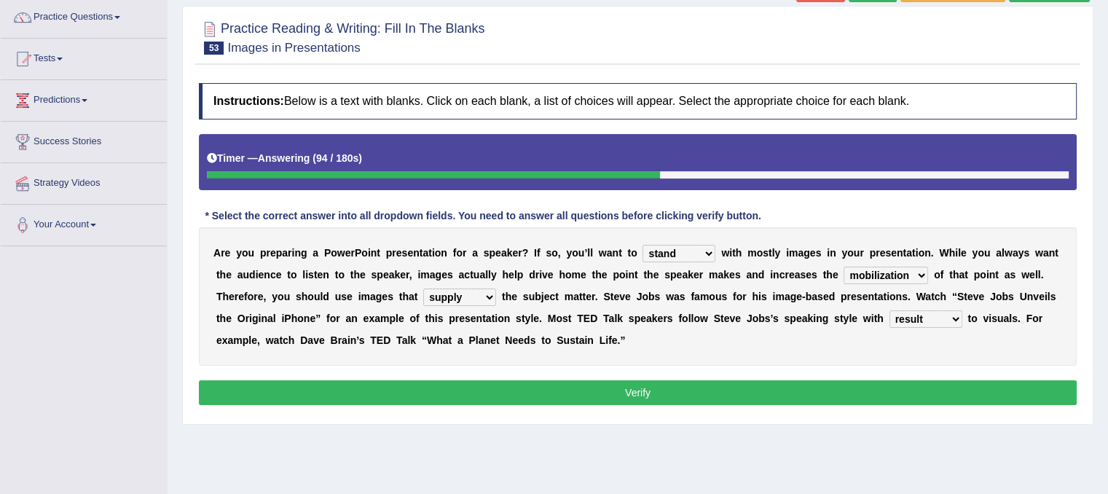
click at [423, 288] on select "suggest supply submit support" at bounding box center [459, 296] width 73 height 17
click at [489, 292] on select "suggest supply submit support" at bounding box center [459, 296] width 73 height 17
click at [423, 288] on select "suggest supply submit support" at bounding box center [459, 296] width 73 height 17
click at [481, 296] on select "suggest supply submit support" at bounding box center [459, 296] width 73 height 17
select select "support"
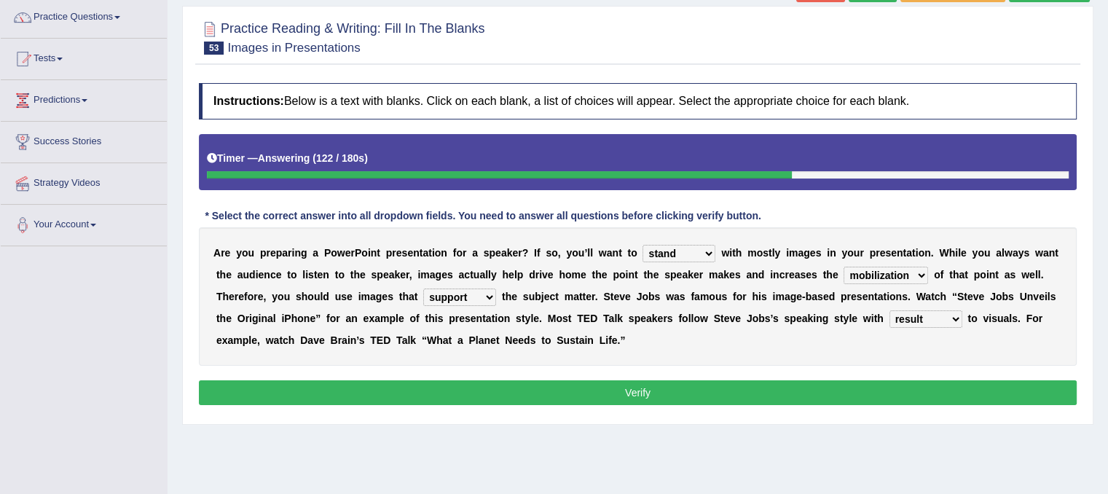
click at [423, 288] on select "suggest supply submit support" at bounding box center [459, 296] width 73 height 17
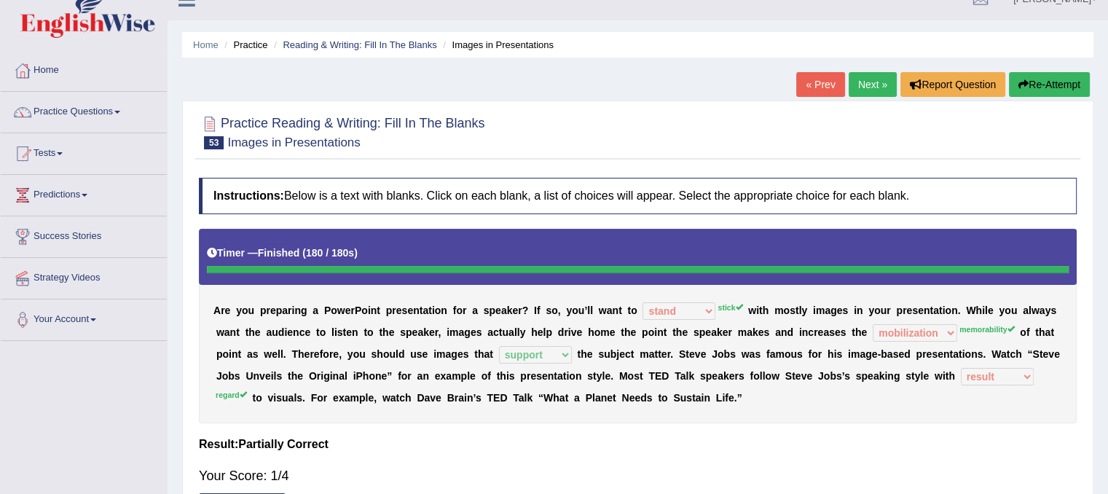
scroll to position [0, 0]
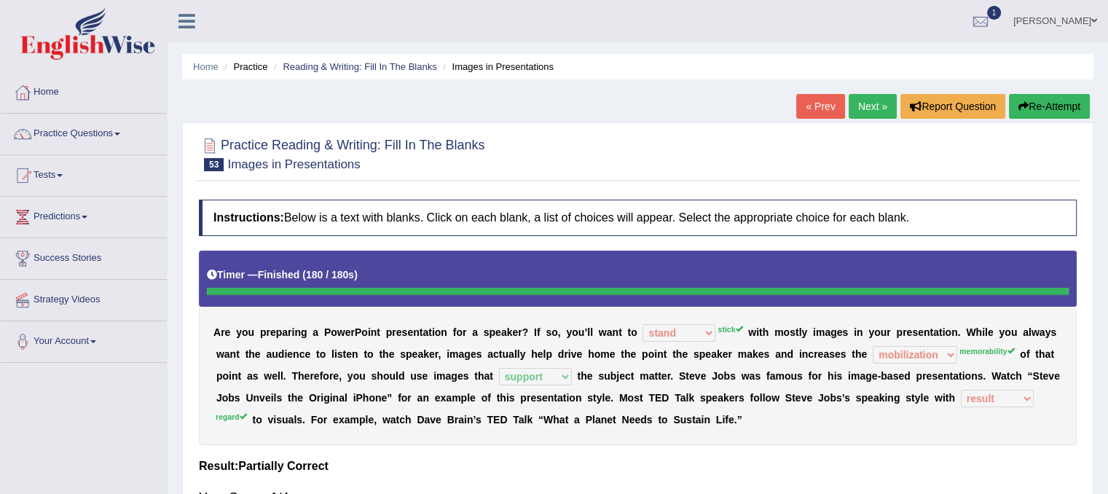
click at [862, 111] on link "Next »" at bounding box center [873, 106] width 48 height 25
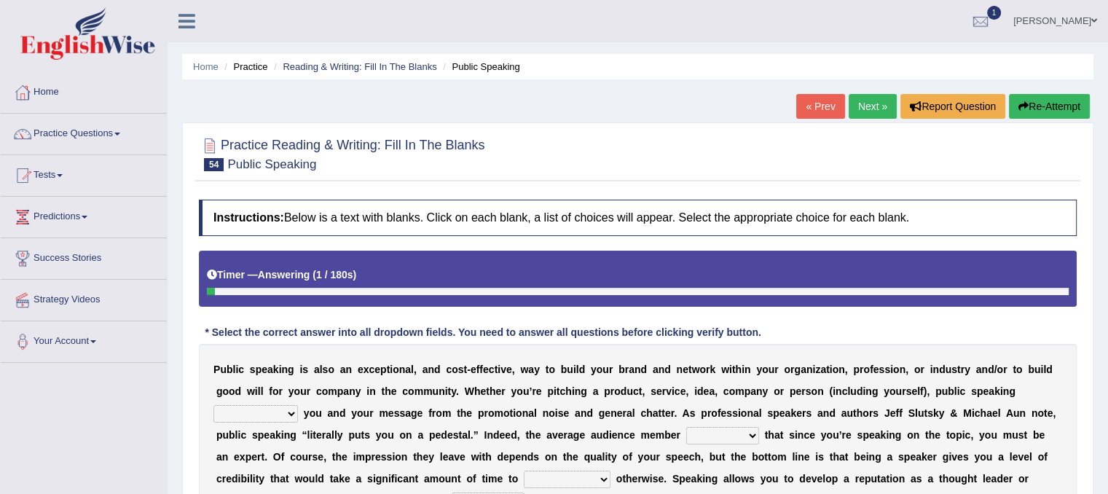
drag, startPoint x: 0, startPoint y: 0, endPoint x: 743, endPoint y: 437, distance: 861.9
click at [743, 437] on select "assists assumes accesses assesses" at bounding box center [722, 435] width 73 height 17
select select "assists"
click at [686, 427] on select "assists assumes accesses assesses" at bounding box center [722, 435] width 73 height 17
click at [747, 433] on select "assists assumes accesses assesses" at bounding box center [722, 435] width 73 height 17
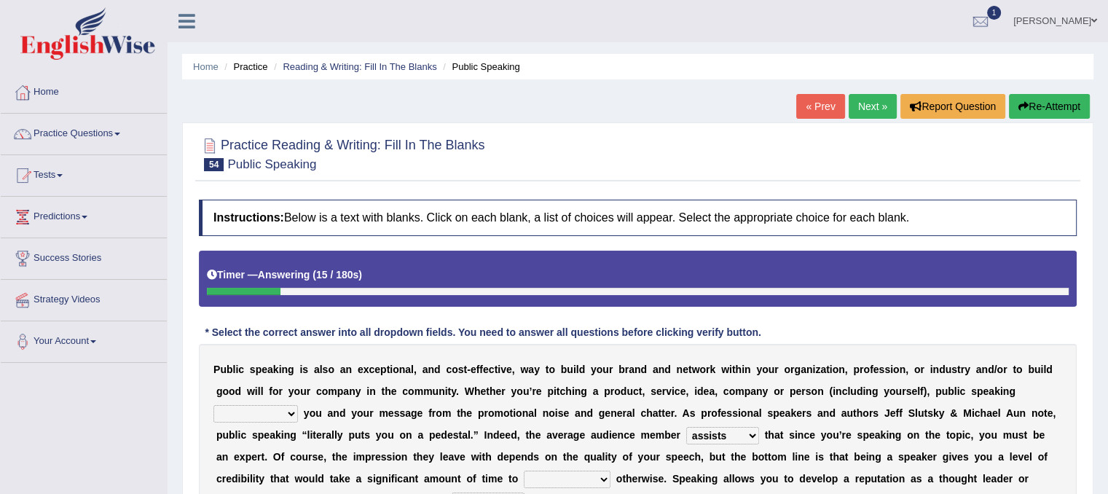
click at [784, 433] on b at bounding box center [786, 435] width 6 height 12
click at [296, 414] on select "differentiates disguises distributes dispute" at bounding box center [255, 413] width 84 height 17
select select "dispute"
click at [213, 405] on select "differentiates disguises distributes dispute" at bounding box center [255, 413] width 84 height 17
click at [599, 476] on select "cultivate procrastinate communicate culminate" at bounding box center [567, 479] width 87 height 17
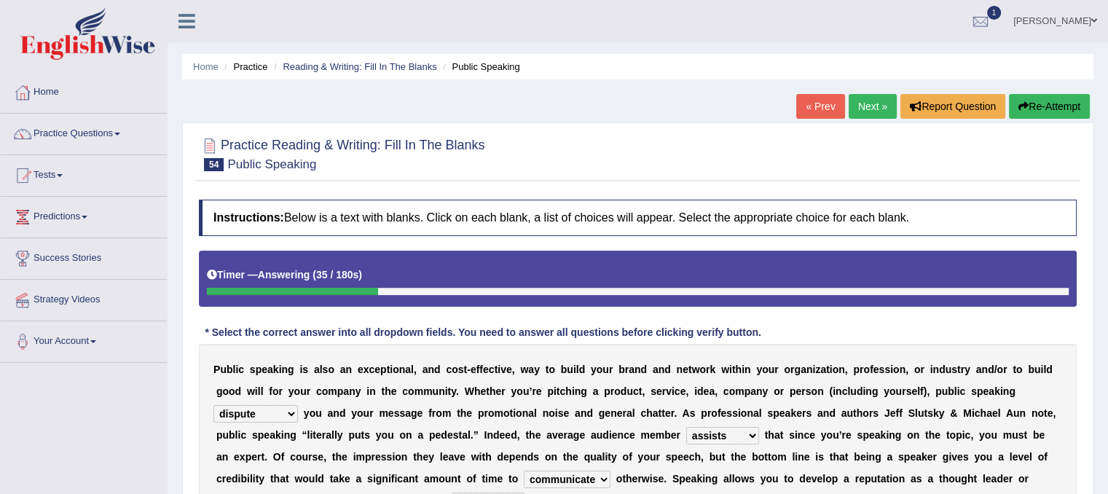
click at [524, 471] on select "cultivate procrastinate communicate culminate" at bounding box center [567, 479] width 87 height 17
select select "culminate"
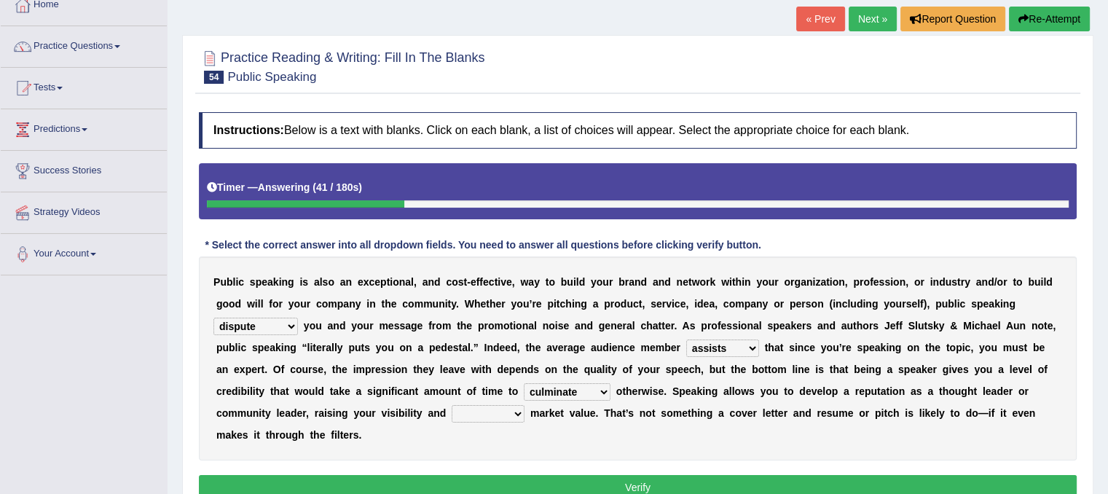
scroll to position [117, 0]
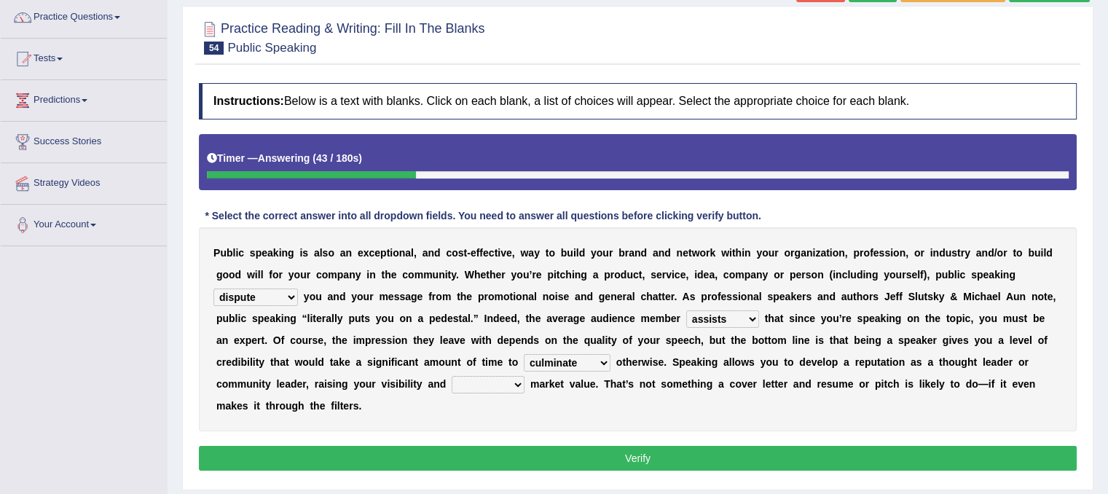
click at [527, 381] on b at bounding box center [527, 384] width 6 height 12
click at [513, 380] on select "perceived diagnosed recessed divided" at bounding box center [488, 384] width 73 height 17
select select "perceived"
click at [452, 376] on select "perceived diagnosed recessed divided" at bounding box center [488, 384] width 73 height 17
drag, startPoint x: 511, startPoint y: 421, endPoint x: 522, endPoint y: 461, distance: 41.5
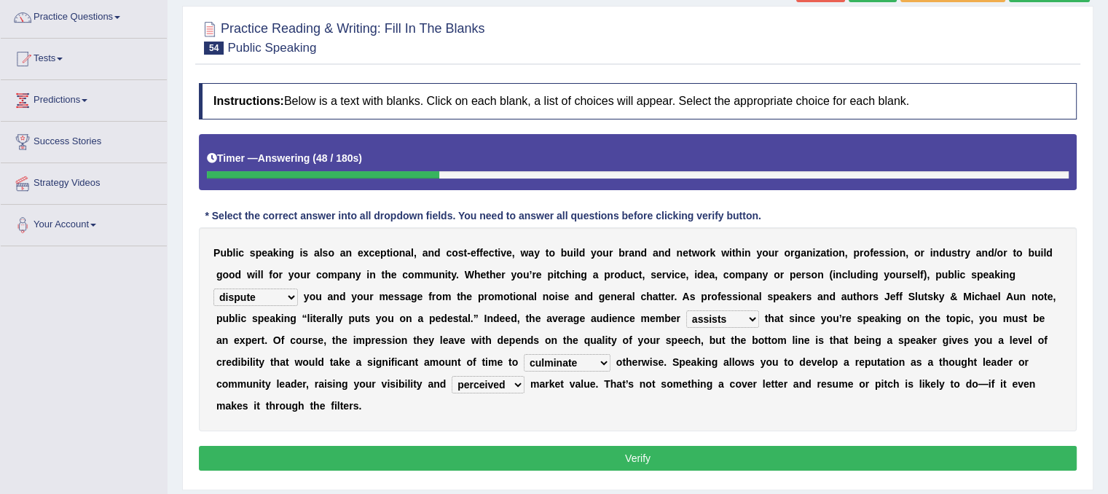
click at [522, 461] on div "Instructions: Below is a text with blanks. Click on each blank, a list of choic…" at bounding box center [637, 279] width 885 height 406
click at [522, 461] on button "Verify" at bounding box center [638, 458] width 878 height 25
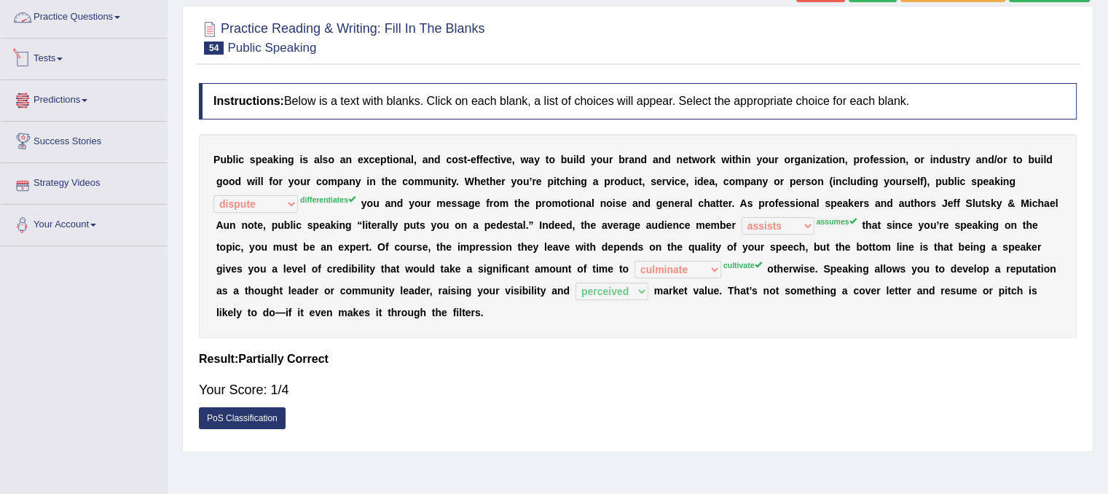
click at [102, 17] on link "Practice Questions" at bounding box center [84, 15] width 166 height 36
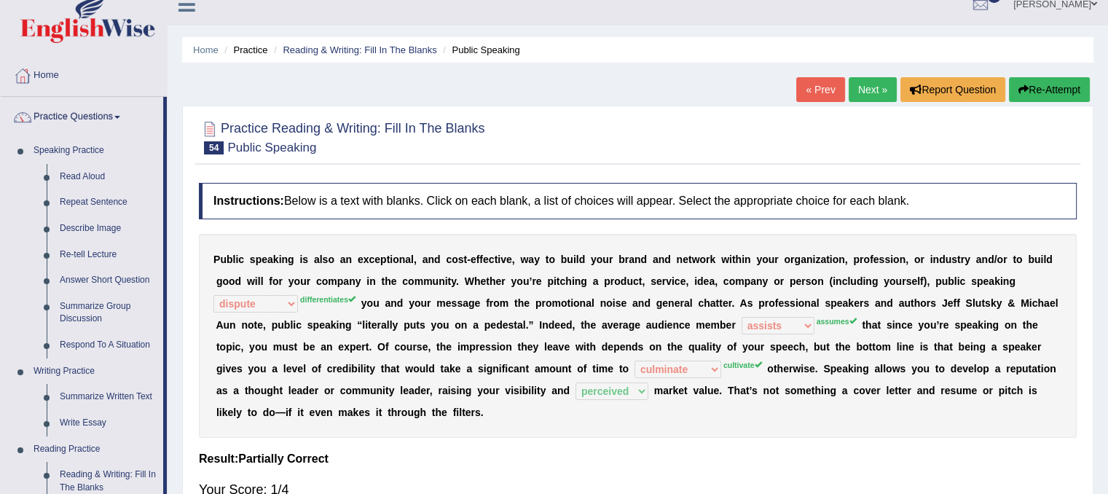
scroll to position [0, 0]
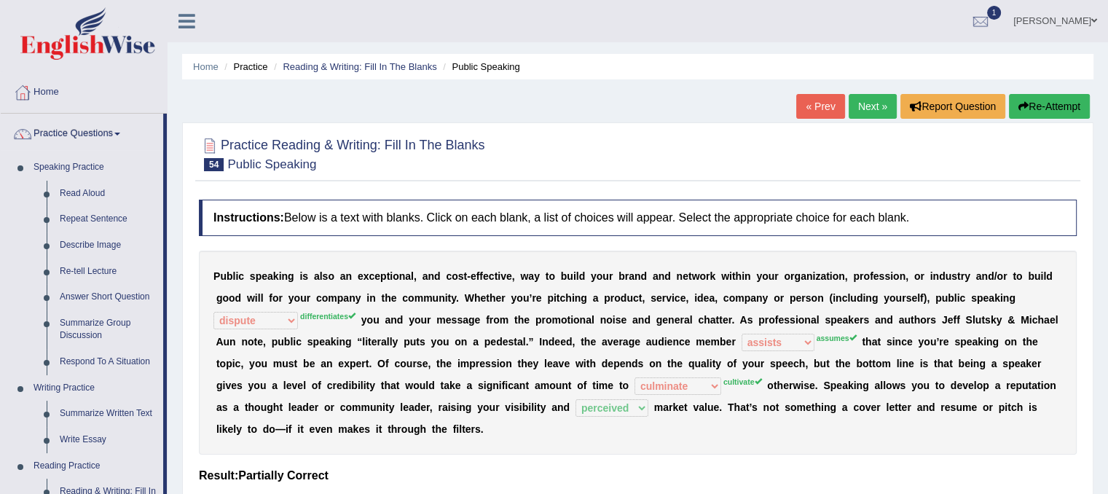
click at [865, 111] on link "Next »" at bounding box center [873, 106] width 48 height 25
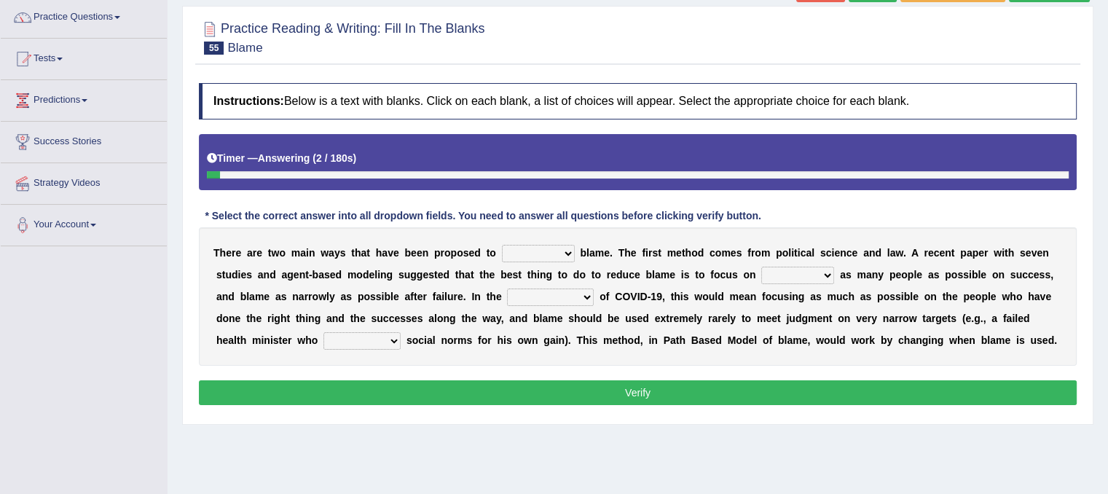
click at [570, 251] on select "abuse release reduce redress" at bounding box center [538, 253] width 73 height 17
select select "reduce"
click at [502, 245] on select "abuse release reduce redress" at bounding box center [538, 253] width 73 height 17
click at [846, 274] on b "s" at bounding box center [849, 275] width 6 height 12
click at [819, 275] on select "praising promising preserving praying" at bounding box center [797, 275] width 73 height 17
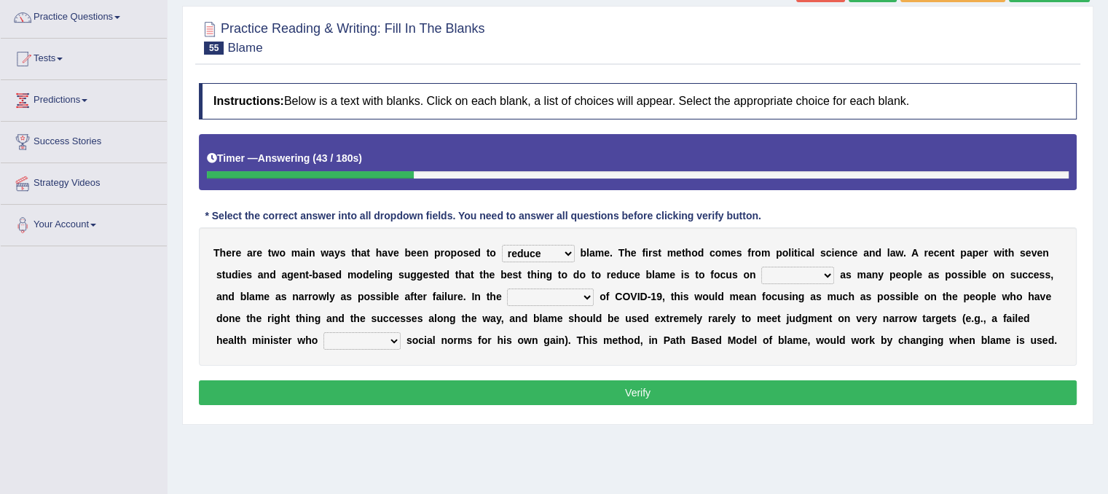
select select "preserving"
click at [761, 267] on select "praising promising preserving praying" at bounding box center [797, 275] width 73 height 17
click at [581, 298] on select "context confrontation text construction" at bounding box center [550, 296] width 87 height 17
click at [810, 269] on select "praising promising preserving praying" at bounding box center [797, 275] width 73 height 17
click at [583, 304] on div "T h e r e a r e t w o m a i n w a y s t h a t h a v e b e e n p r o p o s e d t…" at bounding box center [638, 296] width 878 height 138
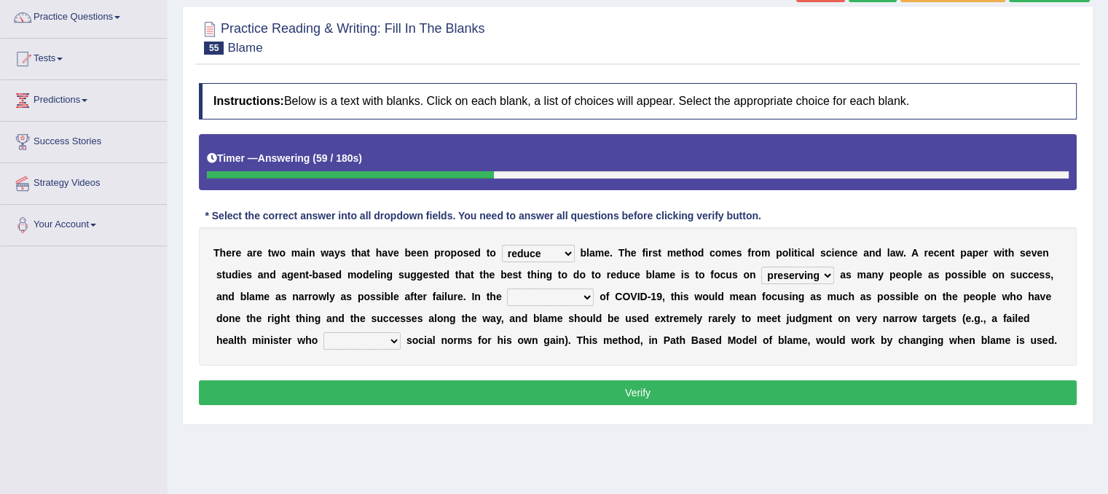
click at [582, 296] on select "context confrontation text construction" at bounding box center [550, 296] width 87 height 17
select select "context"
click at [507, 288] on select "context confrontation text construction" at bounding box center [550, 296] width 87 height 17
click at [397, 339] on select "departed established violated met" at bounding box center [361, 340] width 77 height 17
select select "met"
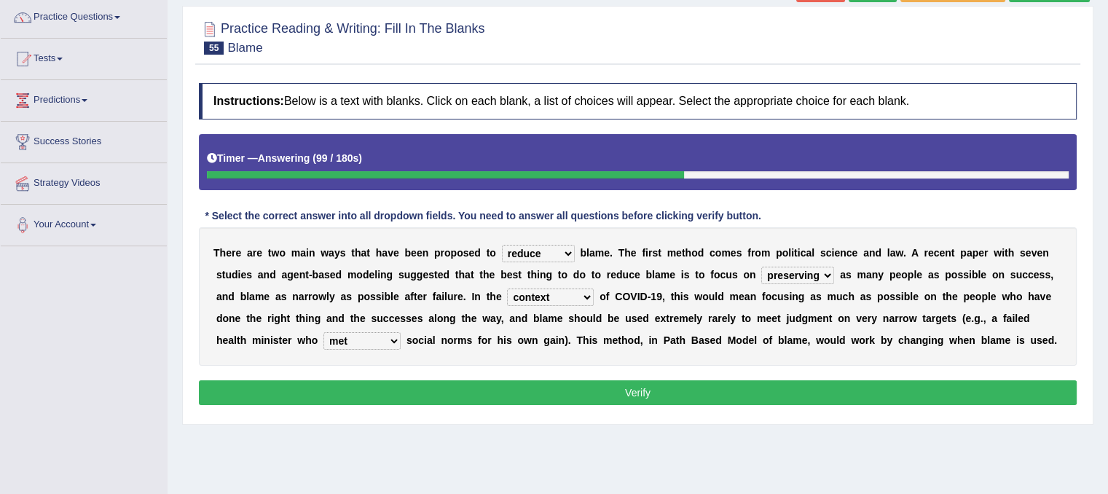
click at [323, 332] on select "departed established violated met" at bounding box center [361, 340] width 77 height 17
click at [474, 389] on button "Verify" at bounding box center [638, 392] width 878 height 25
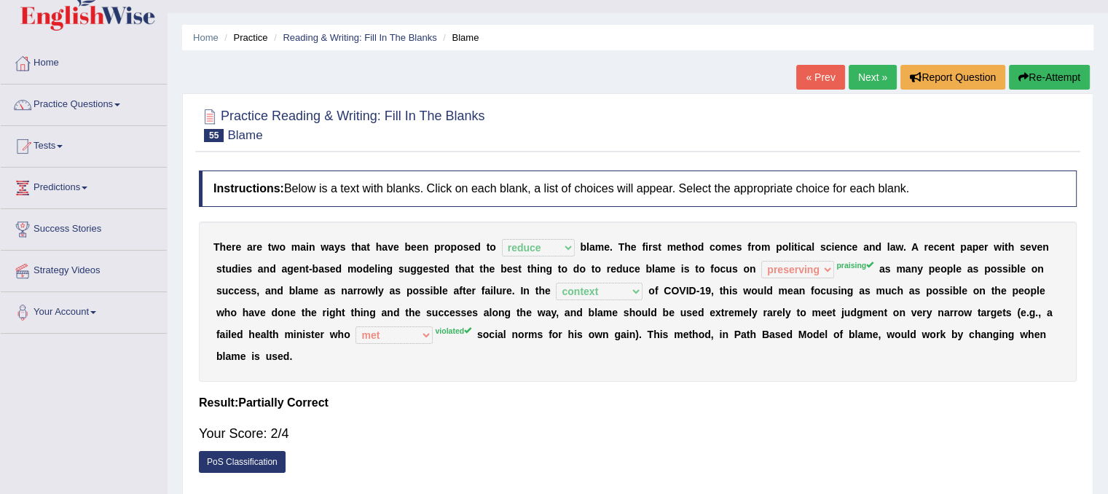
scroll to position [58, 0]
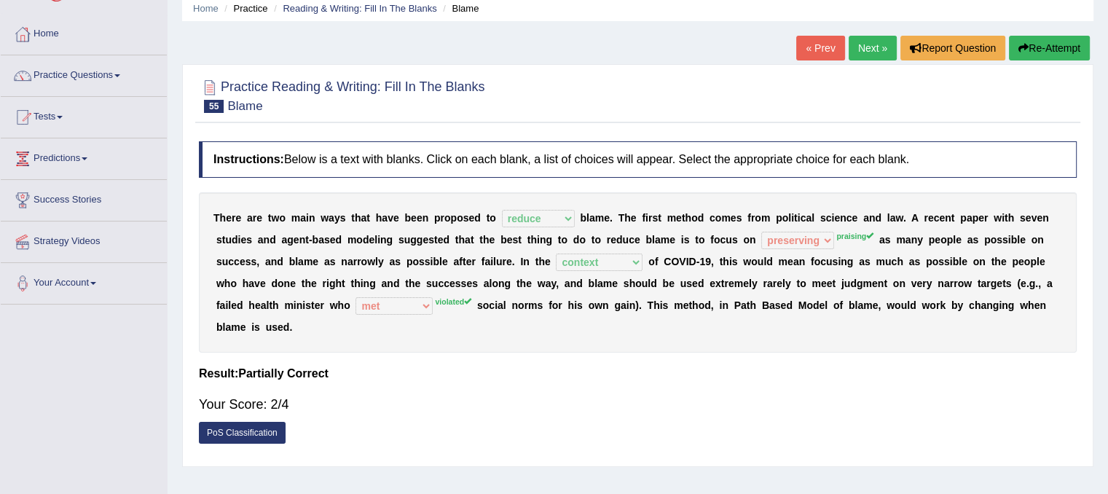
click at [865, 50] on link "Next »" at bounding box center [873, 48] width 48 height 25
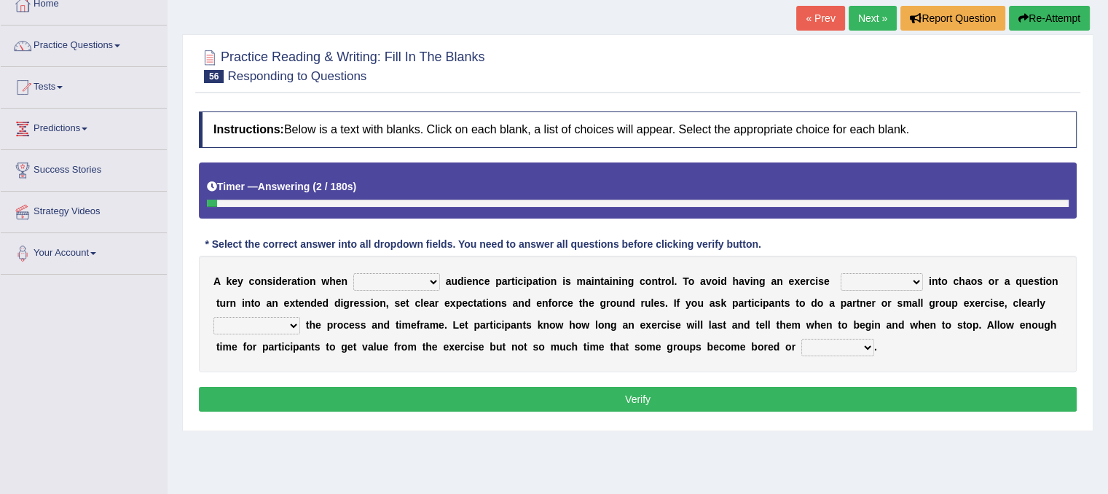
scroll to position [117, 0]
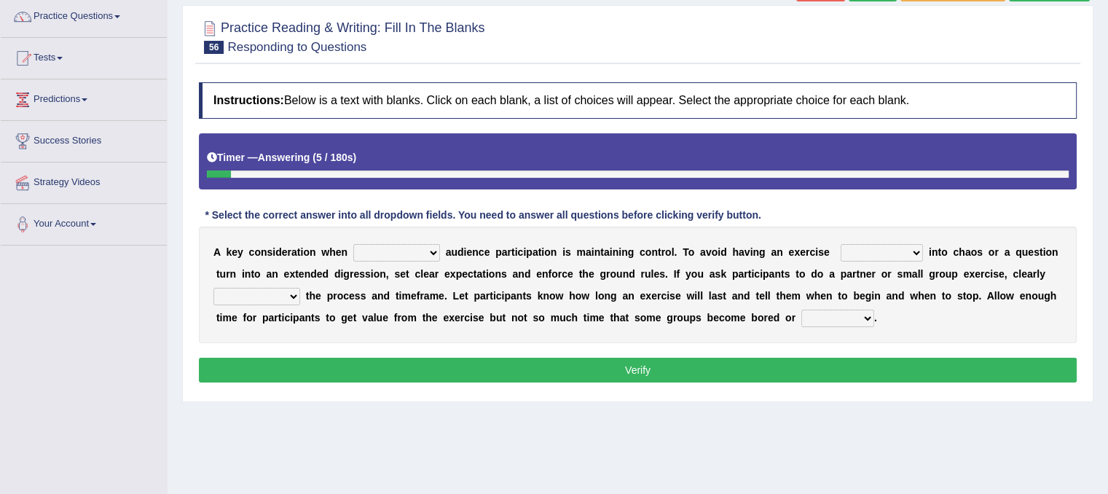
click at [435, 253] on select "incorporating increasing incurring indicating" at bounding box center [396, 252] width 87 height 17
select select "indicating"
click at [353, 244] on select "incorporating increasing incurring indicating" at bounding box center [396, 252] width 87 height 17
click at [433, 251] on select "incorporating increasing incurring indicating" at bounding box center [396, 252] width 87 height 17
click at [550, 275] on b "f" at bounding box center [550, 274] width 4 height 12
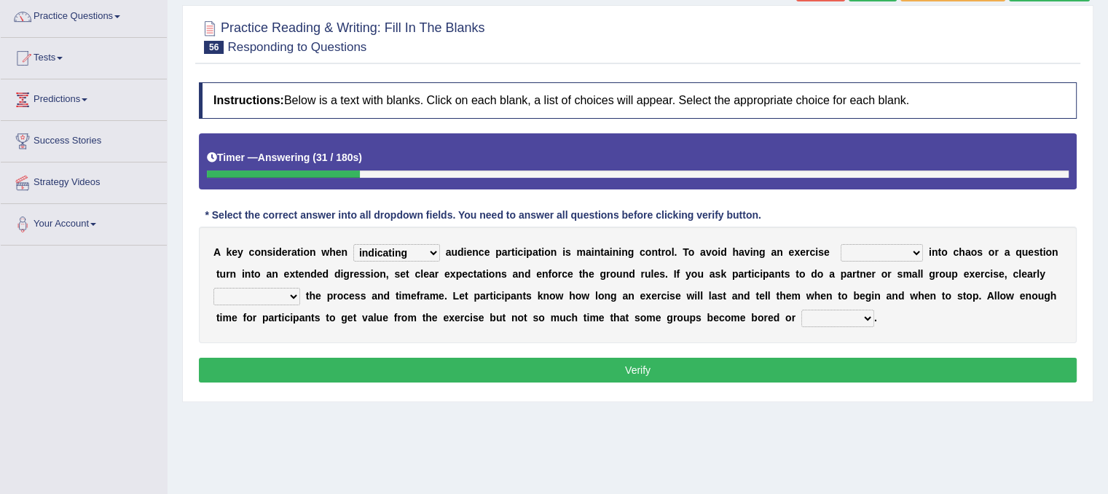
click at [912, 248] on select "deteriorate determine deliver demonstrate" at bounding box center [882, 252] width 82 height 17
select select "determine"
click at [841, 244] on select "deteriorate determine deliver demonstrate" at bounding box center [882, 252] width 82 height 17
click at [288, 291] on select "communicate confirm accumulate commit" at bounding box center [256, 296] width 87 height 17
select select "communicate"
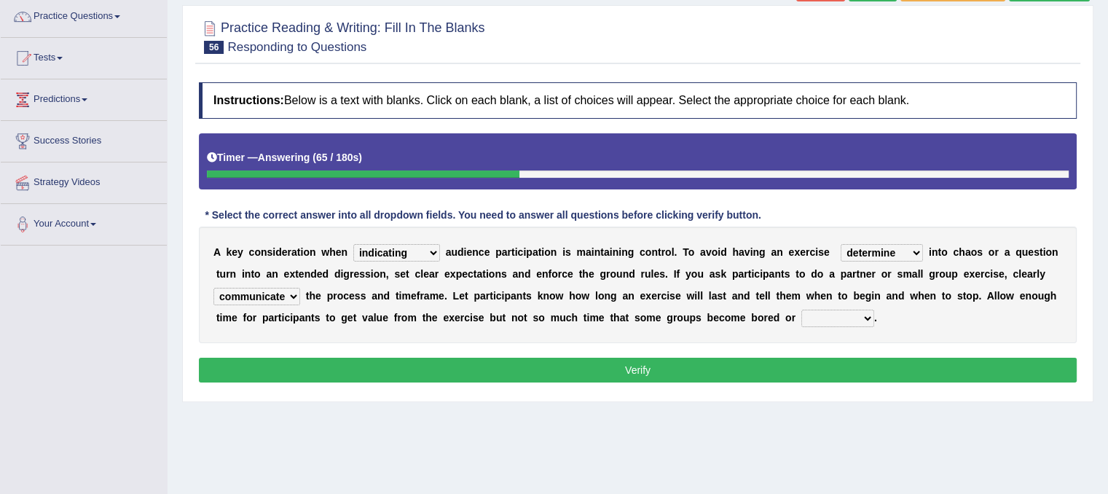
click at [213, 288] on select "communicate confirm accumulate commit" at bounding box center [256, 296] width 87 height 17
click at [875, 315] on b "." at bounding box center [875, 318] width 3 height 12
click at [869, 315] on select "destroyed distracted disobeyed divided" at bounding box center [837, 318] width 73 height 17
select select "distracted"
click at [801, 310] on select "destroyed distracted disobeyed divided" at bounding box center [837, 318] width 73 height 17
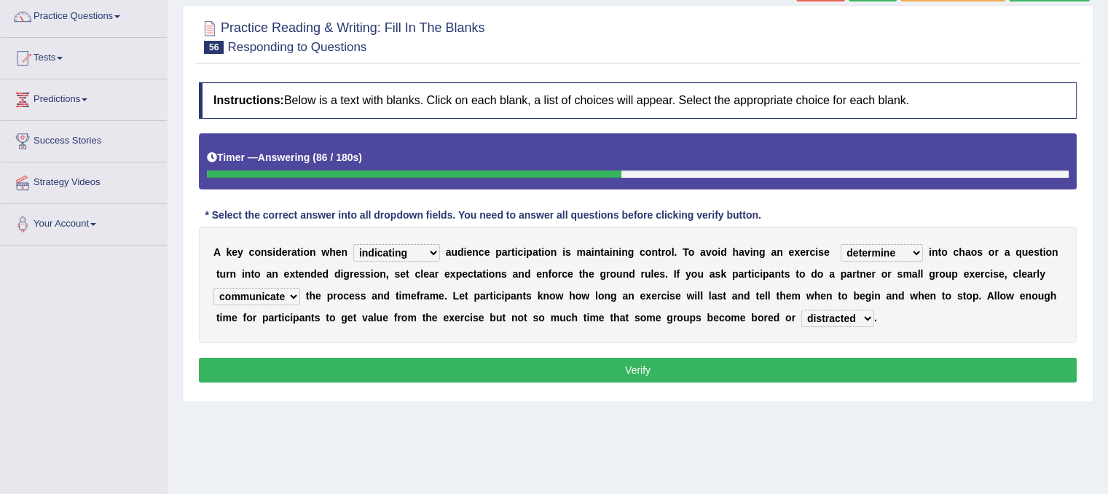
click at [854, 366] on button "Verify" at bounding box center [638, 370] width 878 height 25
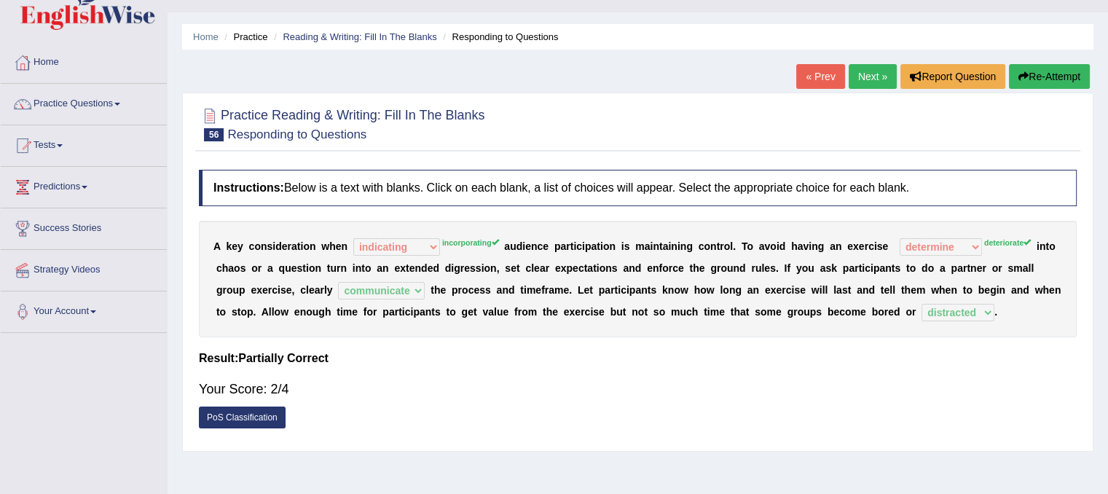
scroll to position [20, 0]
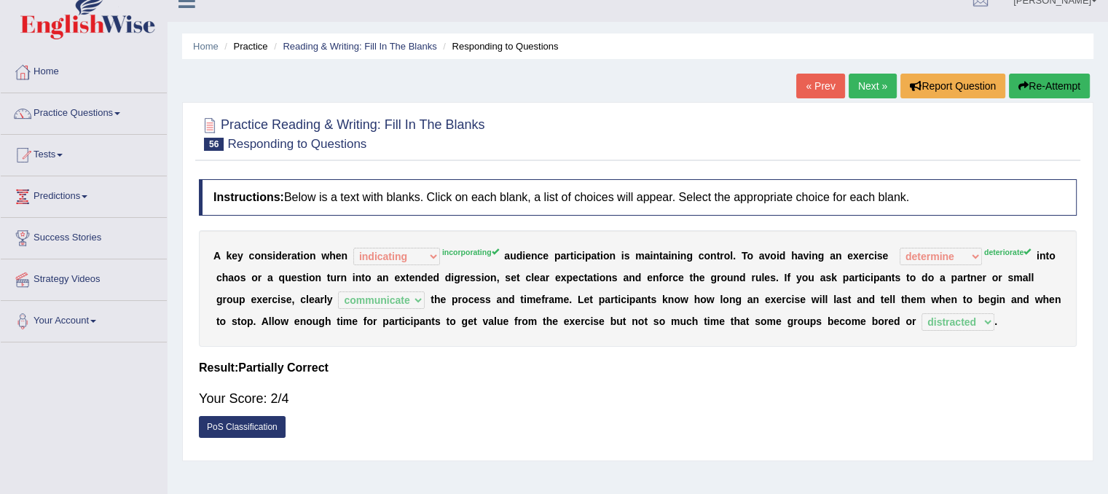
click at [882, 84] on link "Next »" at bounding box center [873, 86] width 48 height 25
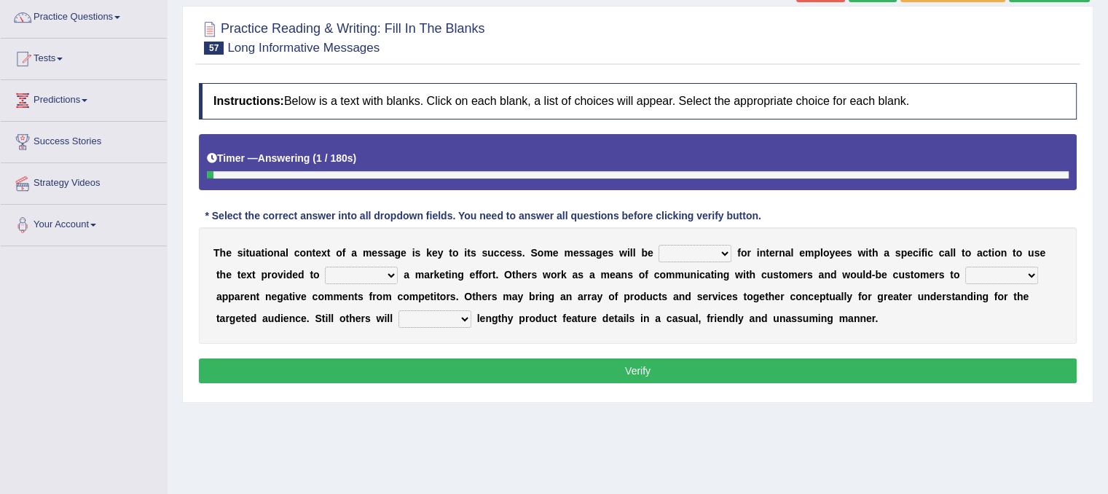
scroll to position [146, 0]
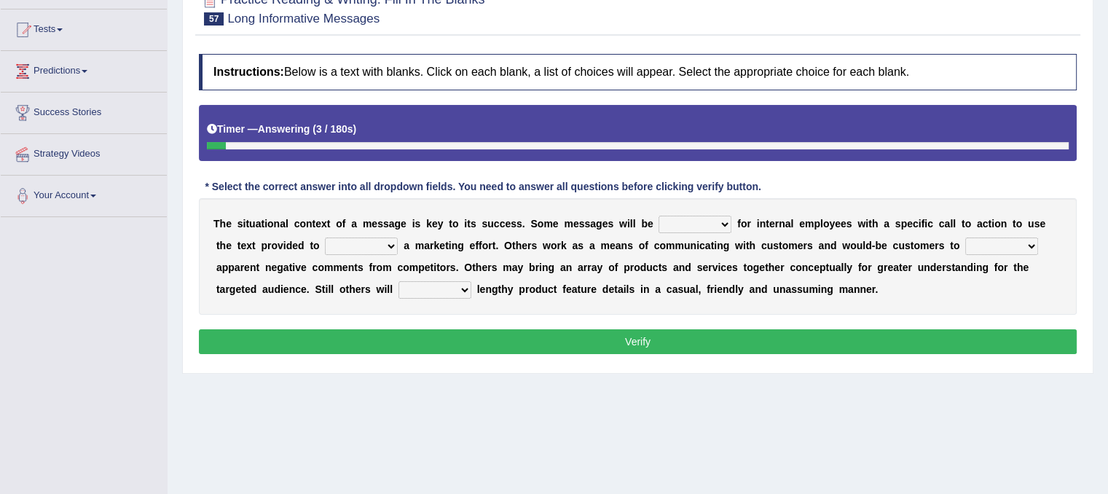
click at [729, 221] on select "targeted varied marketed parted" at bounding box center [694, 224] width 73 height 17
select select "marketed"
click at [658, 216] on select "targeted varied marketed parted" at bounding box center [694, 224] width 73 height 17
click at [393, 240] on select "extract exceed expand export" at bounding box center [361, 245] width 73 height 17
select select "export"
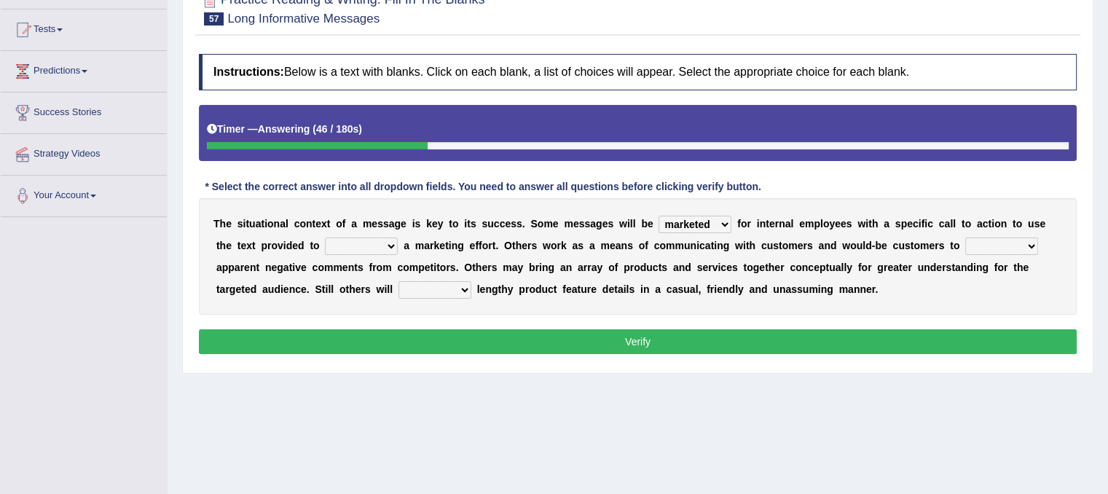
click at [325, 237] on select "extract exceed expand export" at bounding box center [361, 245] width 73 height 17
click at [1020, 237] on select "rebut rebel review reboot" at bounding box center [1001, 245] width 73 height 17
select select "review"
click at [965, 237] on select "rebut rebel review reboot" at bounding box center [1001, 245] width 73 height 17
click at [465, 293] on select "deliver delay delight delegate" at bounding box center [434, 289] width 73 height 17
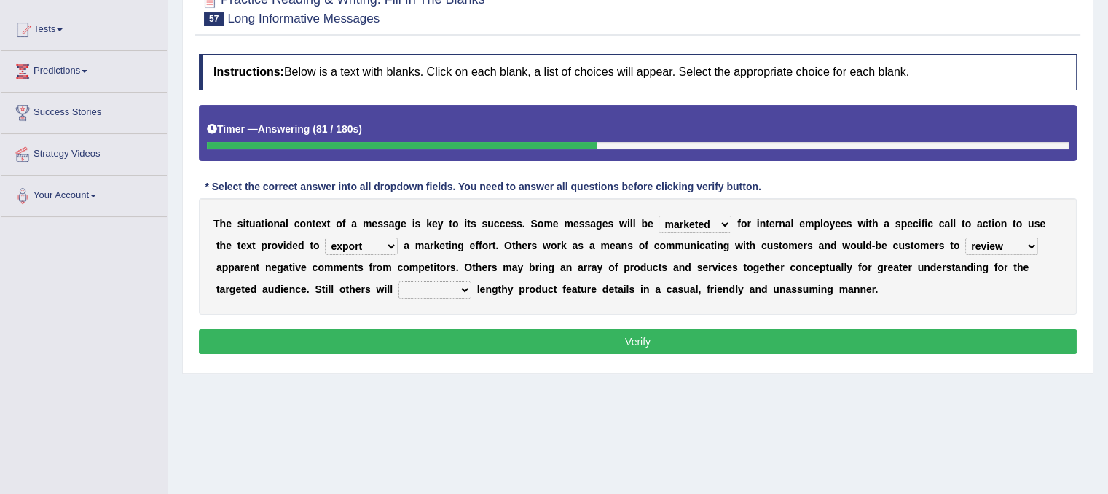
select select "delegate"
click at [398, 281] on select "deliver delay delight delegate" at bounding box center [434, 289] width 73 height 17
click at [500, 329] on button "Verify" at bounding box center [638, 341] width 878 height 25
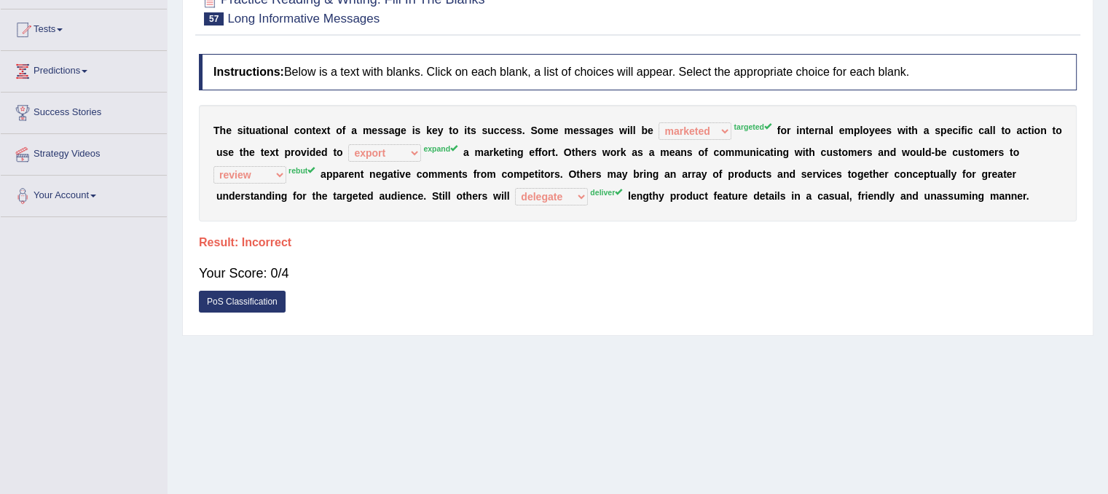
scroll to position [0, 0]
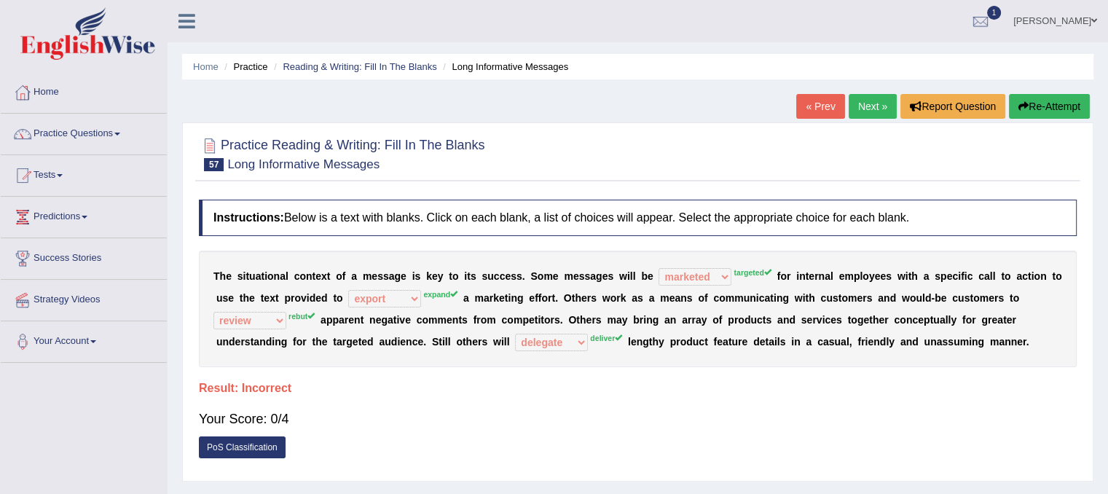
click at [849, 111] on link "Next »" at bounding box center [873, 106] width 48 height 25
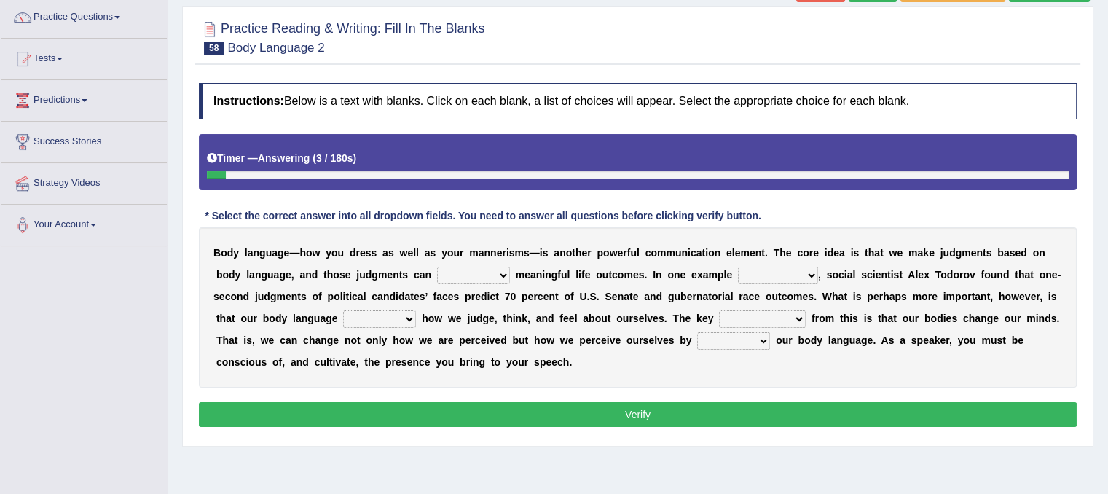
click at [505, 272] on select "predict preserve prevent prepare" at bounding box center [473, 275] width 73 height 17
select select "prevent"
click at [437, 267] on select "predict preserve prevent prepare" at bounding box center [473, 275] width 73 height 17
click at [815, 269] on select "citing having cited to be cited cited" at bounding box center [778, 275] width 80 height 17
select select "having cited"
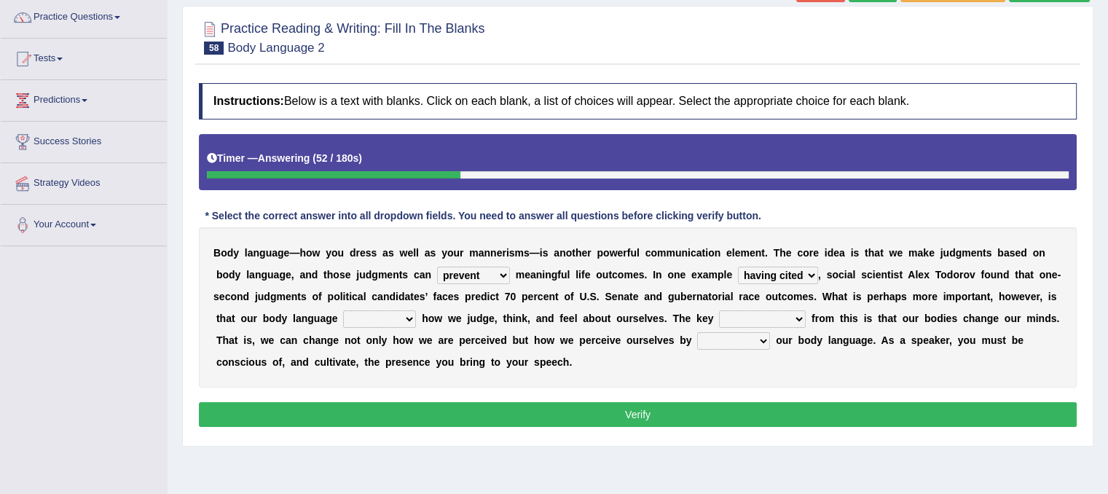
click at [738, 267] on select "citing having cited to be cited cited" at bounding box center [778, 275] width 80 height 17
click at [402, 324] on select "refrains reflects refers refreshes" at bounding box center [379, 318] width 73 height 17
select select "reflects"
click at [343, 310] on select "refrains reflects refers refreshes" at bounding box center [379, 318] width 73 height 17
click at [806, 314] on b at bounding box center [809, 318] width 6 height 12
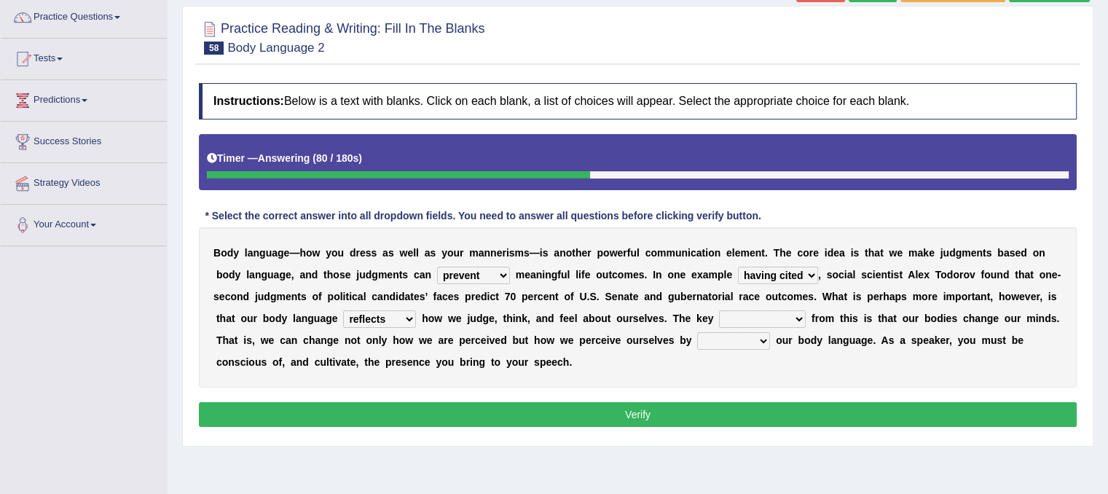
click at [799, 316] on select "drawback breakthrough takeaway takeoff" at bounding box center [762, 318] width 87 height 17
select select "drawback"
click at [719, 310] on select "drawback breakthrough takeaway takeoff" at bounding box center [762, 318] width 87 height 17
click at [757, 336] on select "enacting enabling making managing" at bounding box center [733, 340] width 73 height 17
select select "managing"
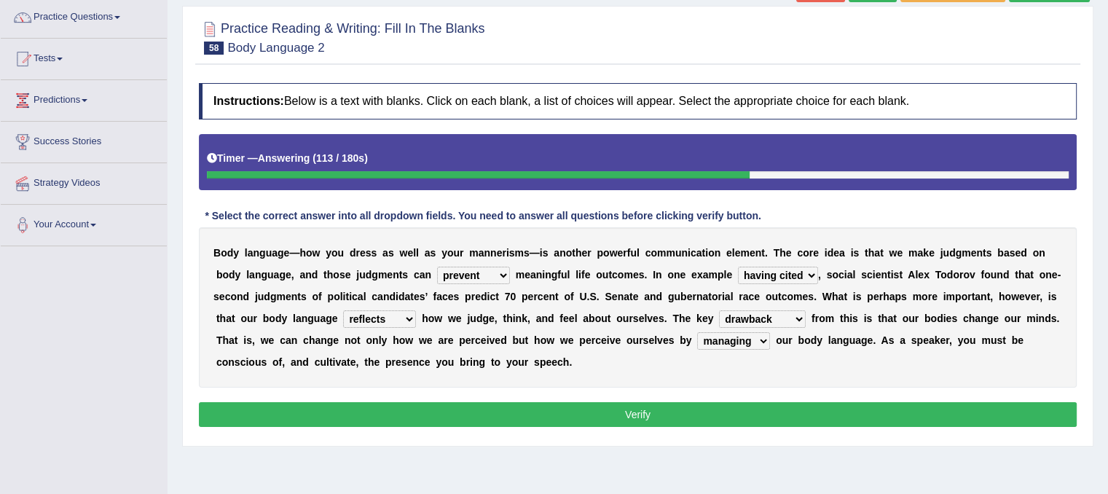
click at [697, 332] on select "enacting enabling making managing" at bounding box center [733, 340] width 73 height 17
click at [744, 403] on button "Verify" at bounding box center [638, 414] width 878 height 25
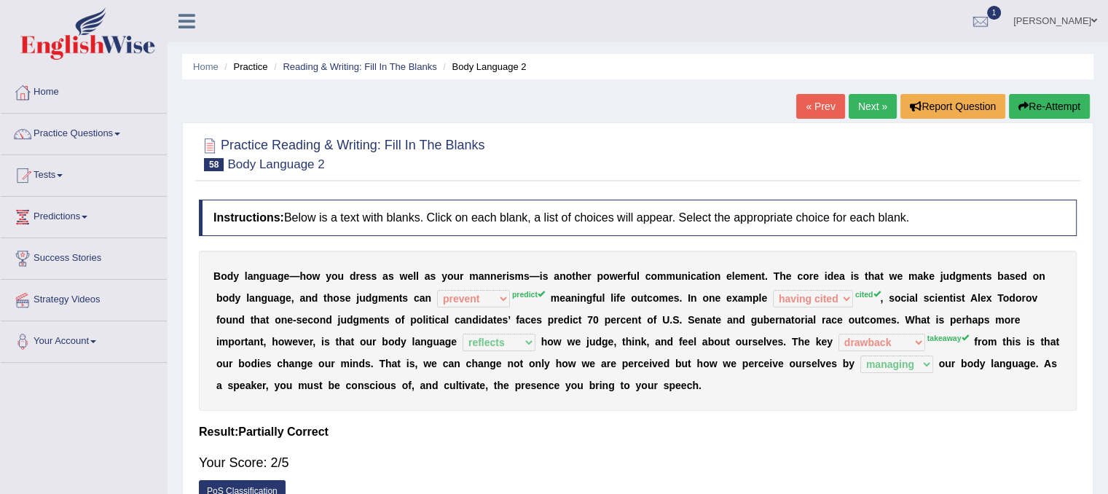
click at [866, 106] on link "Next »" at bounding box center [873, 106] width 48 height 25
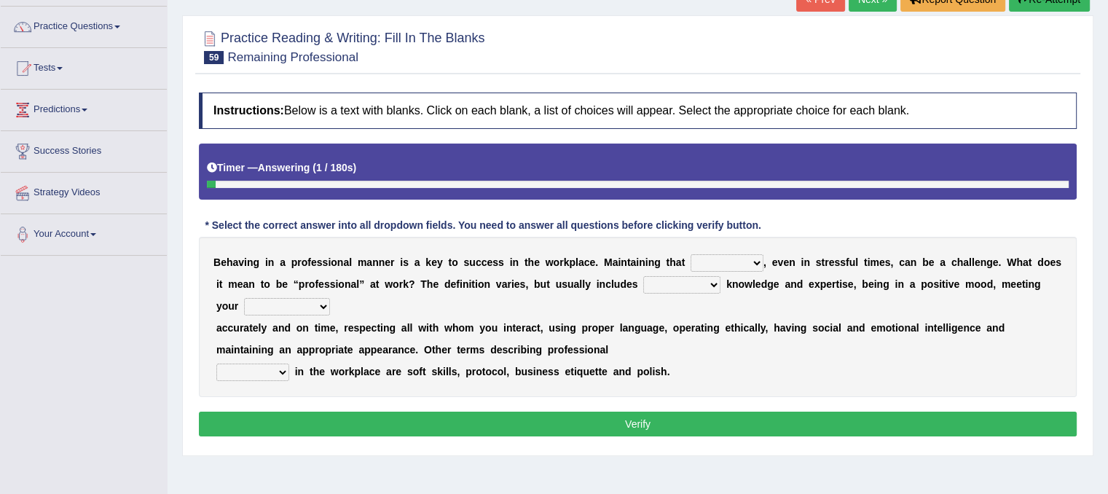
scroll to position [117, 0]
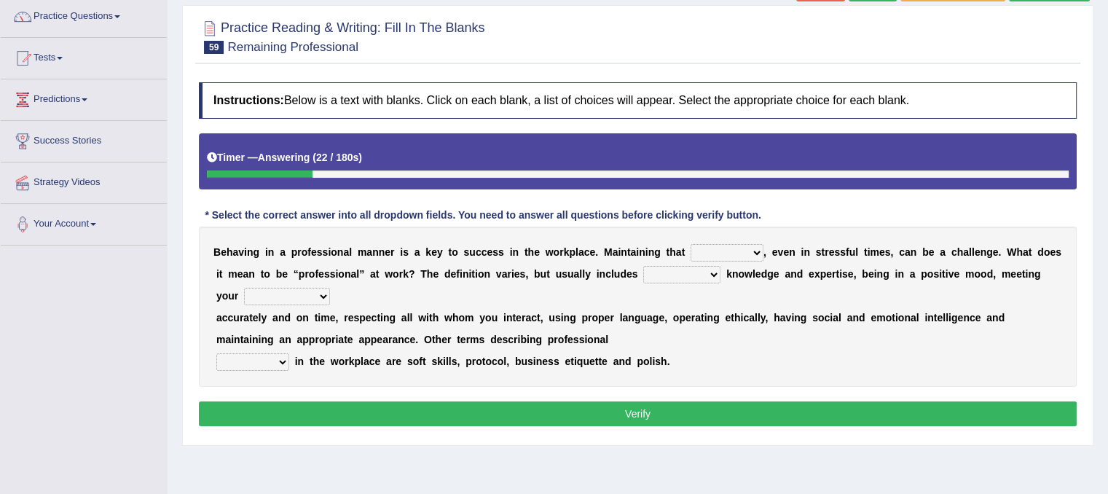
click at [764, 251] on b "," at bounding box center [764, 252] width 3 height 12
click at [757, 250] on select "demand domain direction demeanor" at bounding box center [726, 252] width 73 height 17
select select "direction"
click at [690, 244] on select "demand domain direction demeanor" at bounding box center [726, 252] width 73 height 17
click at [715, 268] on select "possessing appraising processing assessing" at bounding box center [681, 274] width 77 height 17
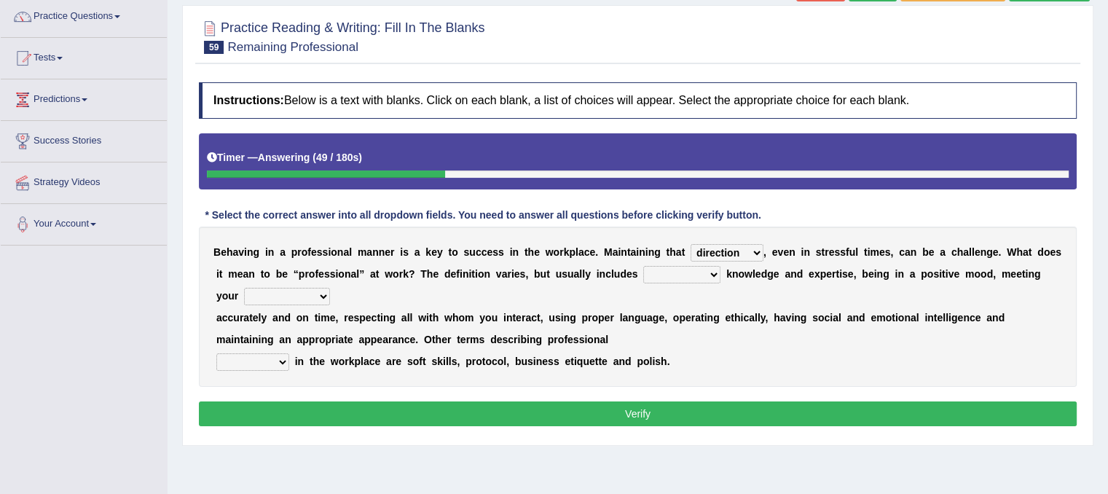
click at [708, 270] on select "possessing appraising processing assessing" at bounding box center [681, 274] width 77 height 17
select select "processing"
click at [643, 266] on select "possessing appraising processing assessing" at bounding box center [681, 274] width 77 height 17
click at [320, 293] on select "opportunities occupations observations obligations" at bounding box center [287, 296] width 86 height 17
select select "occupations"
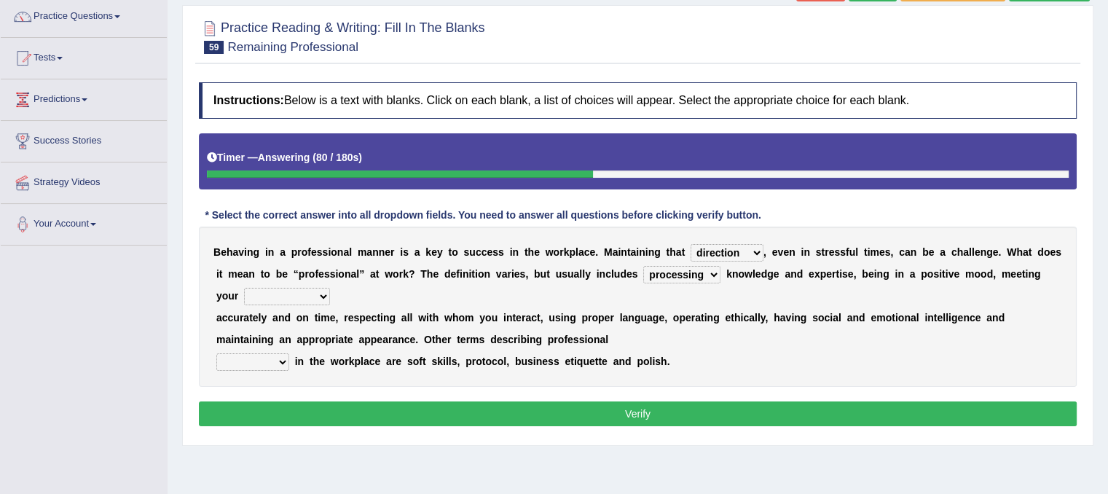
click at [244, 288] on select "opportunities occupations observations obligations" at bounding box center [287, 296] width 86 height 17
click at [284, 362] on select "conduct contact condition contract" at bounding box center [252, 361] width 73 height 17
select select "conduct"
click at [216, 353] on select "conduct contact condition contract" at bounding box center [252, 361] width 73 height 17
click at [272, 401] on button "Verify" at bounding box center [638, 413] width 878 height 25
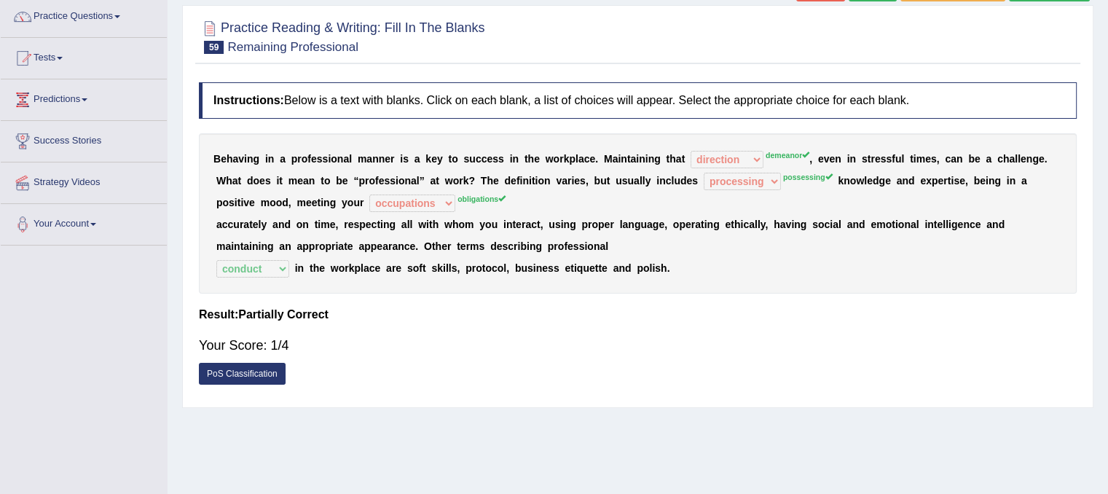
click at [540, 337] on div "Your Score: 1/4" at bounding box center [638, 345] width 878 height 35
